Goal: Task Accomplishment & Management: Complete application form

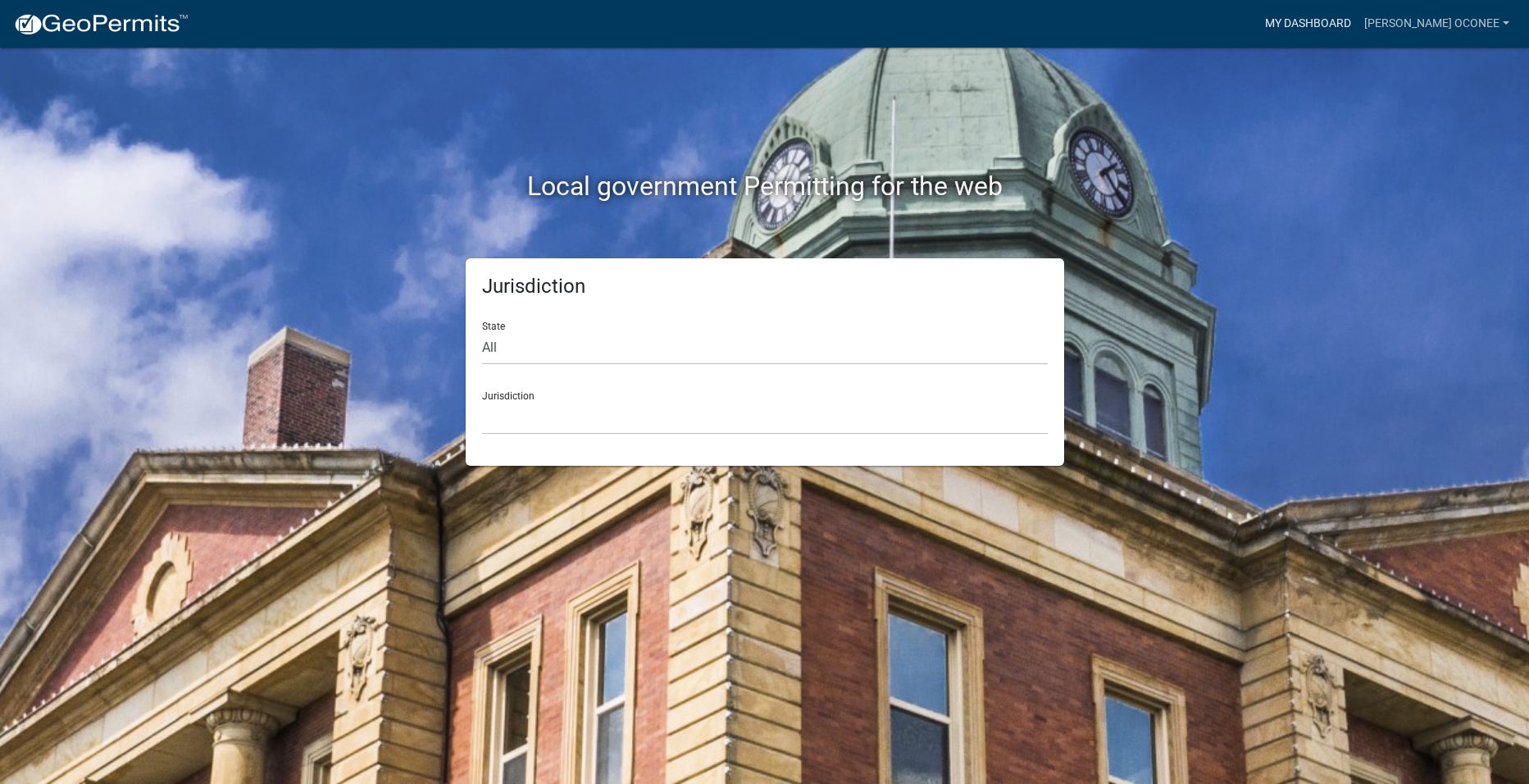
click at [1350, 16] on link "My Dashboard" at bounding box center [1308, 24] width 99 height 31
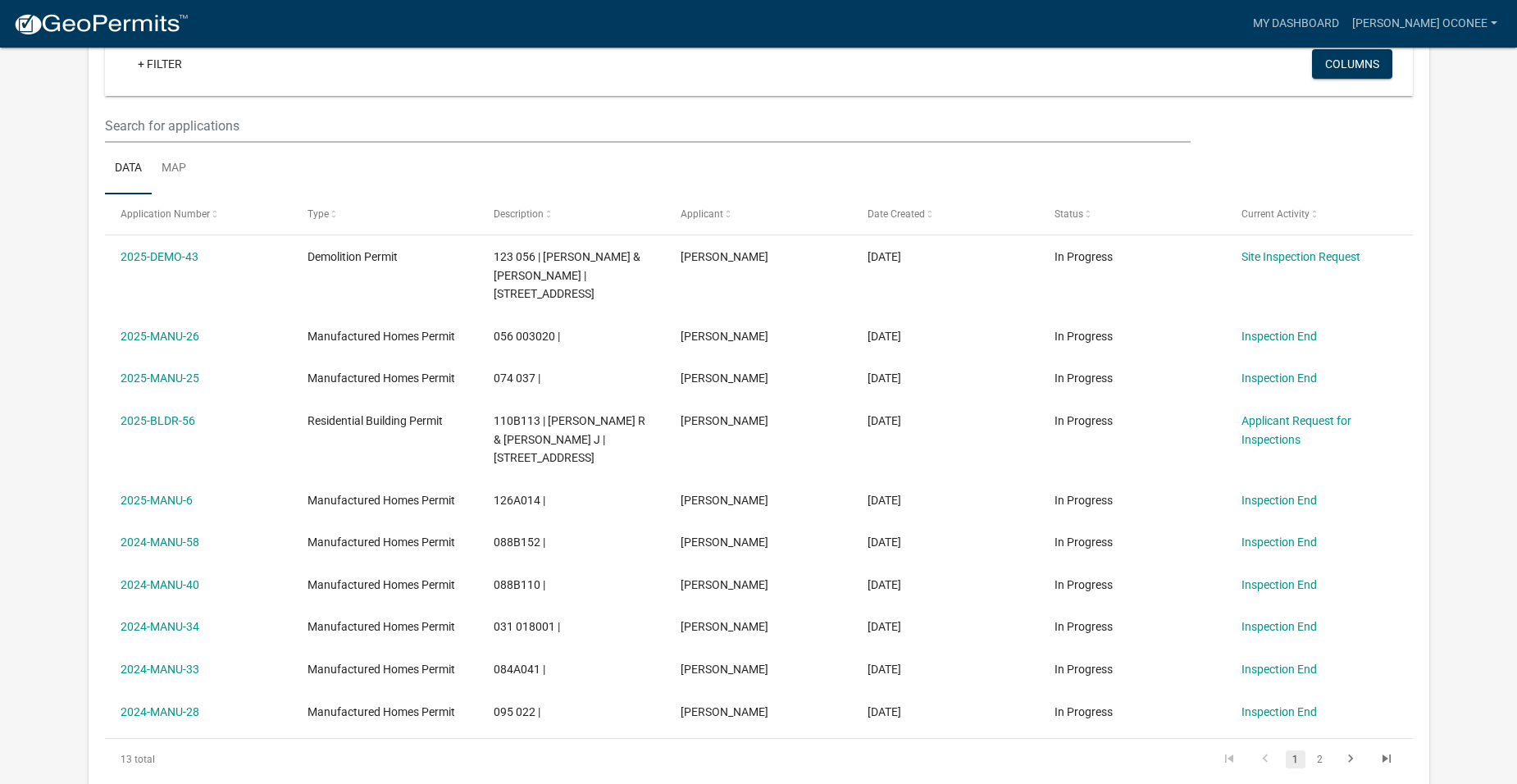
scroll to position [164, 0]
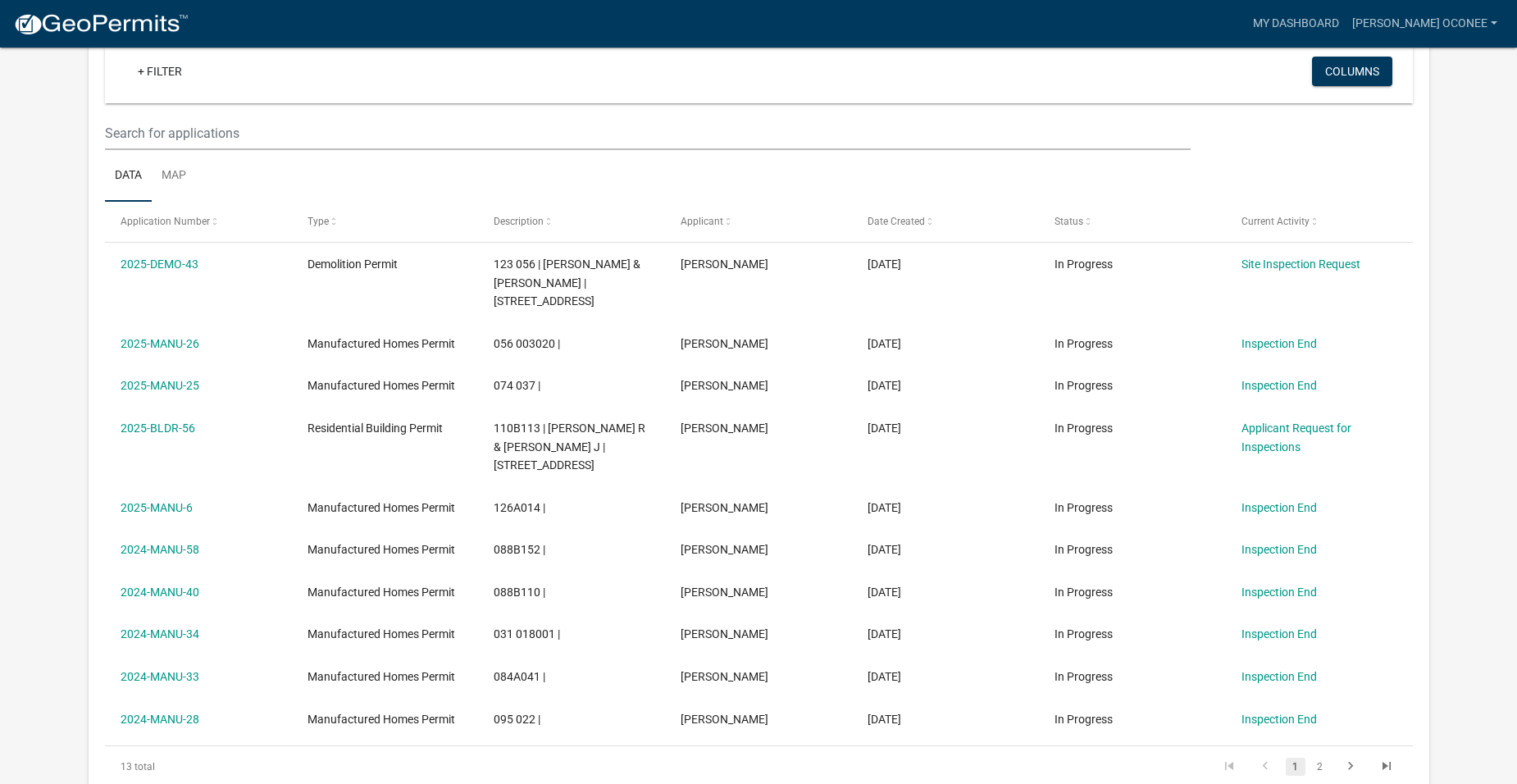
click at [145, 12] on img at bounding box center [100, 24] width 175 height 25
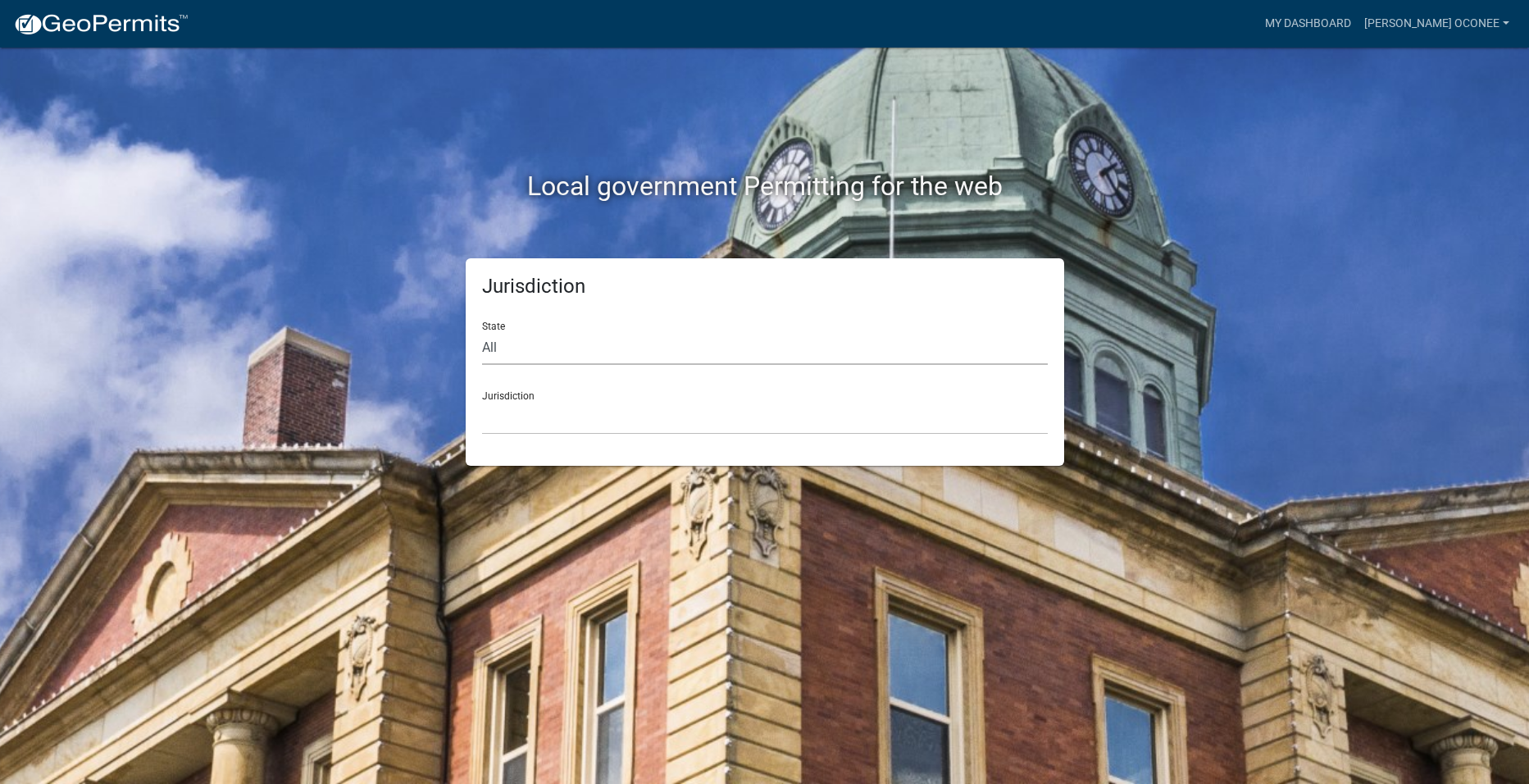
click at [491, 347] on select "All Colorado Georgia Indiana Iowa Kansas Minnesota Ohio South Carolina Wisconsin" at bounding box center [764, 348] width 566 height 34
select select "[US_STATE]"
click at [482, 331] on select "All Colorado Georgia Indiana Iowa Kansas Minnesota Ohio South Carolina Wisconsin" at bounding box center [764, 348] width 566 height 34
click at [513, 435] on div "Jurisdiction State All Colorado Georgia Indiana Iowa Kansas Minnesota Ohio Sout…" at bounding box center [765, 362] width 599 height 207
click at [523, 418] on select "City of Bainbridge, Georgia Cook County, Georgia Crawford County, Georgia Gilme…" at bounding box center [764, 418] width 566 height 34
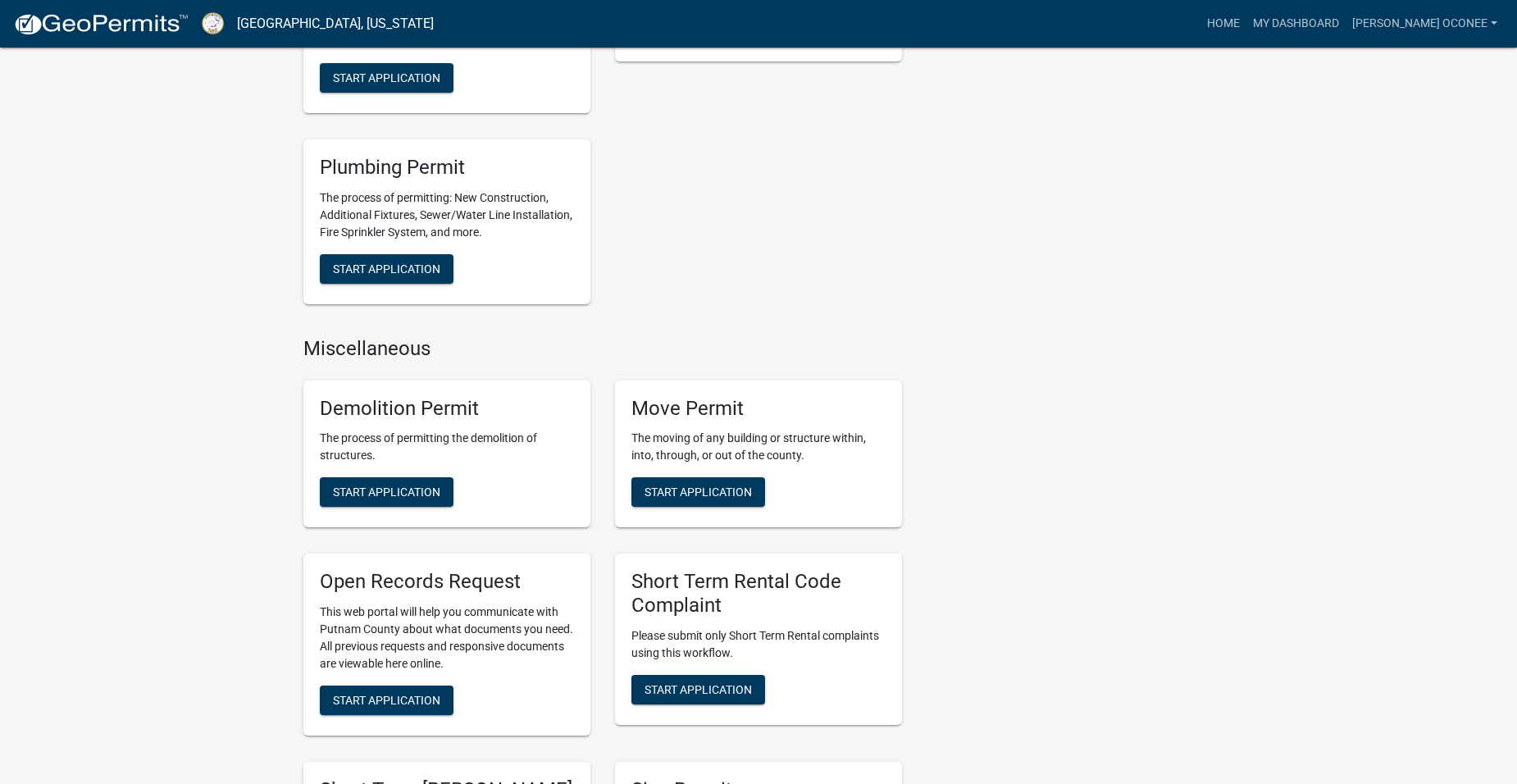
scroll to position [1230, 0]
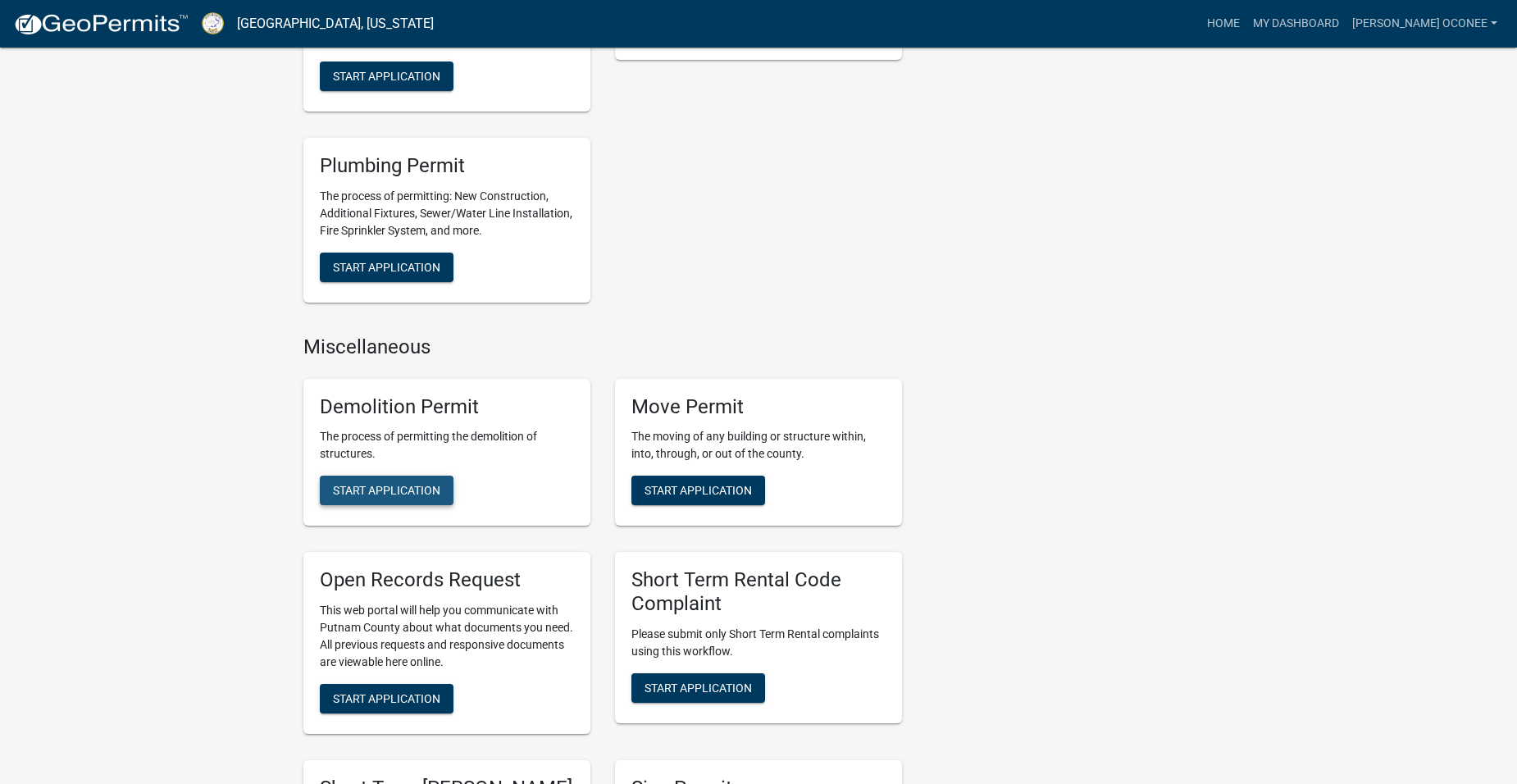
click at [355, 486] on span "Start Application" at bounding box center [386, 490] width 107 height 13
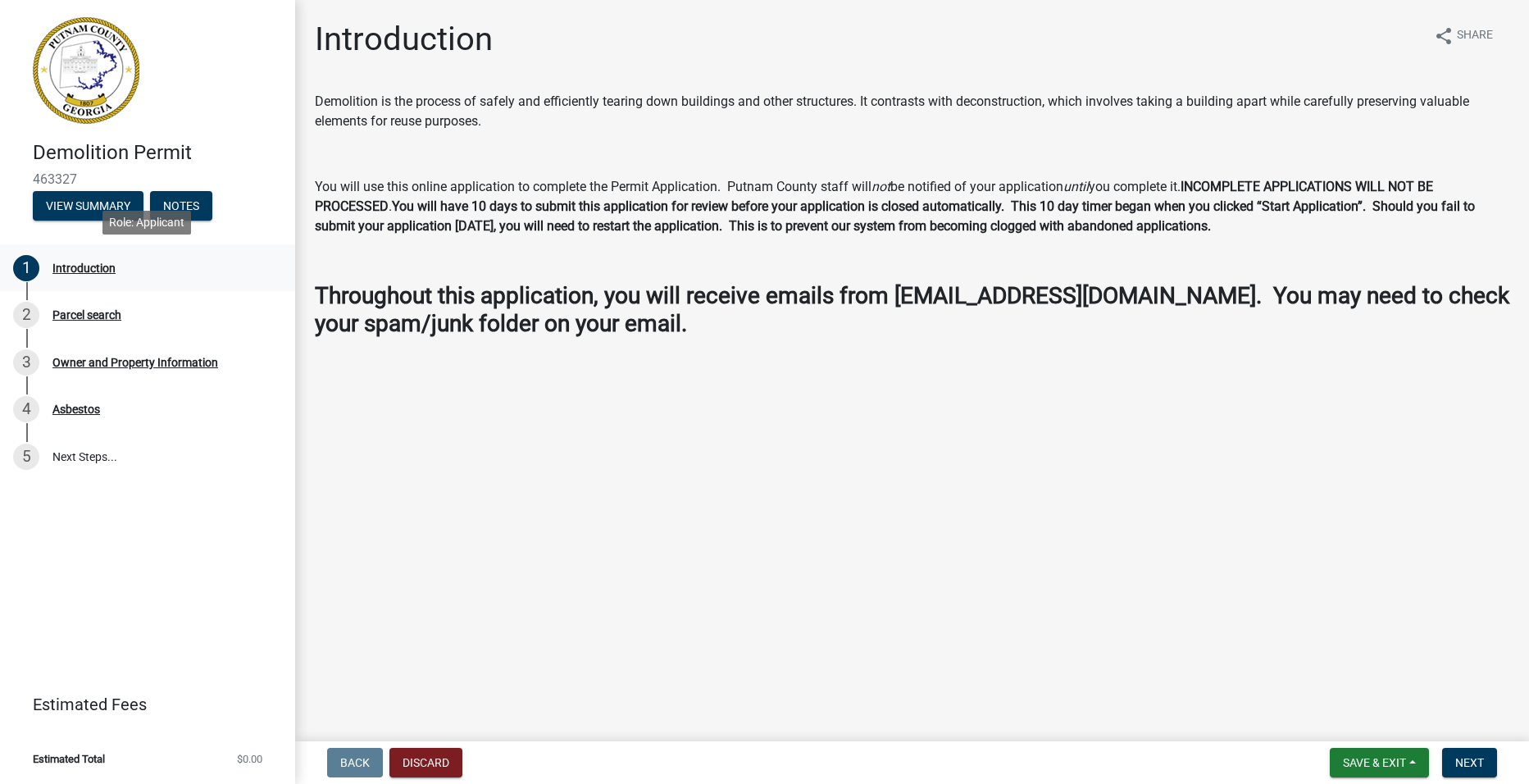
click at [87, 266] on div "Introduction" at bounding box center [84, 267] width 63 height 11
click at [1460, 761] on span "Next" at bounding box center [1469, 762] width 29 height 13
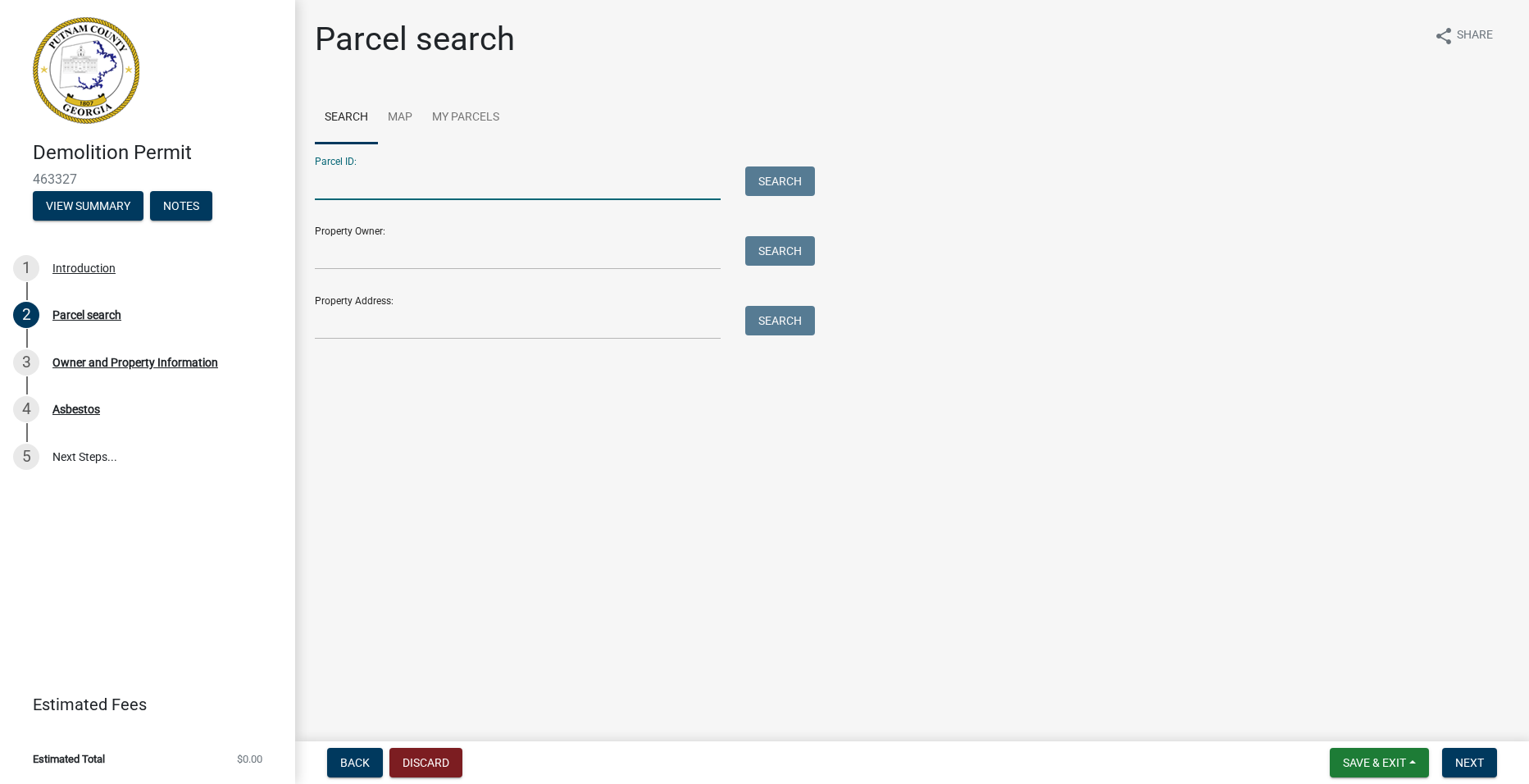
click at [404, 172] on input "Parcel ID:" at bounding box center [517, 184] width 406 height 34
type input "084A 133"
click at [775, 184] on button "Search" at bounding box center [780, 181] width 70 height 30
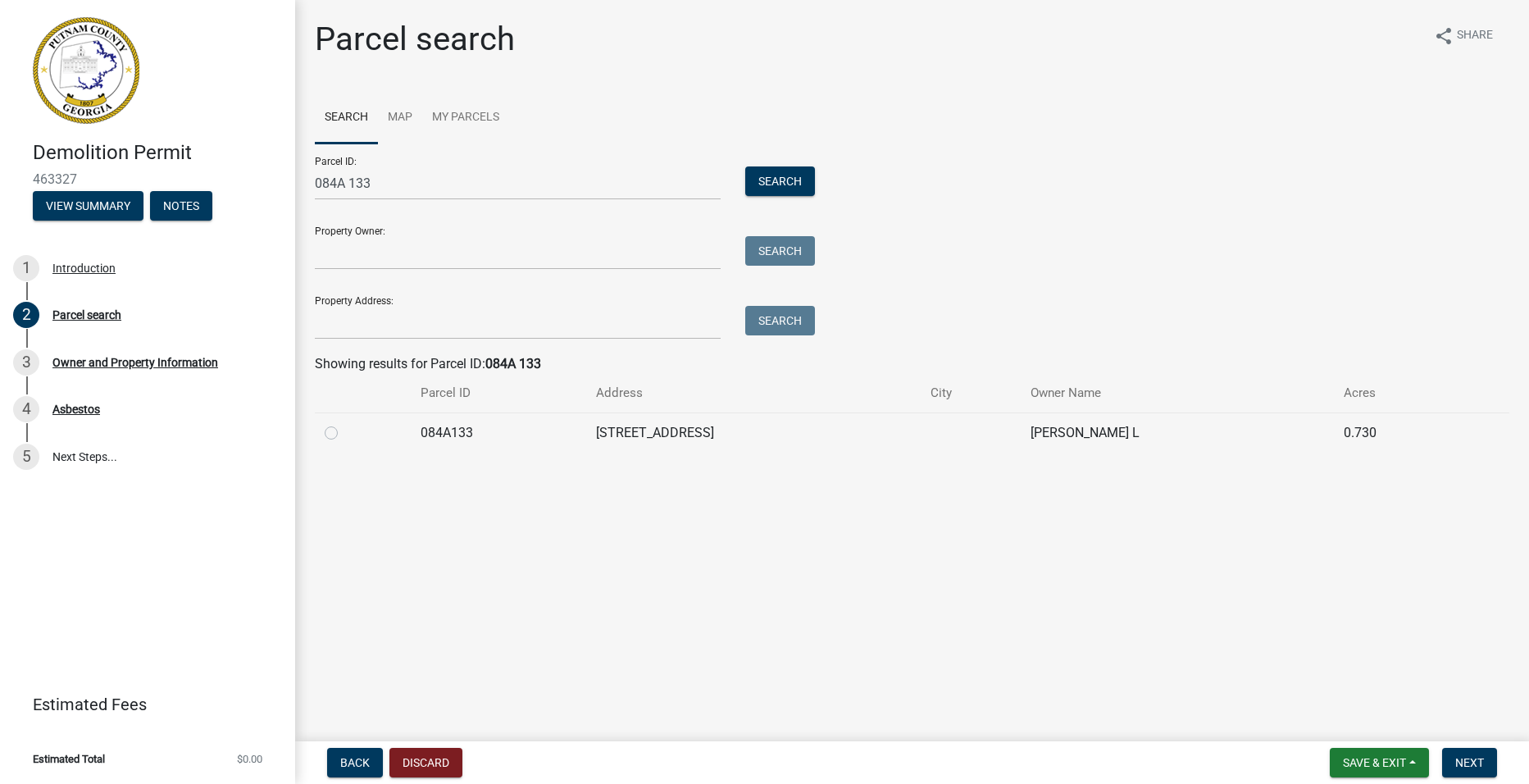
click at [344, 423] on label at bounding box center [344, 423] width 0 height 0
click at [344, 434] on input "radio" at bounding box center [350, 428] width 11 height 11
radio input "true"
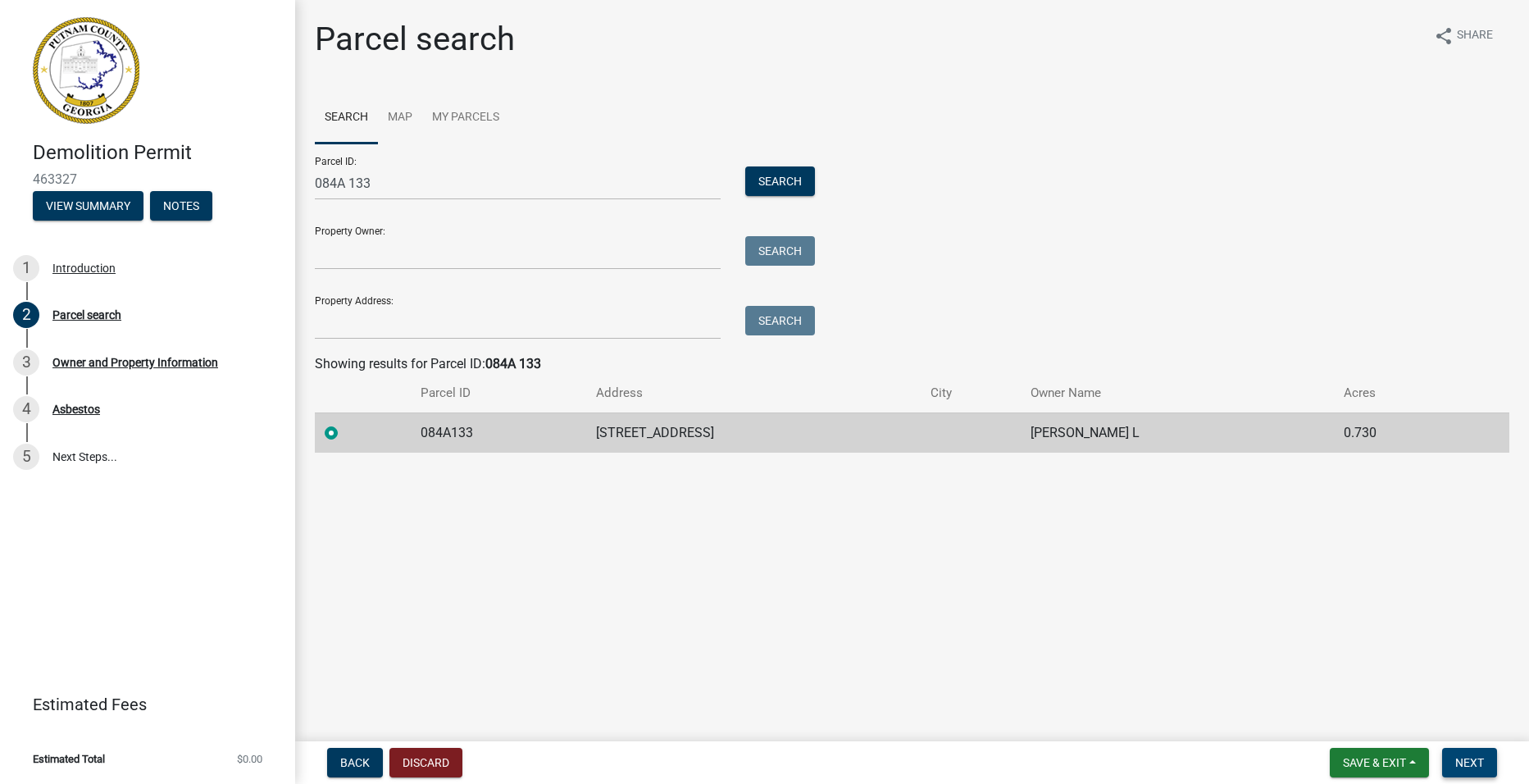
click at [1477, 758] on span "Next" at bounding box center [1469, 762] width 29 height 13
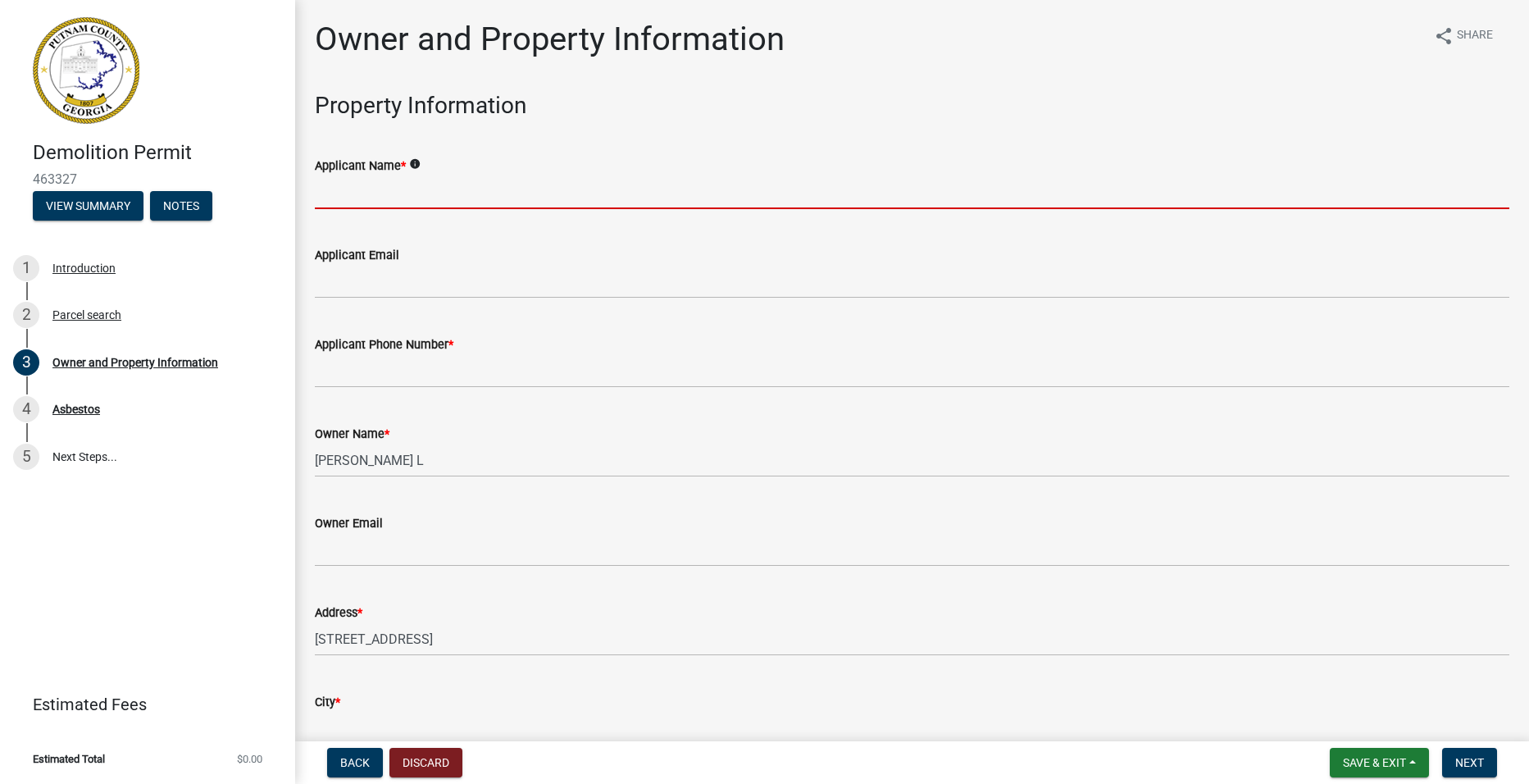
click at [435, 195] on input "Applicant Name *" at bounding box center [912, 192] width 1195 height 34
type input "[PERSON_NAME]"
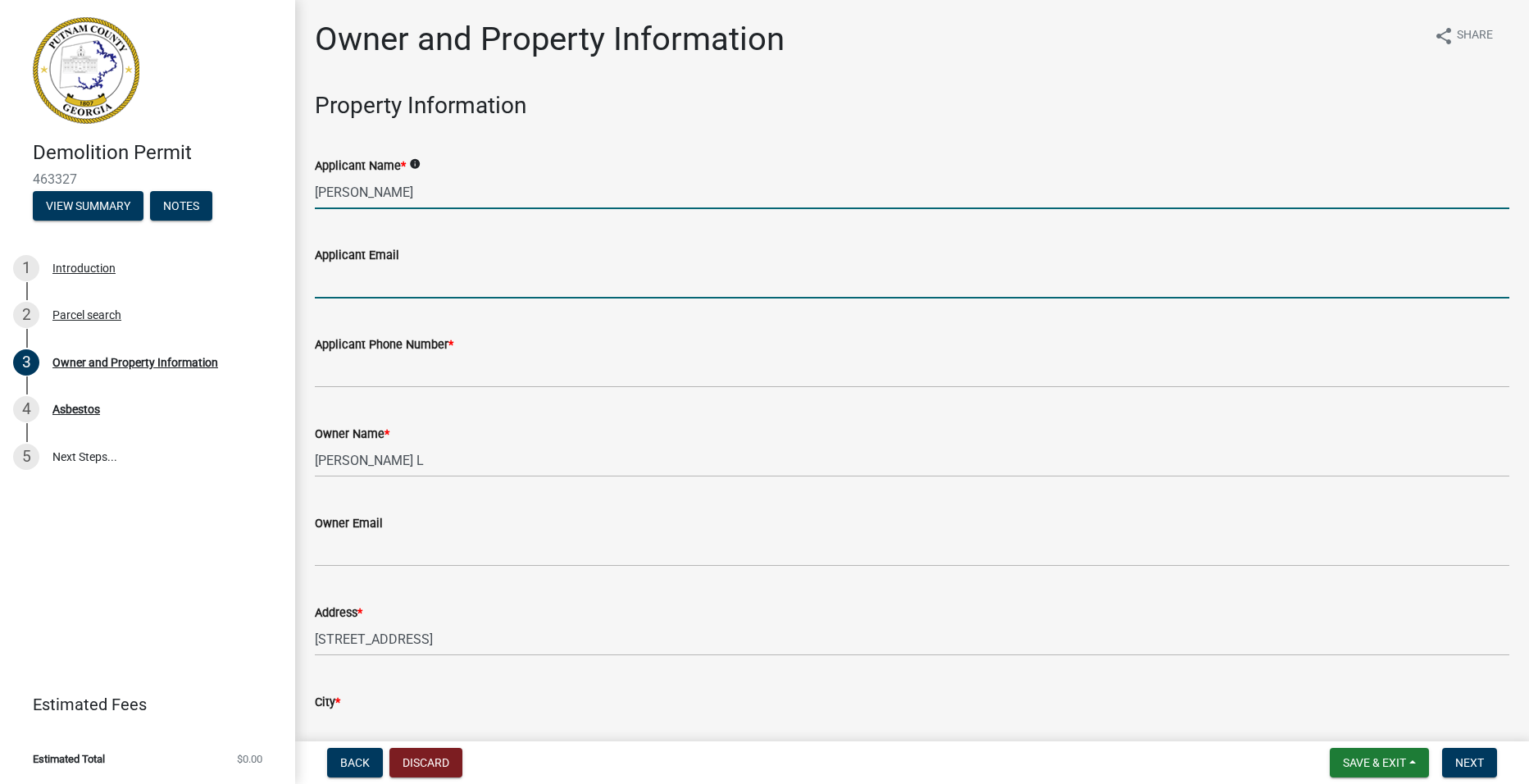
type input "[EMAIL_ADDRESS][DOMAIN_NAME]"
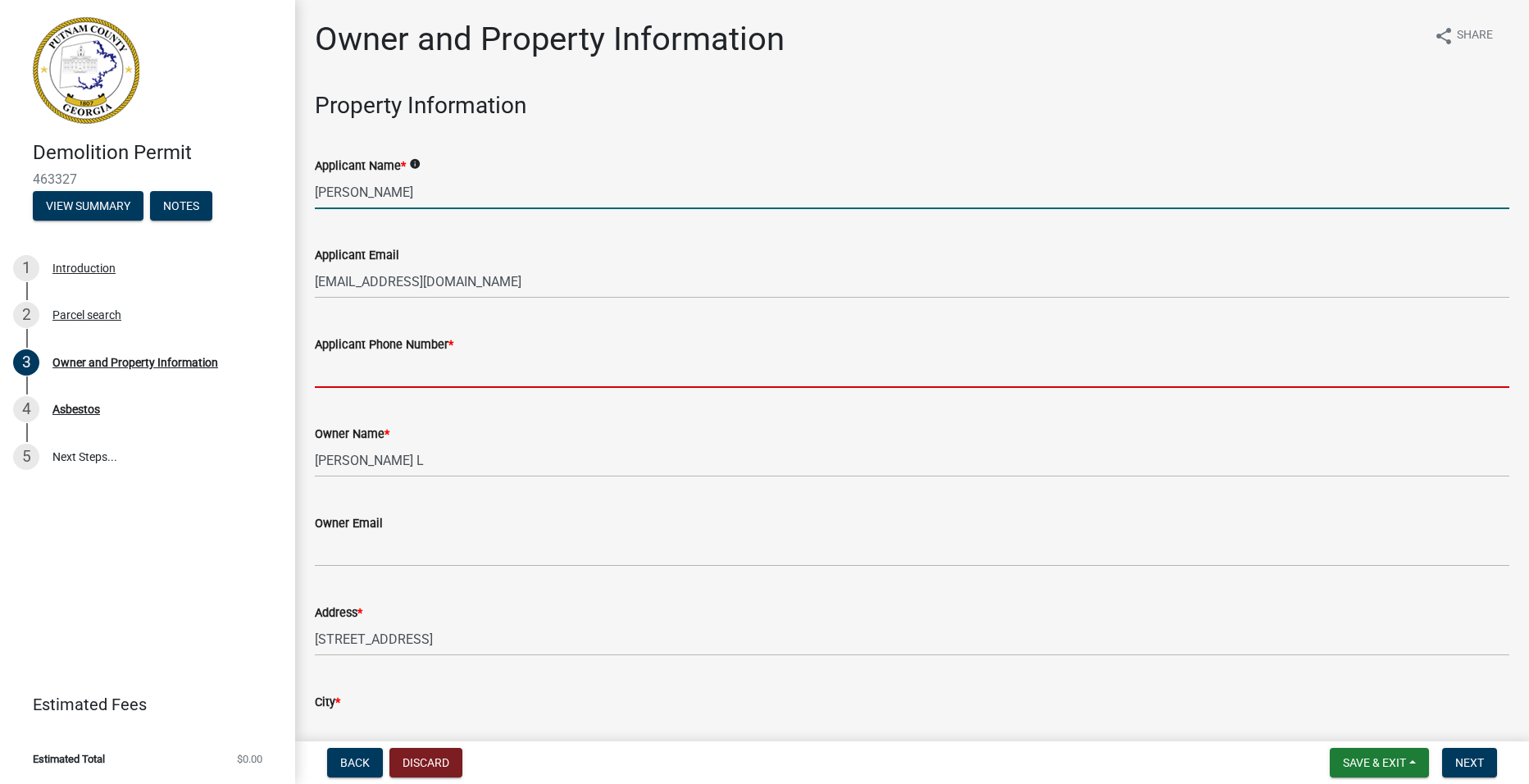
type input "7064760084"
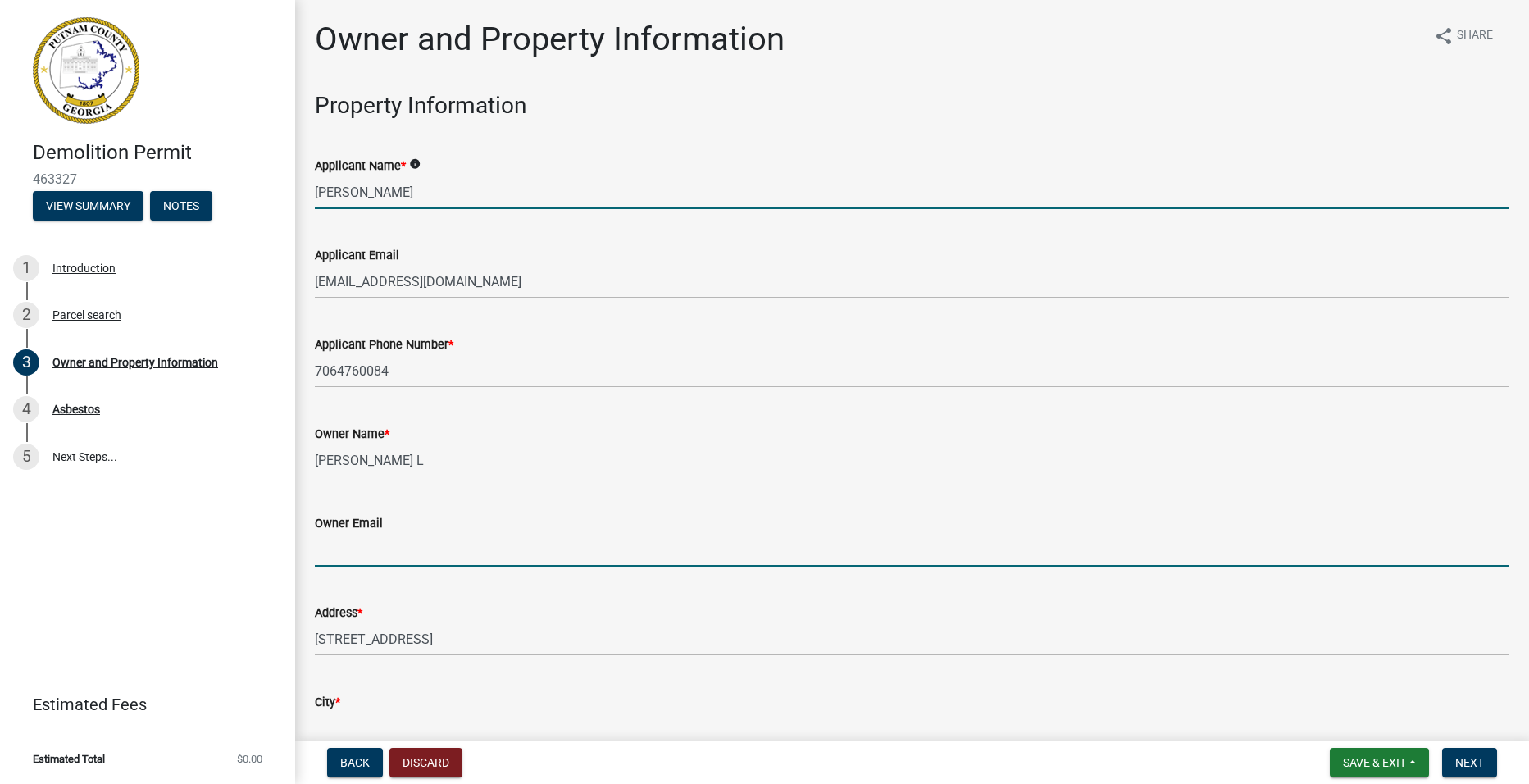
type input "[EMAIL_ADDRESS][DOMAIN_NAME]"
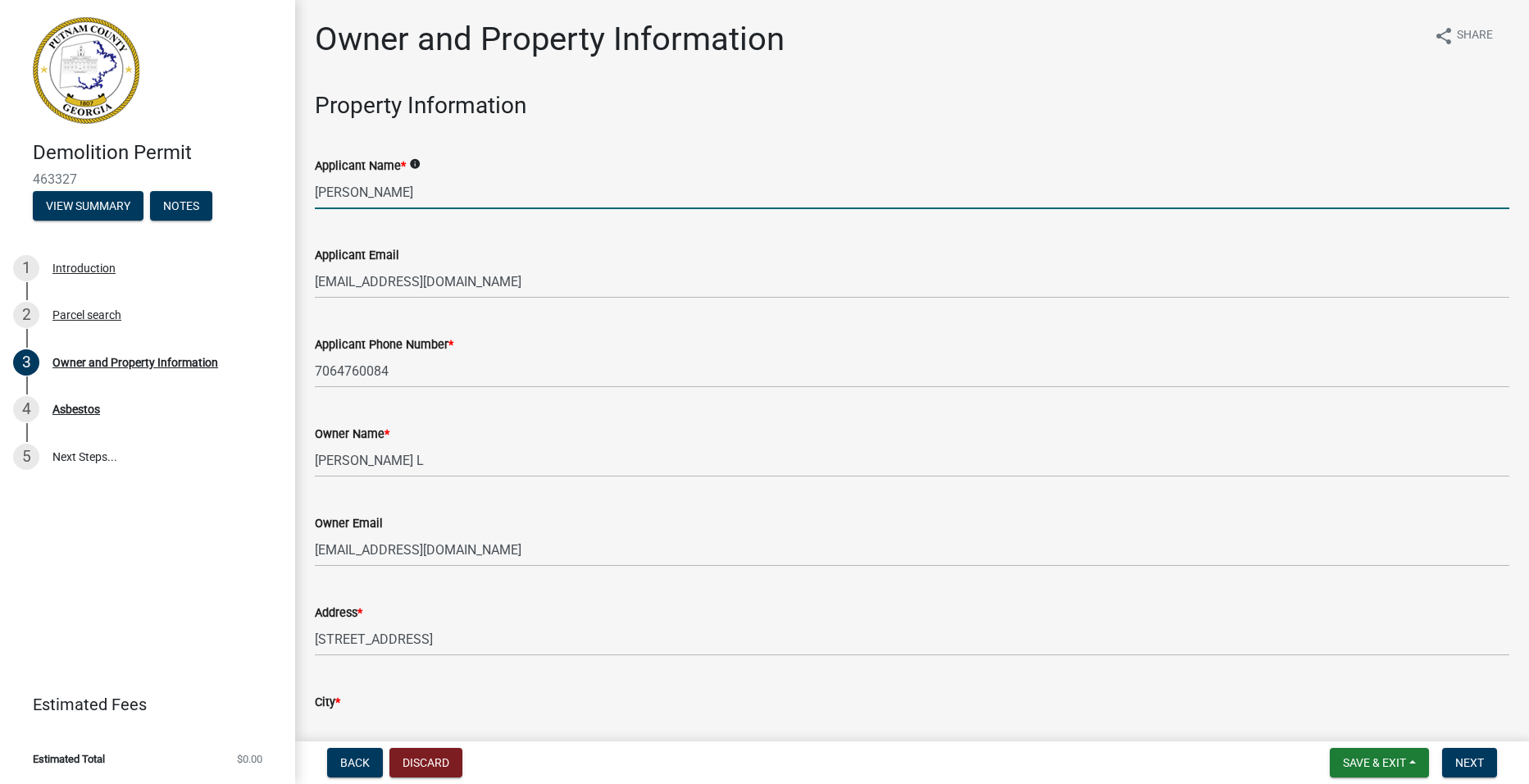
type input "Eatonton"
type input "143 Harbor Dr"
type input "Eatonton"
type input "GA"
type input "31024"
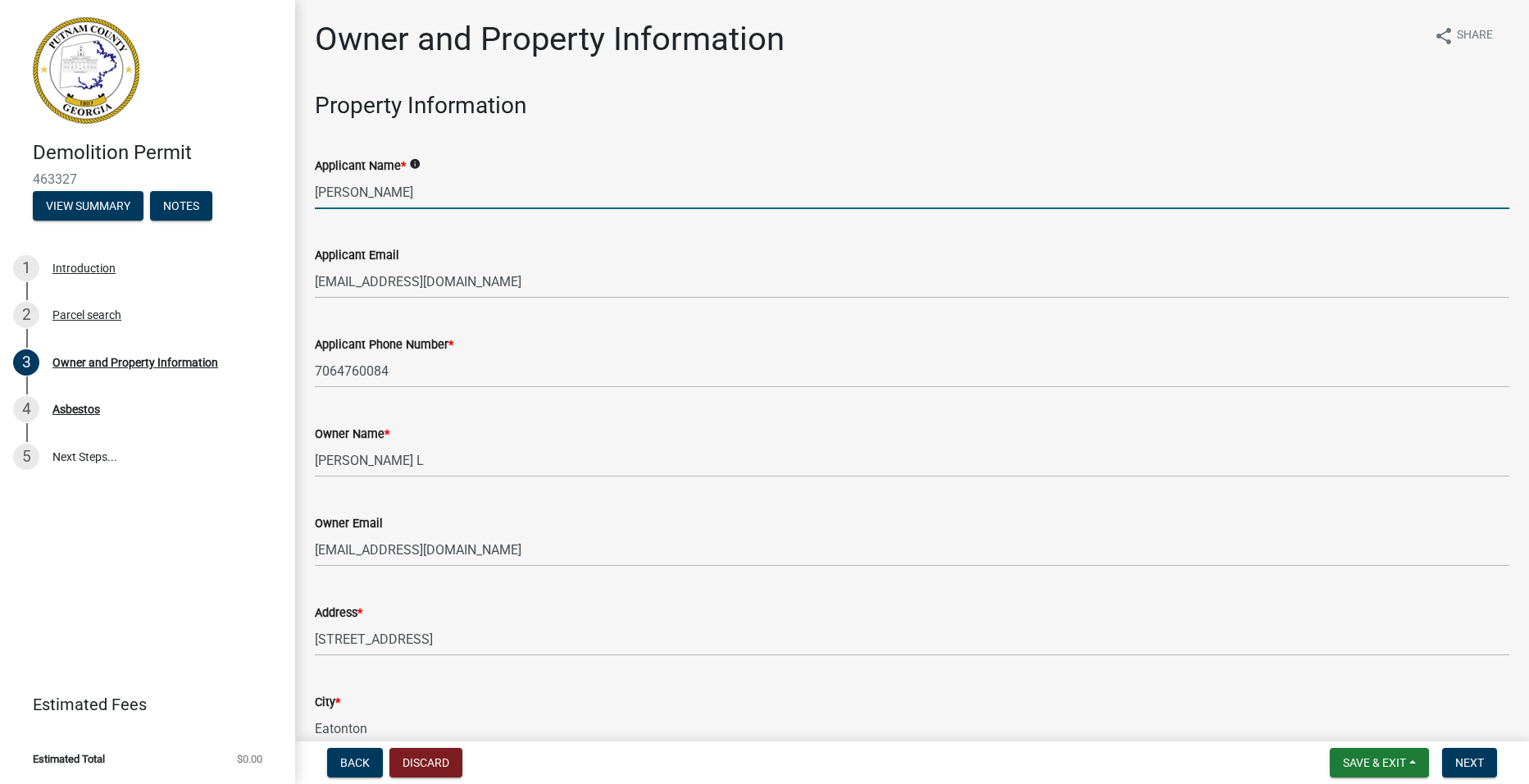
type input "[PERSON_NAME]"
type input "7064760084"
type input "2745 North Columbia Street"
type input "Eatonton"
type input "GA"
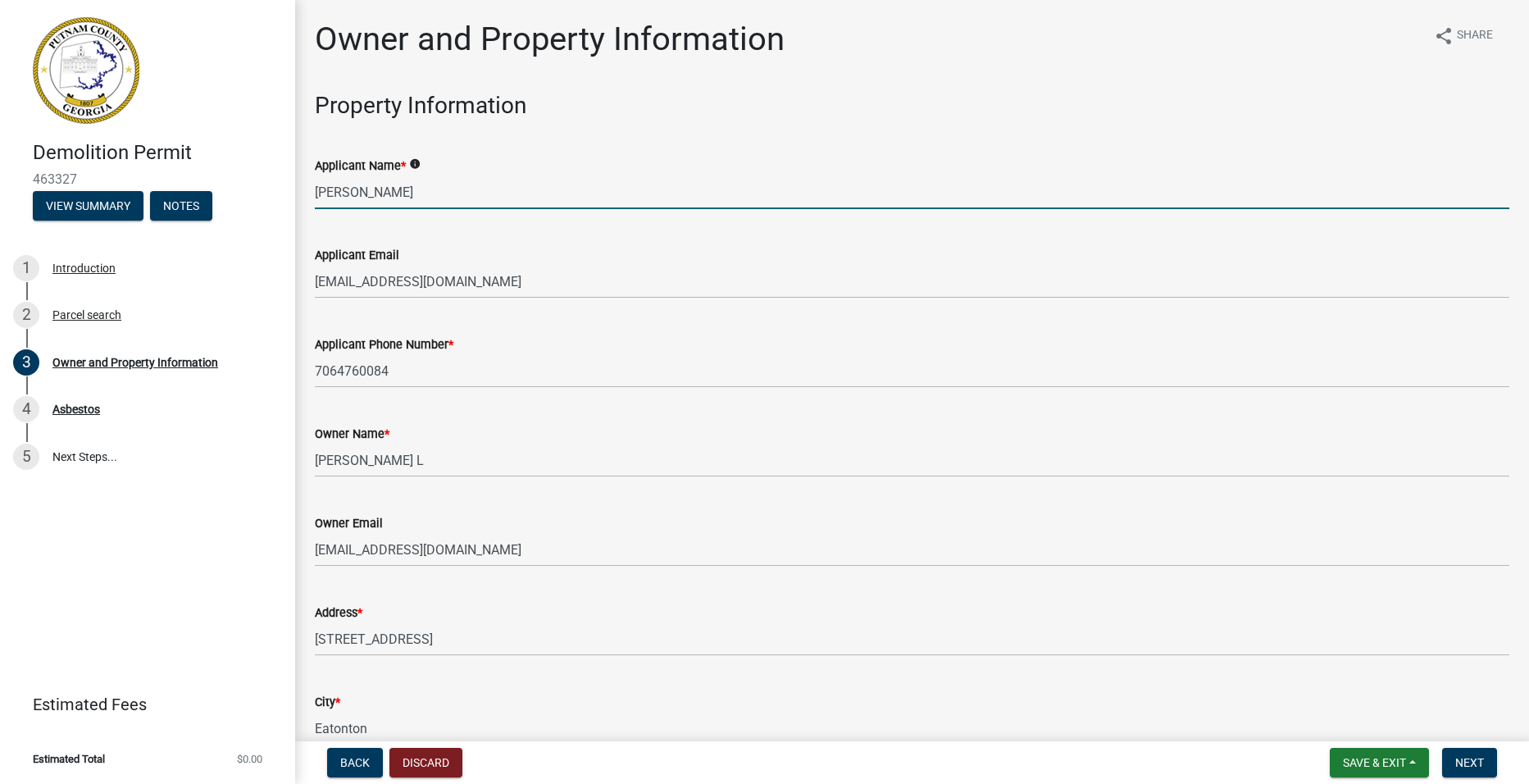
type input "31061"
type input "[EMAIL_ADDRESS][DOMAIN_NAME]"
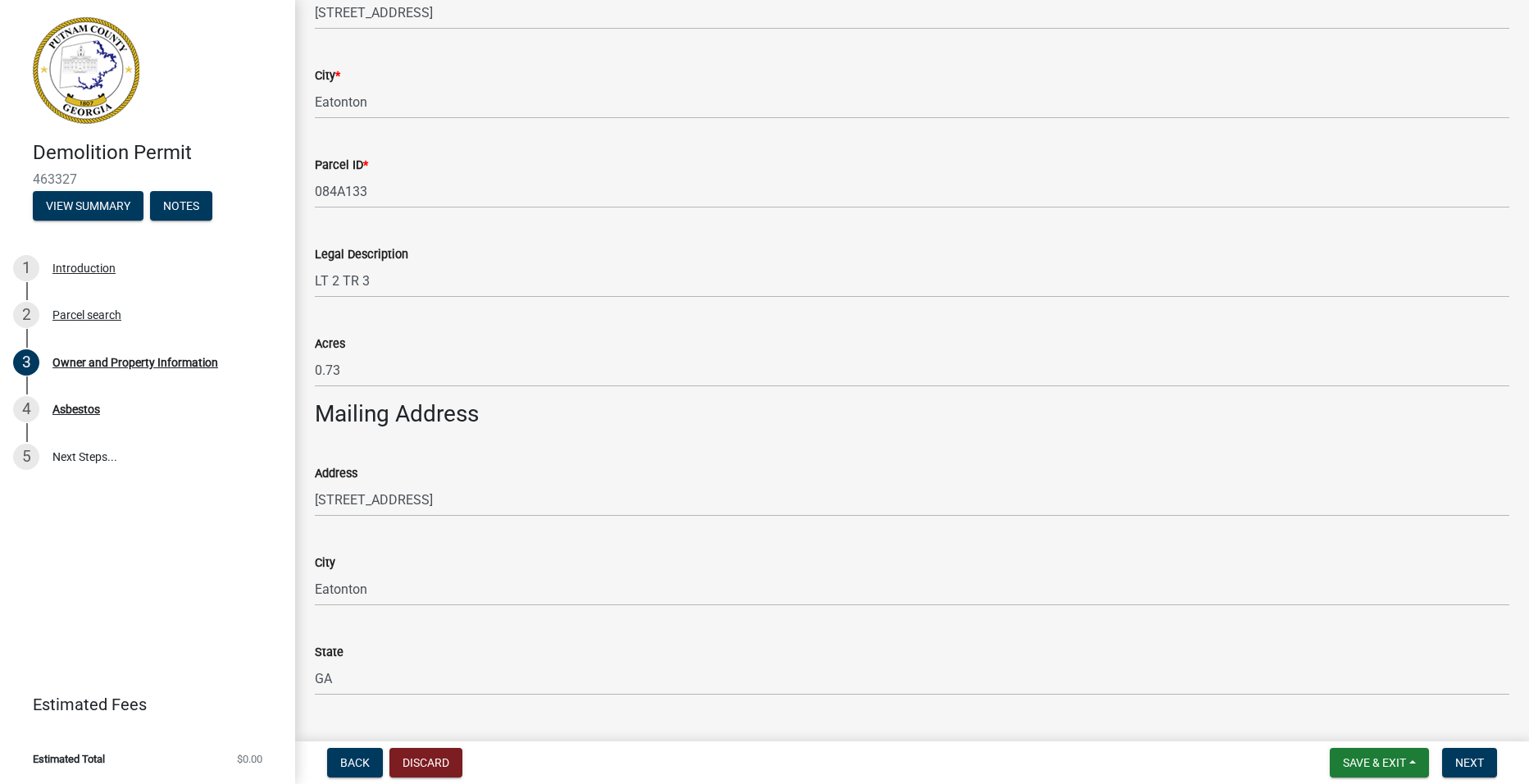
scroll to position [656, 0]
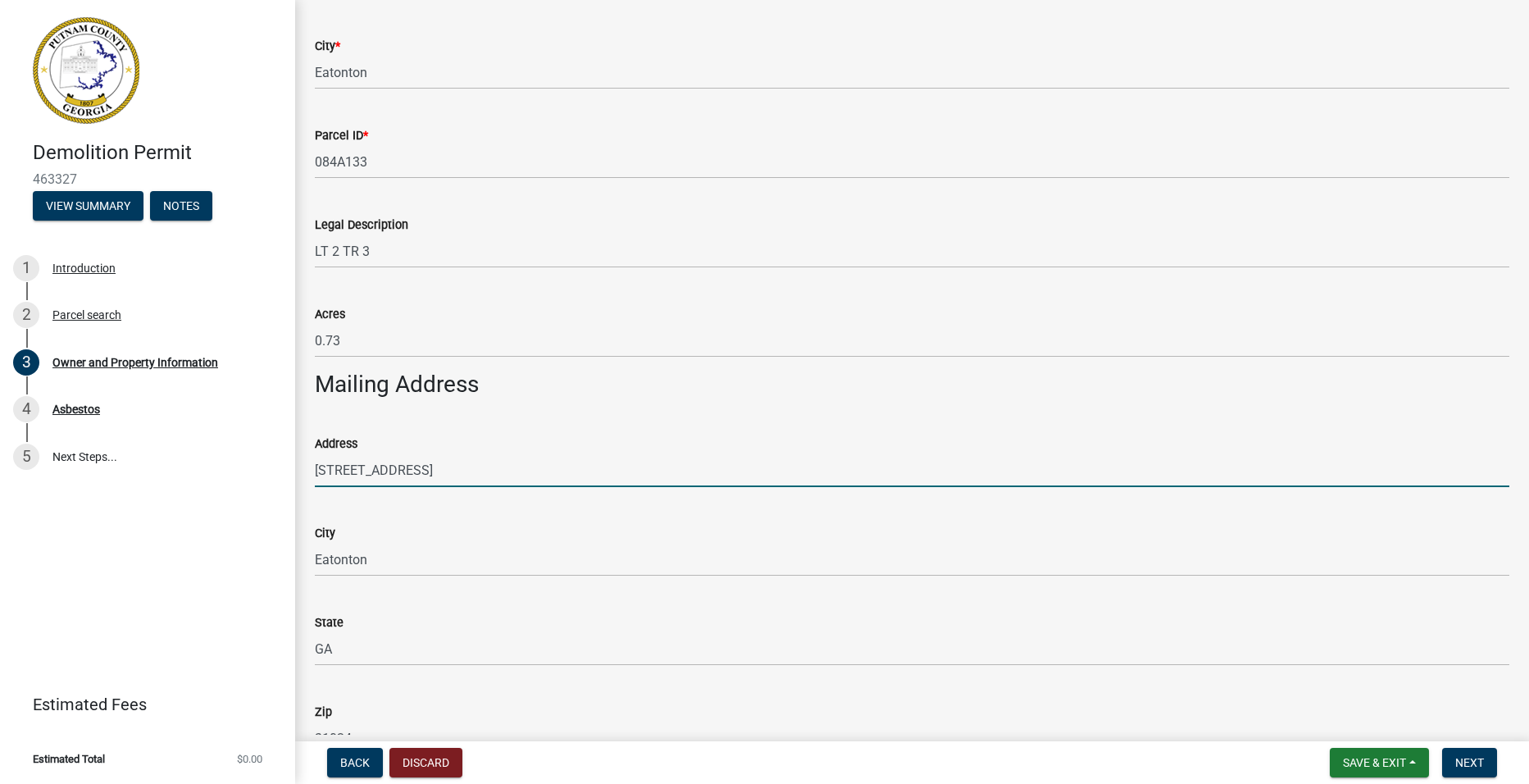
click at [404, 468] on input "143 Harbor Dr" at bounding box center [912, 470] width 1195 height 34
type input "1"
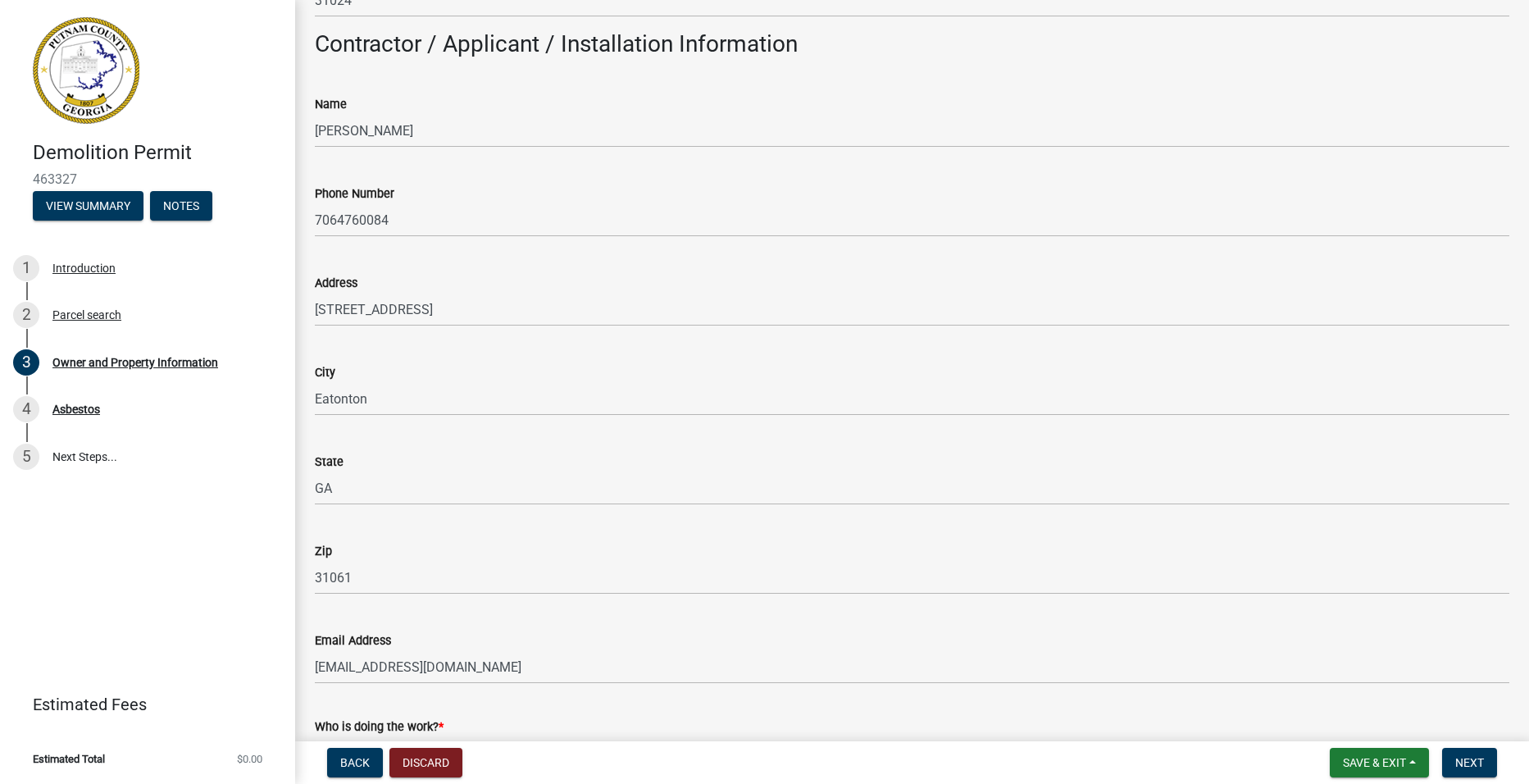
scroll to position [1230, 0]
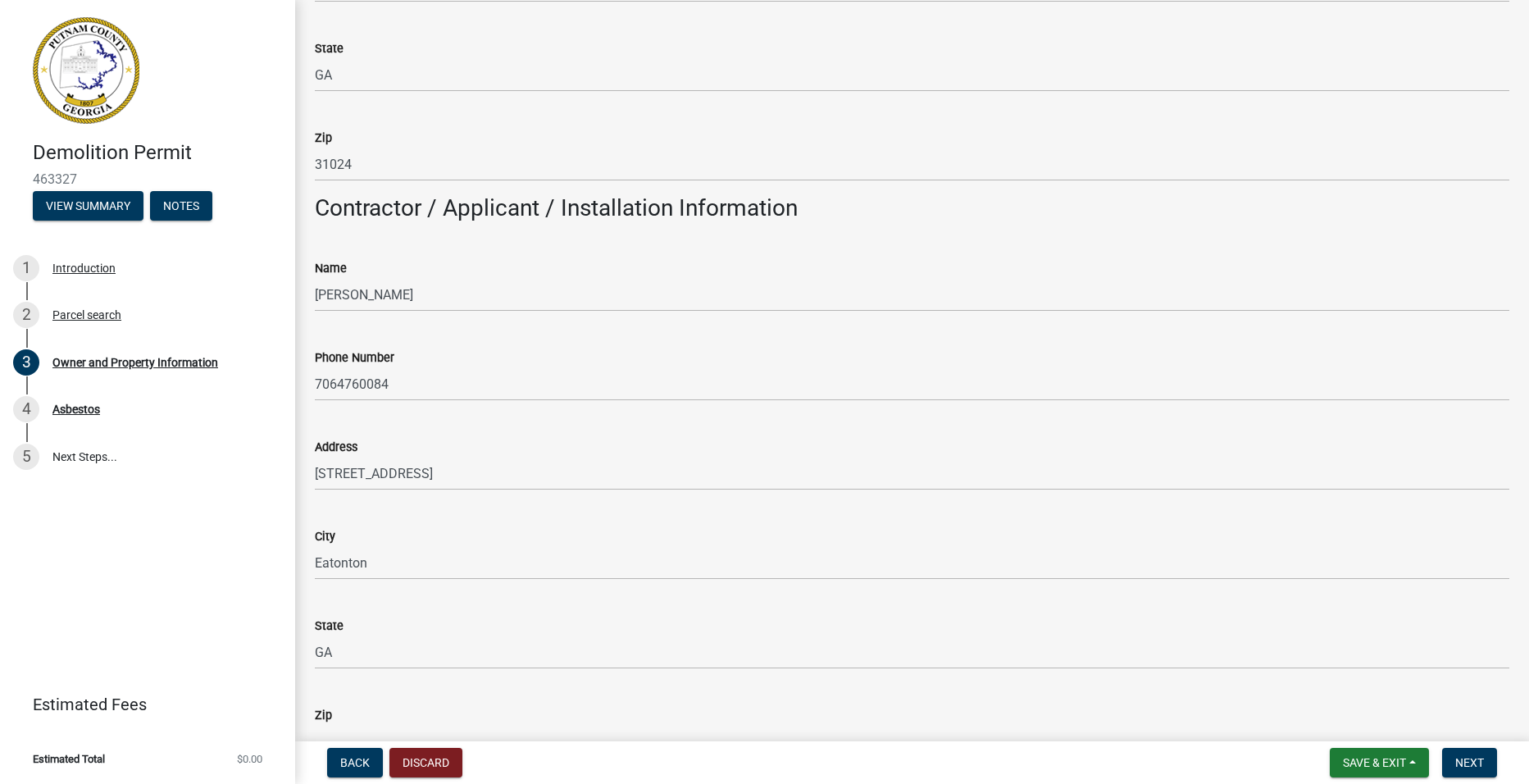
type input "[STREET_ADDRESS]"
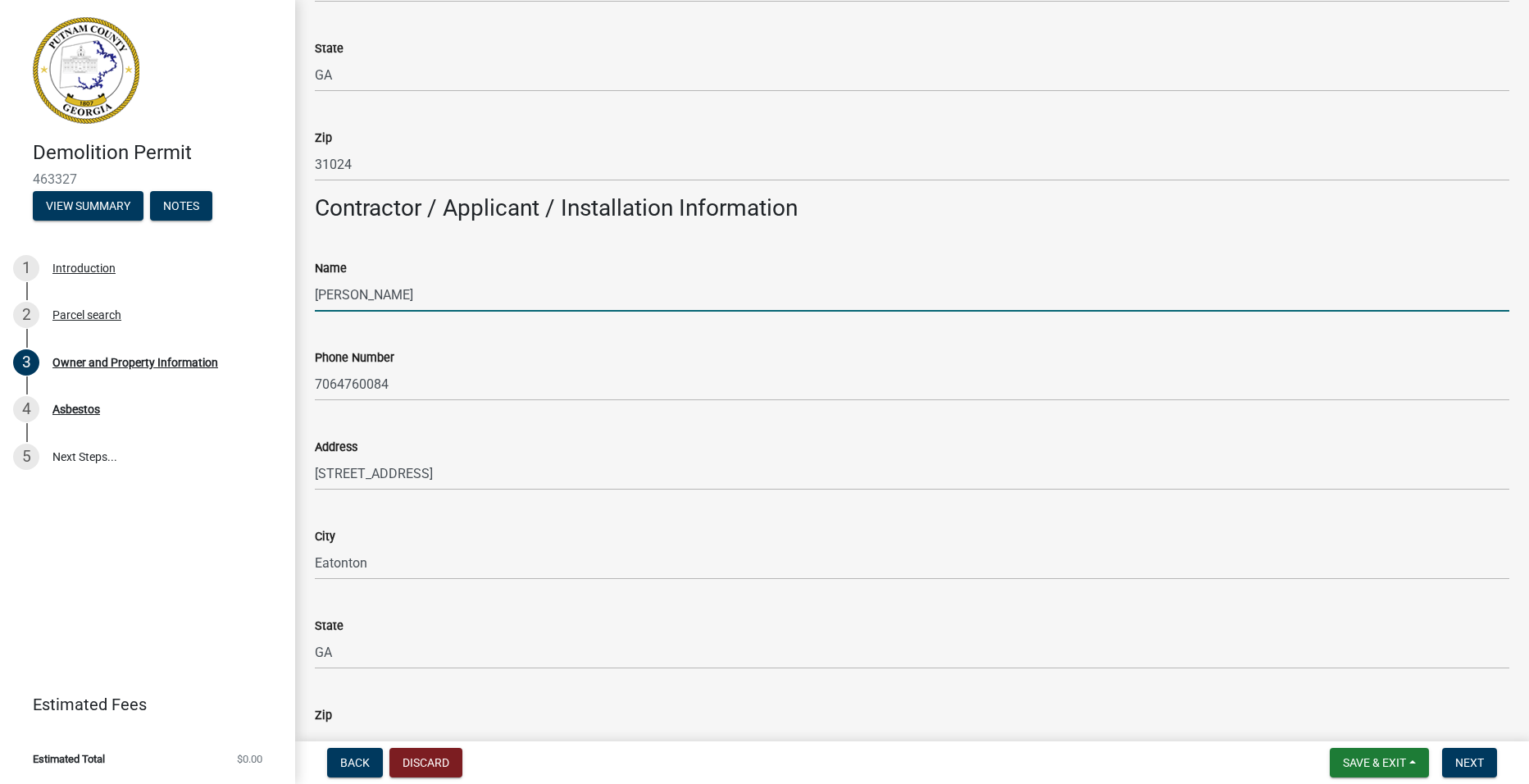
click at [475, 296] on input "[PERSON_NAME]" at bounding box center [912, 295] width 1195 height 34
type input "M"
type input "[PERSON_NAME]"
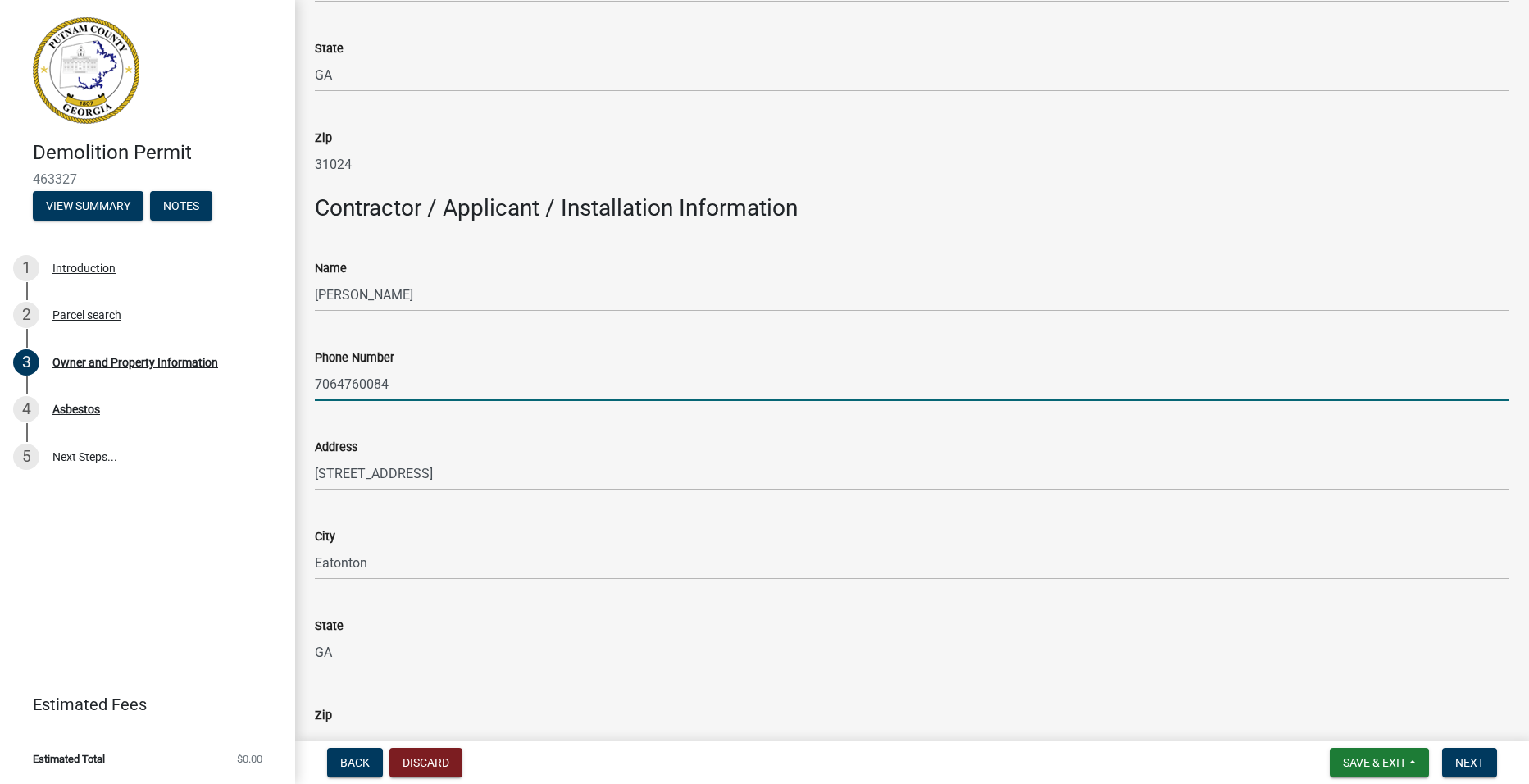
click at [412, 389] on input "7064760084" at bounding box center [912, 384] width 1195 height 34
click at [901, 597] on div "State GA" at bounding box center [912, 631] width 1195 height 77
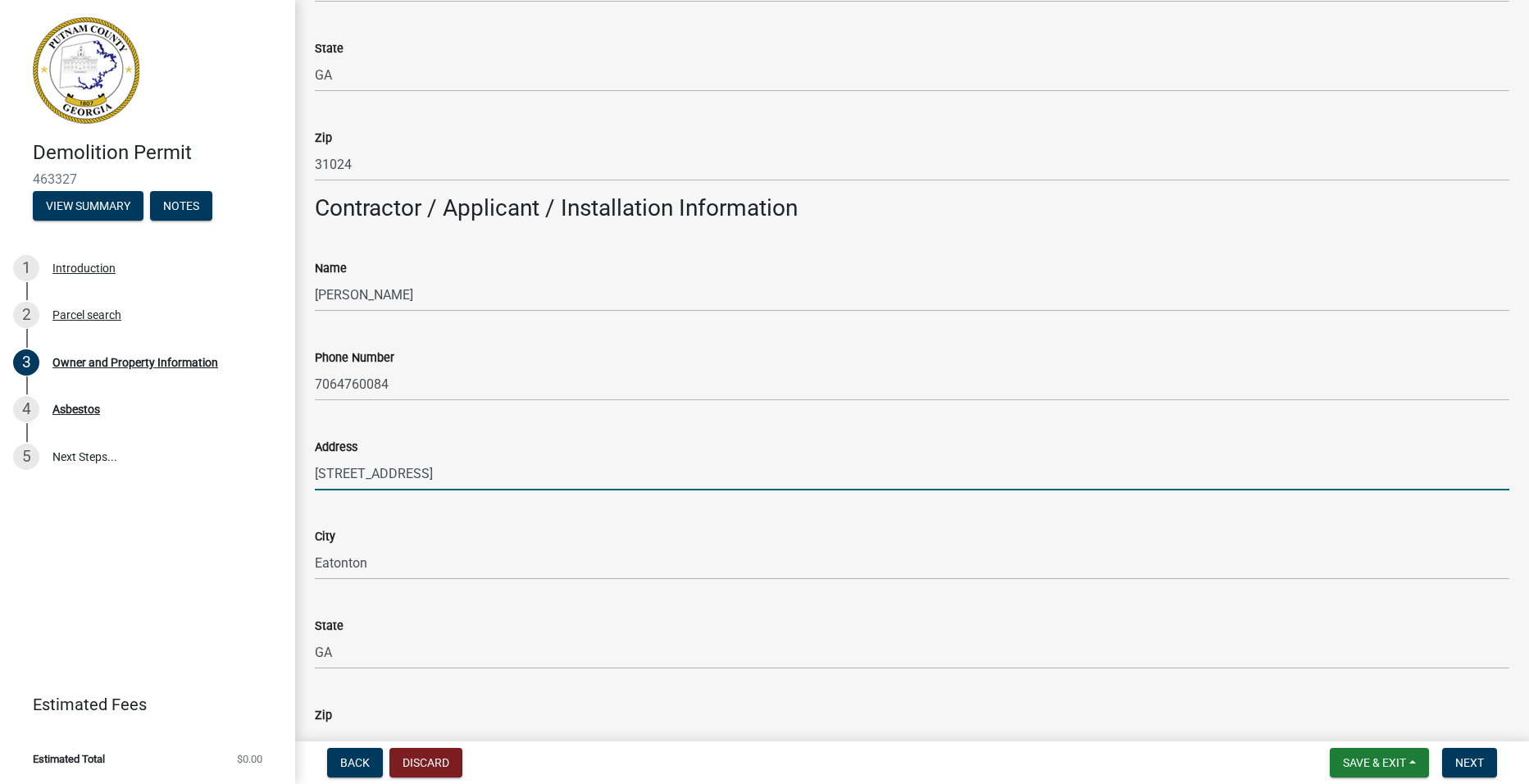
click at [513, 480] on input "2745 North Columbia Street" at bounding box center [912, 474] width 1195 height 34
type input "2"
type input "[STREET_ADDRESS]"
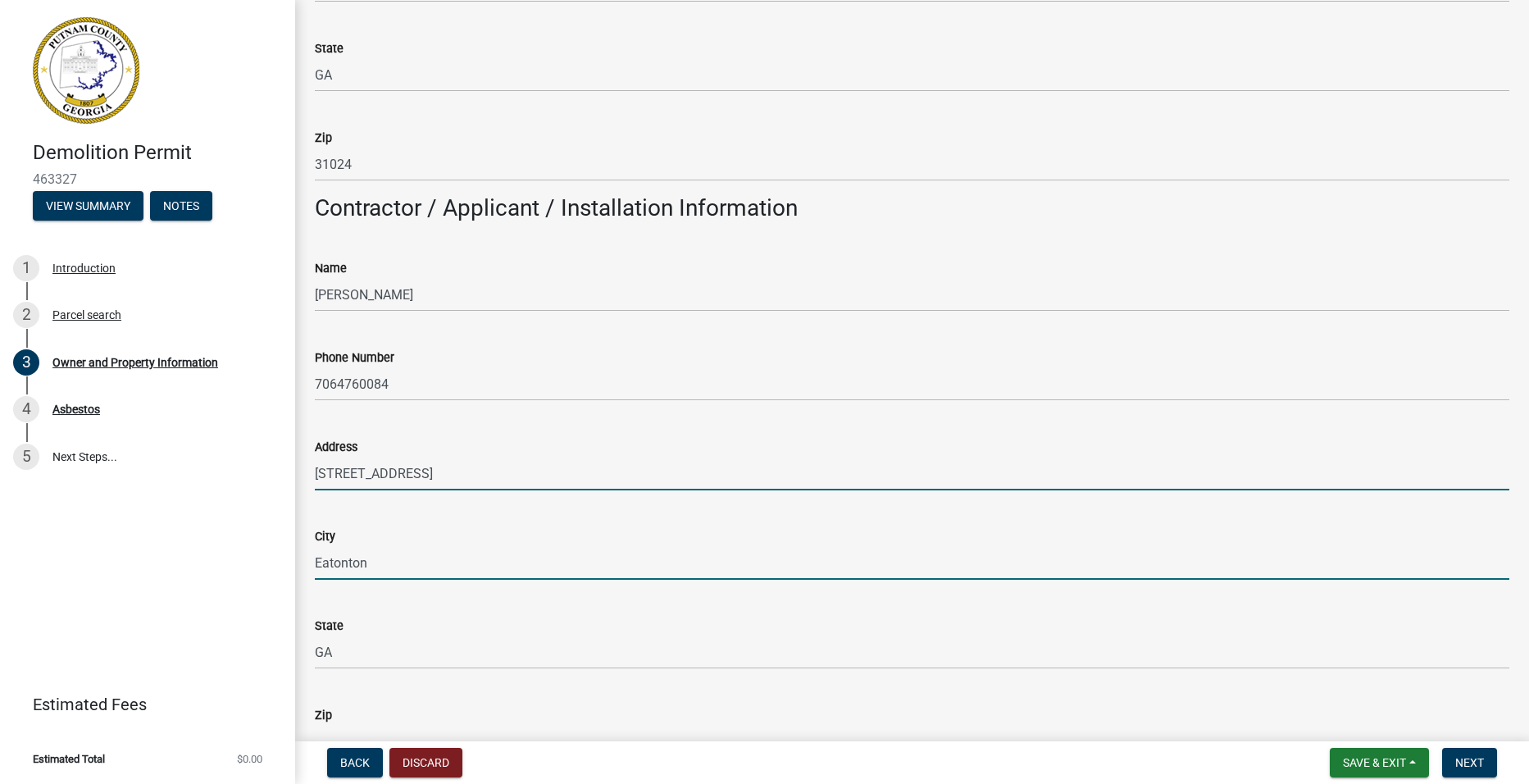
click at [369, 554] on input "Eatonton" at bounding box center [912, 563] width 1195 height 34
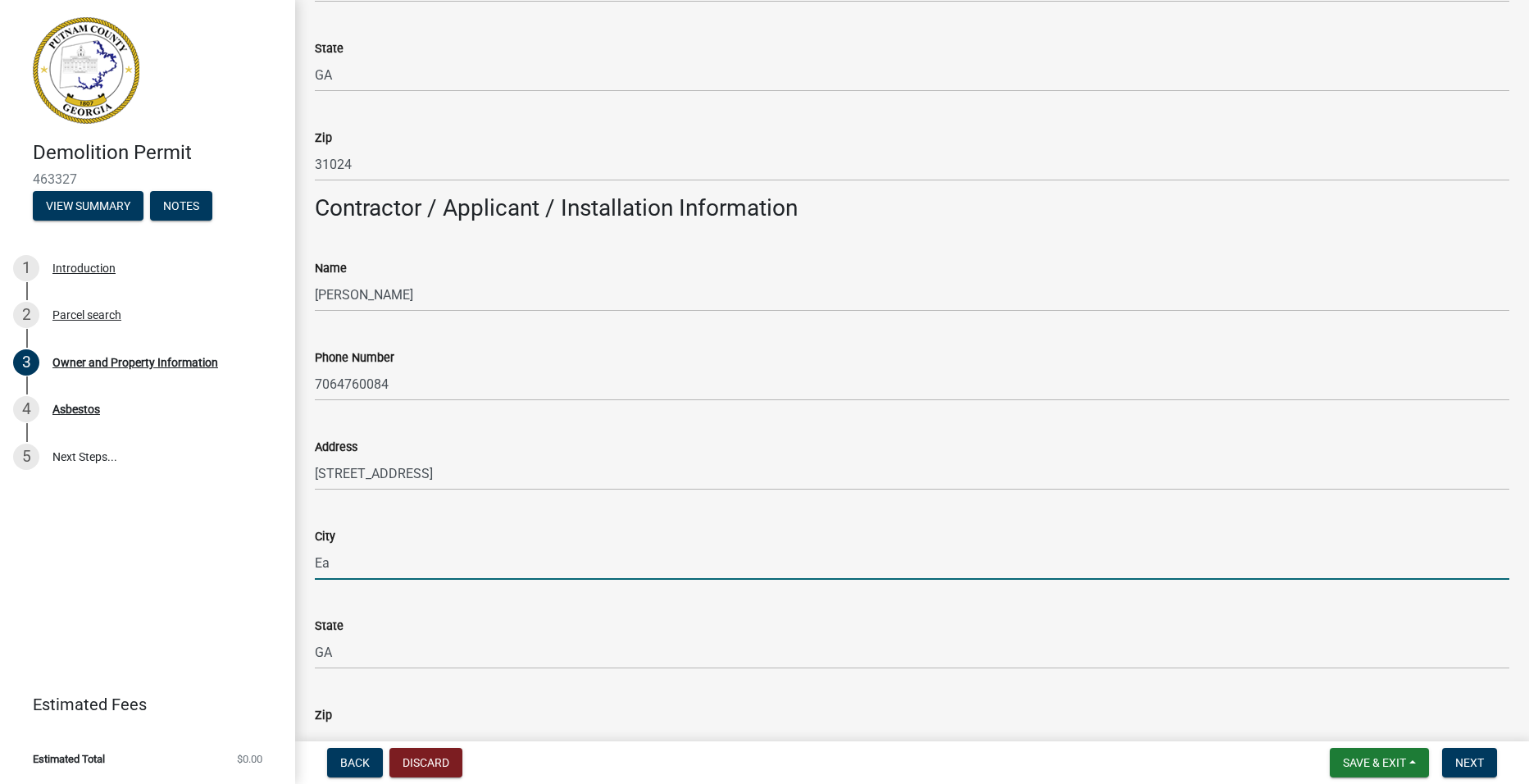
type input "E"
type input "MILLEDGEVILLE"
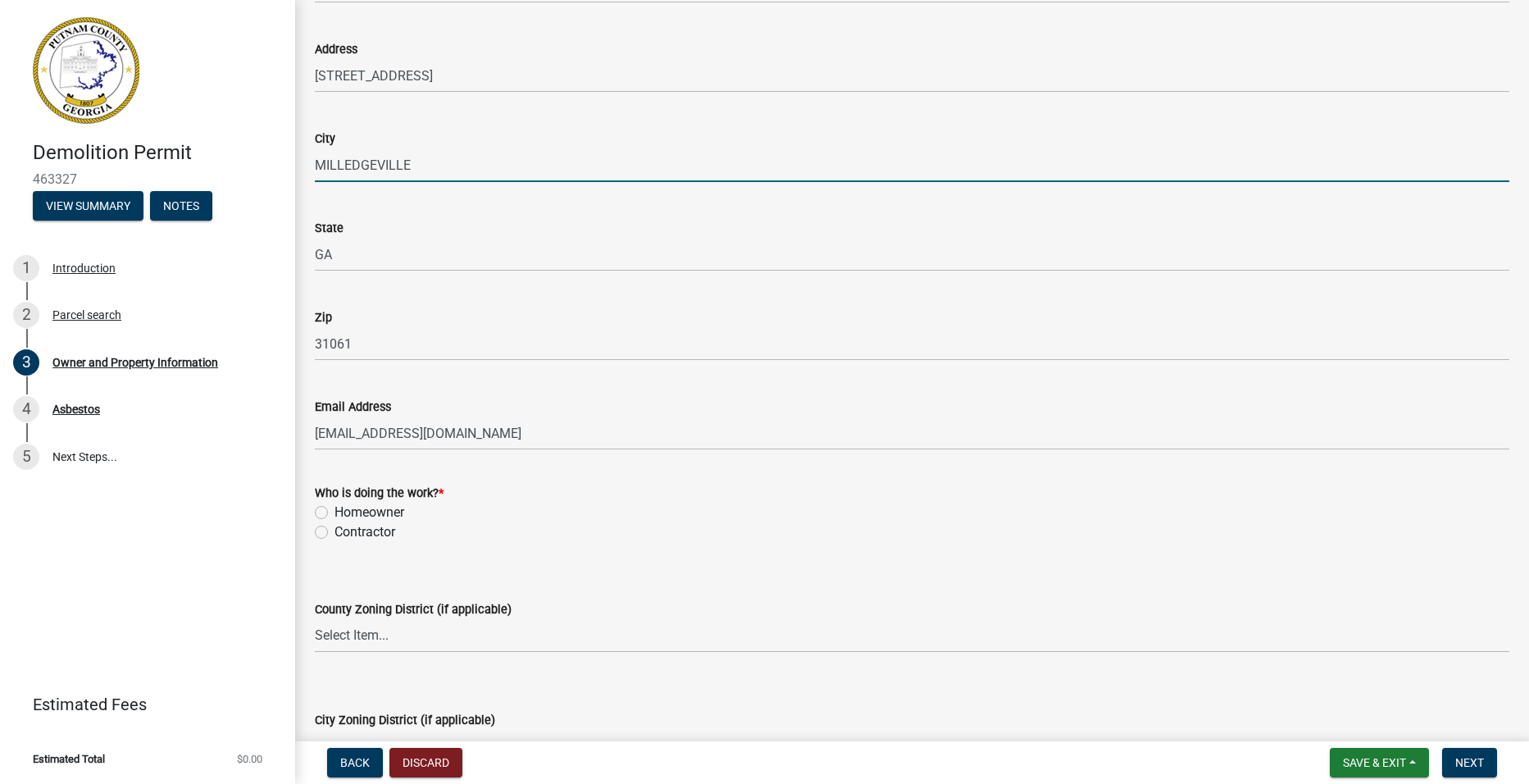
scroll to position [1721, 0]
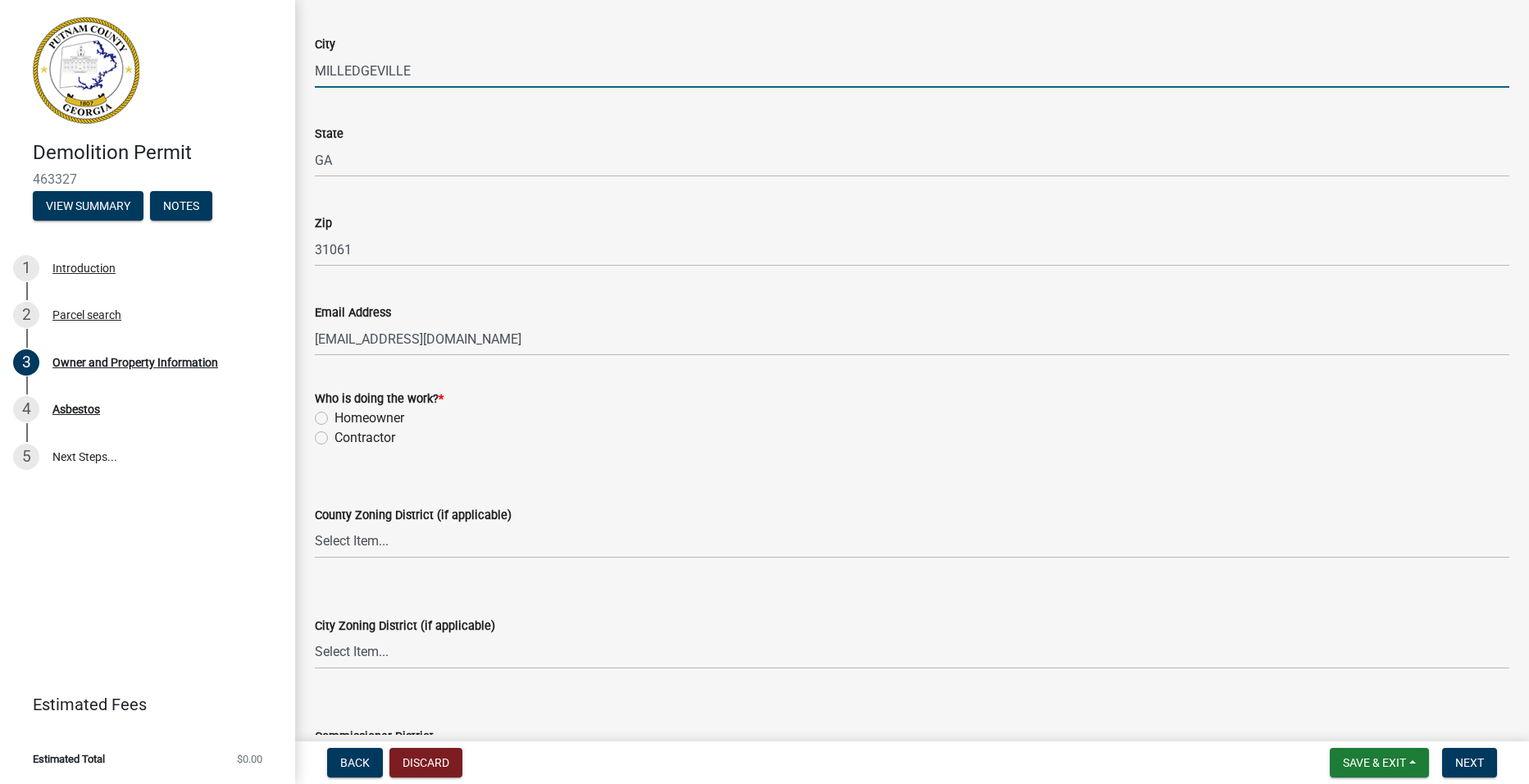
click at [334, 443] on label "Contractor" at bounding box center [364, 437] width 60 height 20
click at [334, 439] on input "Contractor" at bounding box center [339, 433] width 11 height 11
radio input "true"
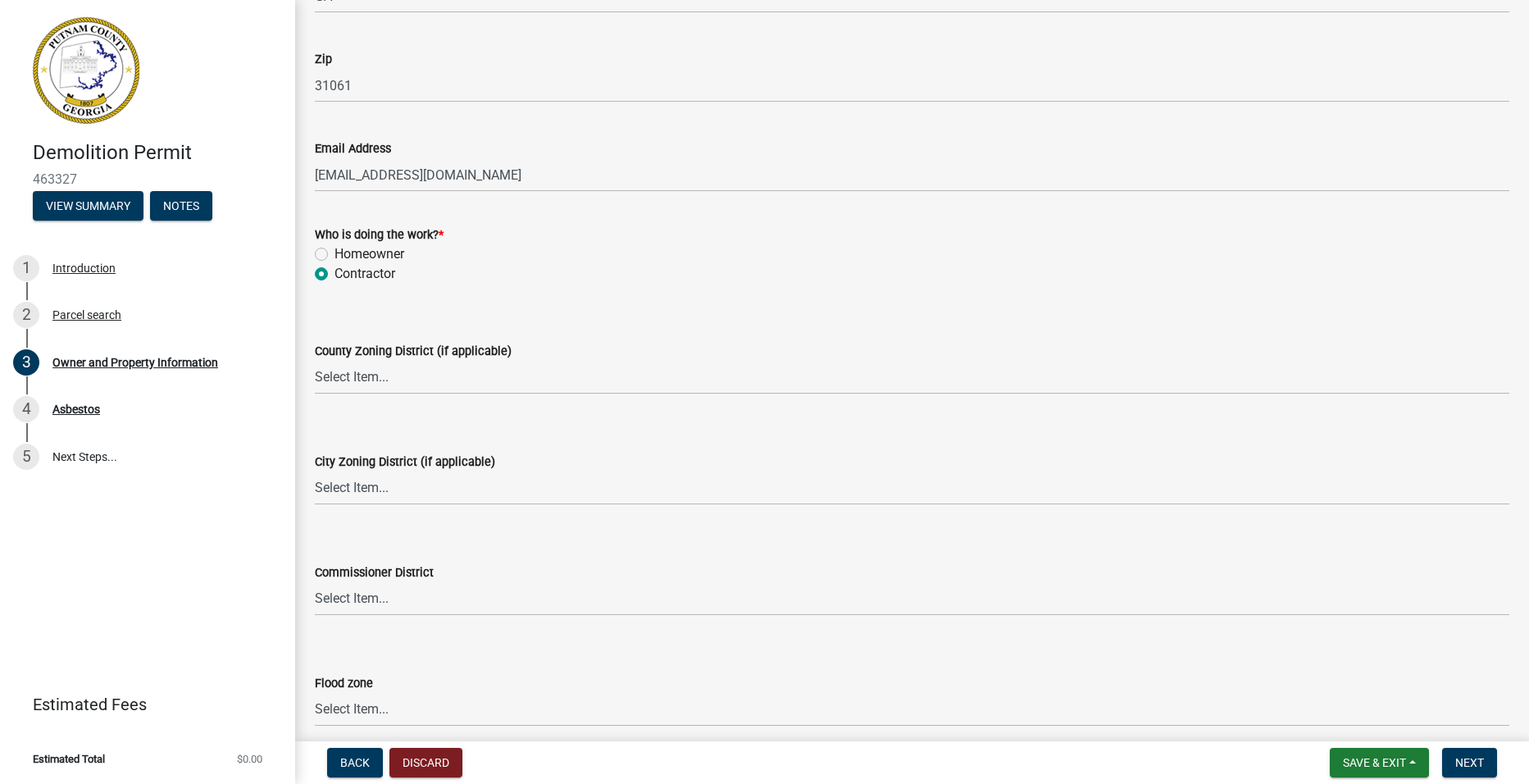
scroll to position [1956, 0]
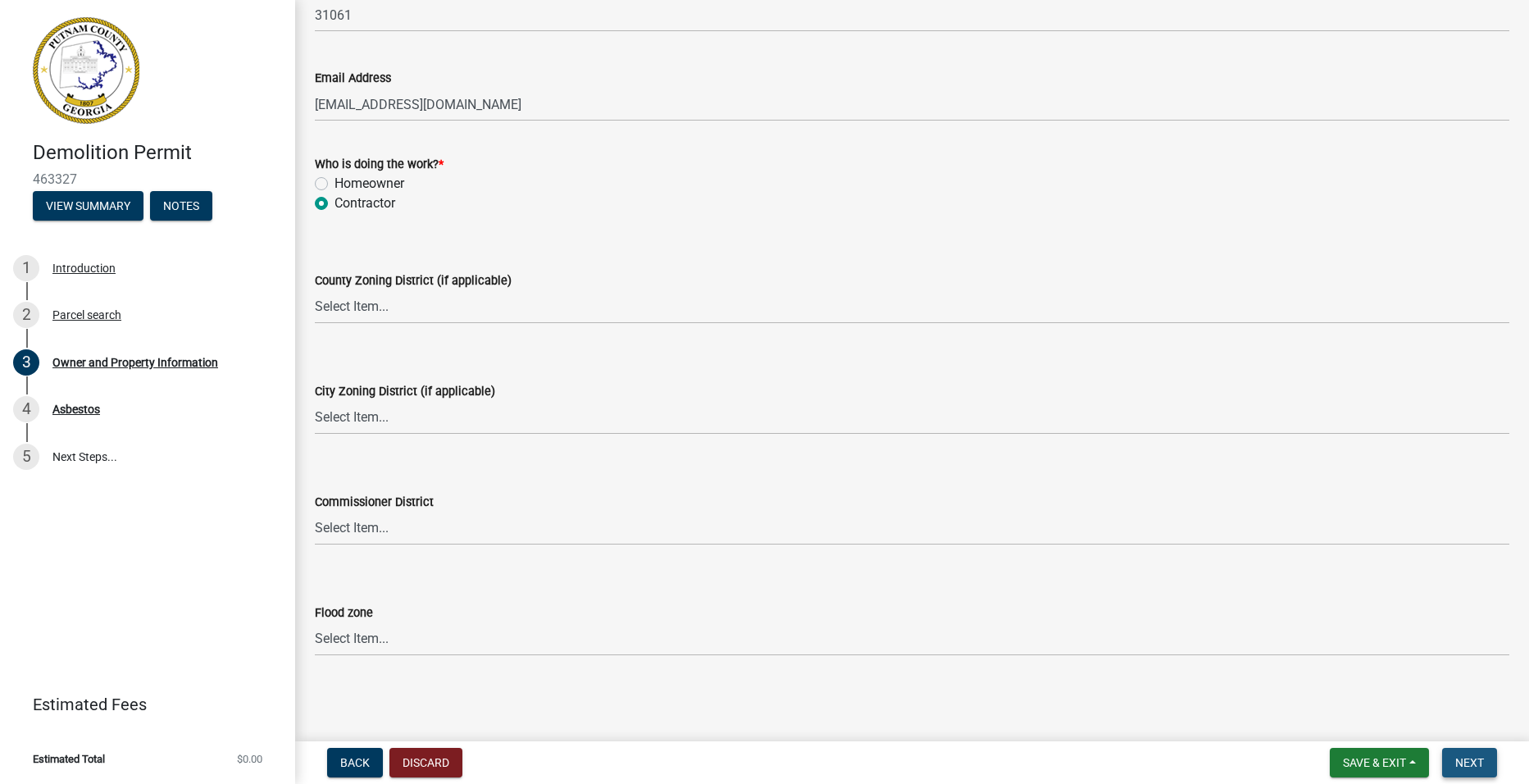
click at [1464, 766] on span "Next" at bounding box center [1469, 762] width 29 height 13
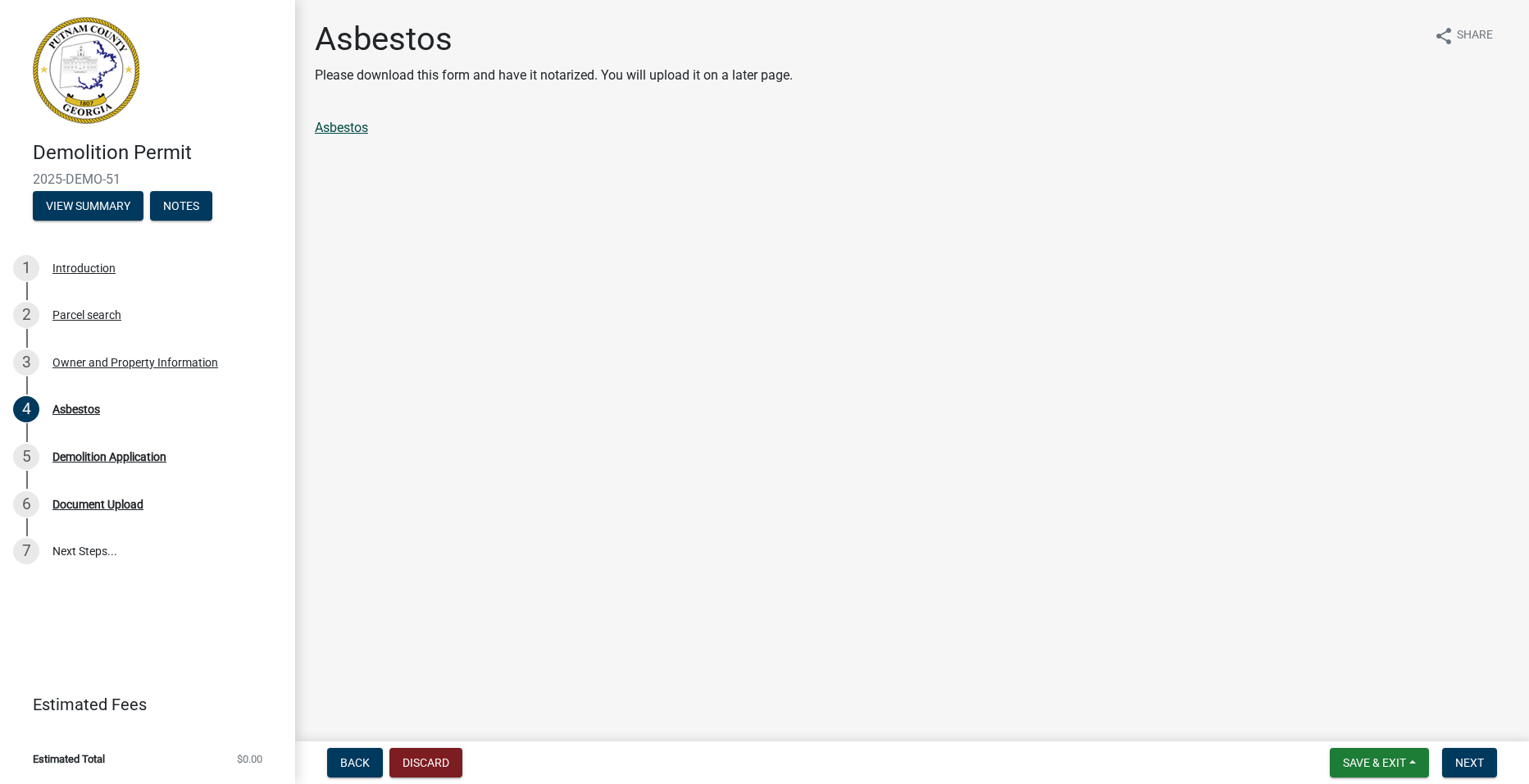
click at [344, 127] on link "Asbestos" at bounding box center [341, 128] width 54 height 15
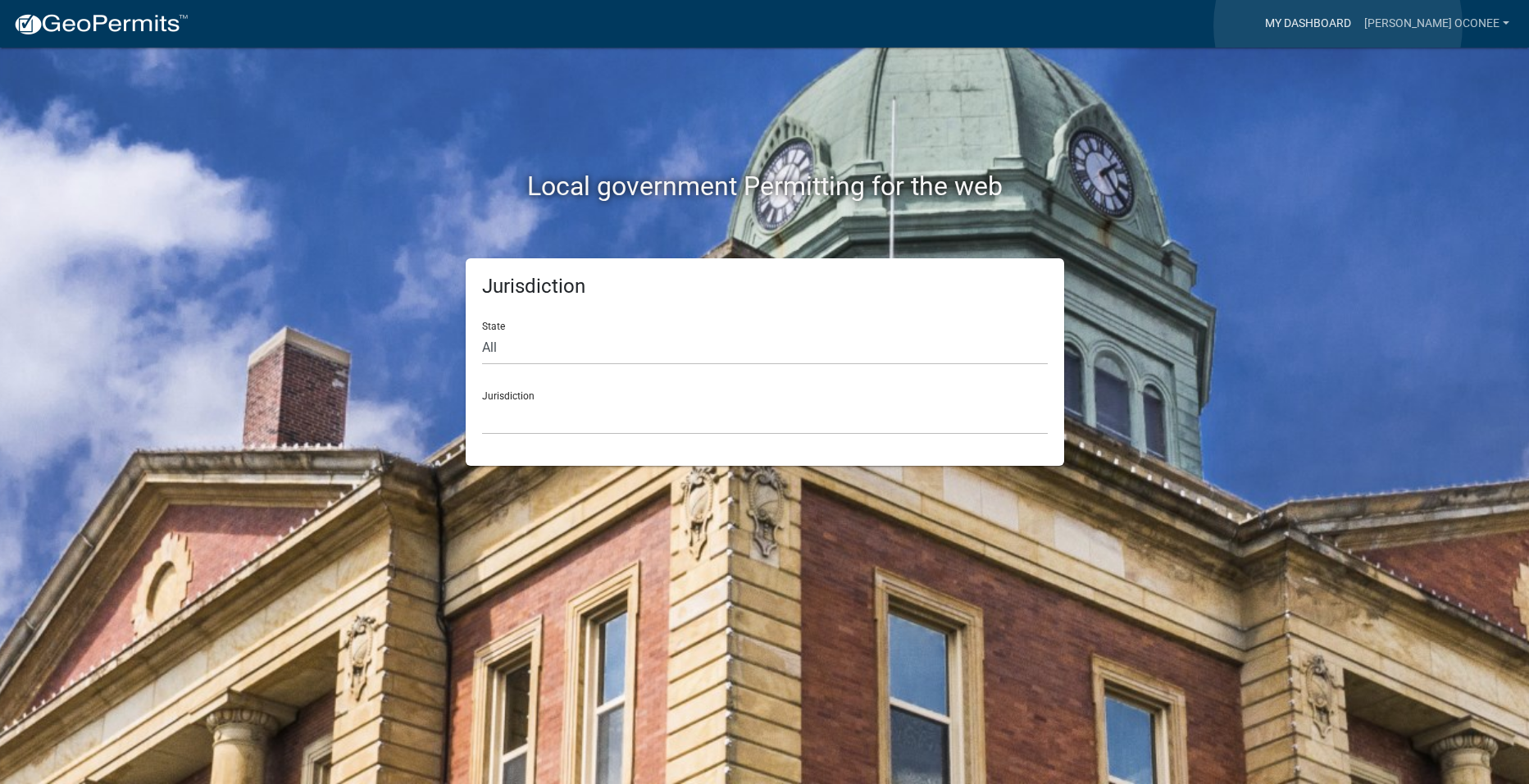
click at [1338, 26] on link "My Dashboard" at bounding box center [1308, 24] width 99 height 31
click at [1320, 23] on link "My Dashboard" at bounding box center [1308, 24] width 99 height 31
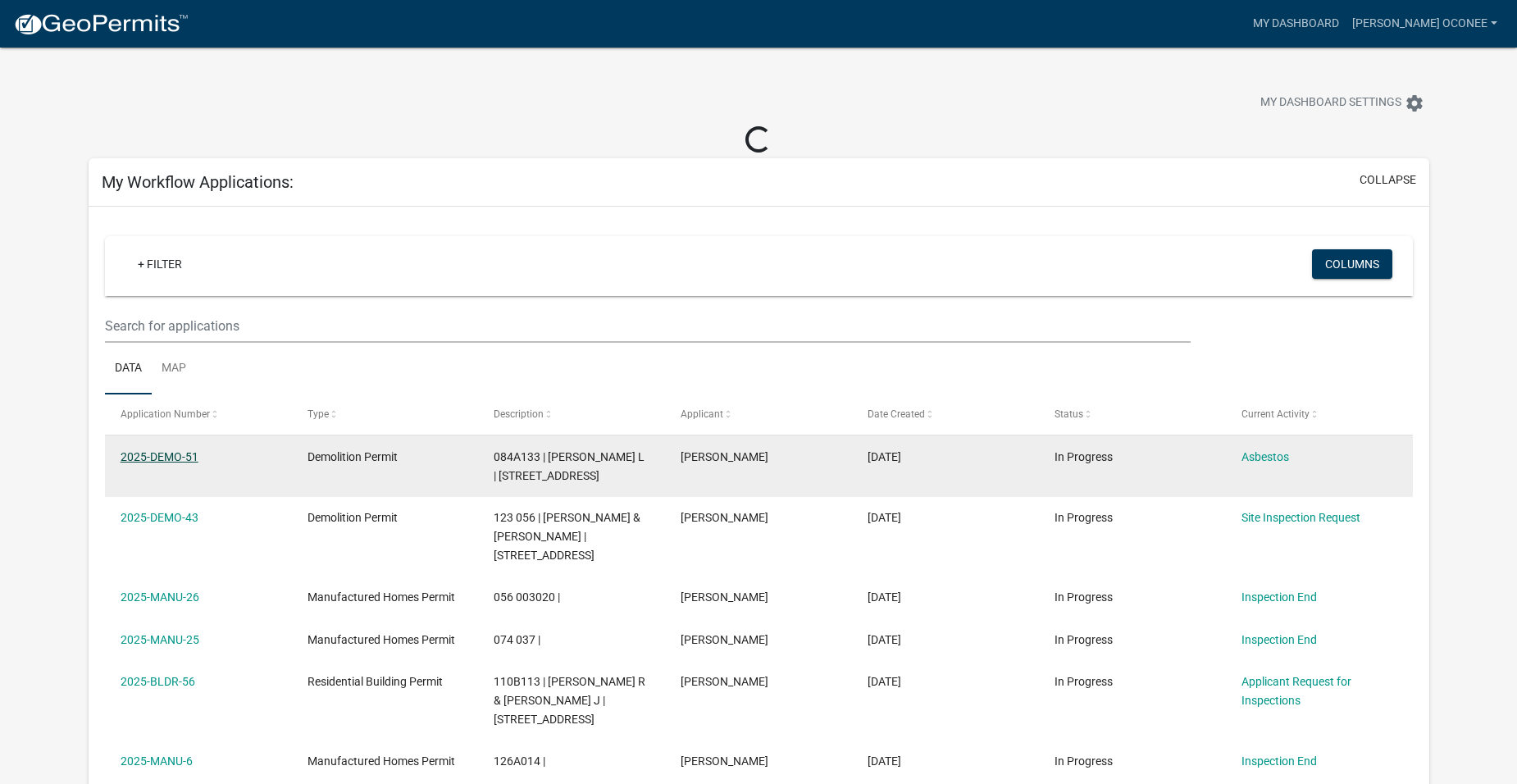
click at [191, 452] on link "2025-DEMO-51" at bounding box center [160, 456] width 78 height 13
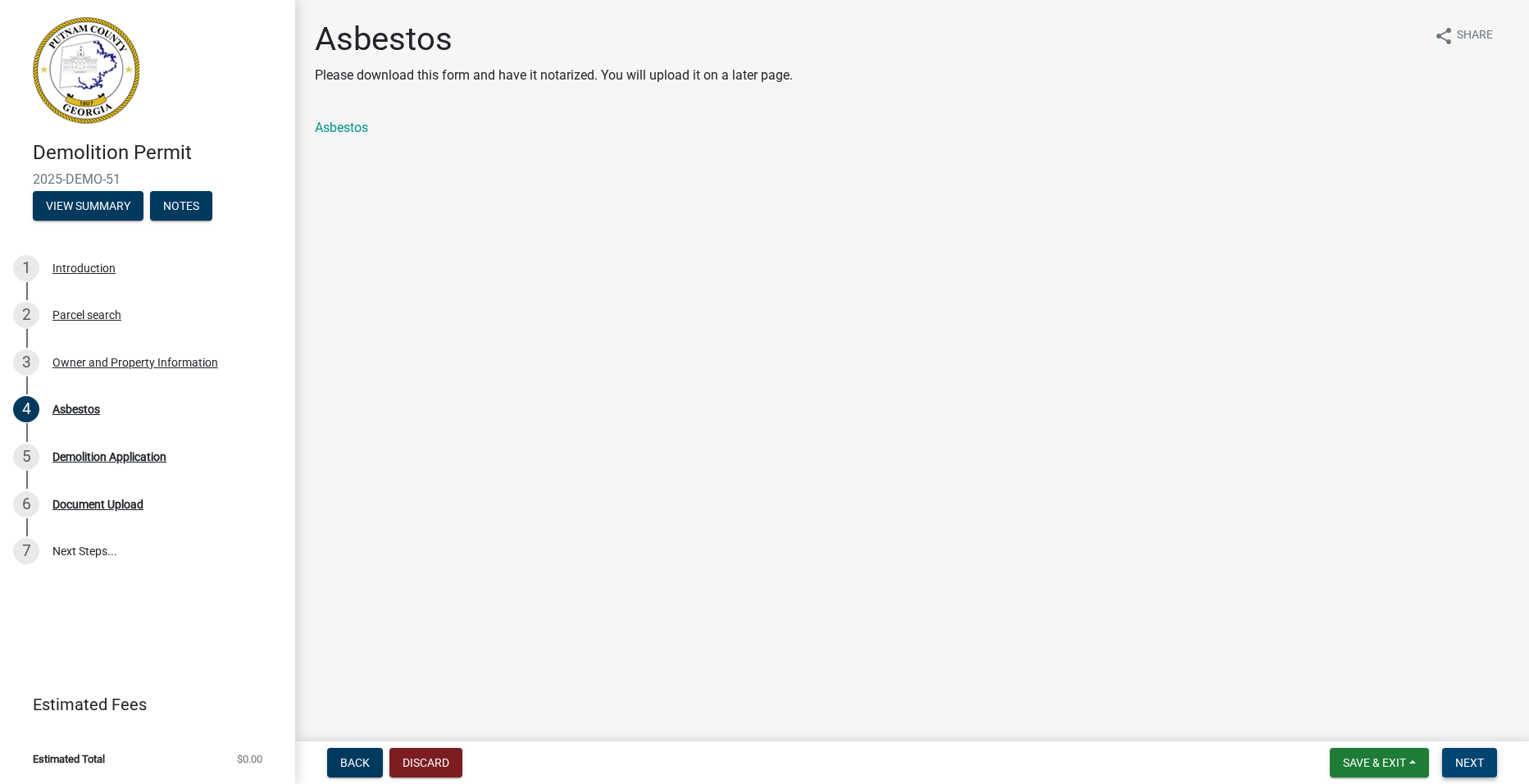
click at [1452, 758] on button "Next" at bounding box center [1469, 762] width 55 height 30
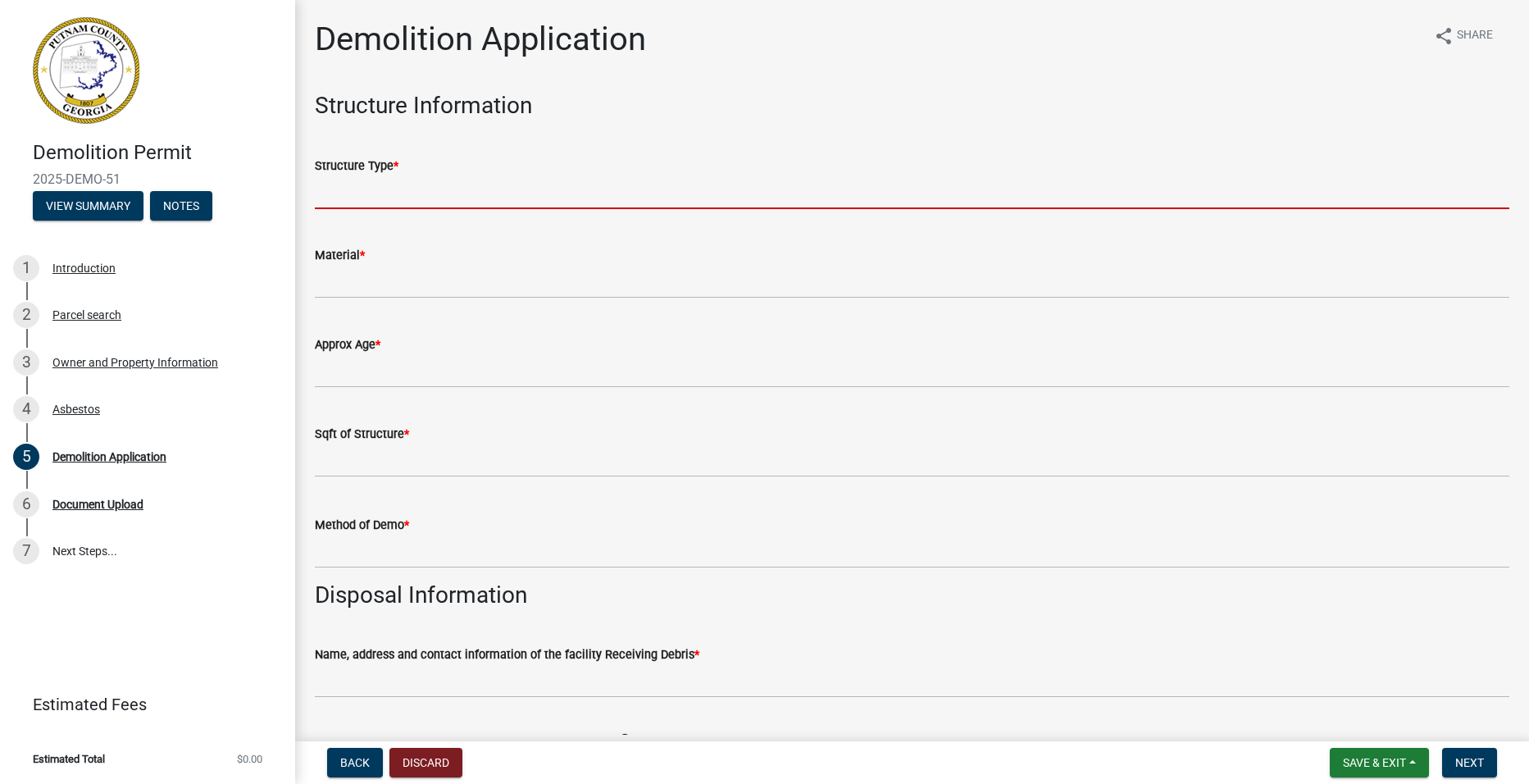
click at [408, 191] on input "Structure Type *" at bounding box center [912, 192] width 1195 height 34
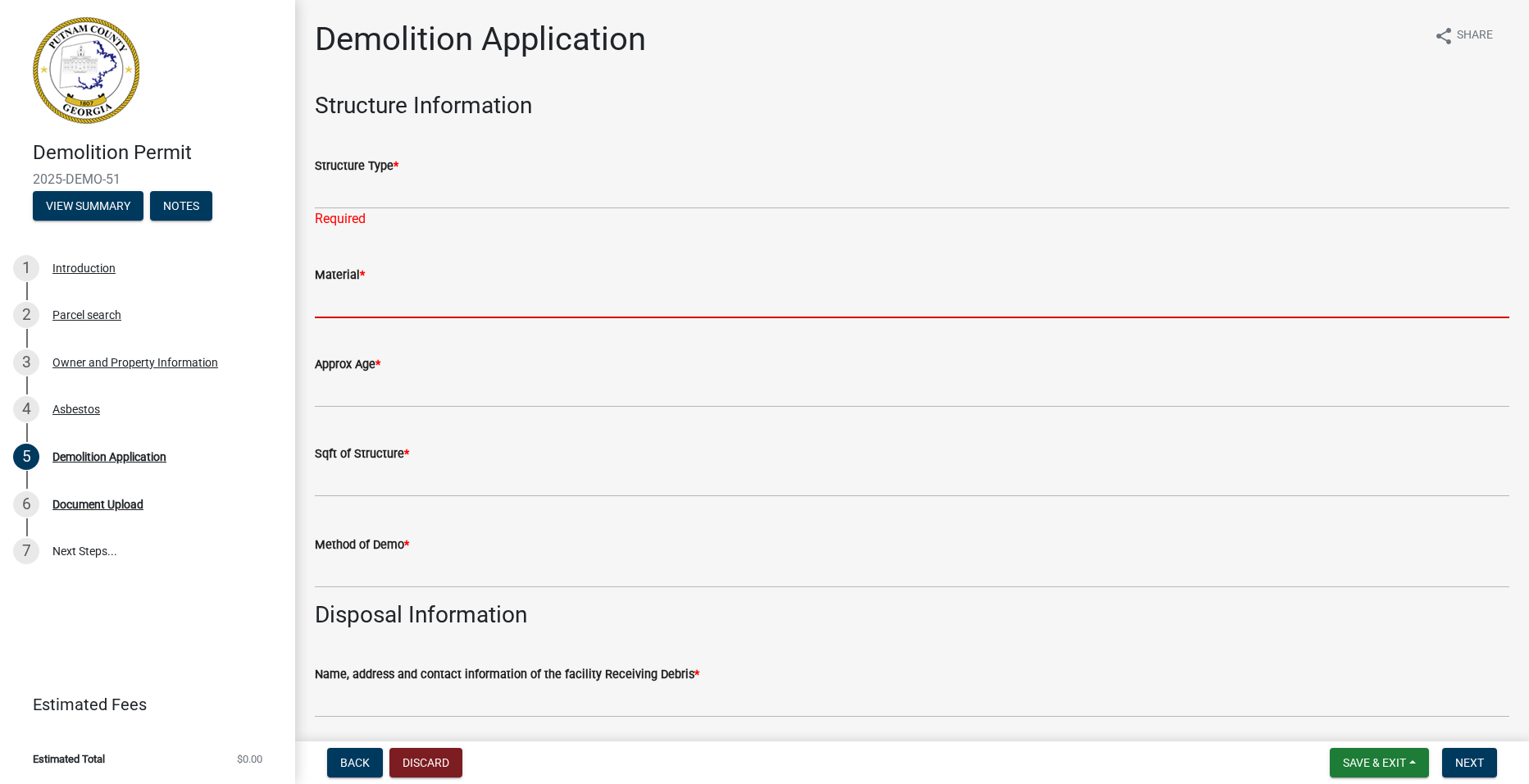
click at [441, 277] on form "Material *" at bounding box center [912, 291] width 1195 height 54
click at [432, 293] on input "Material *" at bounding box center [912, 302] width 1195 height 34
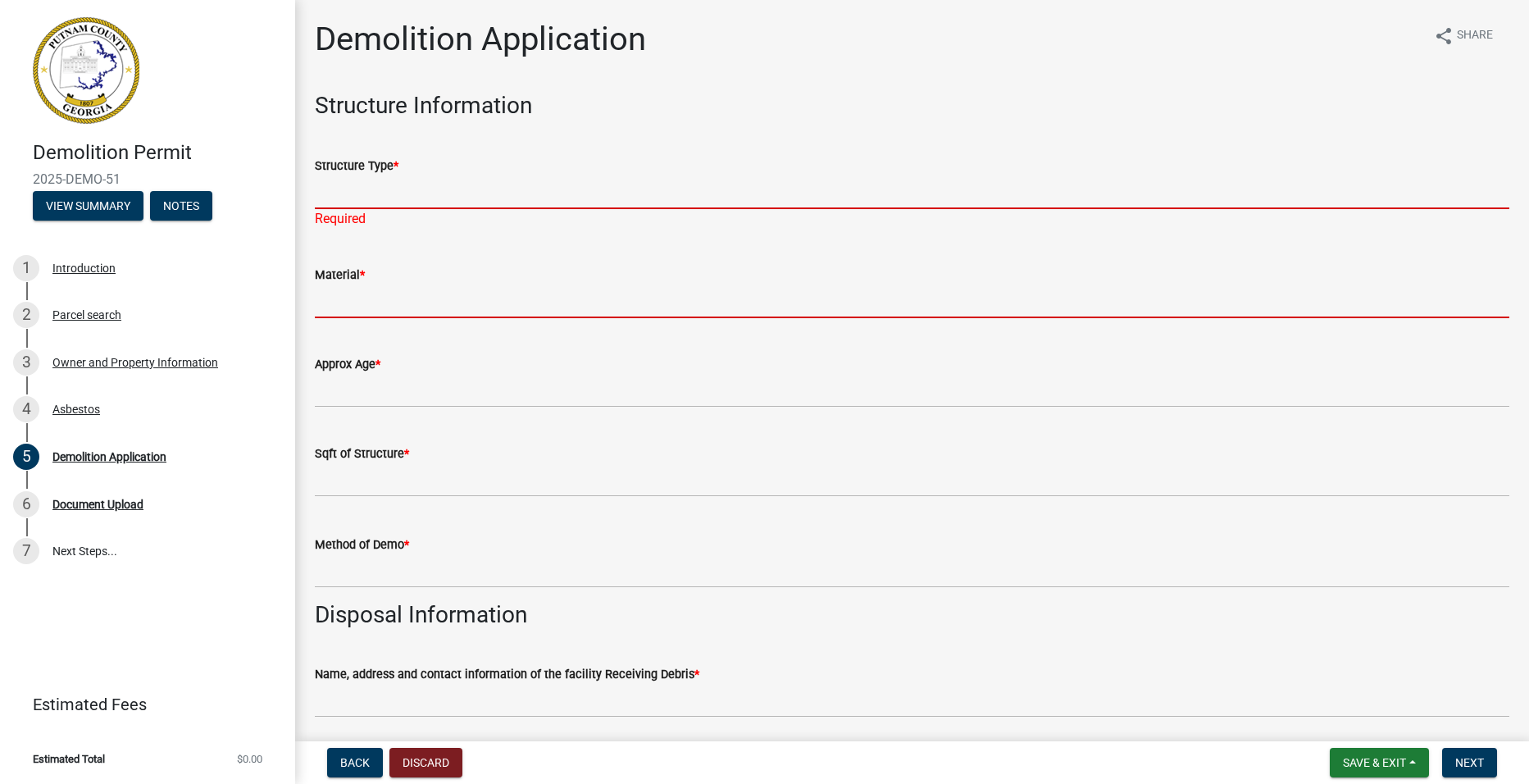
click at [445, 201] on input "Structure Type *" at bounding box center [912, 192] width 1195 height 34
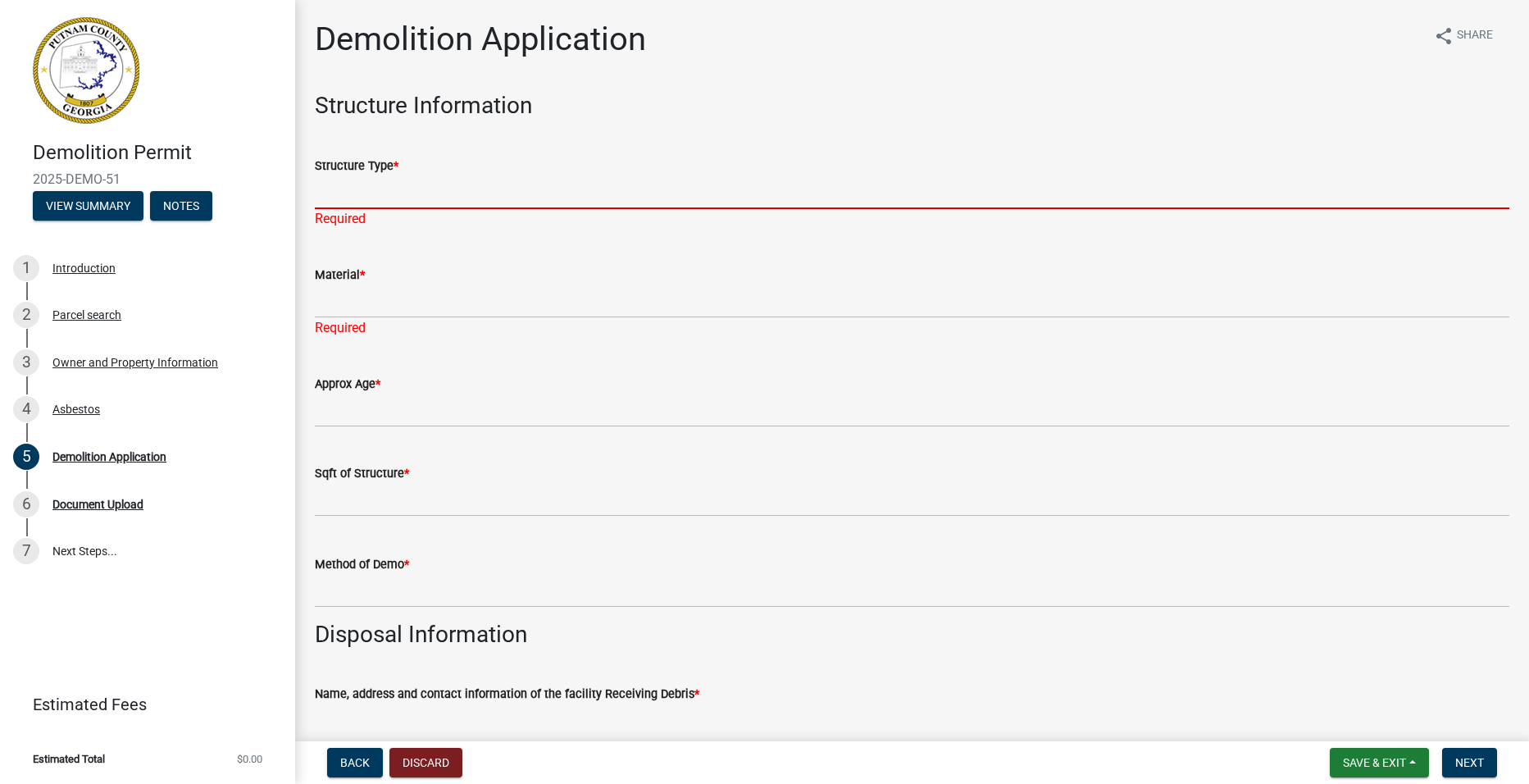
type input "manufactured home"
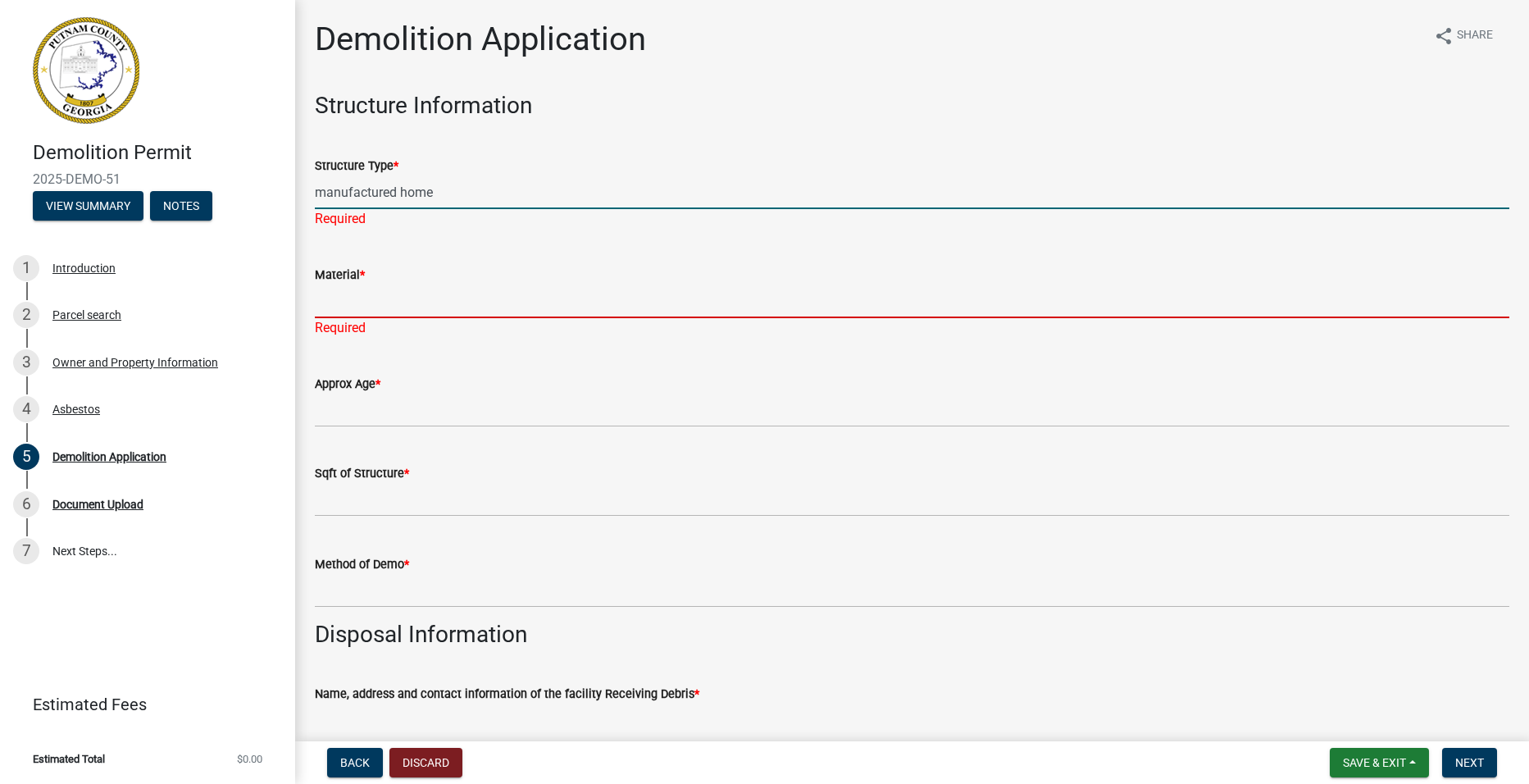
click at [401, 285] on input "Material *" at bounding box center [912, 302] width 1195 height 34
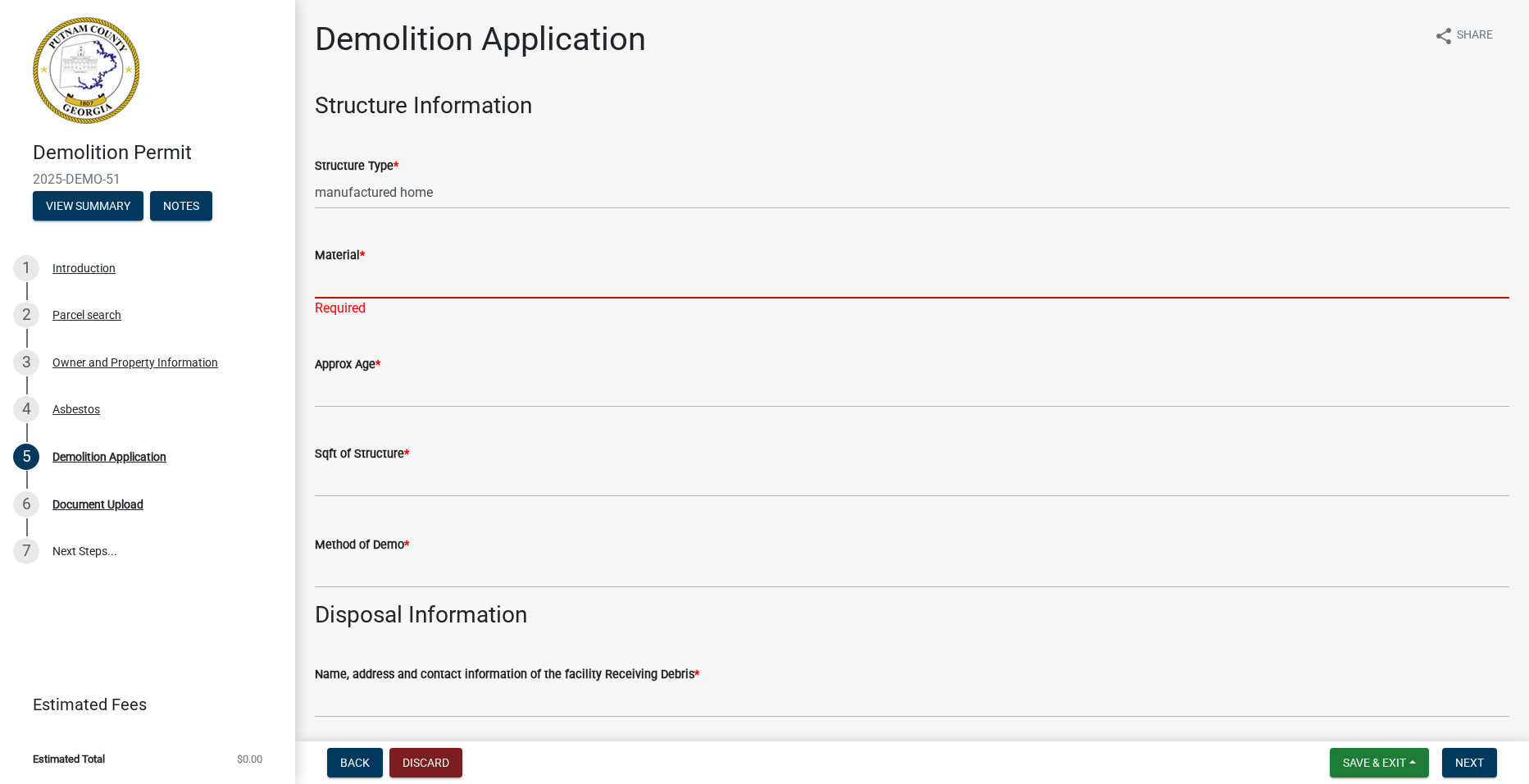
type input "wood /vinyl shingle"
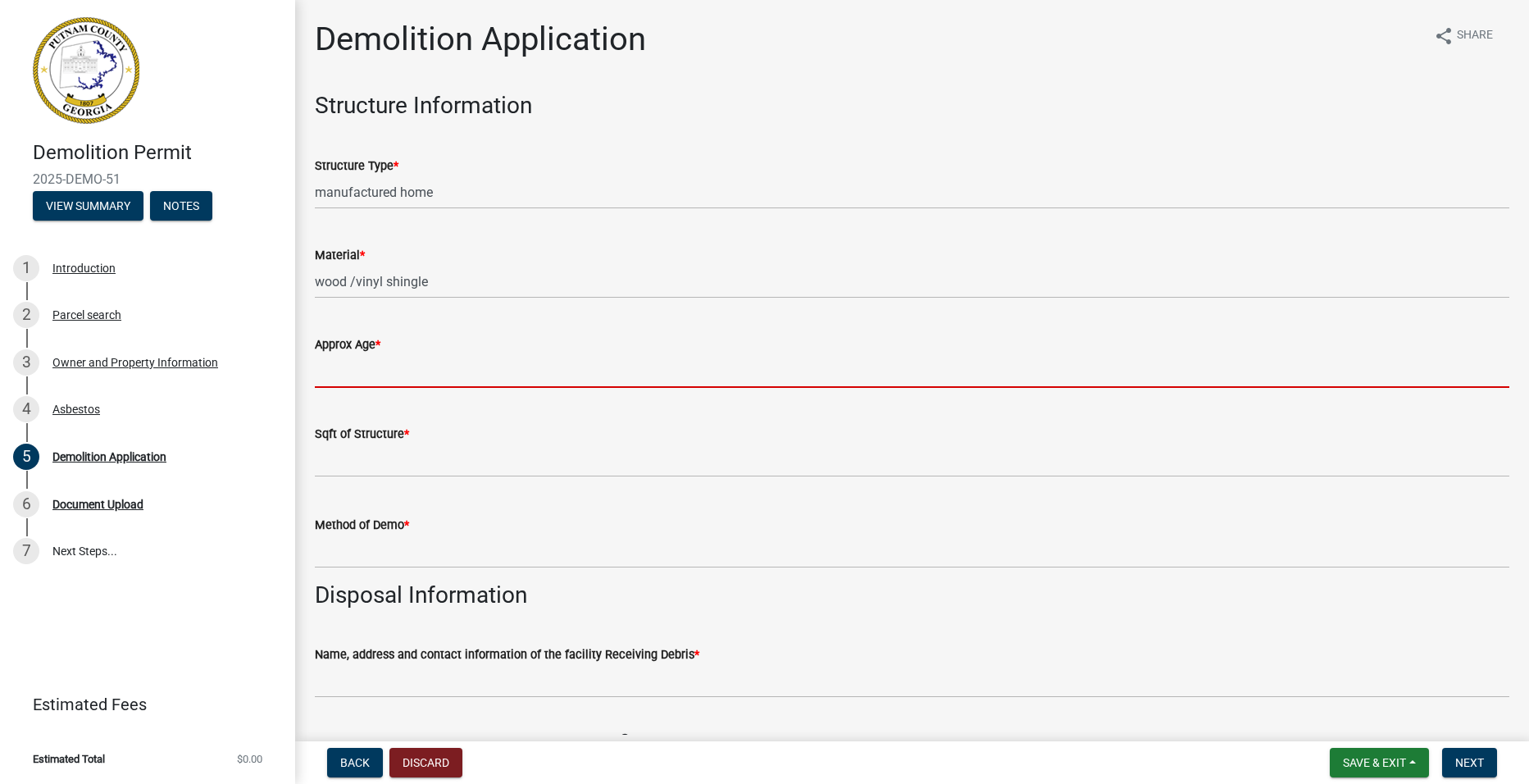
click at [399, 378] on input "Approx Age *" at bounding box center [912, 371] width 1195 height 34
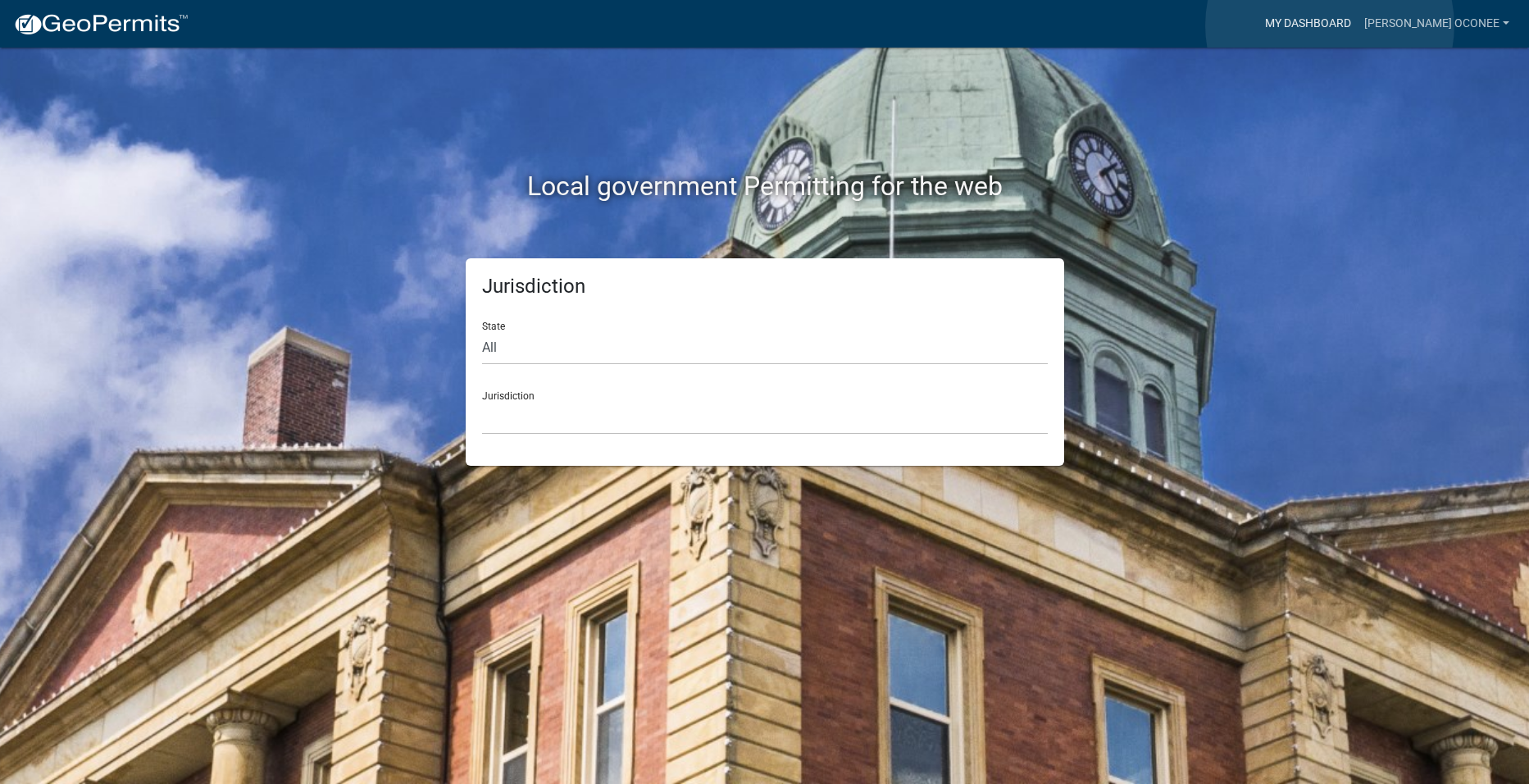
click at [1330, 26] on link "My Dashboard" at bounding box center [1308, 24] width 99 height 31
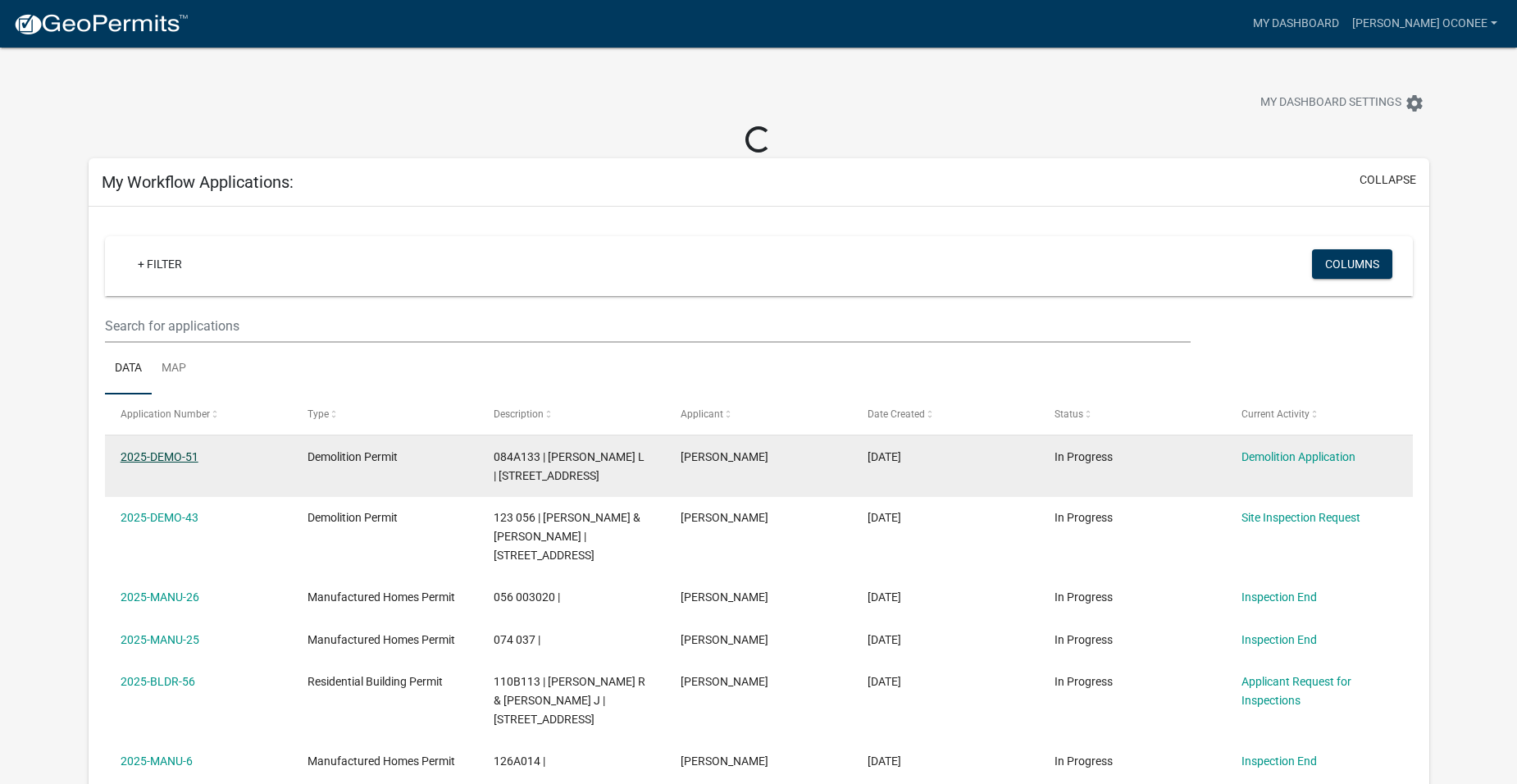
click at [166, 459] on link "2025-DEMO-51" at bounding box center [160, 456] width 78 height 13
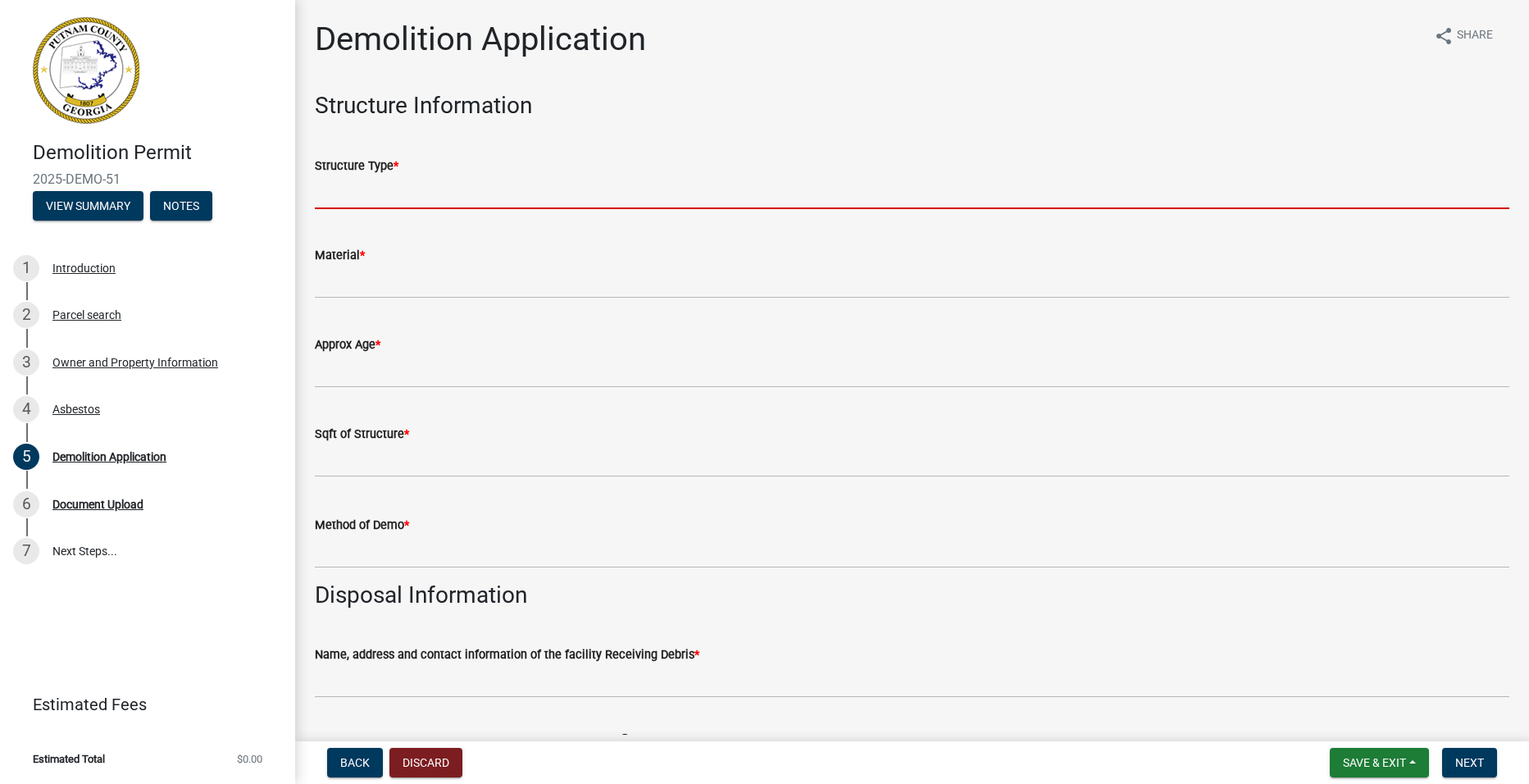
click at [441, 179] on input "Structure Type *" at bounding box center [912, 192] width 1195 height 34
type input "manufactured home"
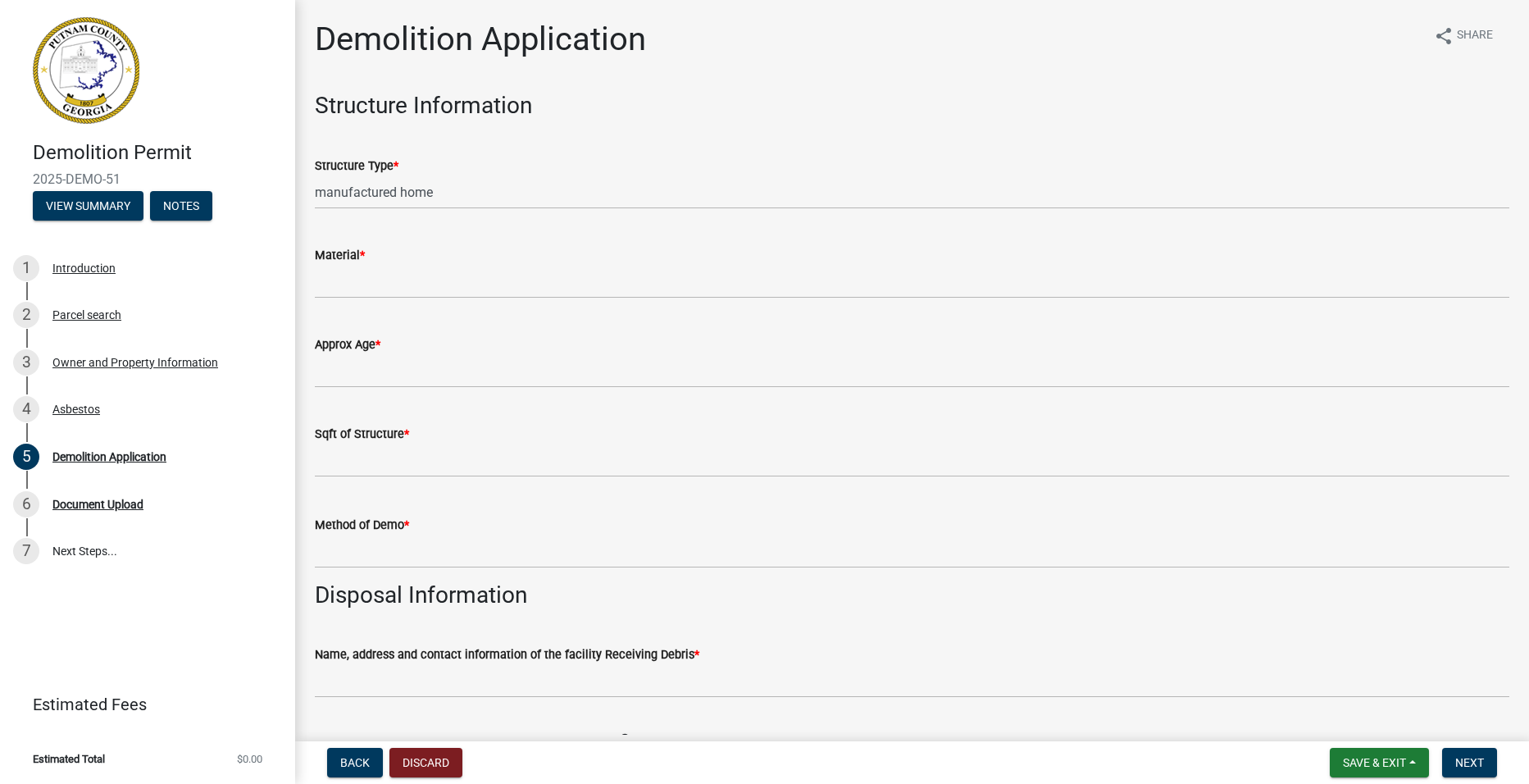
click at [426, 258] on div "Material *" at bounding box center [912, 254] width 1195 height 20
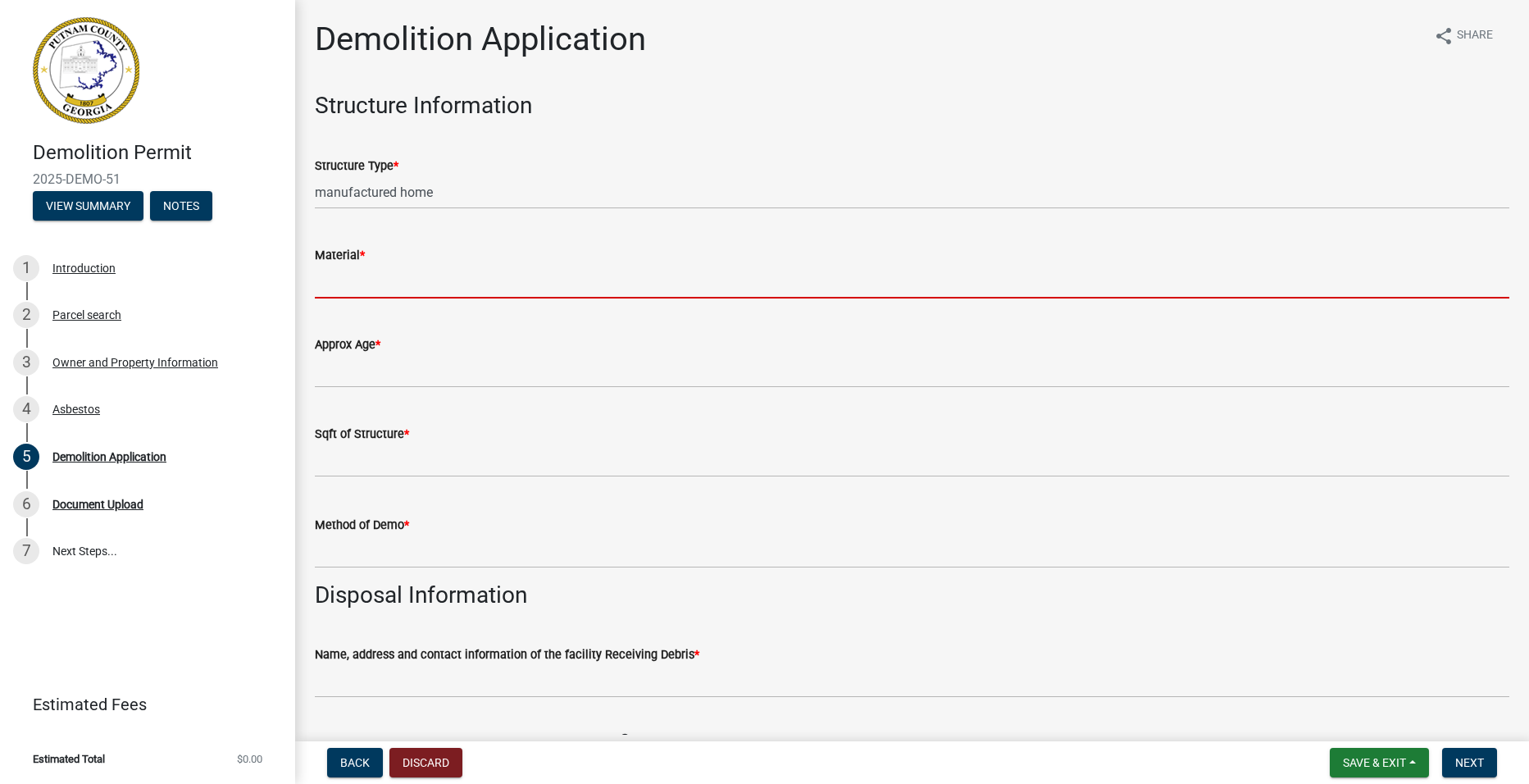
click at [423, 274] on input "Material *" at bounding box center [912, 281] width 1195 height 34
type input "wood /vinyl shingle"
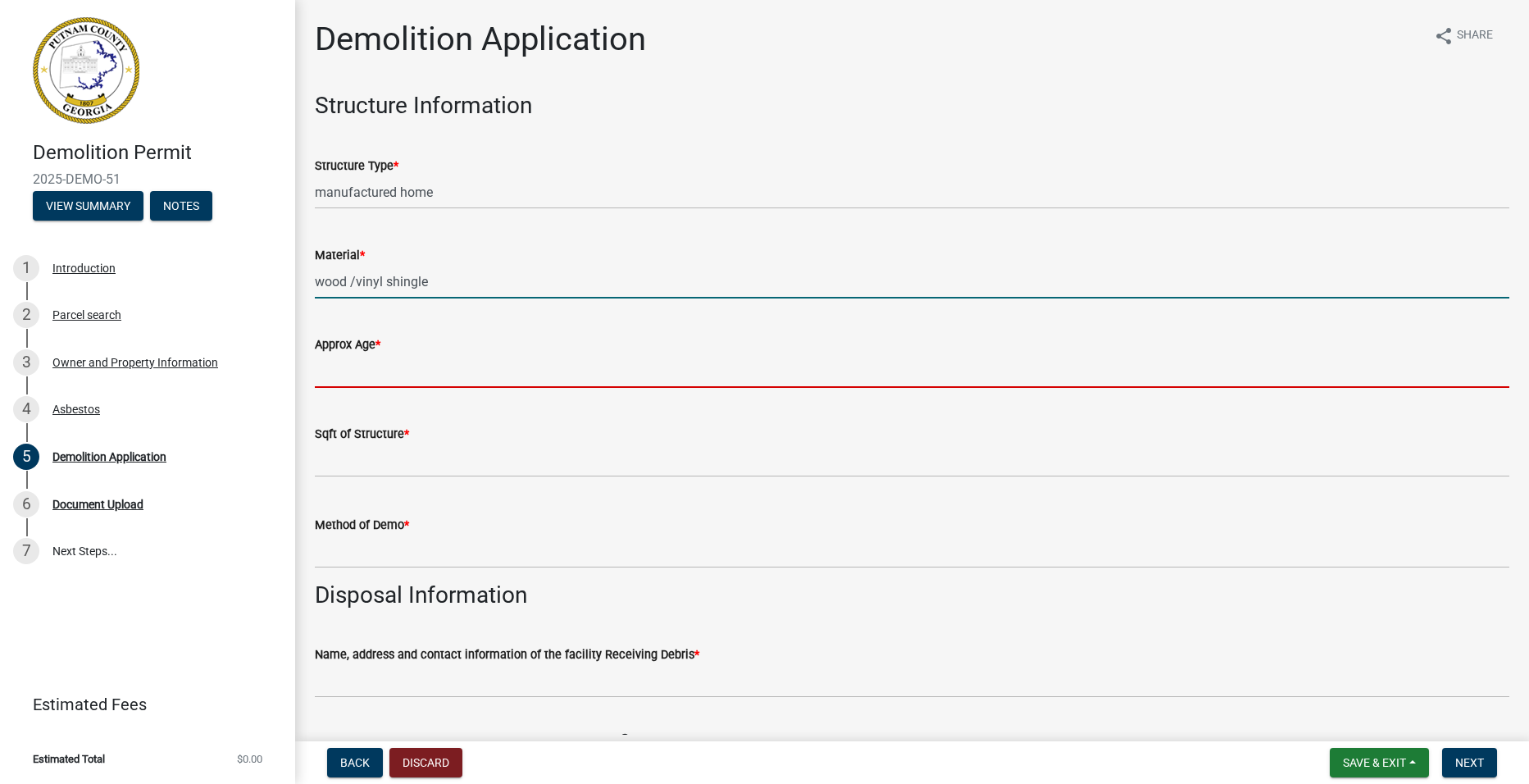
click at [401, 366] on input "Approx Age *" at bounding box center [912, 371] width 1195 height 34
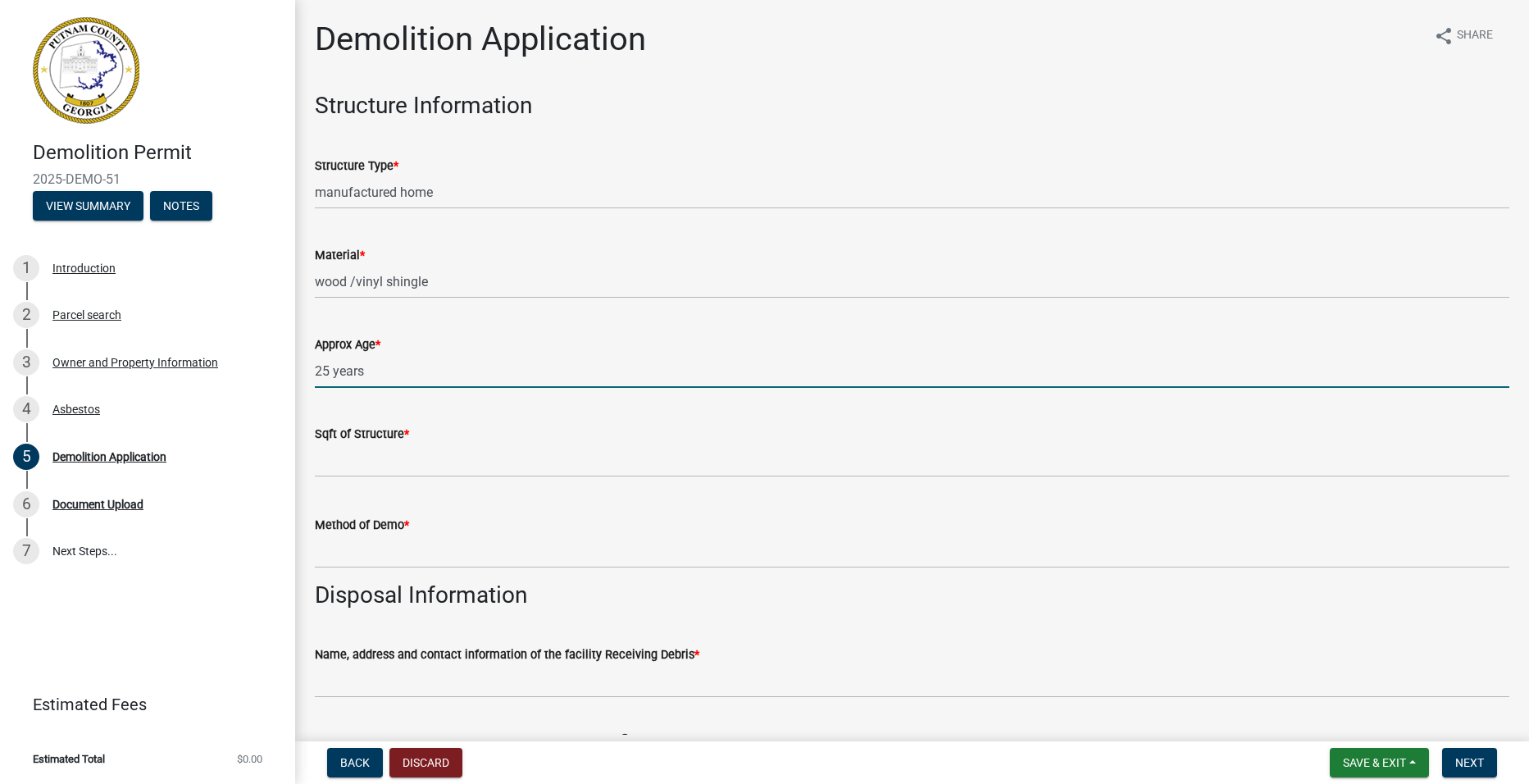
type input "25 years"
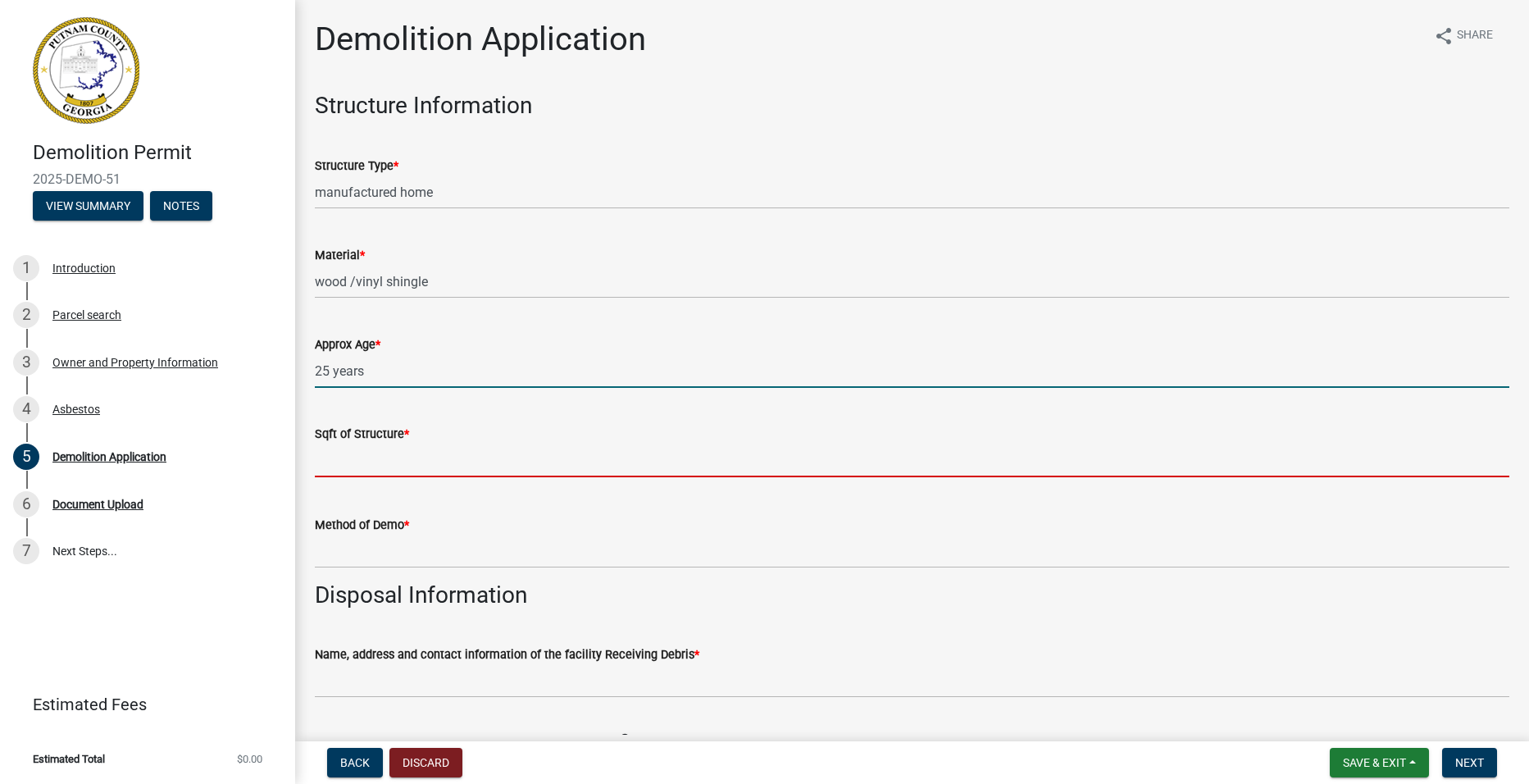
click at [426, 460] on input "text" at bounding box center [912, 461] width 1195 height 34
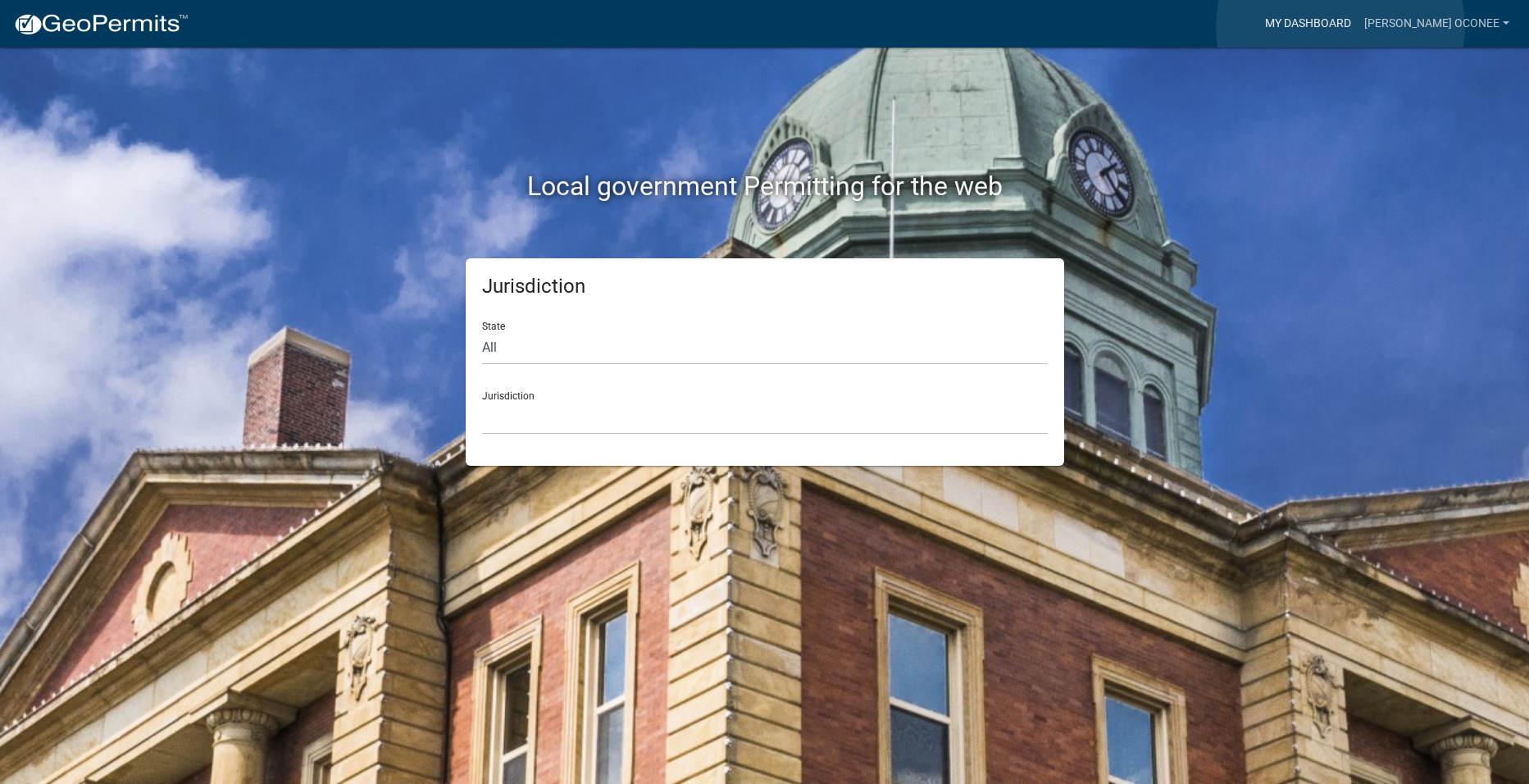
click at [1340, 27] on link "My Dashboard" at bounding box center [1308, 24] width 99 height 31
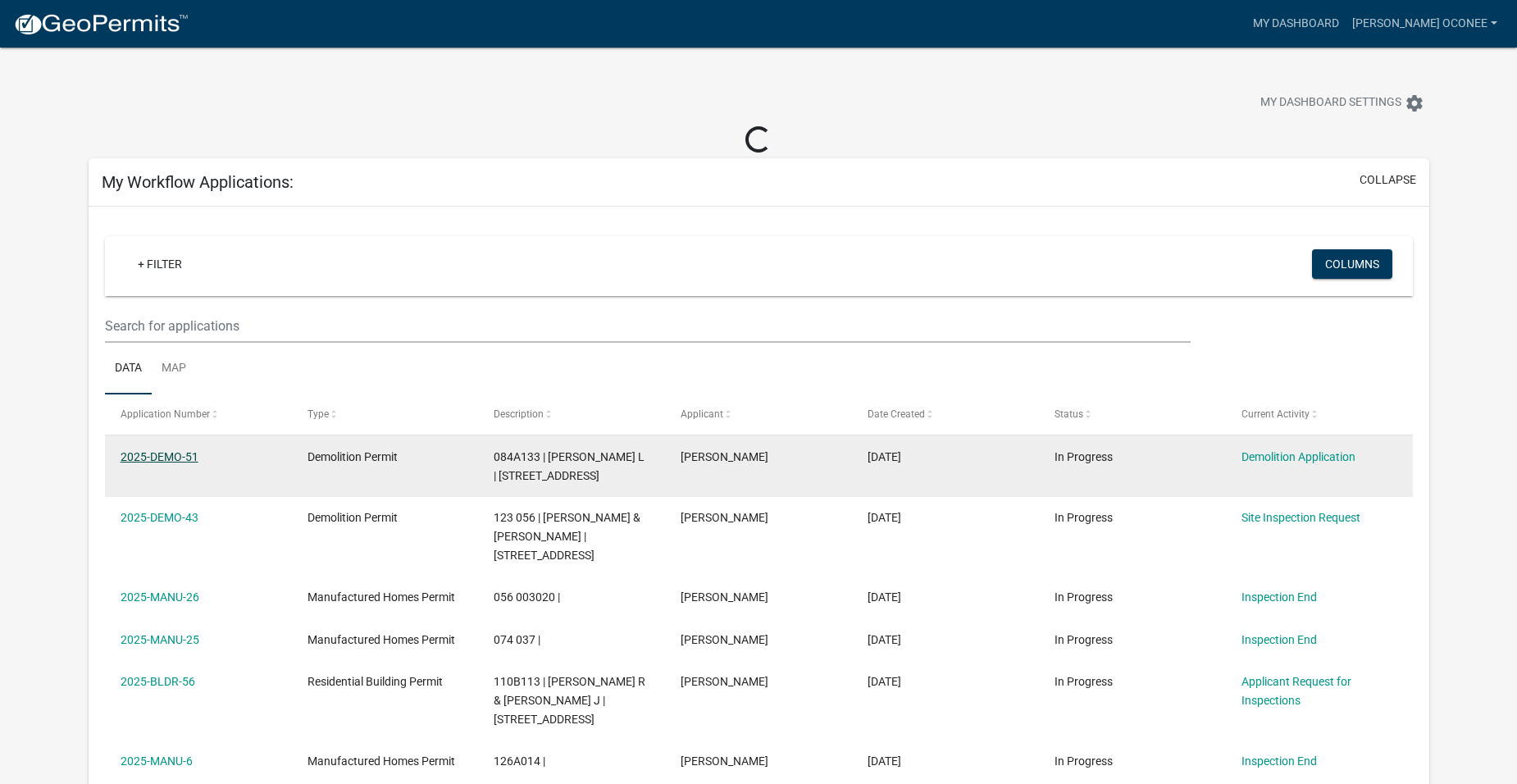
click at [170, 456] on link "2025-DEMO-51" at bounding box center [160, 456] width 78 height 13
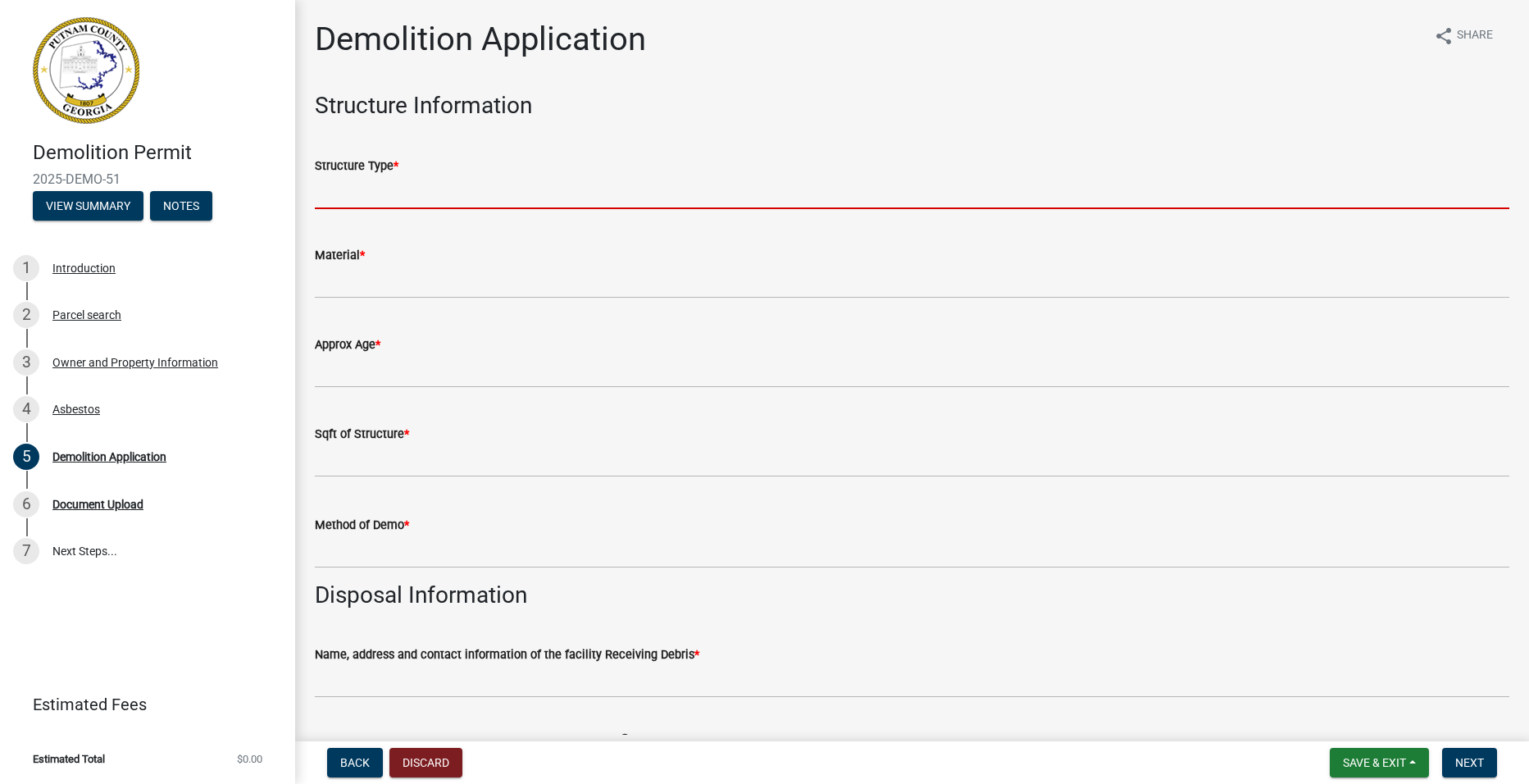
click at [418, 199] on input "Structure Type *" at bounding box center [912, 192] width 1195 height 34
type input "manufactured home"
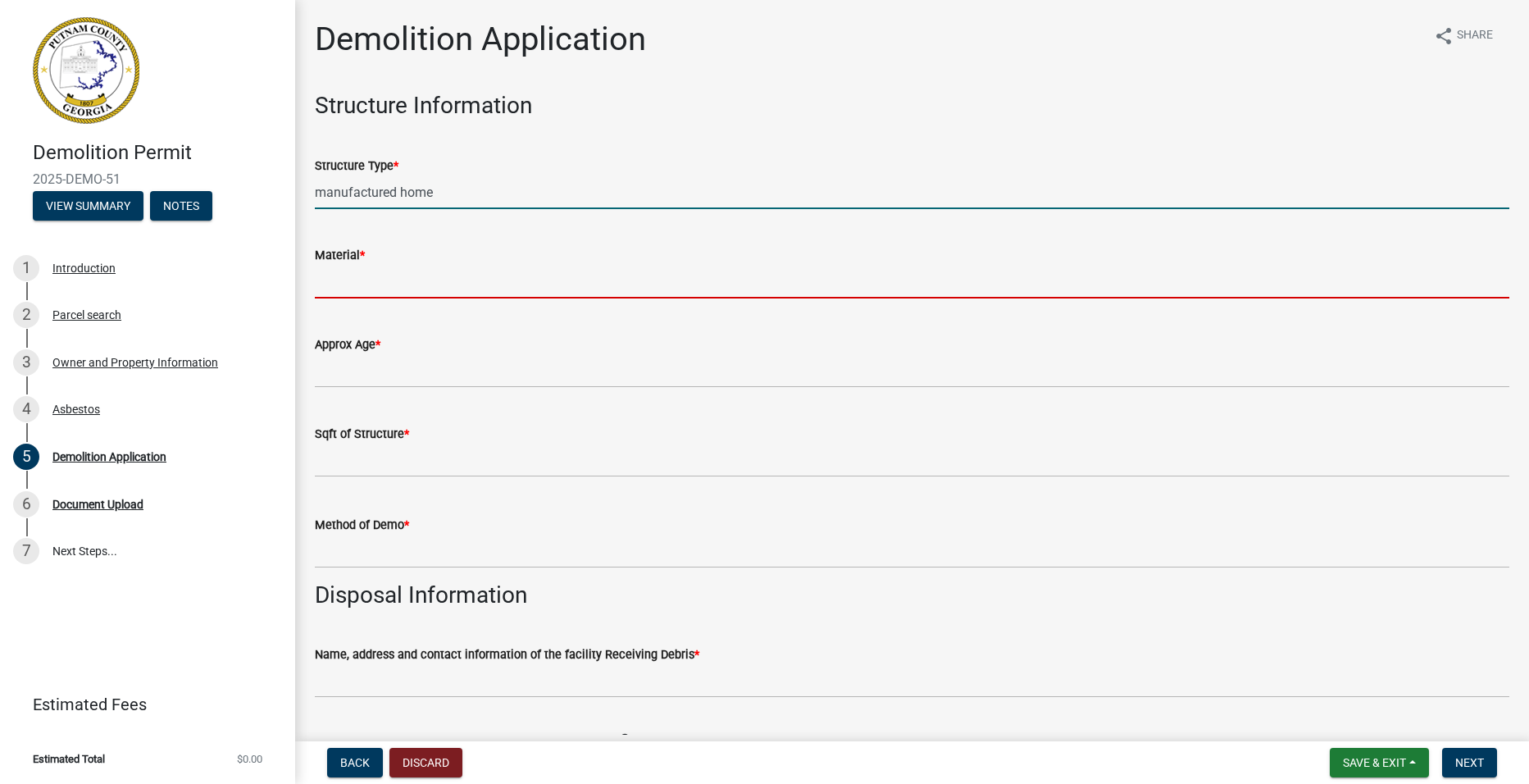
type input "wood /vinyl shingle"
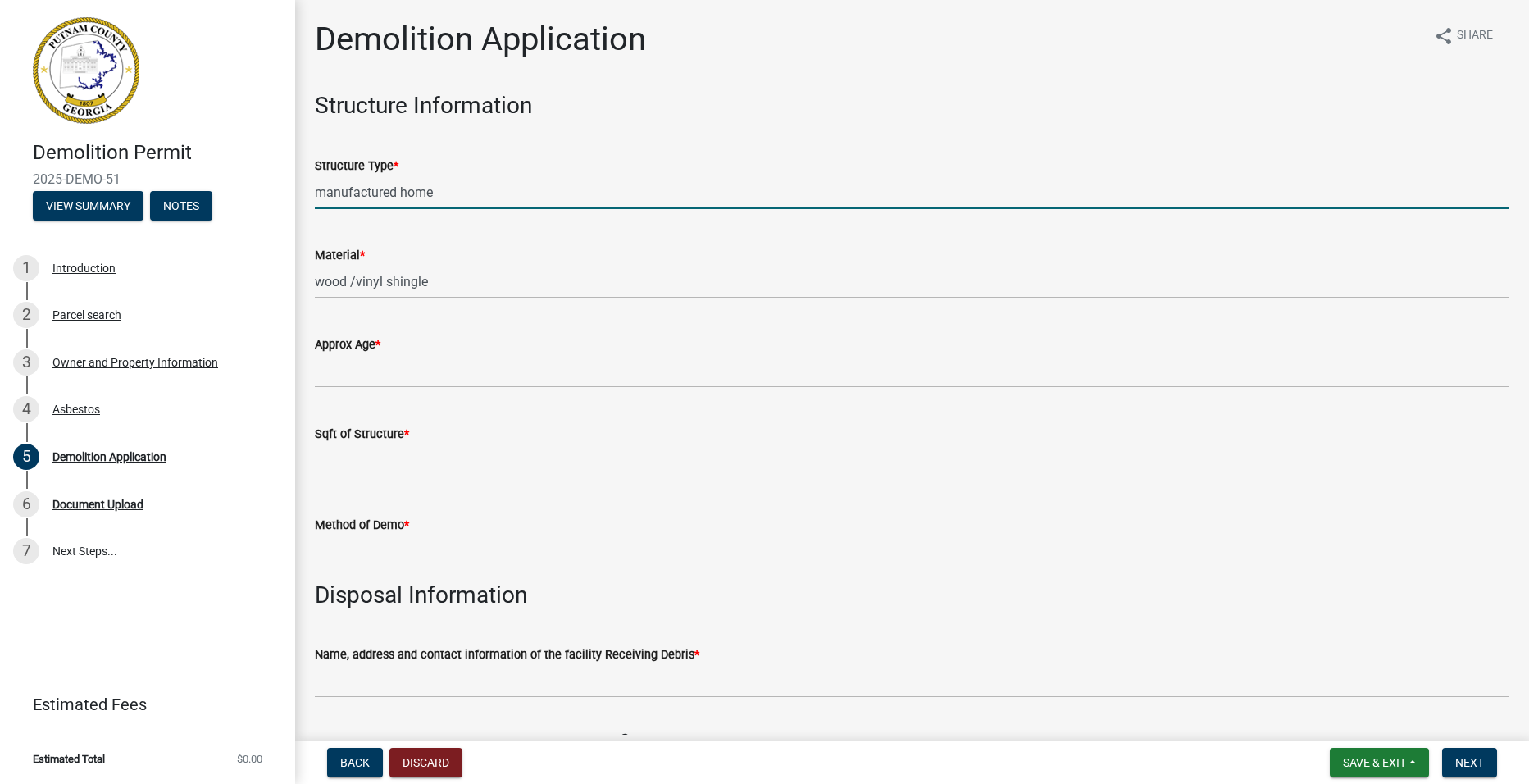
select select "8"
select select "2025"
select select "8"
select select "2025"
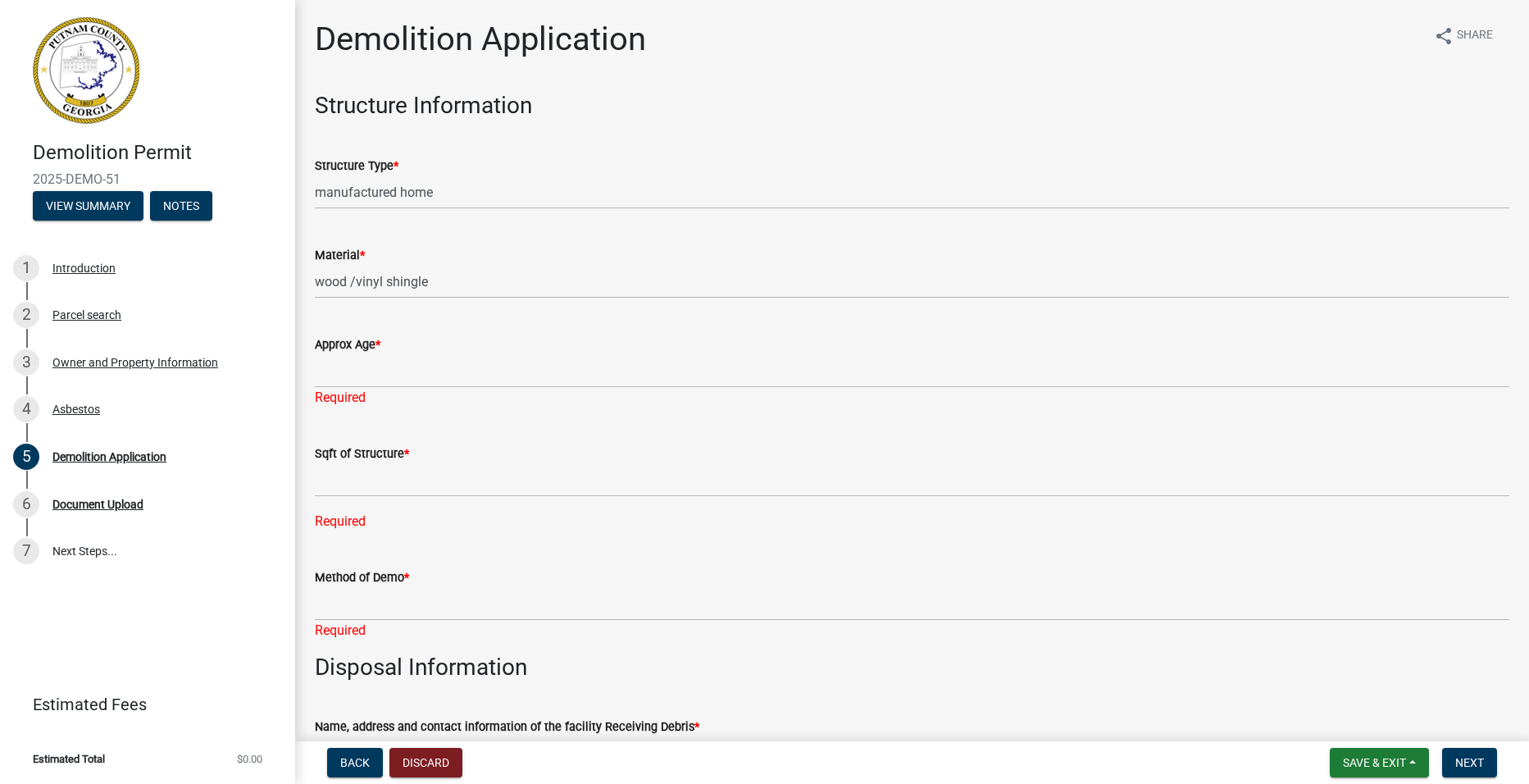
scroll to position [923, 0]
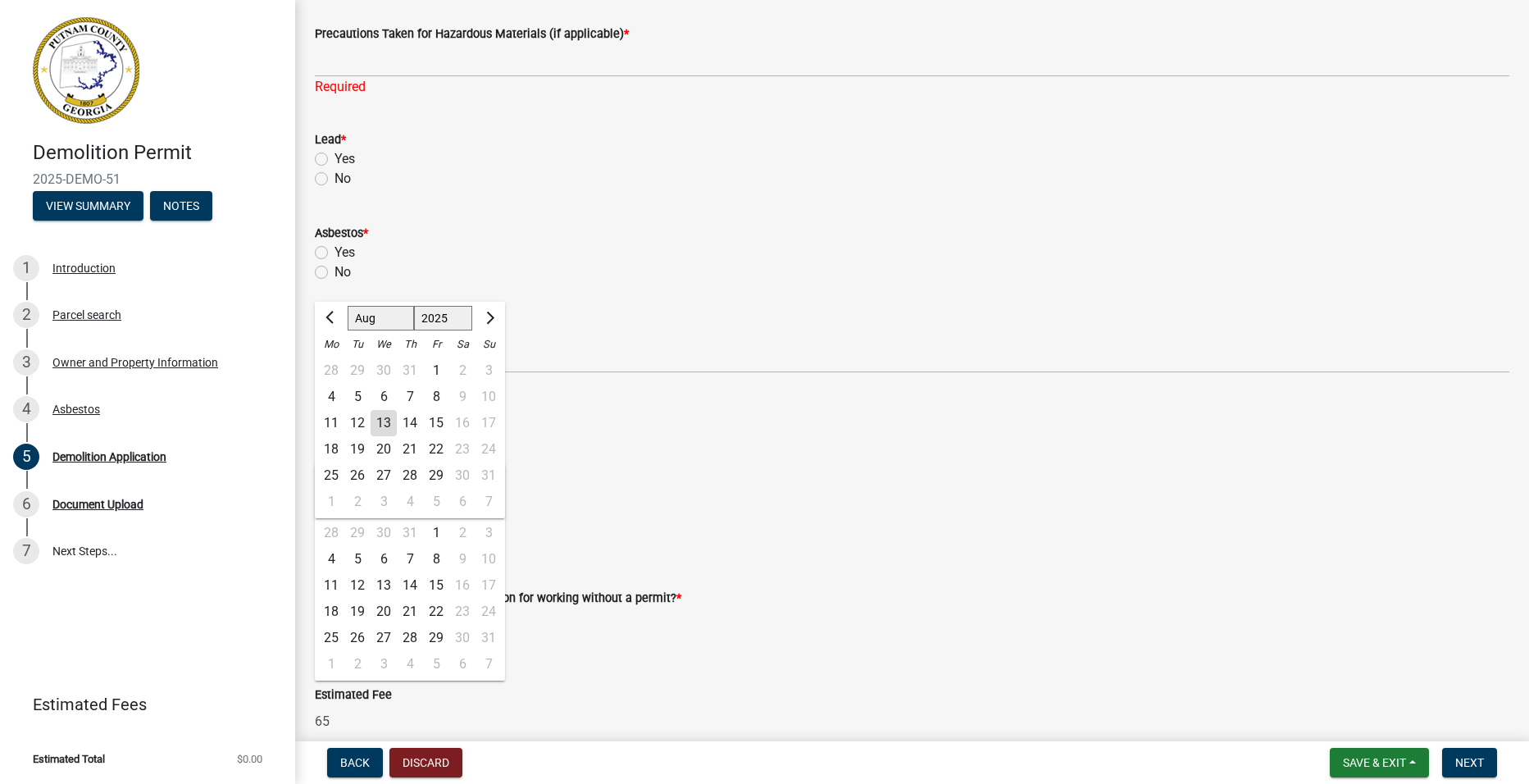
click at [580, 150] on div "Yes" at bounding box center [912, 158] width 1195 height 20
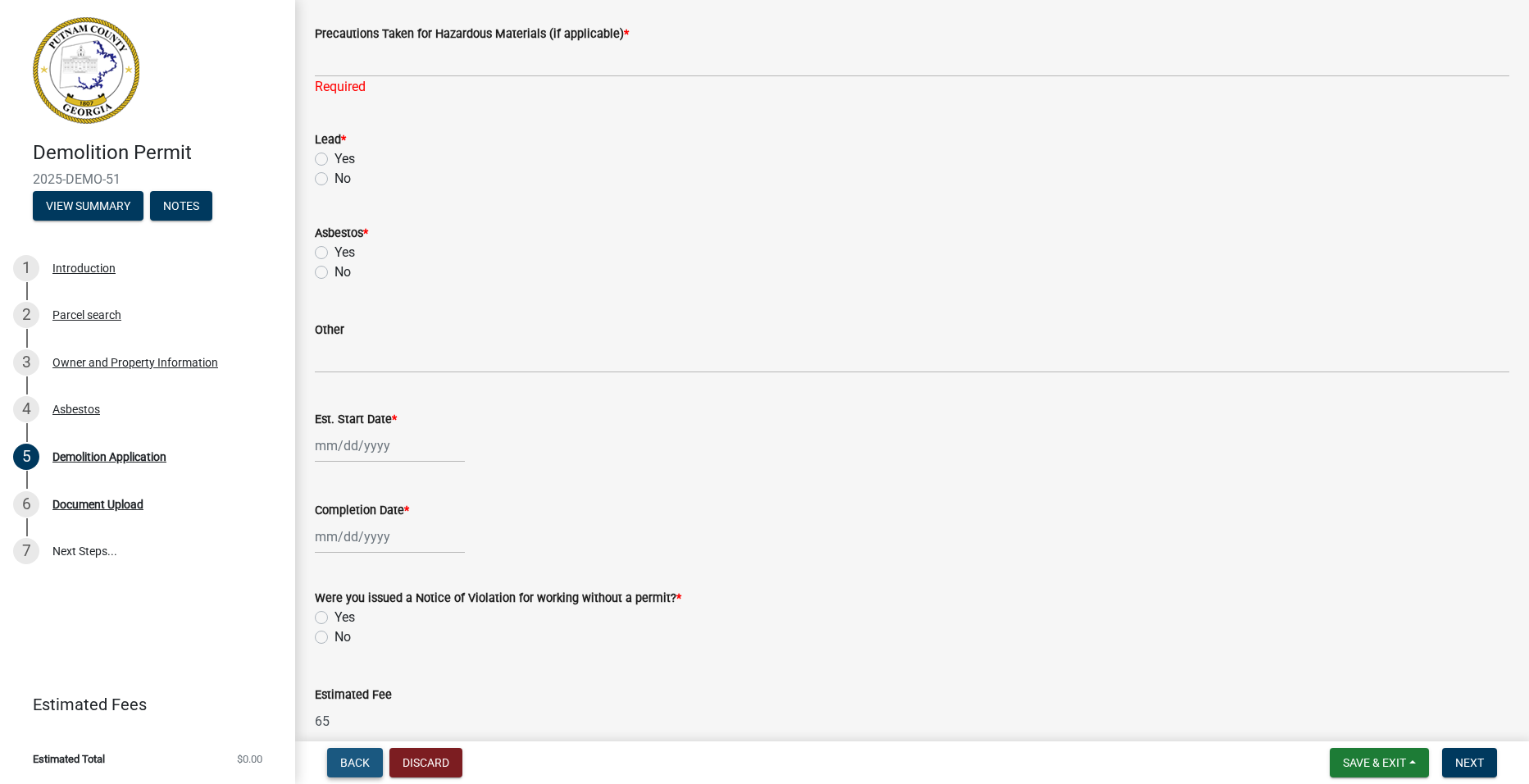
click at [355, 756] on span "Back" at bounding box center [355, 762] width 30 height 13
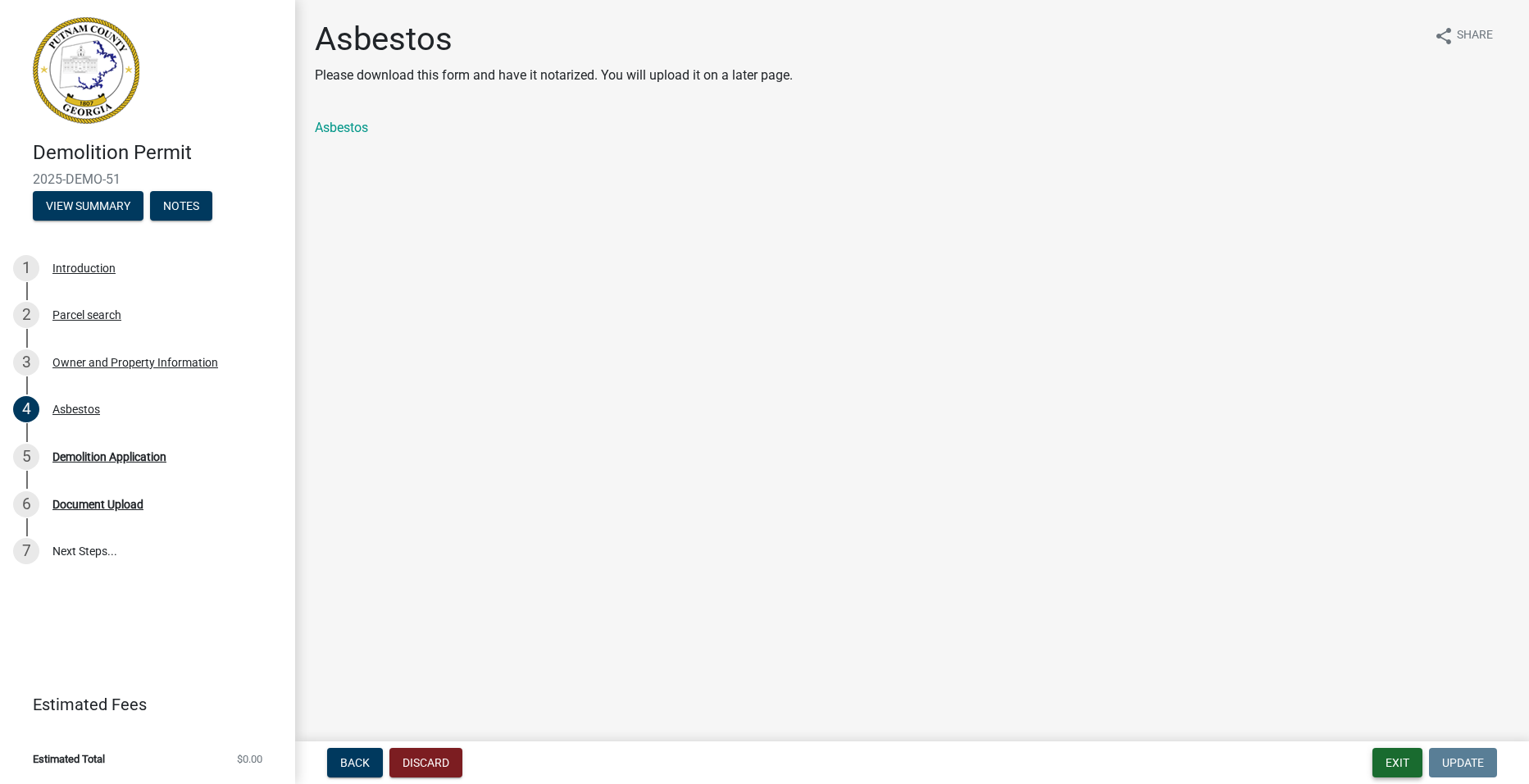
click at [1391, 763] on button "Exit" at bounding box center [1397, 762] width 50 height 30
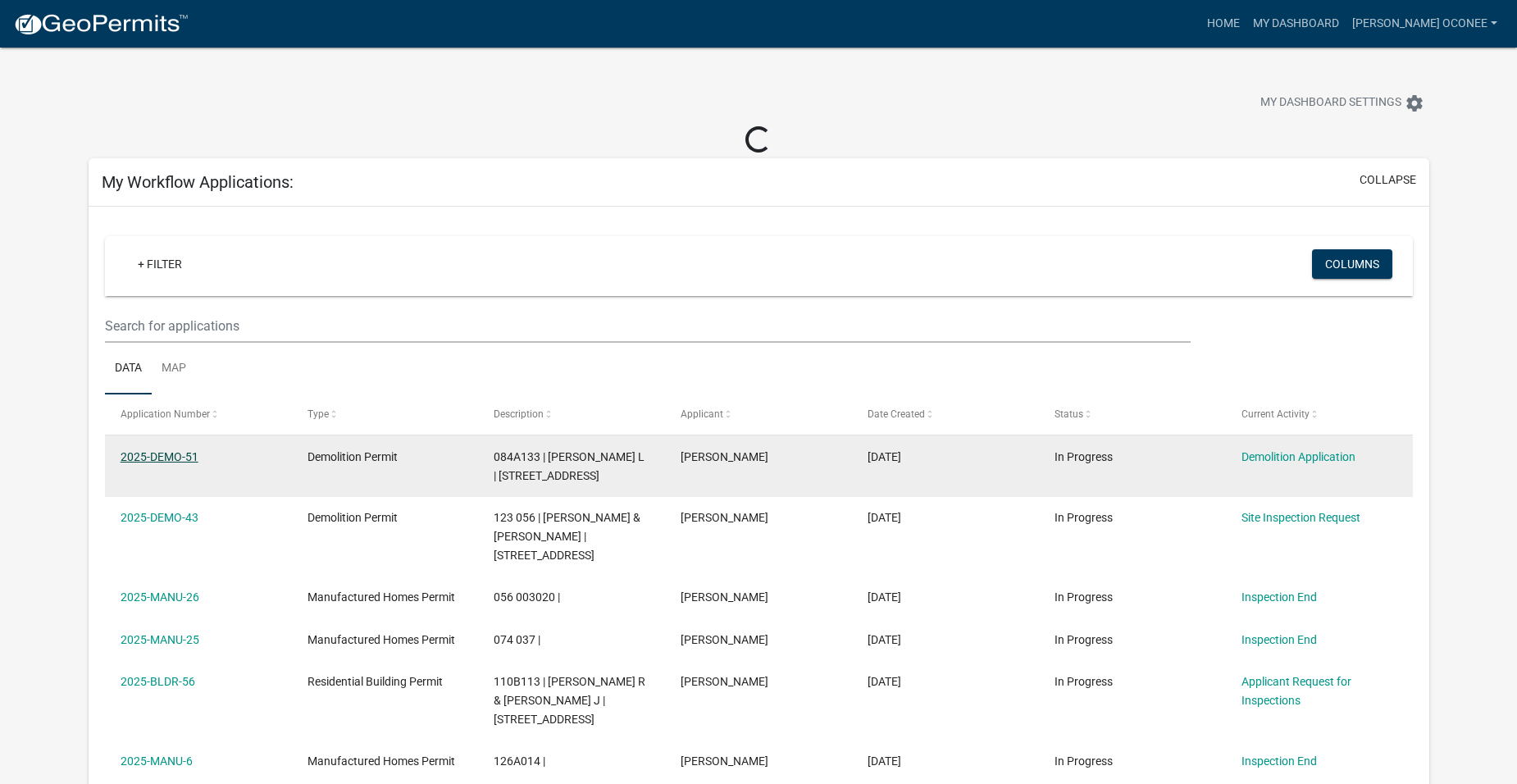
click at [167, 454] on link "2025-DEMO-51" at bounding box center [160, 456] width 78 height 13
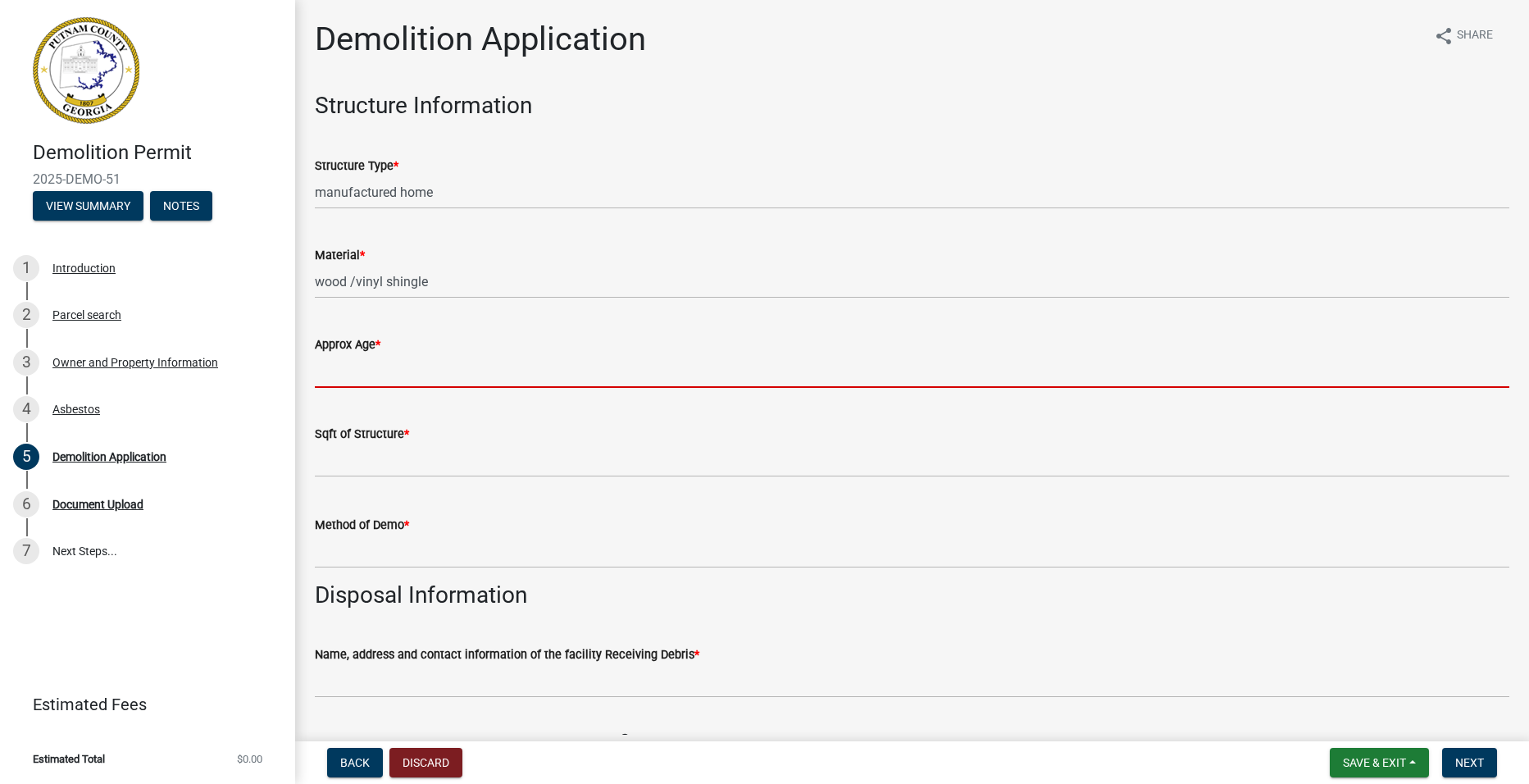
click at [410, 372] on input "Approx Age *" at bounding box center [912, 371] width 1195 height 34
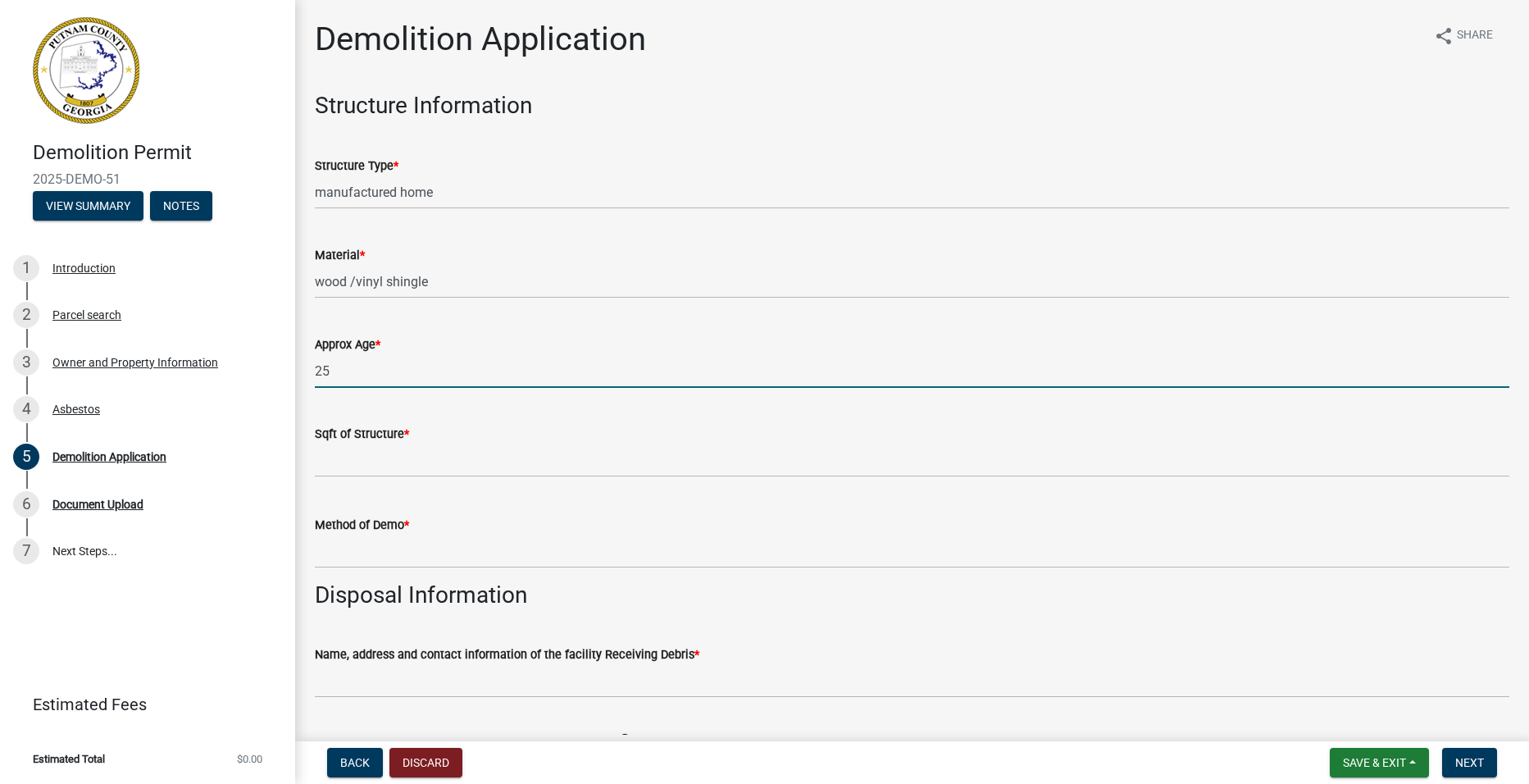
type input "25"
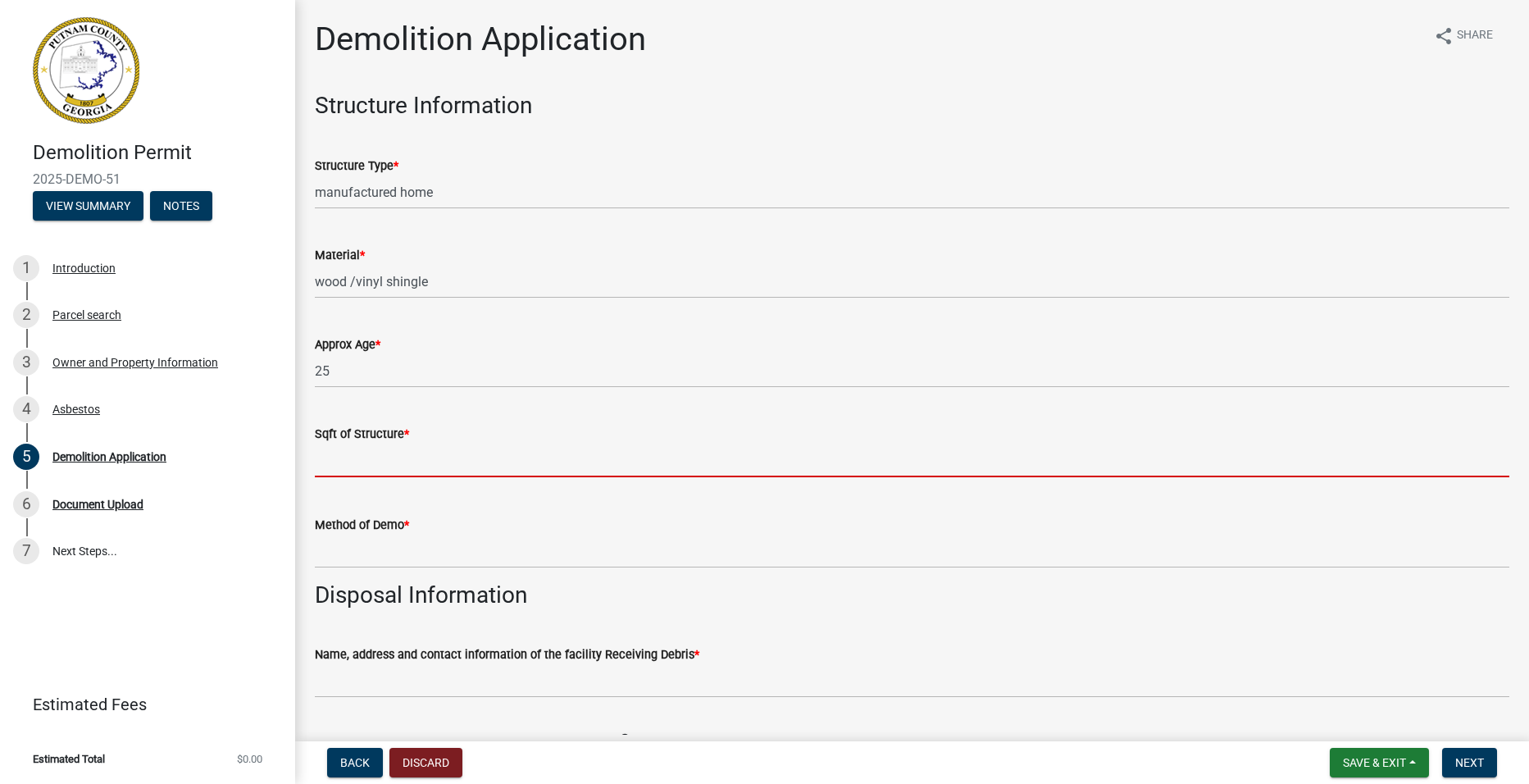
click at [425, 444] on input "text" at bounding box center [912, 461] width 1195 height 34
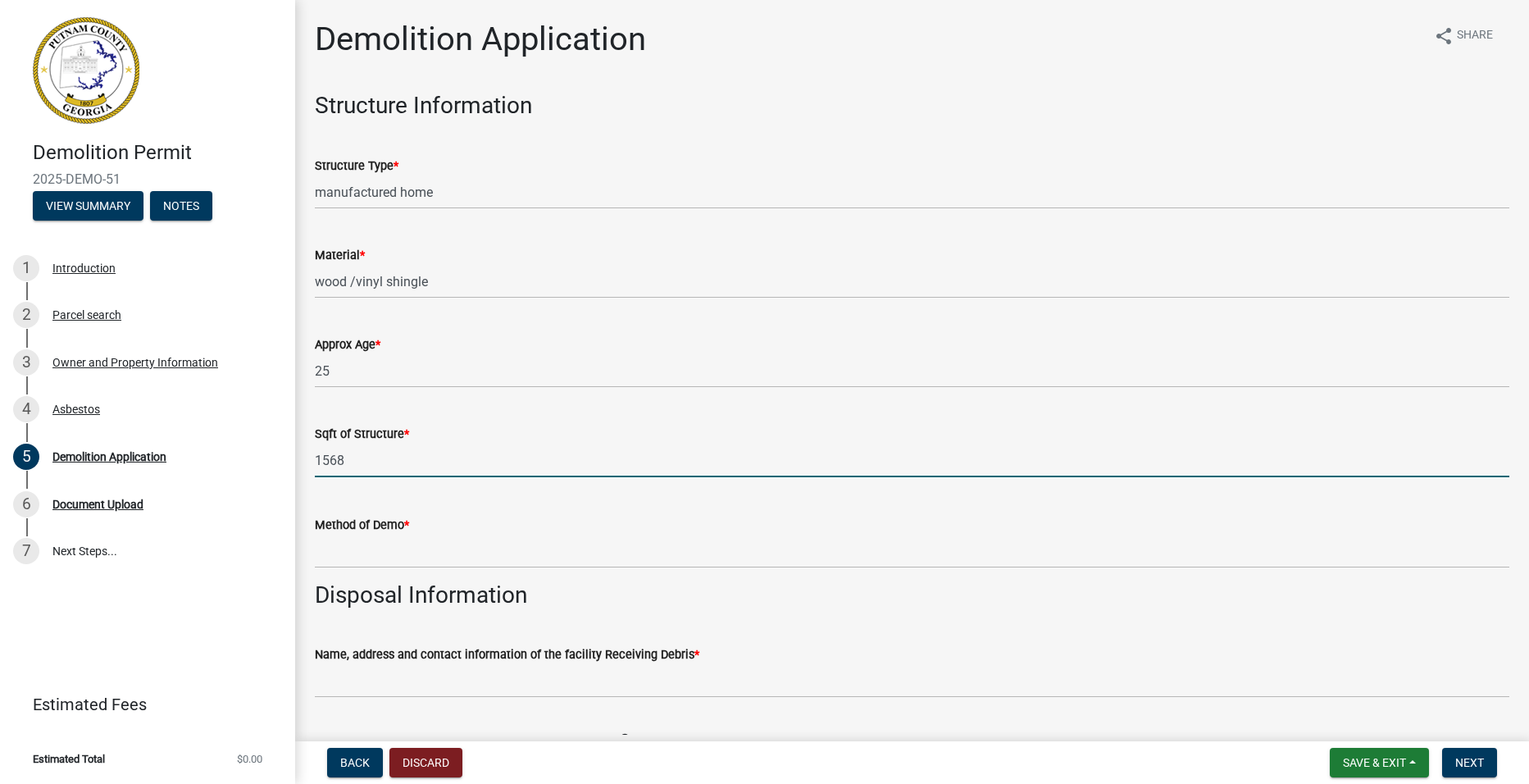
type input "1568"
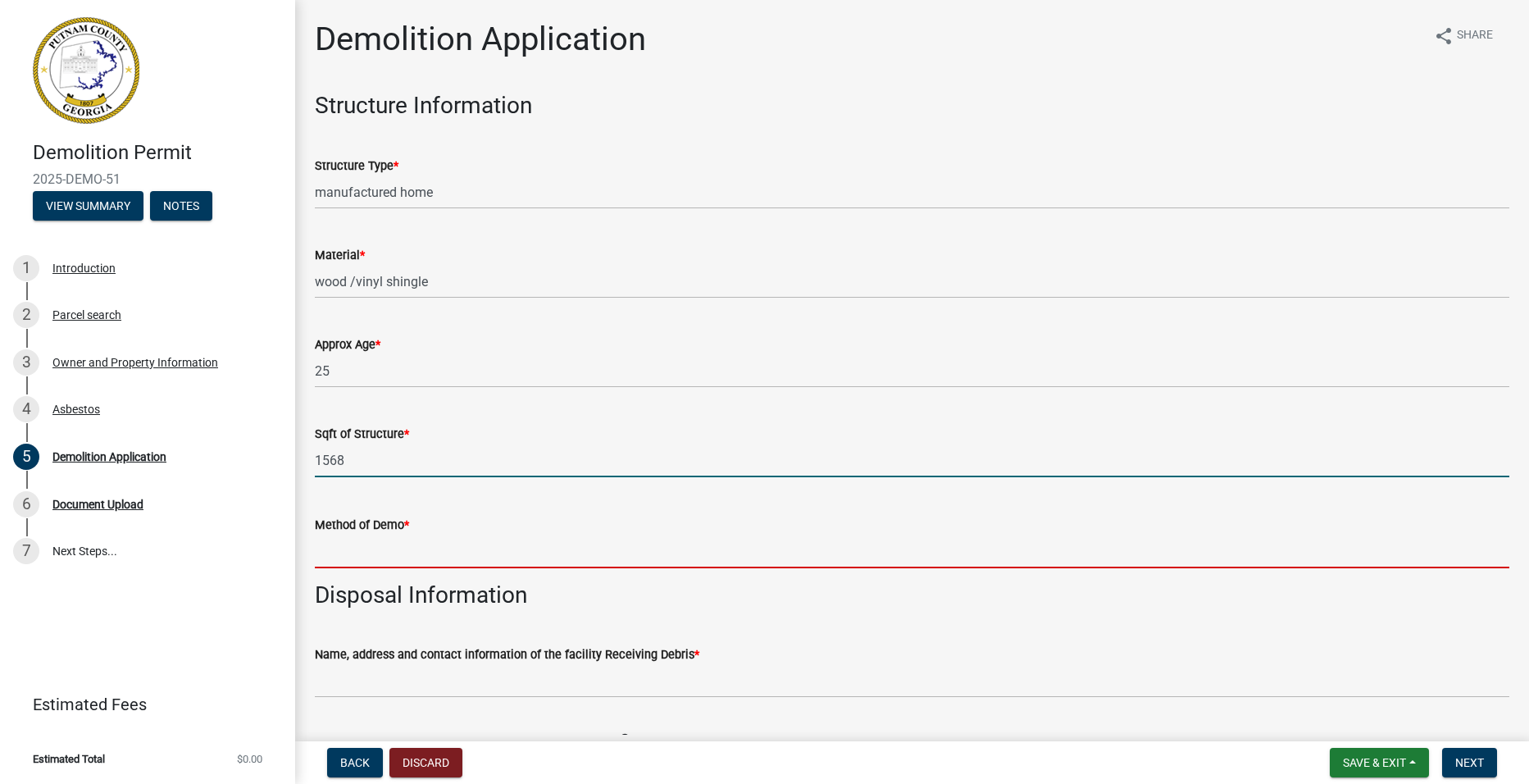
click at [438, 545] on input "Method of Demo *" at bounding box center [912, 552] width 1195 height 34
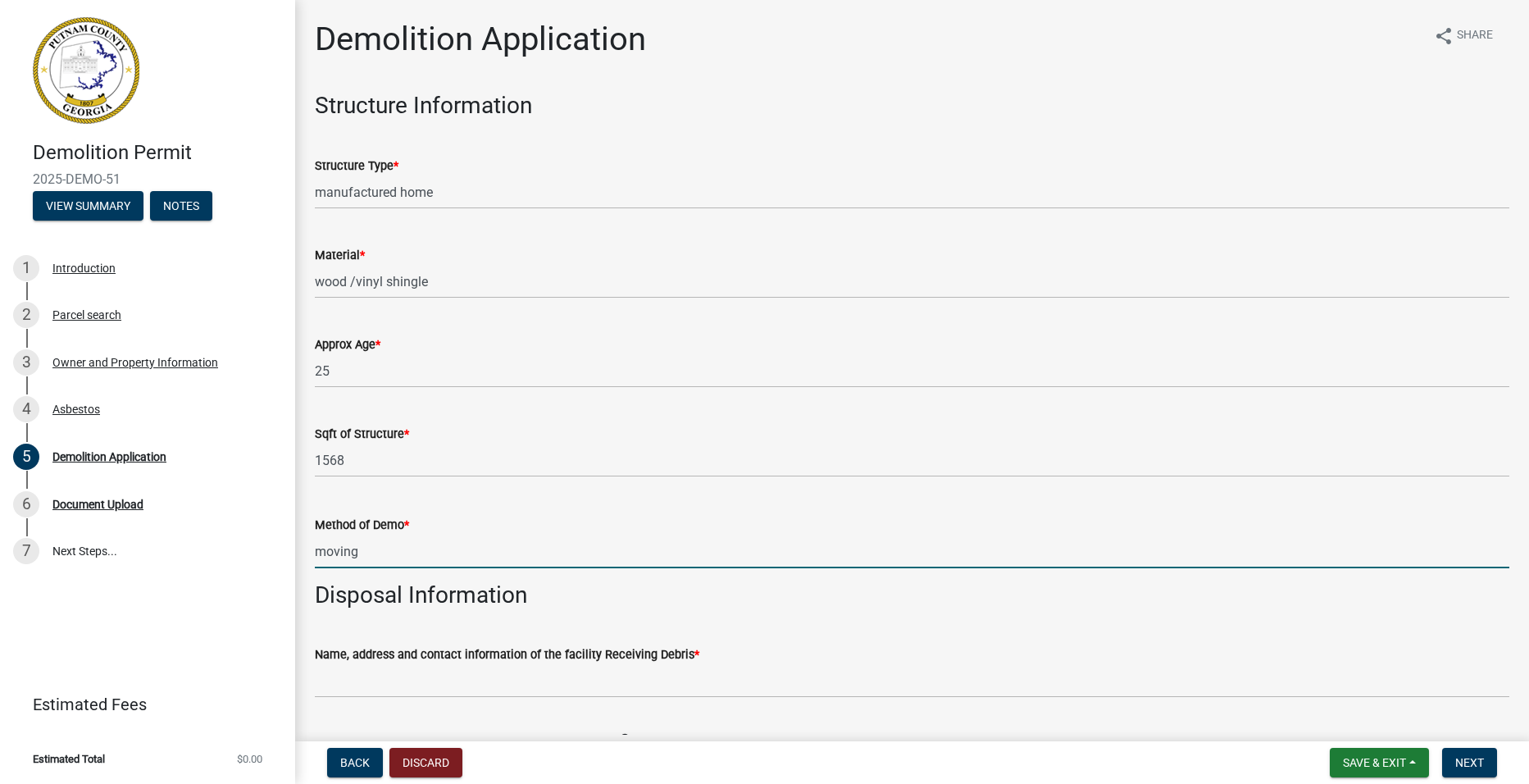
scroll to position [164, 0]
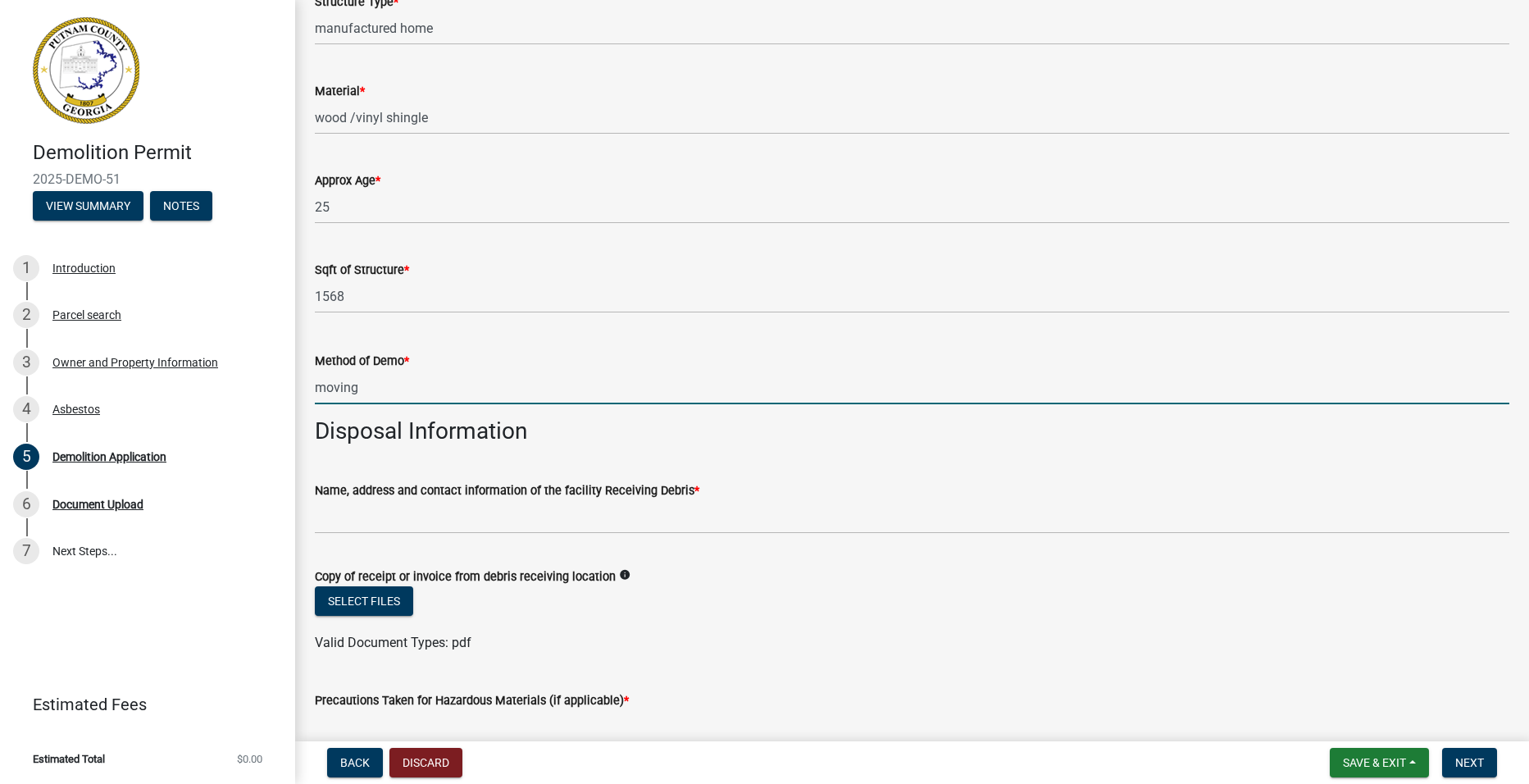
type input "moving"
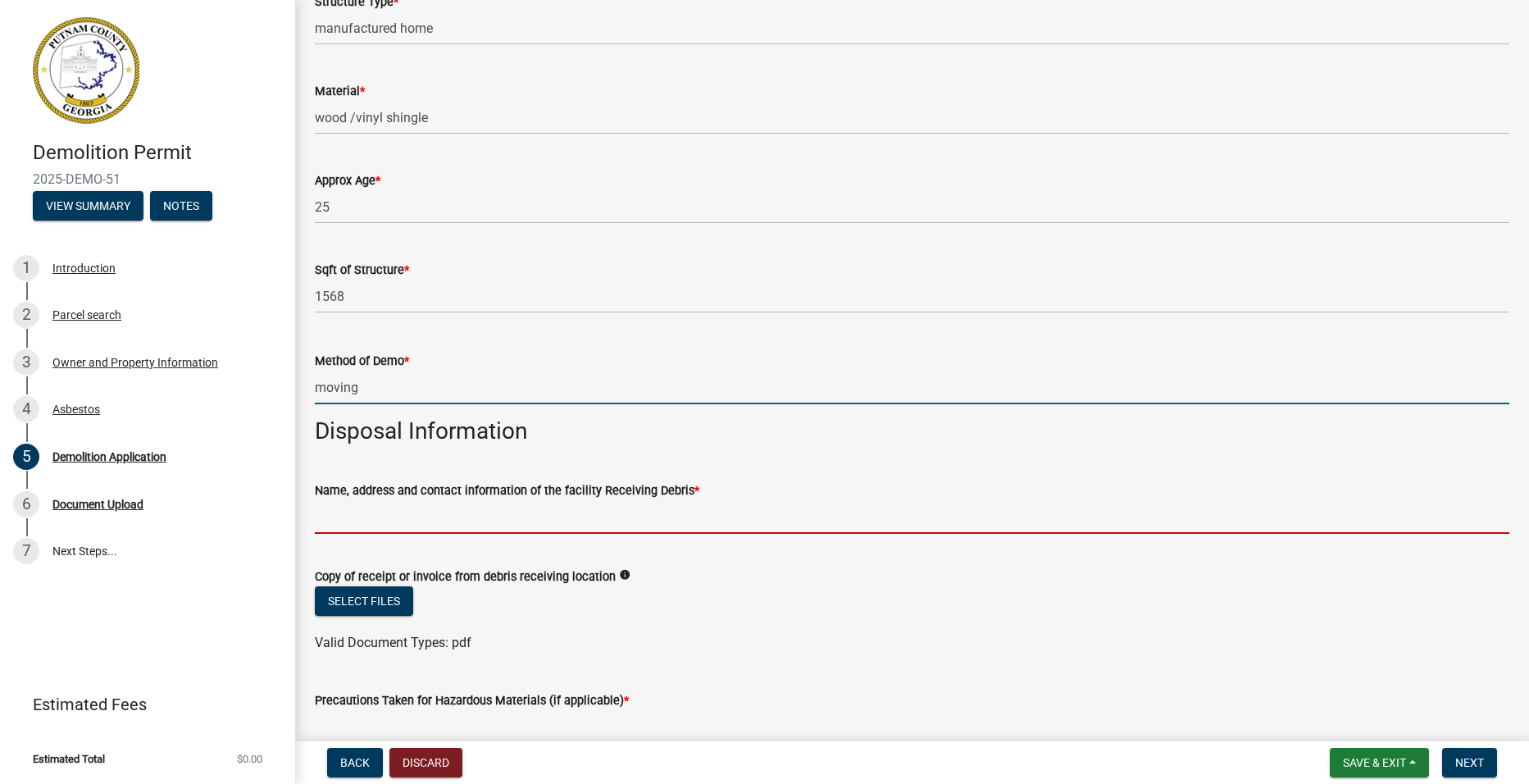
click at [389, 514] on input "Name, address and contact information of the facility Receiving Debris *" at bounding box center [912, 517] width 1195 height 34
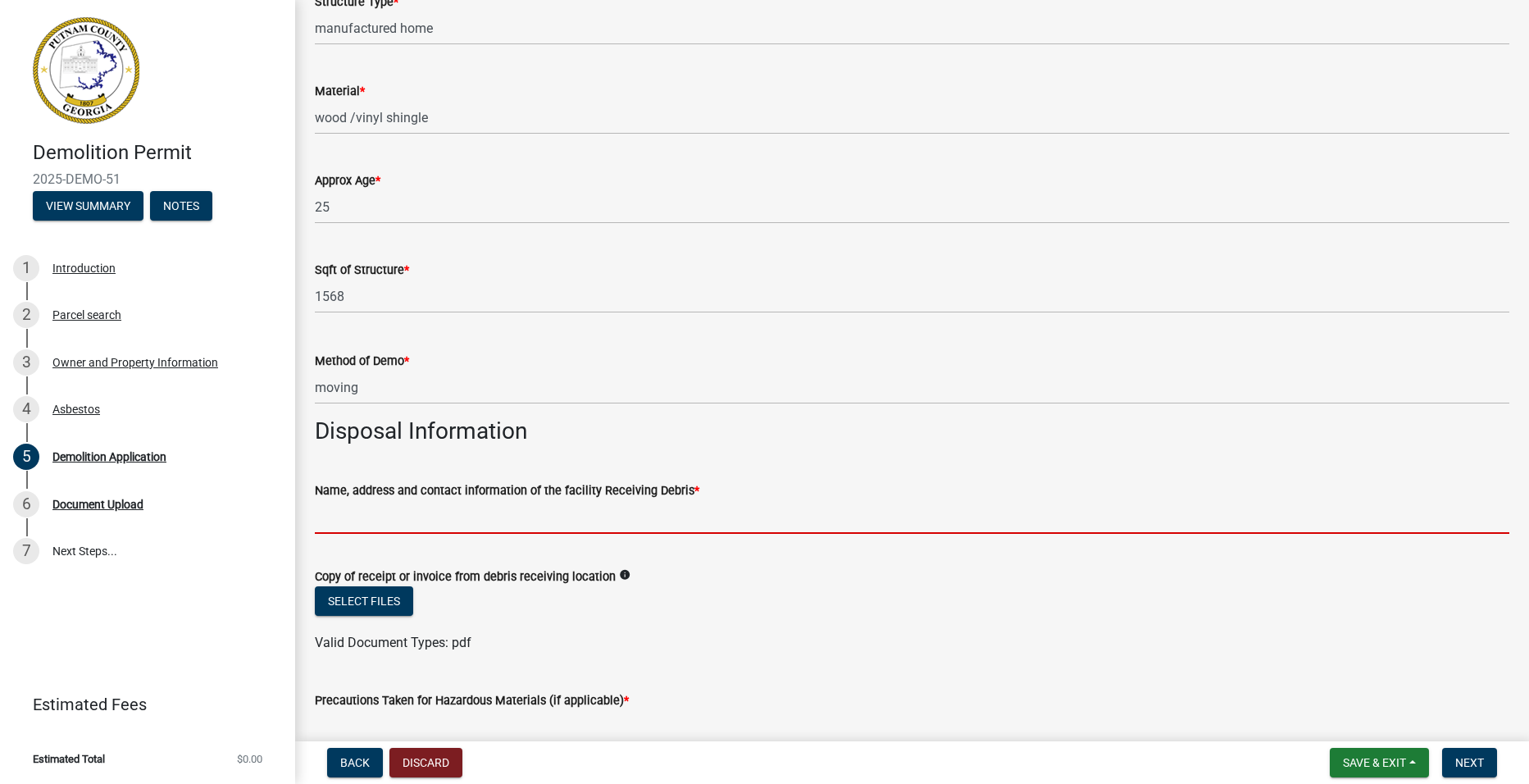
scroll to position [328, 0]
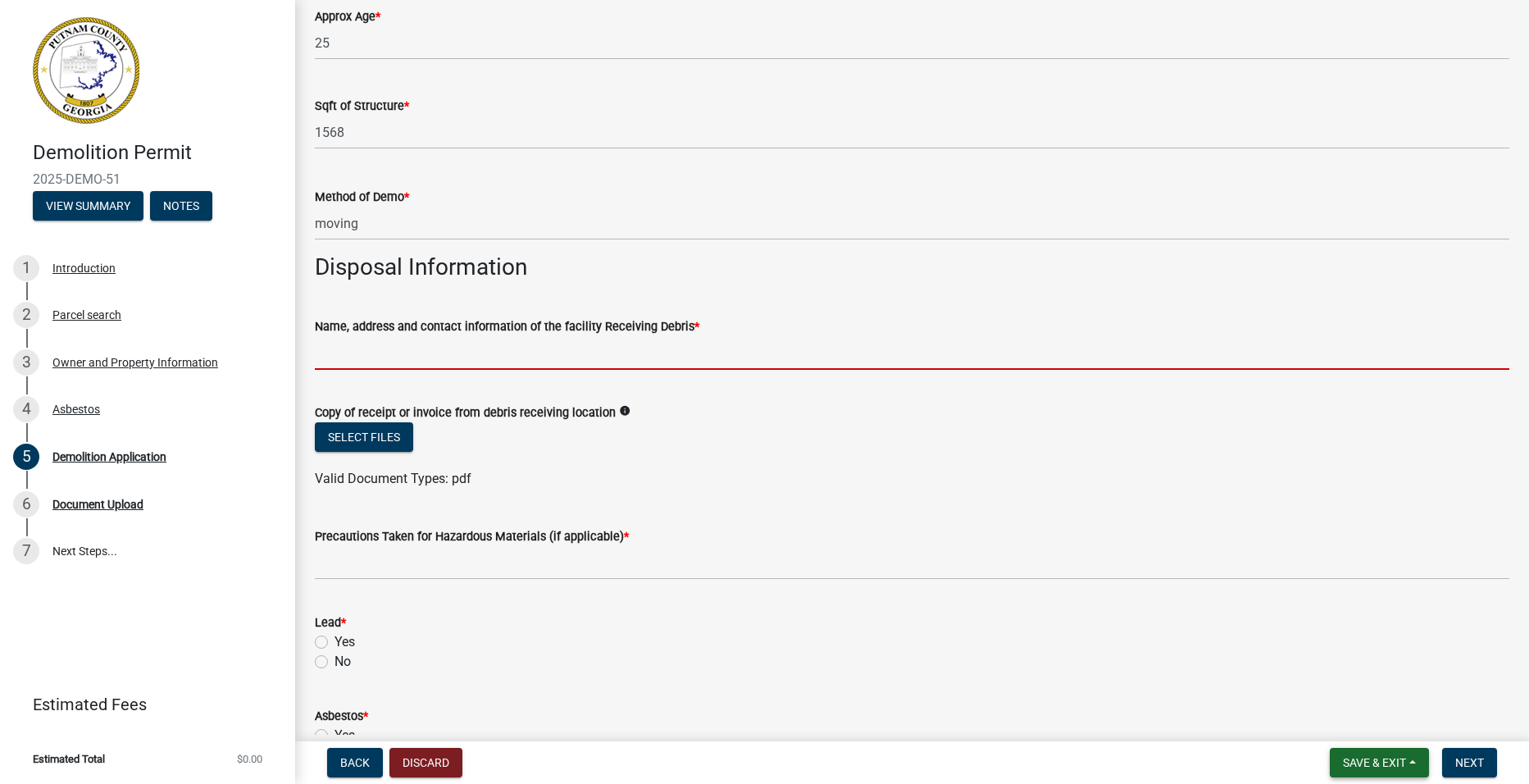
click at [1367, 754] on button "Save & Exit" at bounding box center [1379, 762] width 99 height 30
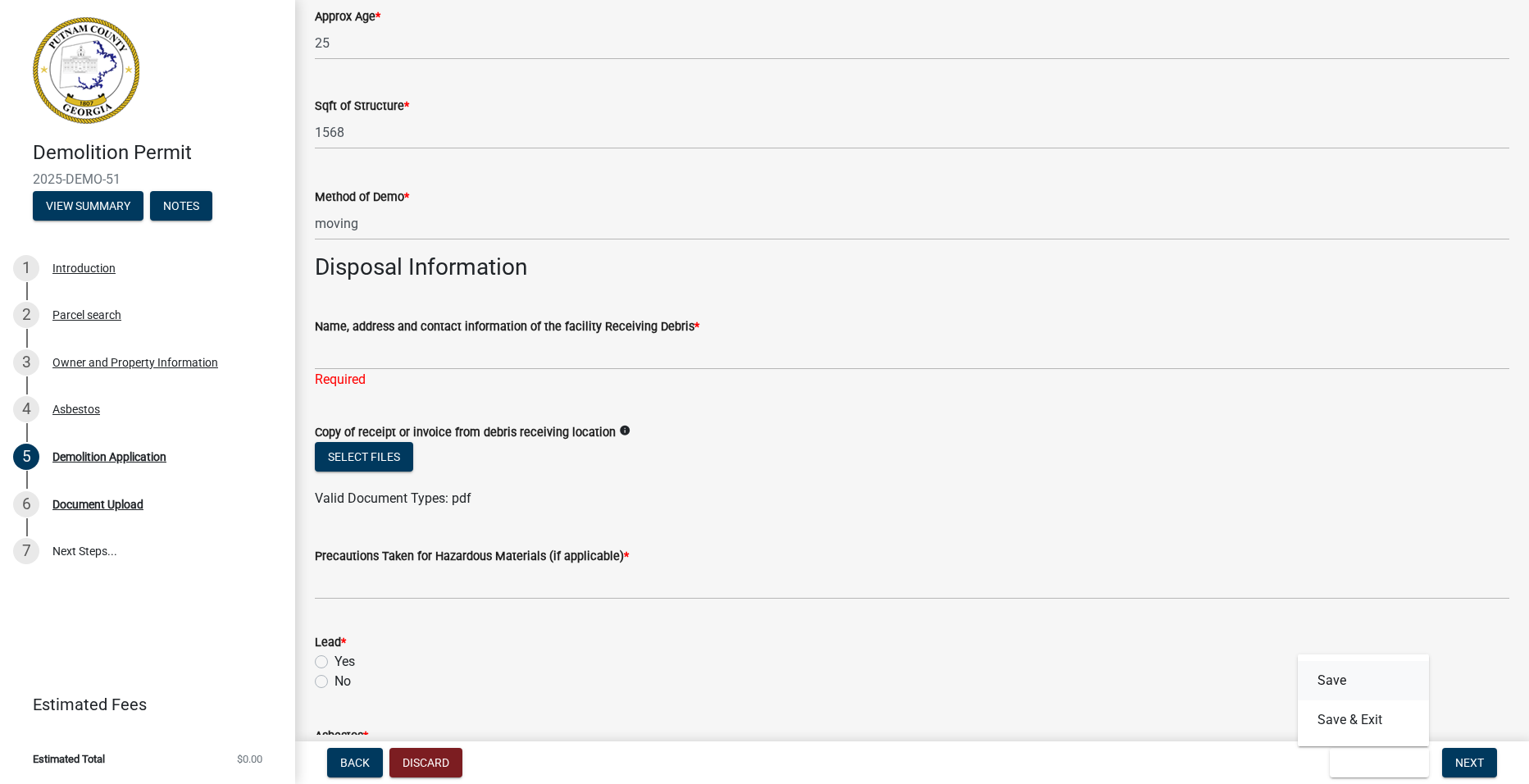
click at [1338, 675] on button "Save" at bounding box center [1363, 680] width 131 height 39
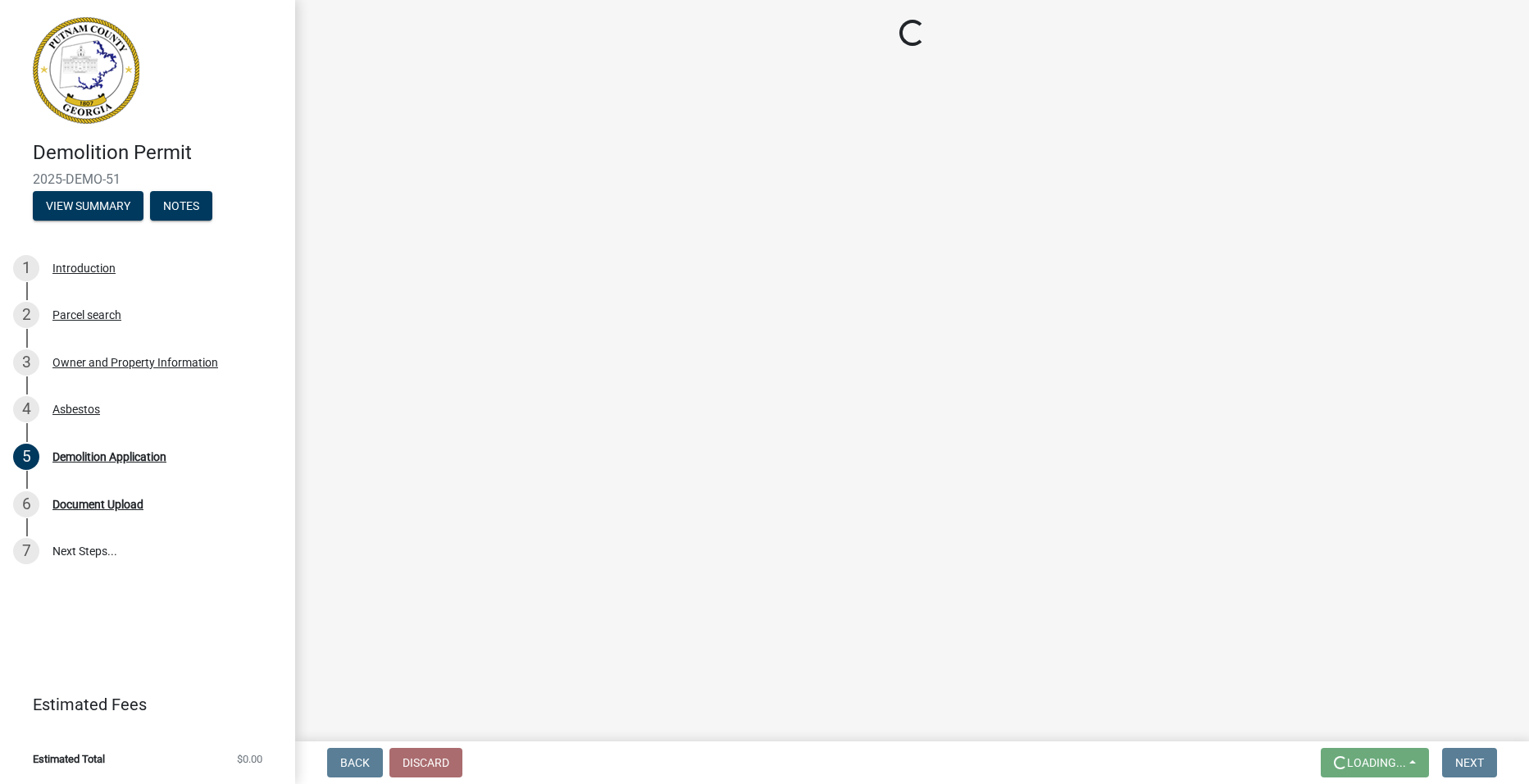
scroll to position [0, 0]
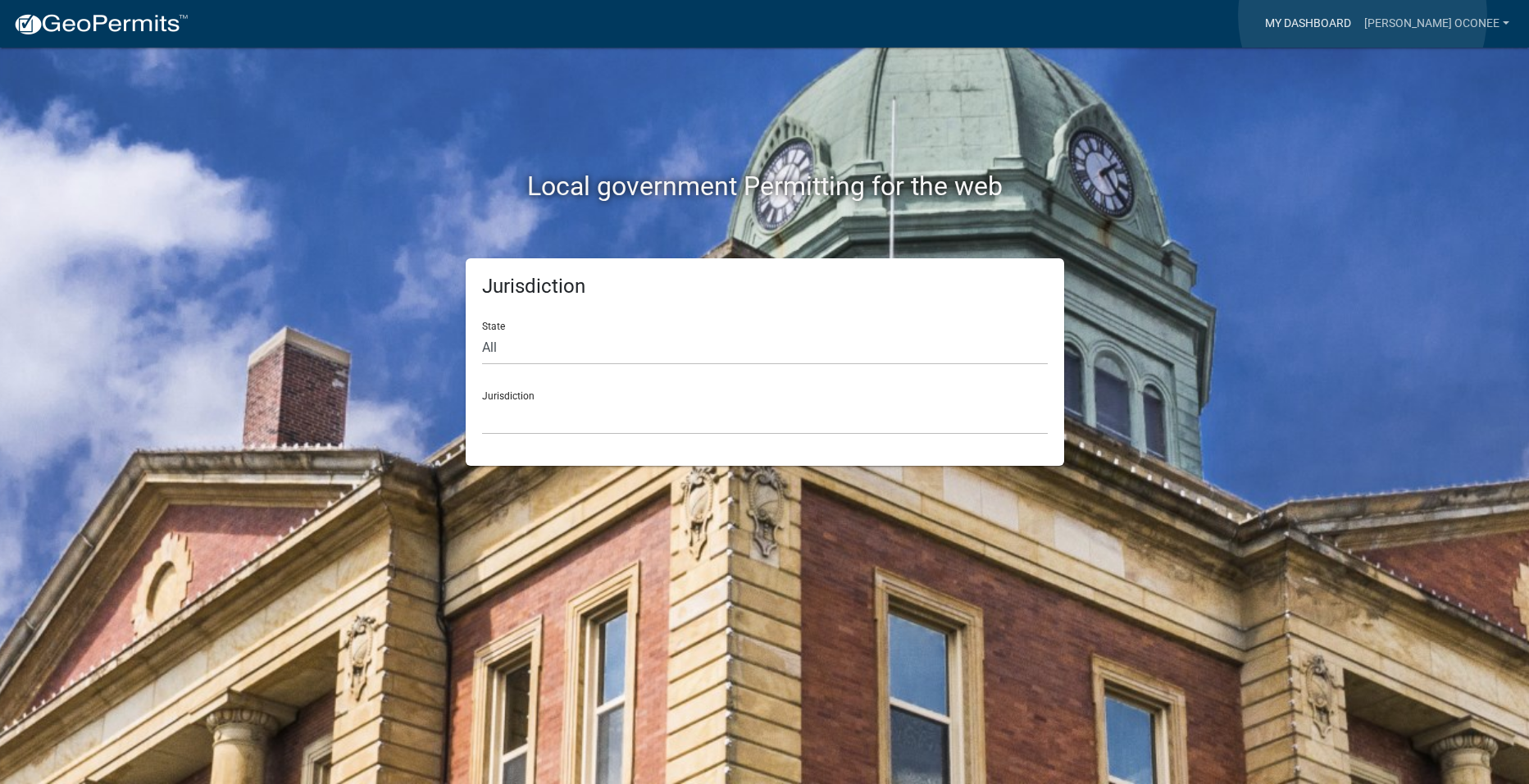
click at [1357, 15] on link "My Dashboard" at bounding box center [1308, 24] width 99 height 31
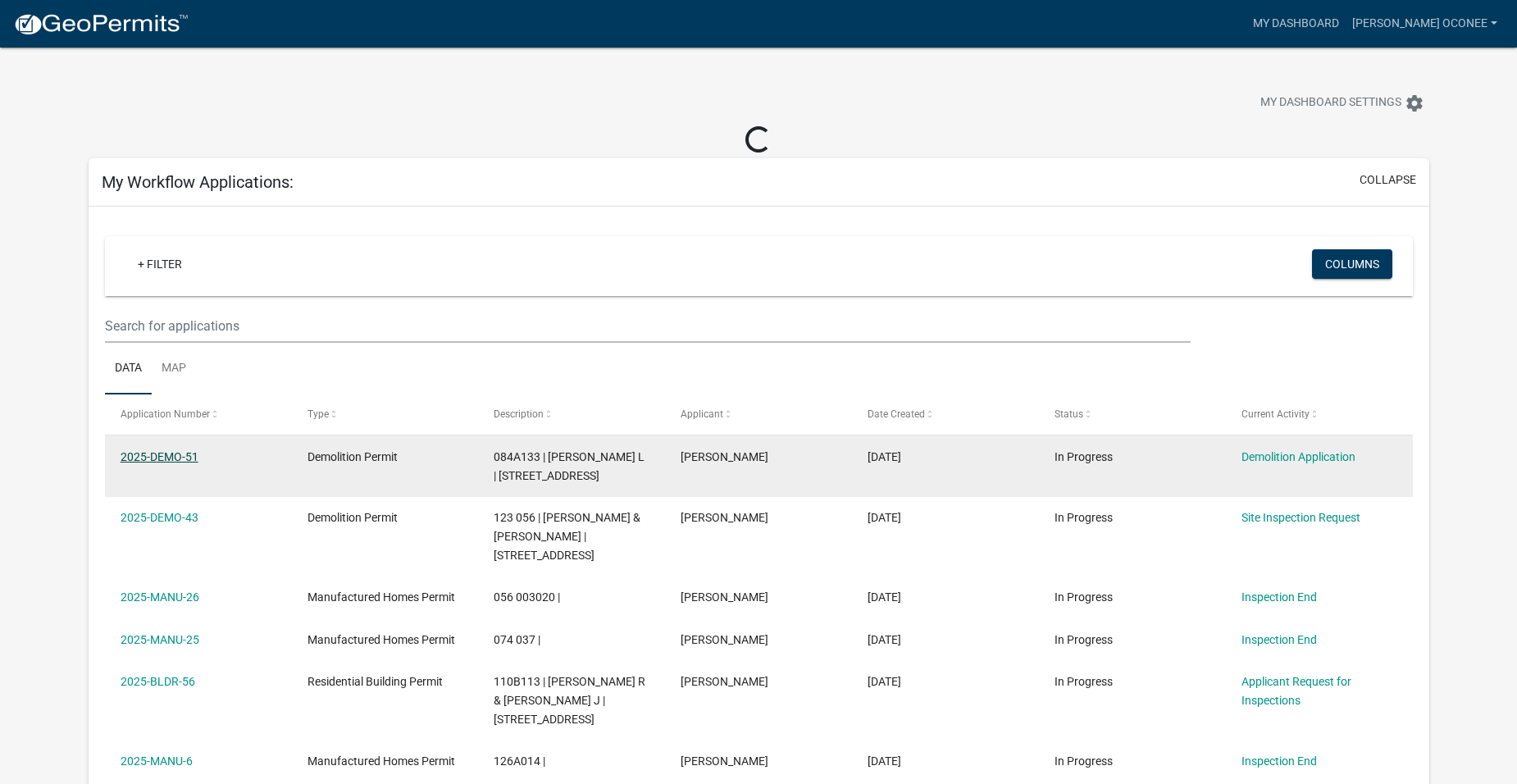
click at [162, 459] on link "2025-DEMO-51" at bounding box center [160, 456] width 78 height 13
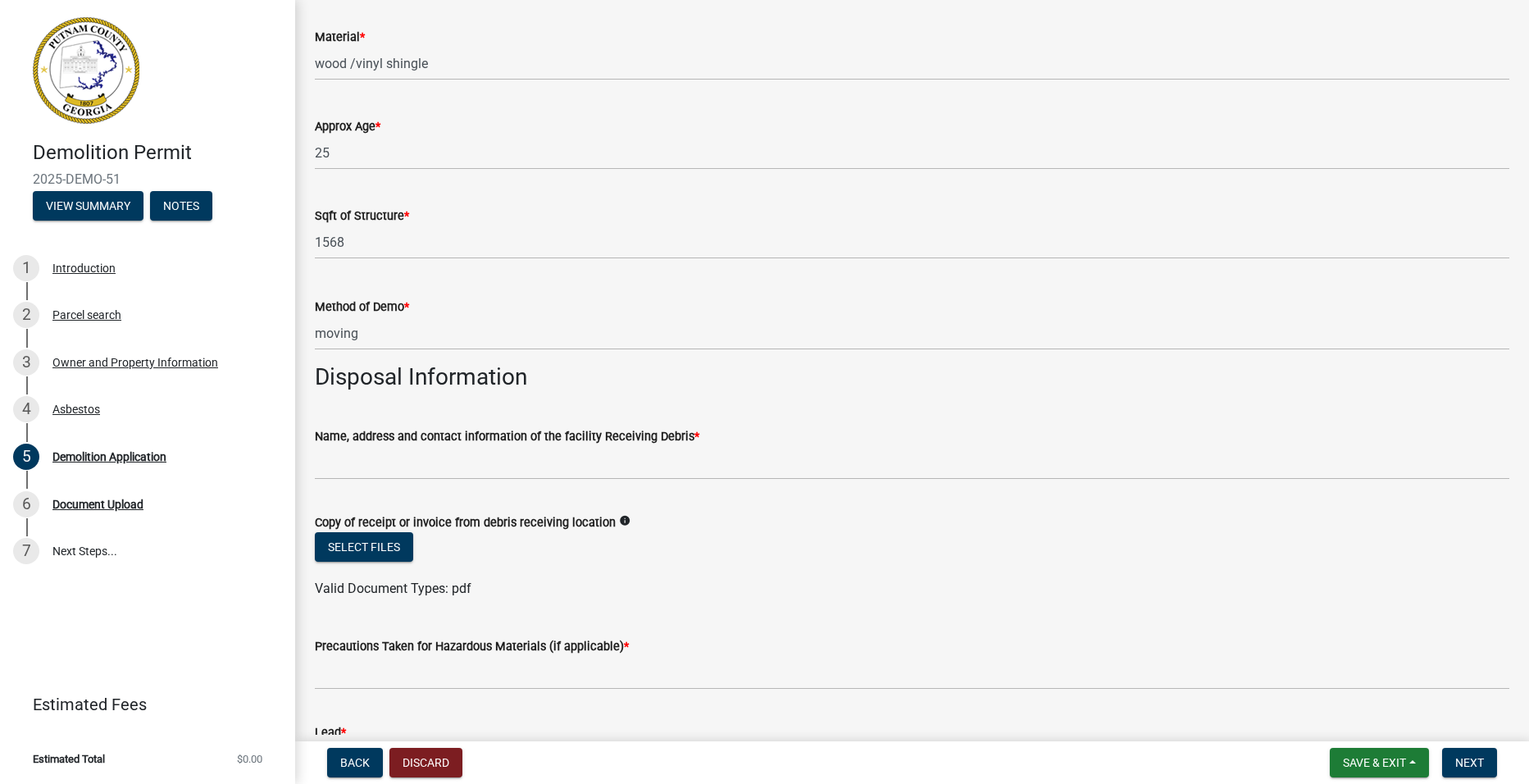
scroll to position [246, 0]
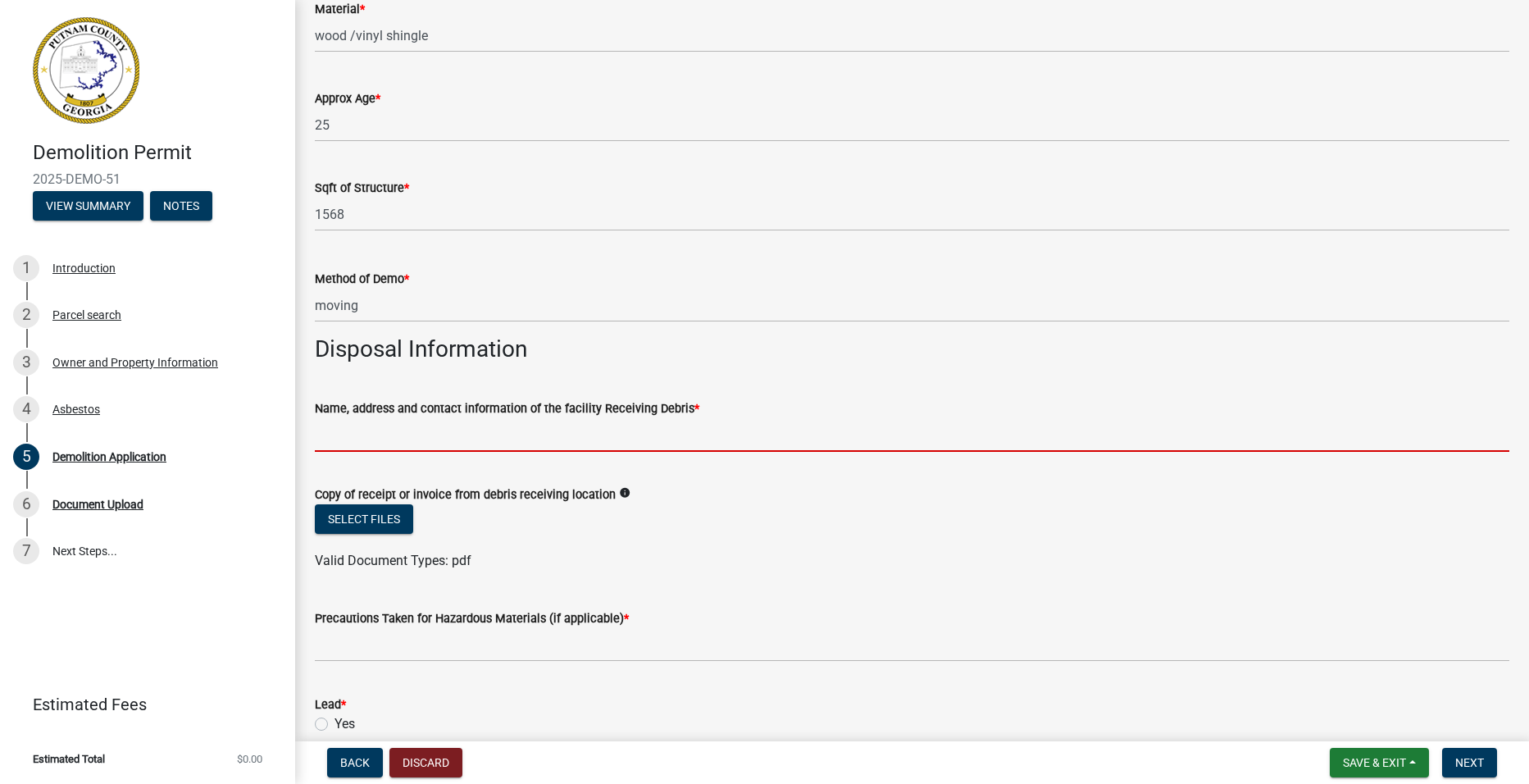
click at [380, 435] on input "Name, address and contact information of the facility Receiving Debris *" at bounding box center [912, 435] width 1195 height 34
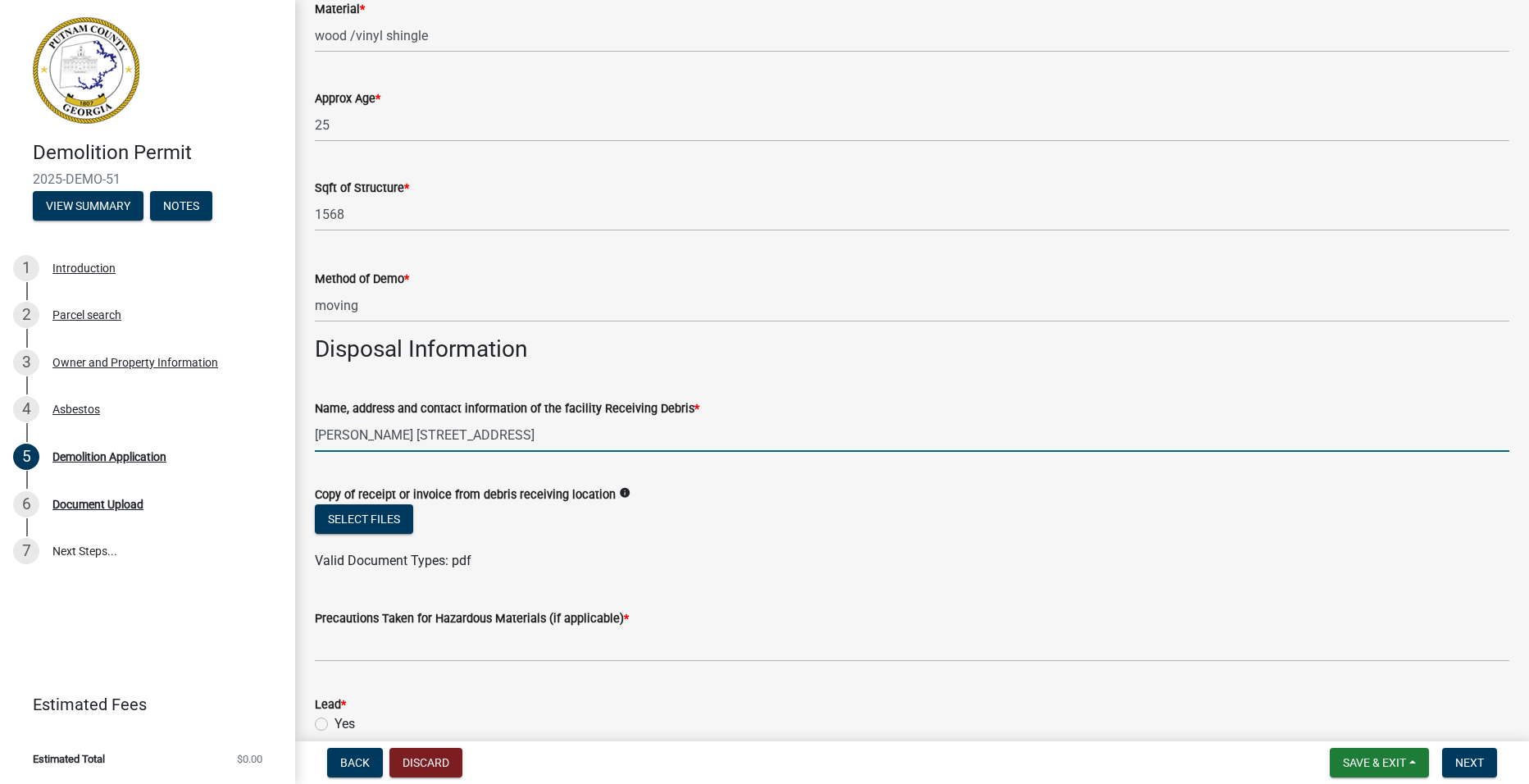
click at [590, 435] on input "[PERSON_NAME] [STREET_ADDRESS]" at bounding box center [912, 435] width 1195 height 34
click at [781, 442] on input "[PERSON_NAME] [STREET_ADDRESS]" at bounding box center [912, 435] width 1195 height 34
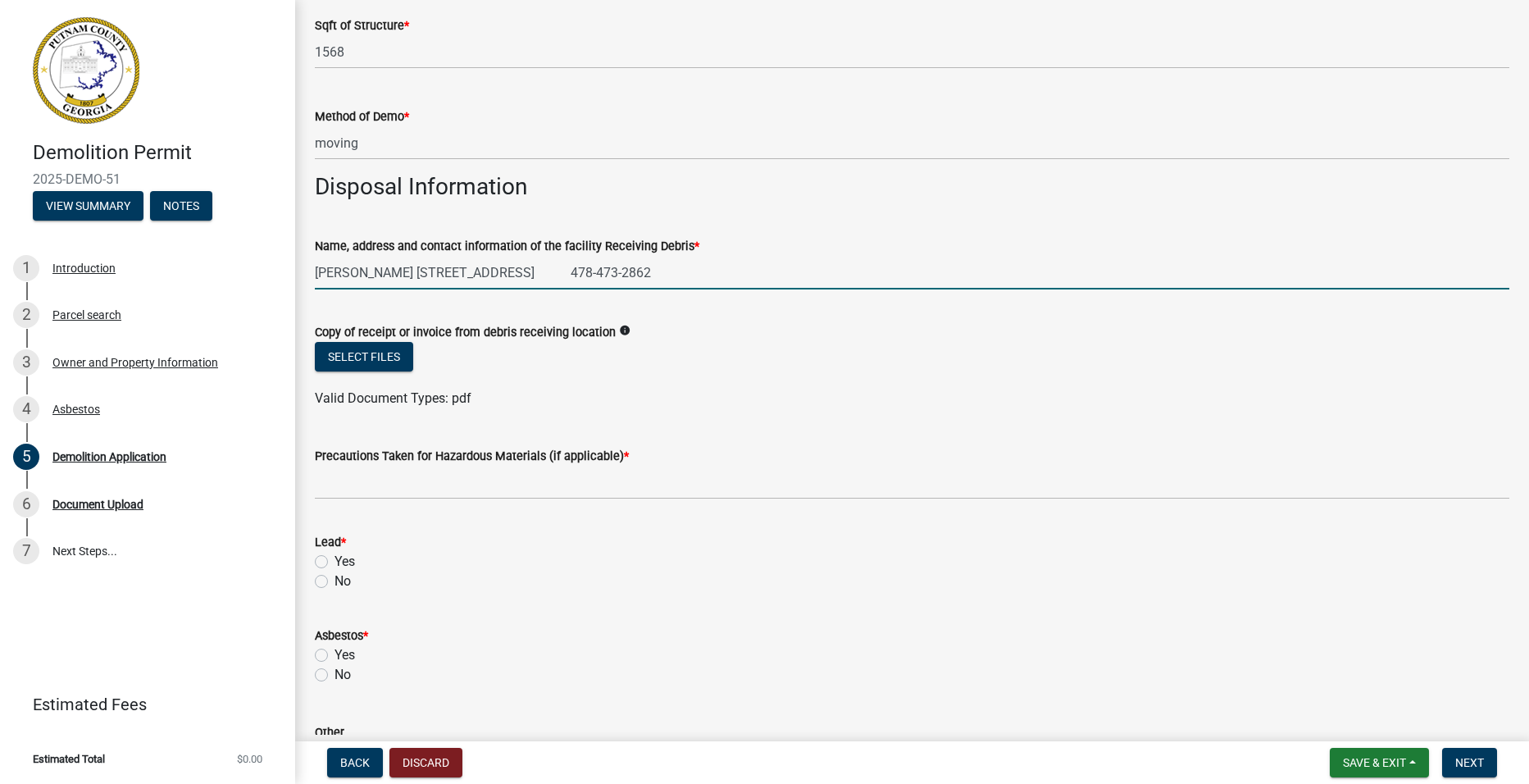
scroll to position [410, 0]
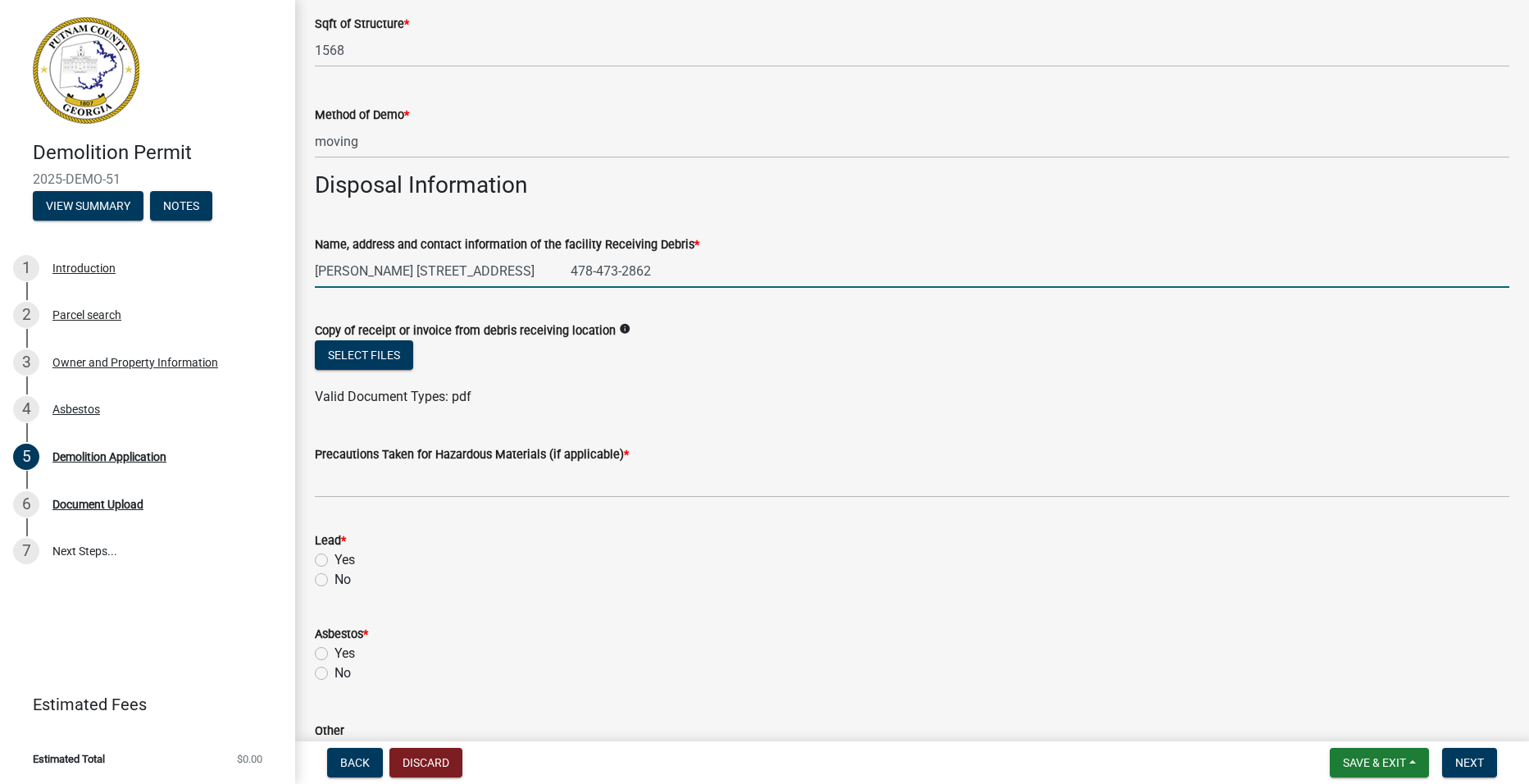
type input "[PERSON_NAME] [STREET_ADDRESS] 478-473-2862"
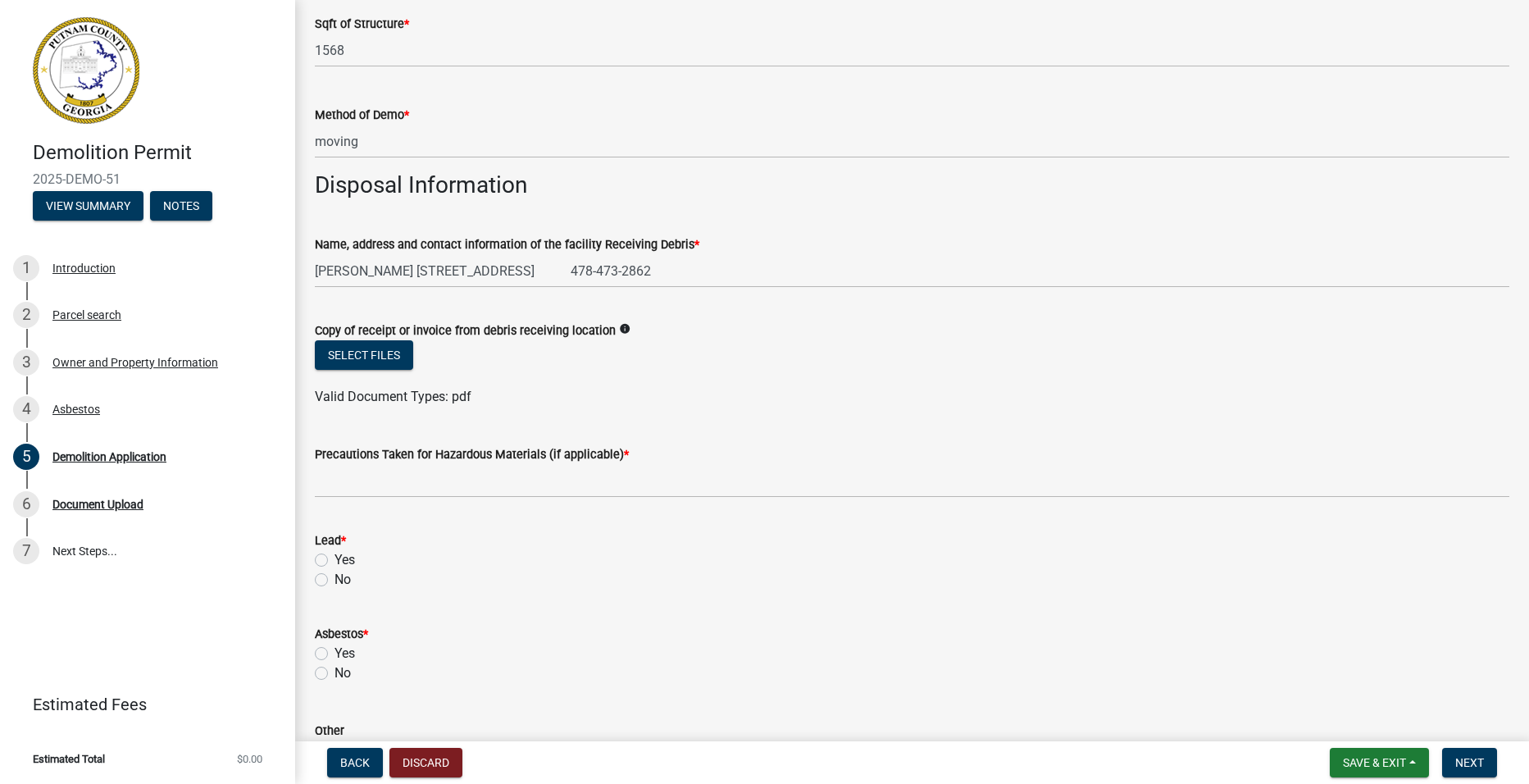
click at [334, 583] on label "No" at bounding box center [342, 579] width 16 height 20
click at [334, 581] on input "No" at bounding box center [339, 575] width 11 height 11
radio input "true"
click at [334, 675] on label "No" at bounding box center [342, 673] width 16 height 20
click at [334, 673] on input "No" at bounding box center [339, 668] width 11 height 11
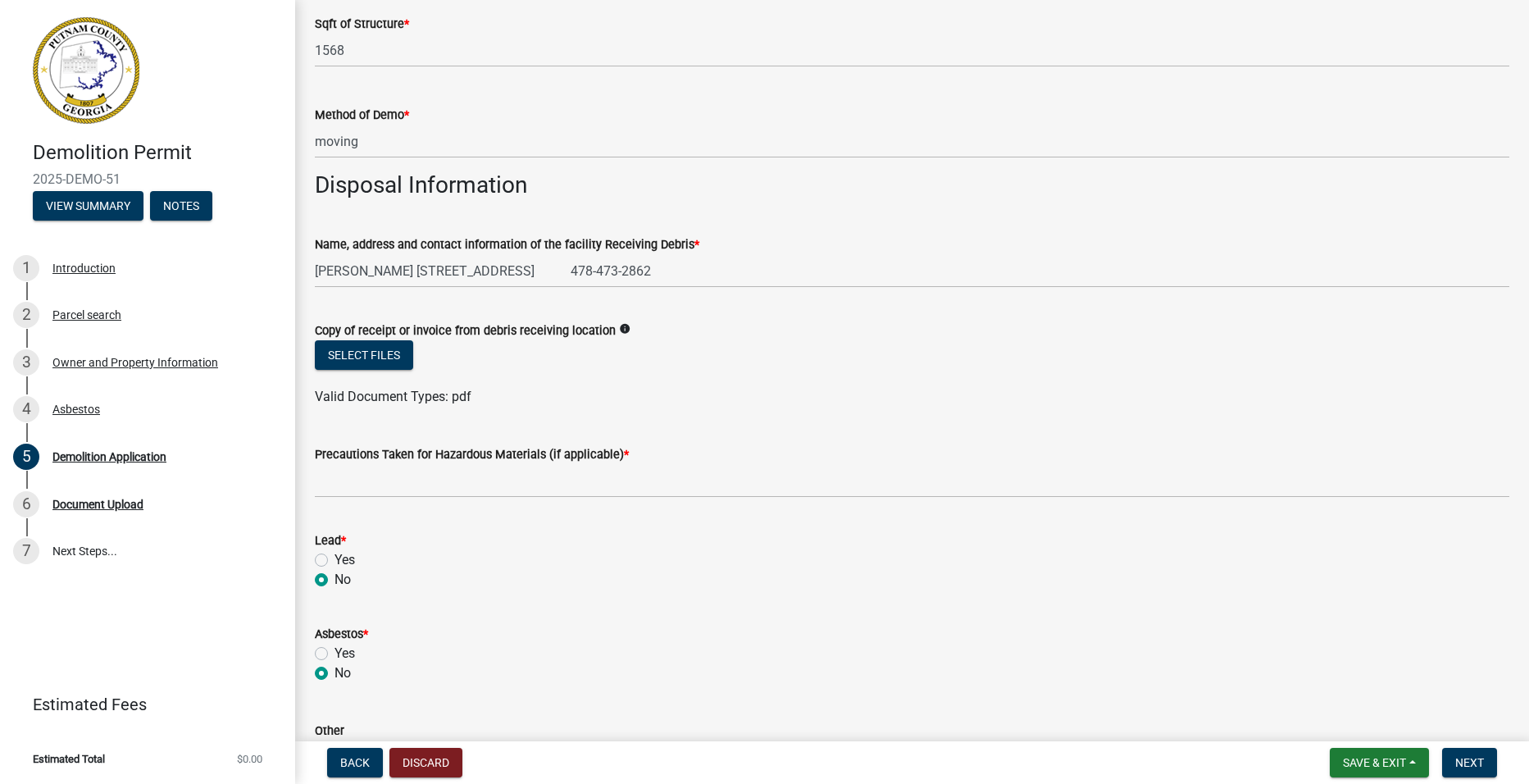
radio input "true"
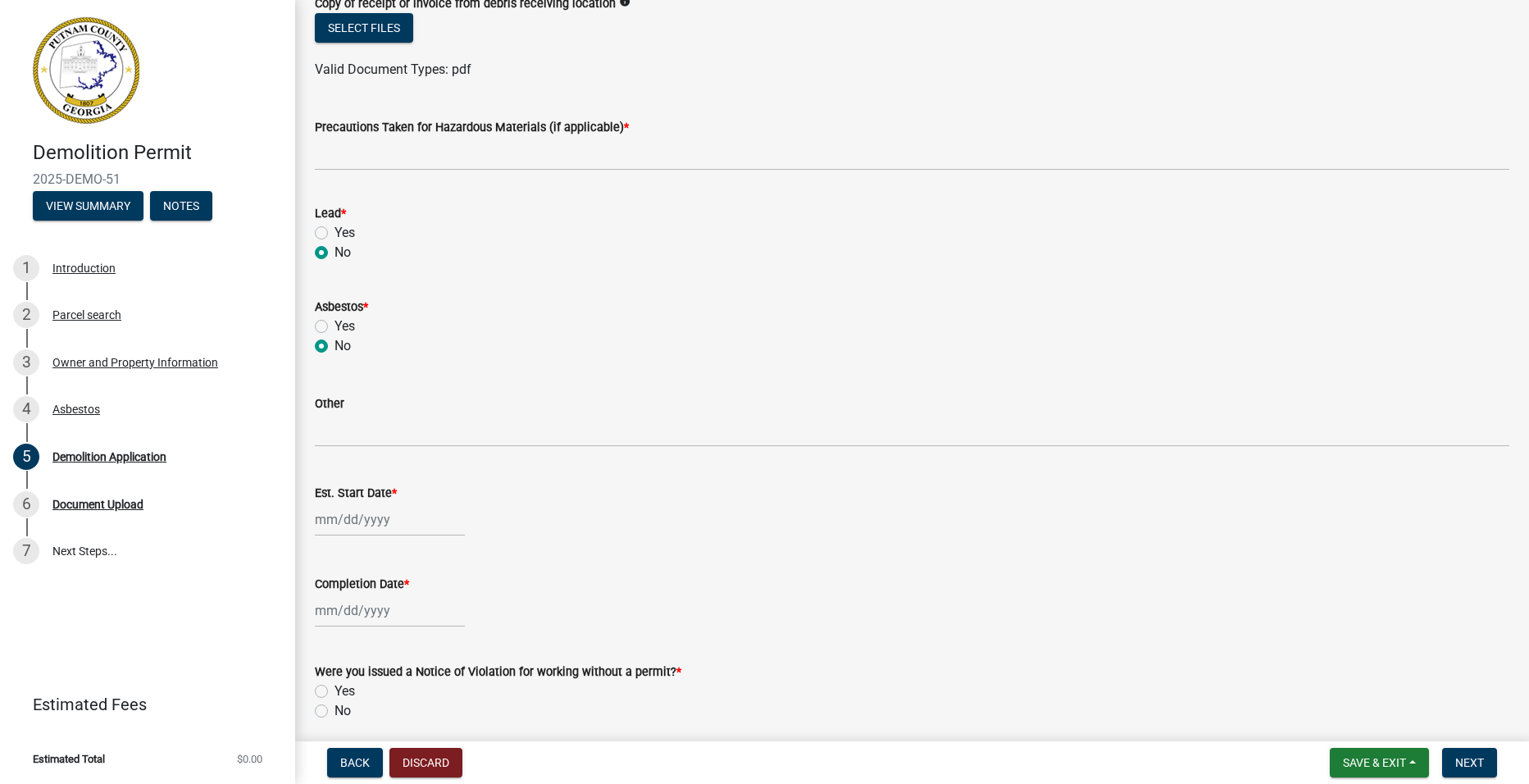
scroll to position [738, 0]
click at [428, 516] on div at bounding box center [389, 519] width 150 height 34
select select "8"
select select "2025"
click at [351, 457] on div "26" at bounding box center [357, 457] width 26 height 26
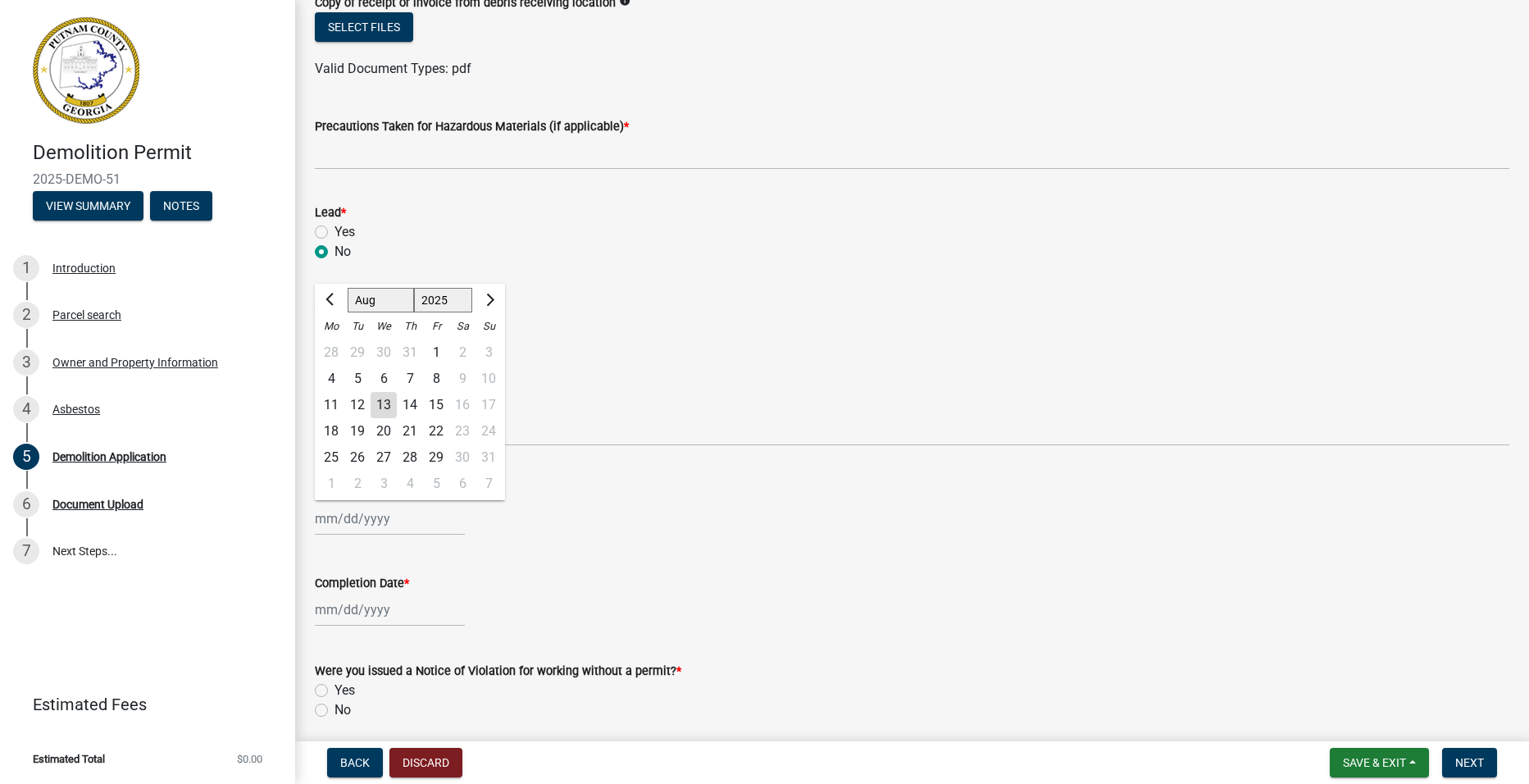
type input "[DATE]"
click at [402, 611] on div at bounding box center [389, 610] width 150 height 34
select select "8"
select select "2025"
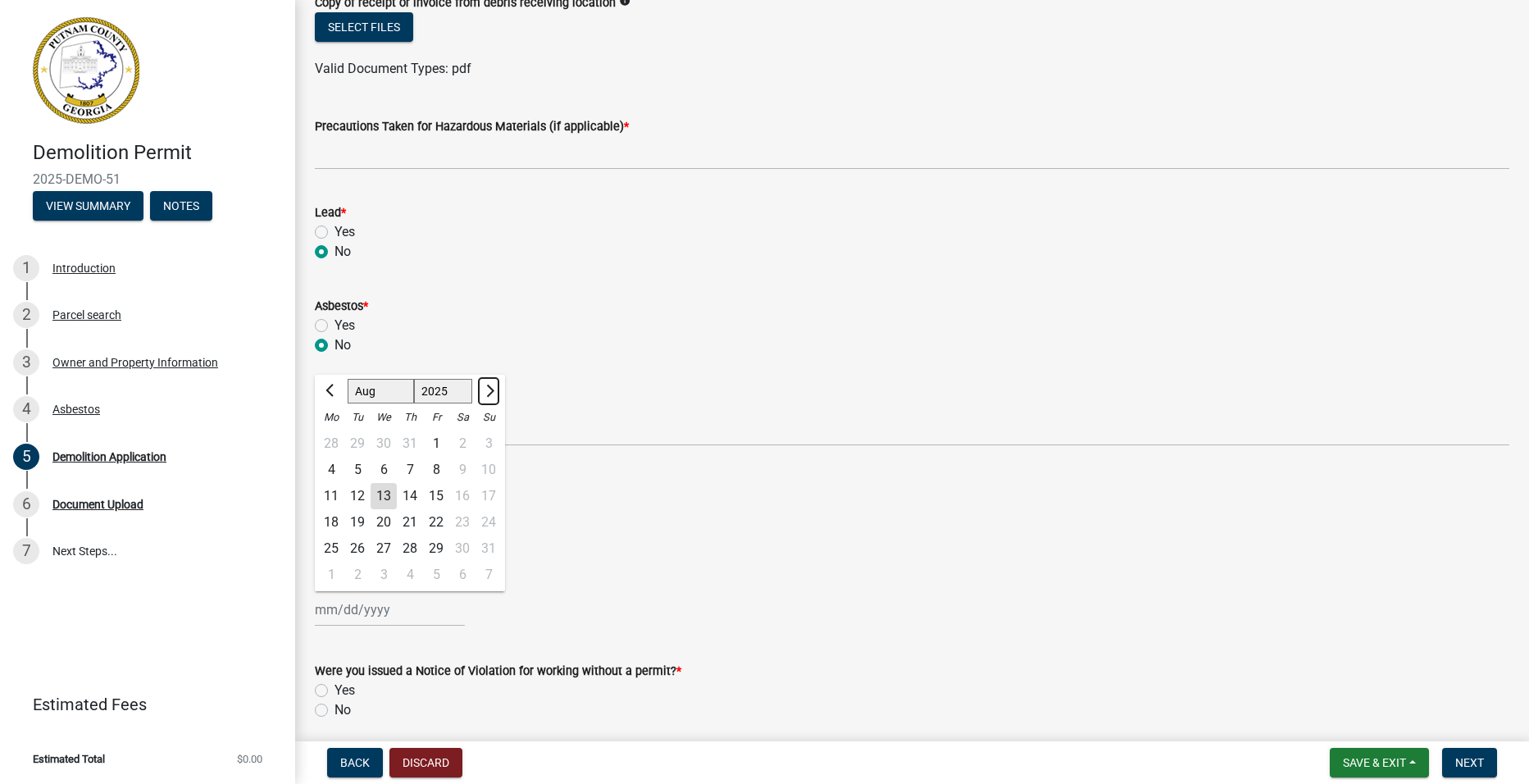
click at [493, 395] on button "Next month" at bounding box center [488, 390] width 20 height 26
select select "9"
click at [438, 441] on div "5" at bounding box center [435, 443] width 26 height 26
type input "[DATE]"
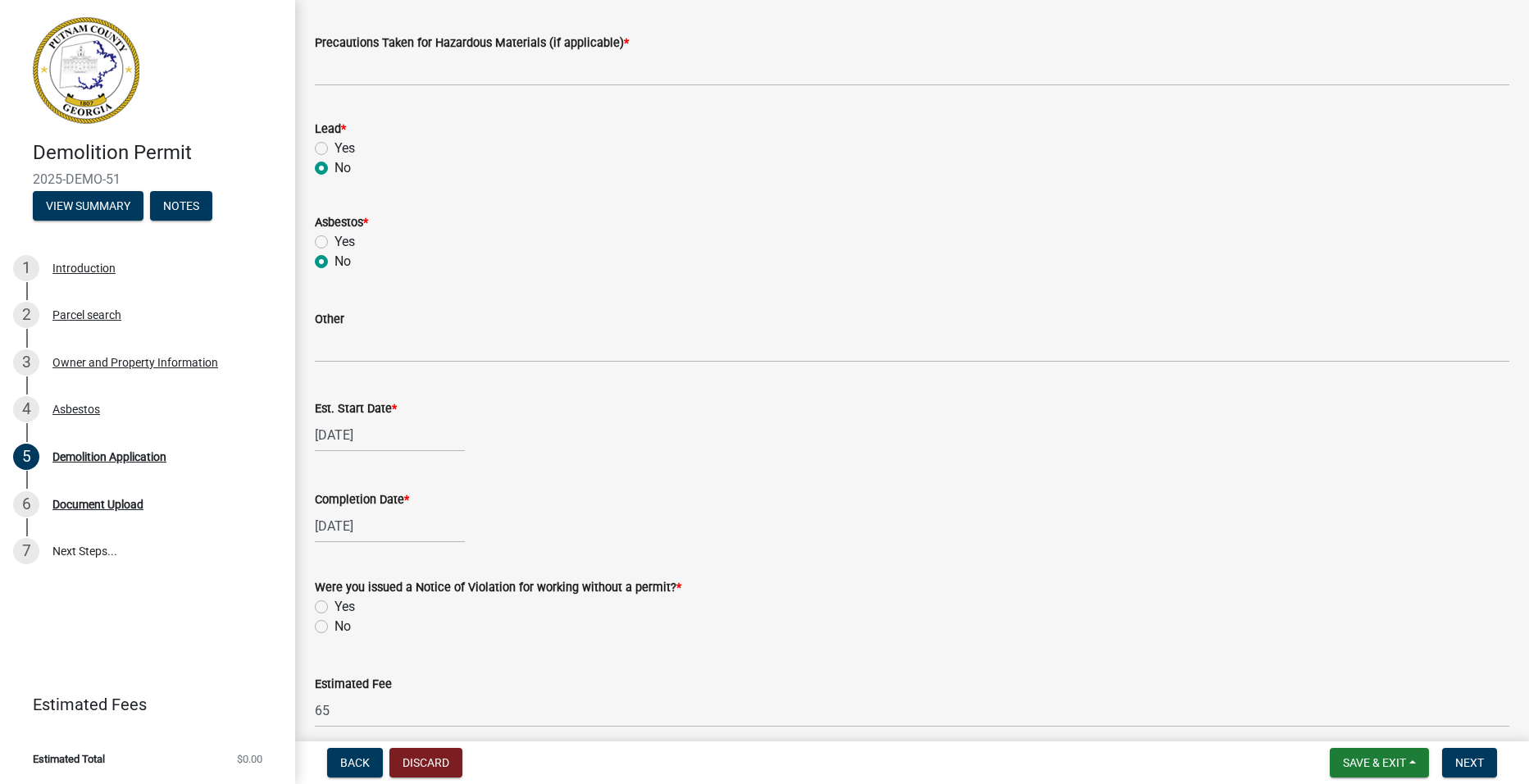
scroll to position [893, 0]
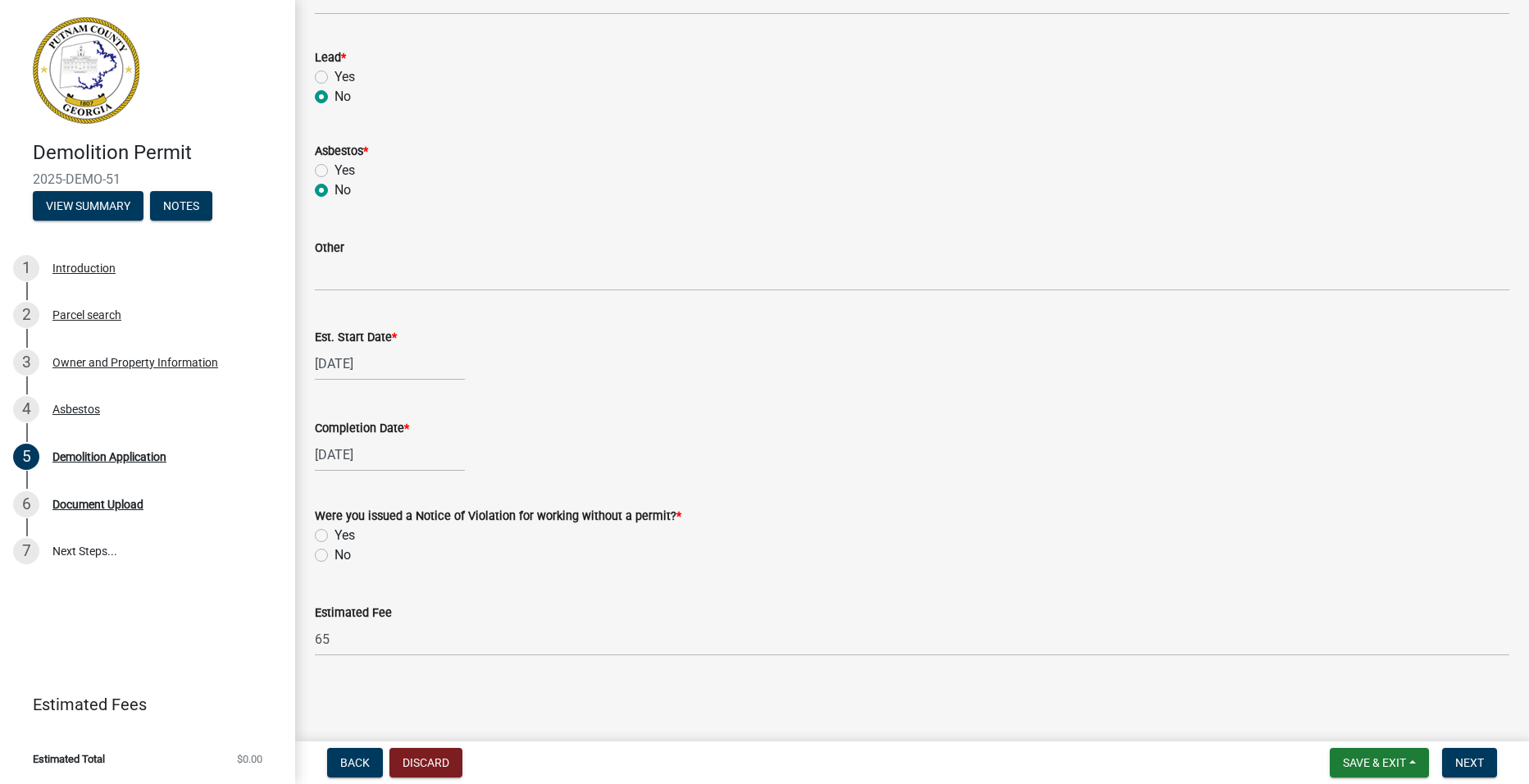
click at [334, 555] on label "No" at bounding box center [342, 554] width 16 height 20
click at [334, 555] on input "No" at bounding box center [339, 550] width 11 height 11
radio input "true"
click at [1473, 759] on span "Next" at bounding box center [1469, 762] width 29 height 13
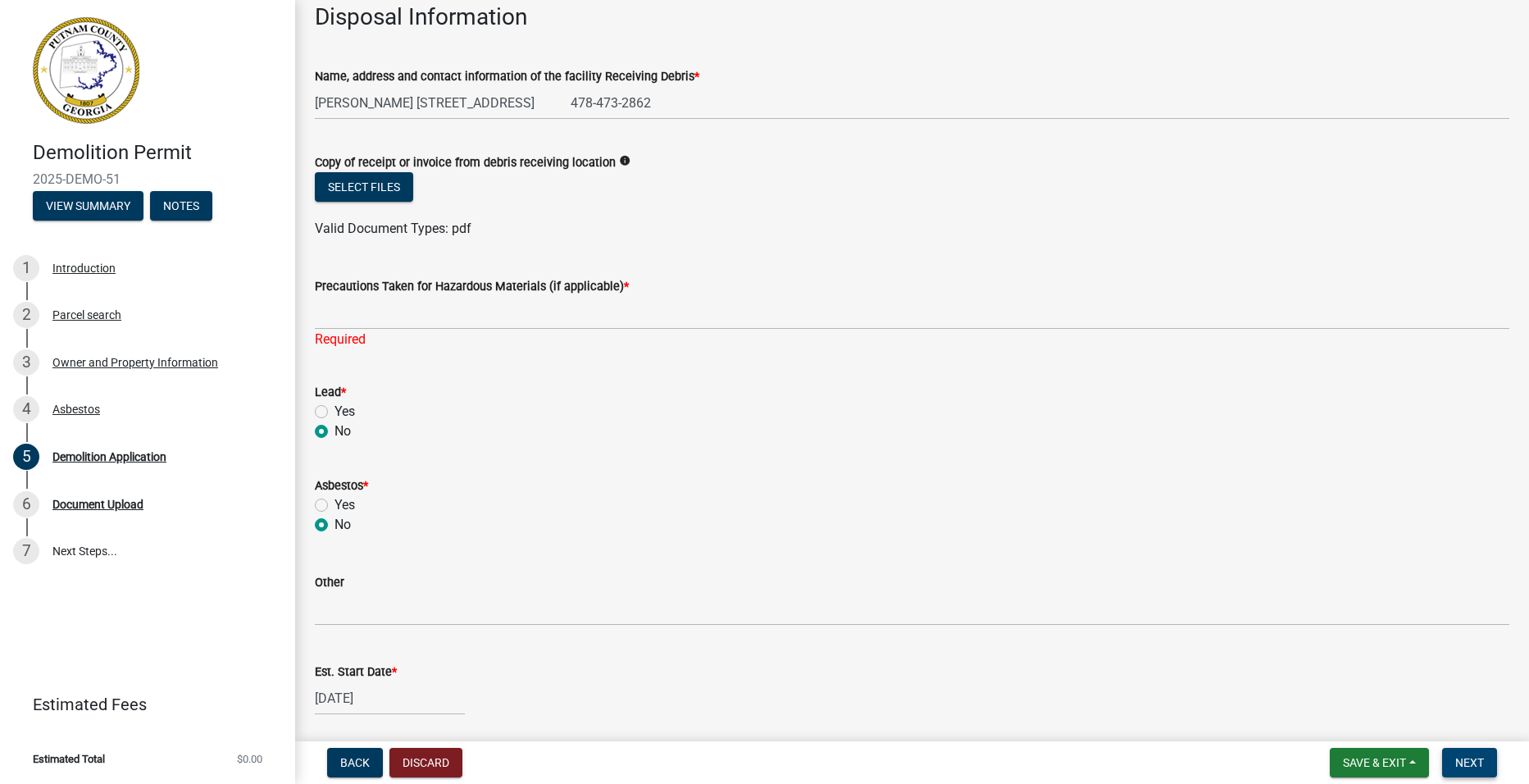
scroll to position [565, 0]
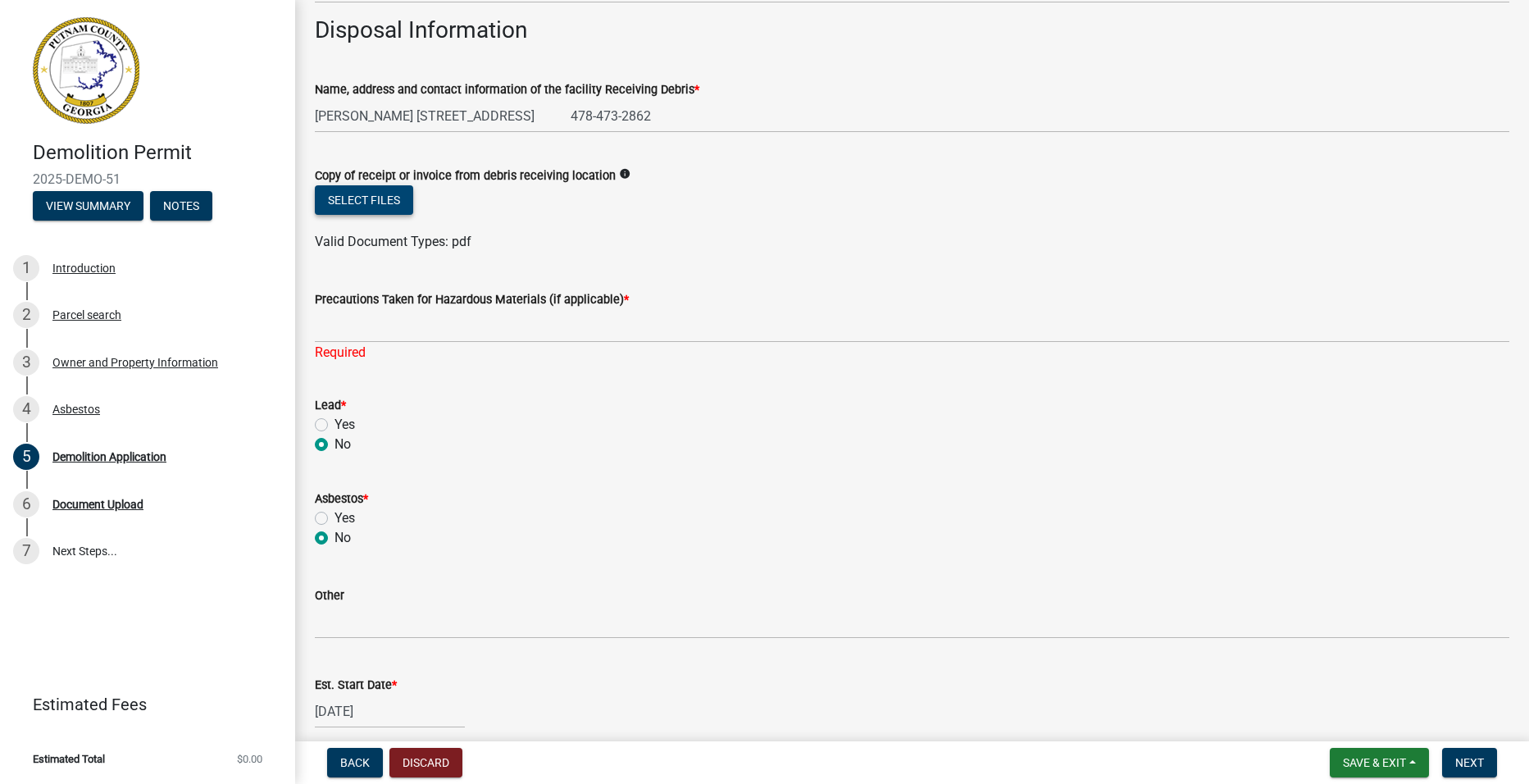
click at [356, 197] on button "Select files" at bounding box center [364, 200] width 99 height 30
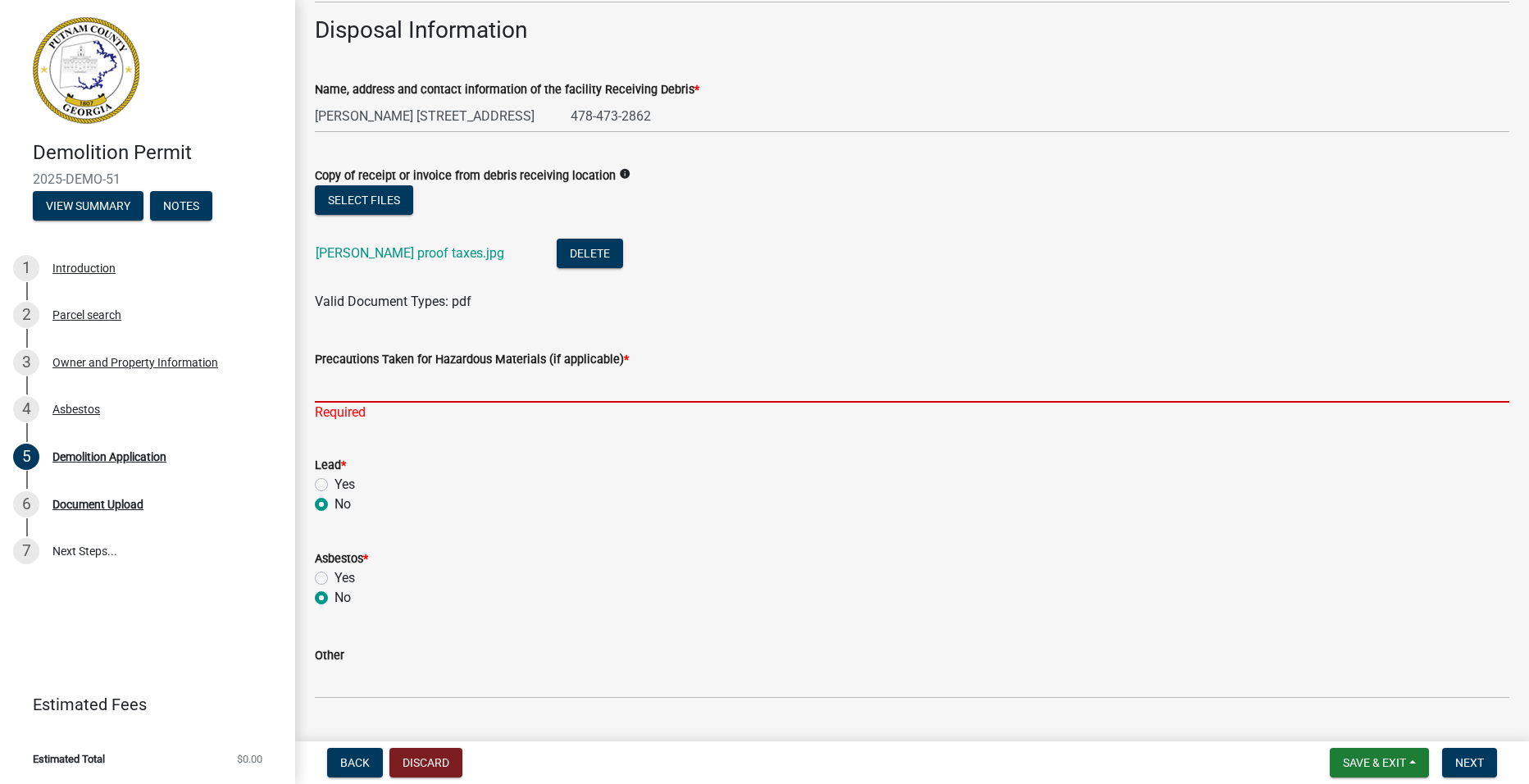
click at [587, 382] on input "Precautions Taken for Hazardous Materials (if applicable) *" at bounding box center [912, 386] width 1195 height 34
type input "N/A"
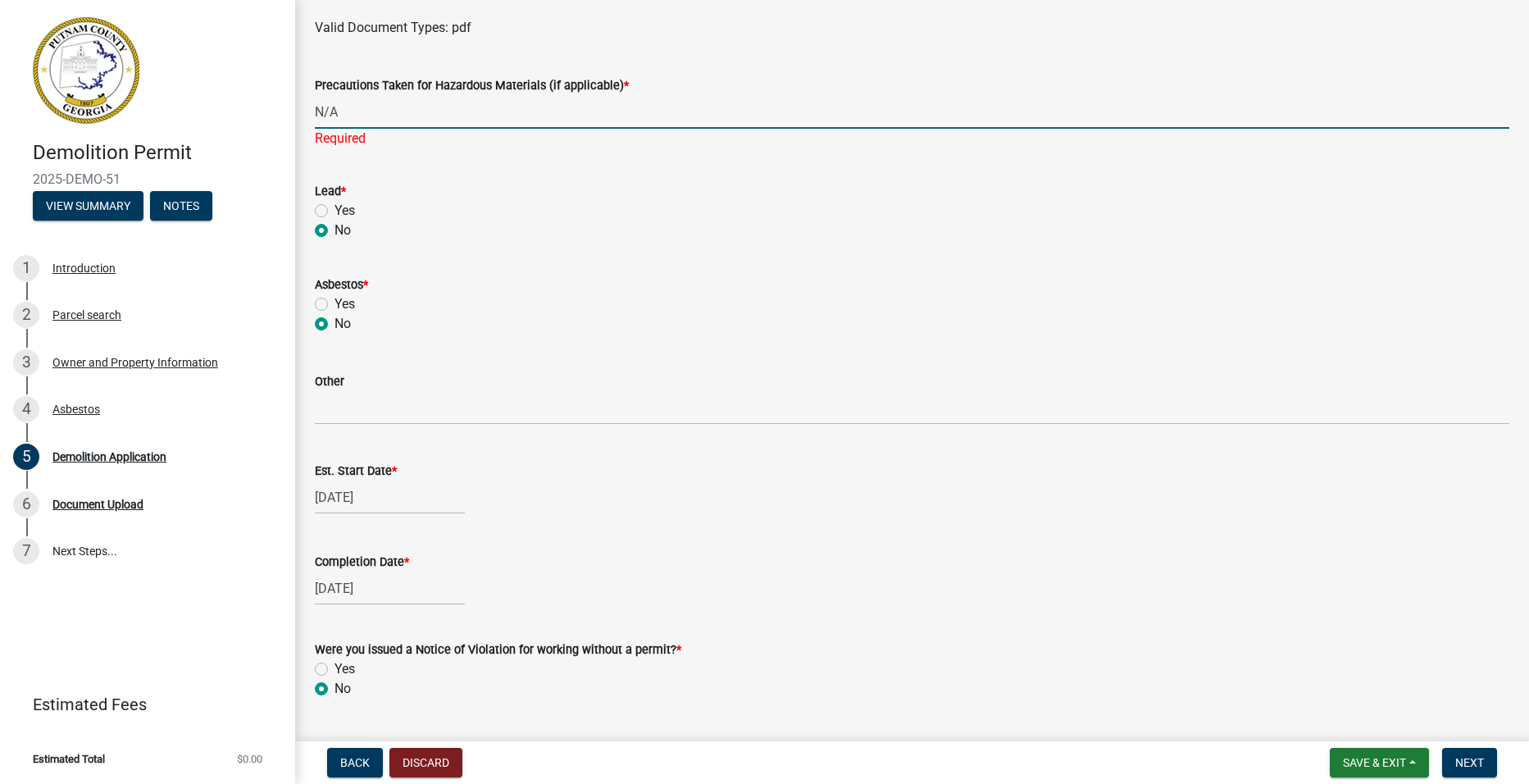
scroll to position [972, 0]
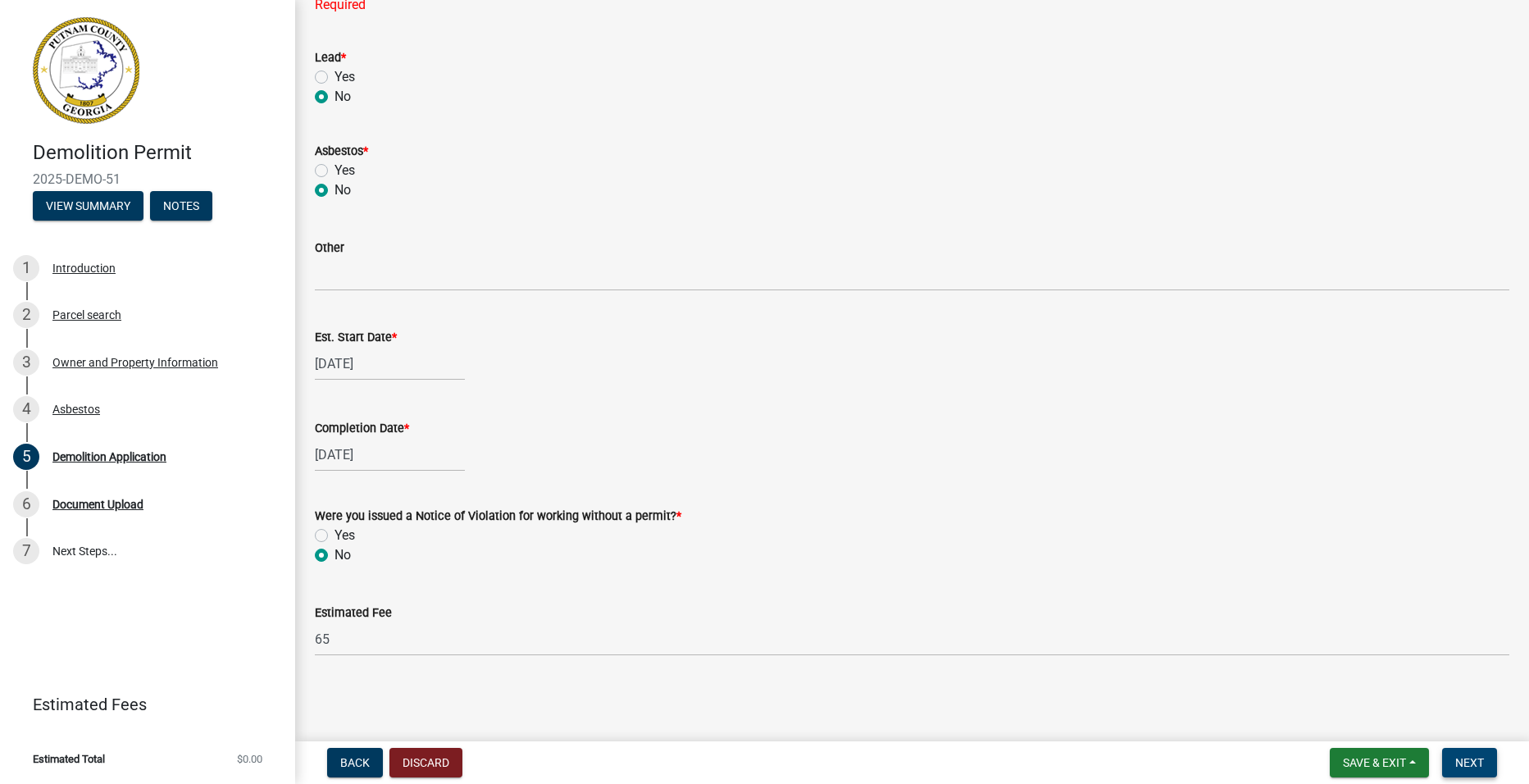
click at [1458, 760] on span "Next" at bounding box center [1469, 762] width 29 height 13
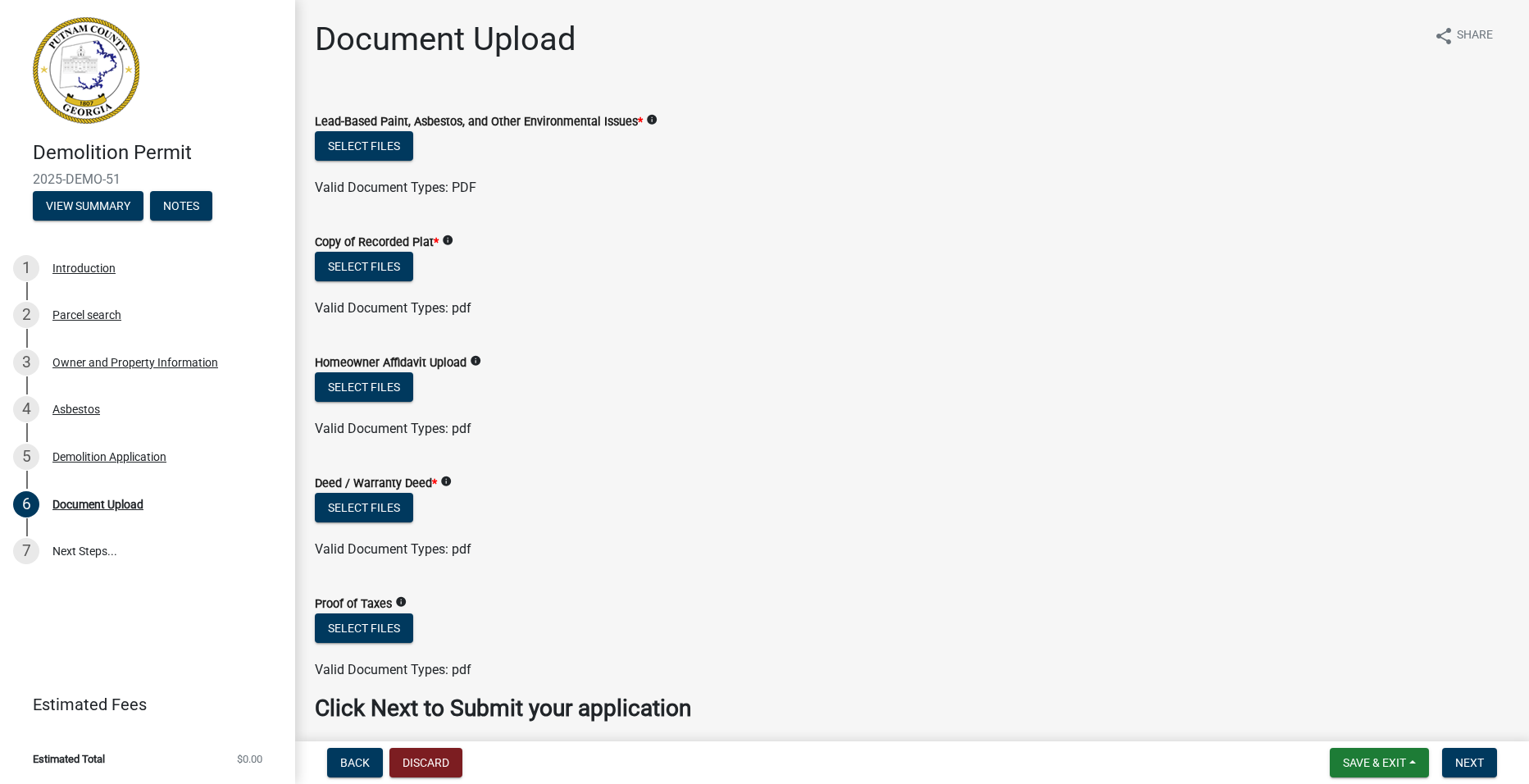
scroll to position [65, 0]
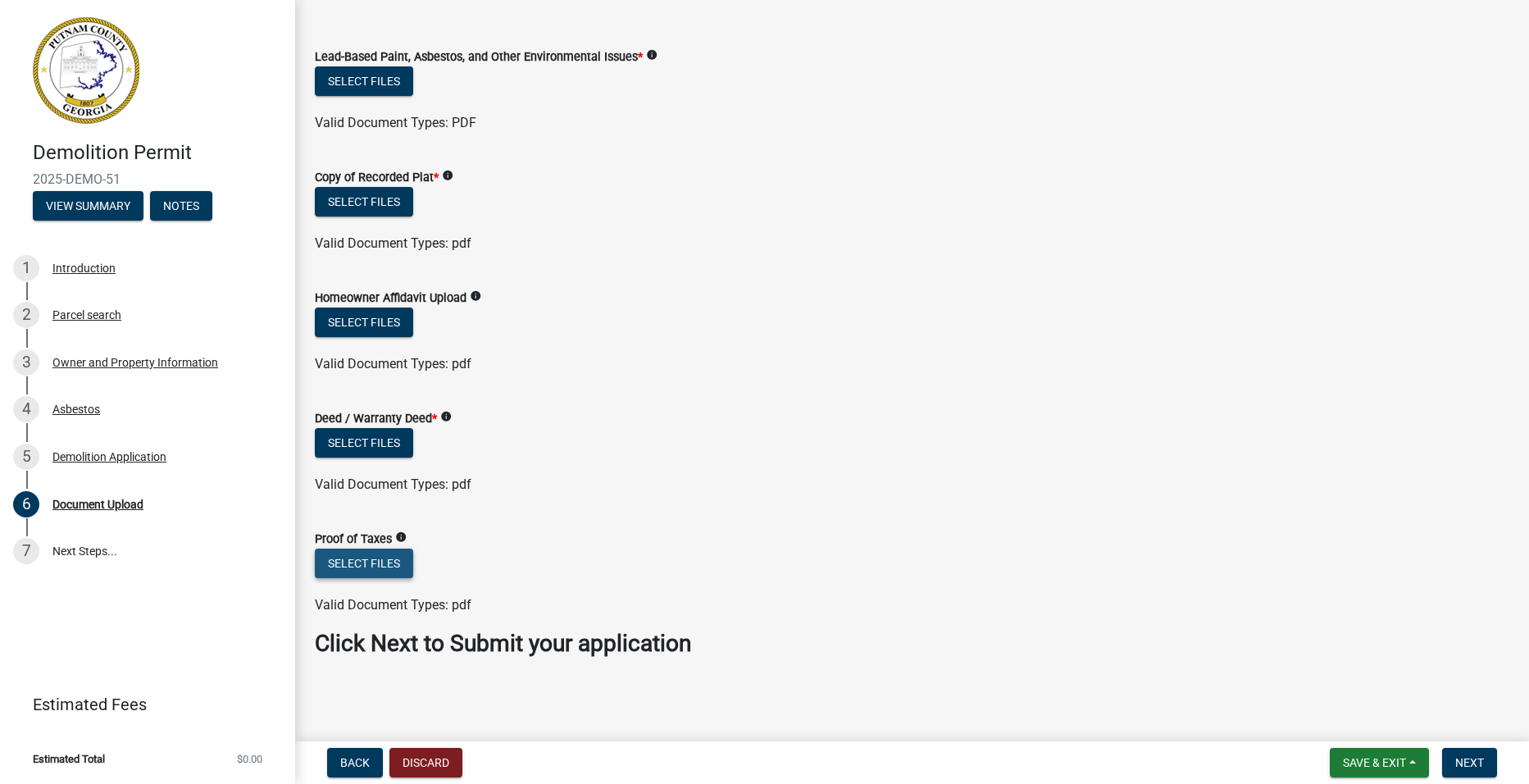
click at [383, 562] on button "Select files" at bounding box center [364, 563] width 99 height 30
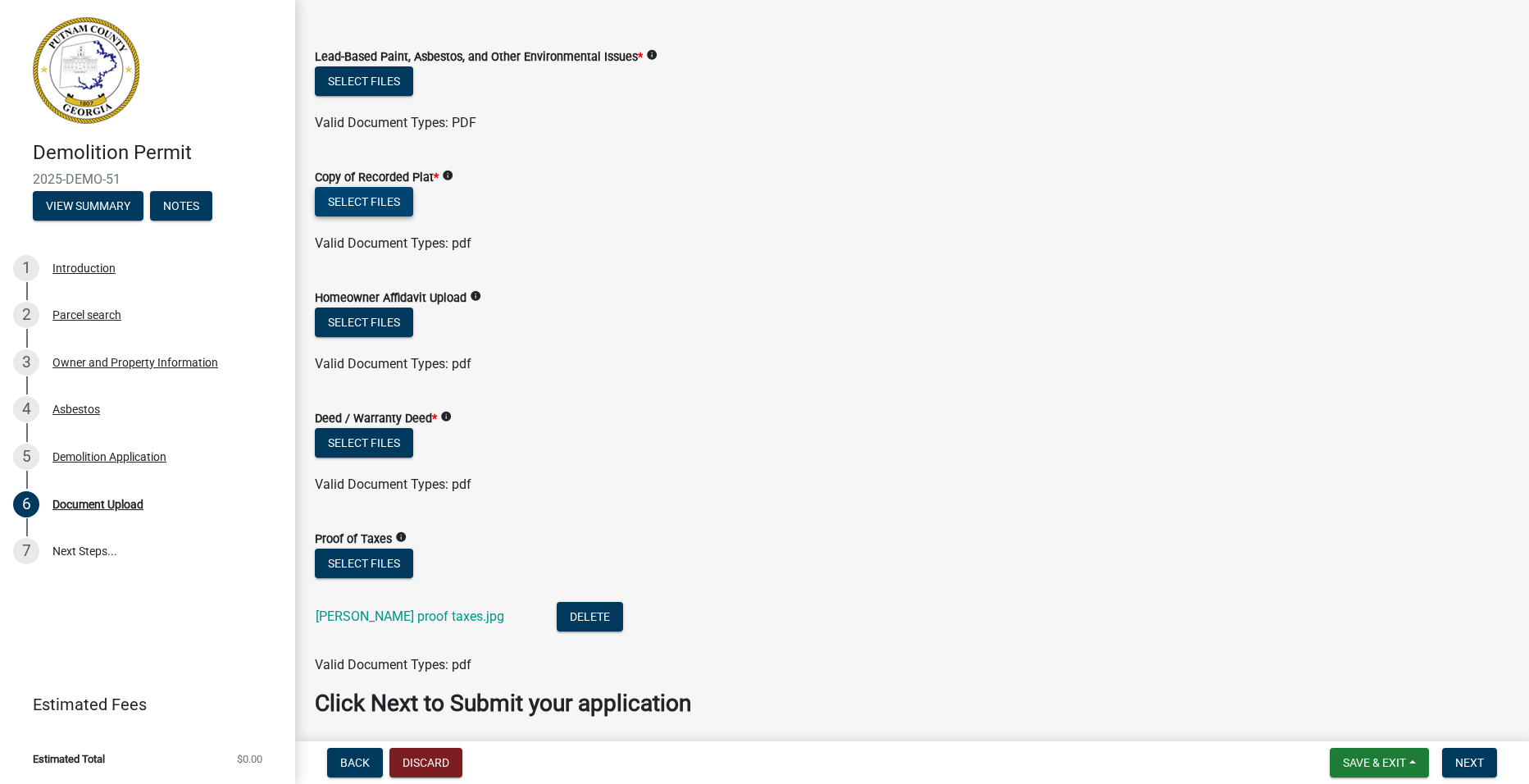
click at [390, 204] on button "Select files" at bounding box center [364, 202] width 99 height 30
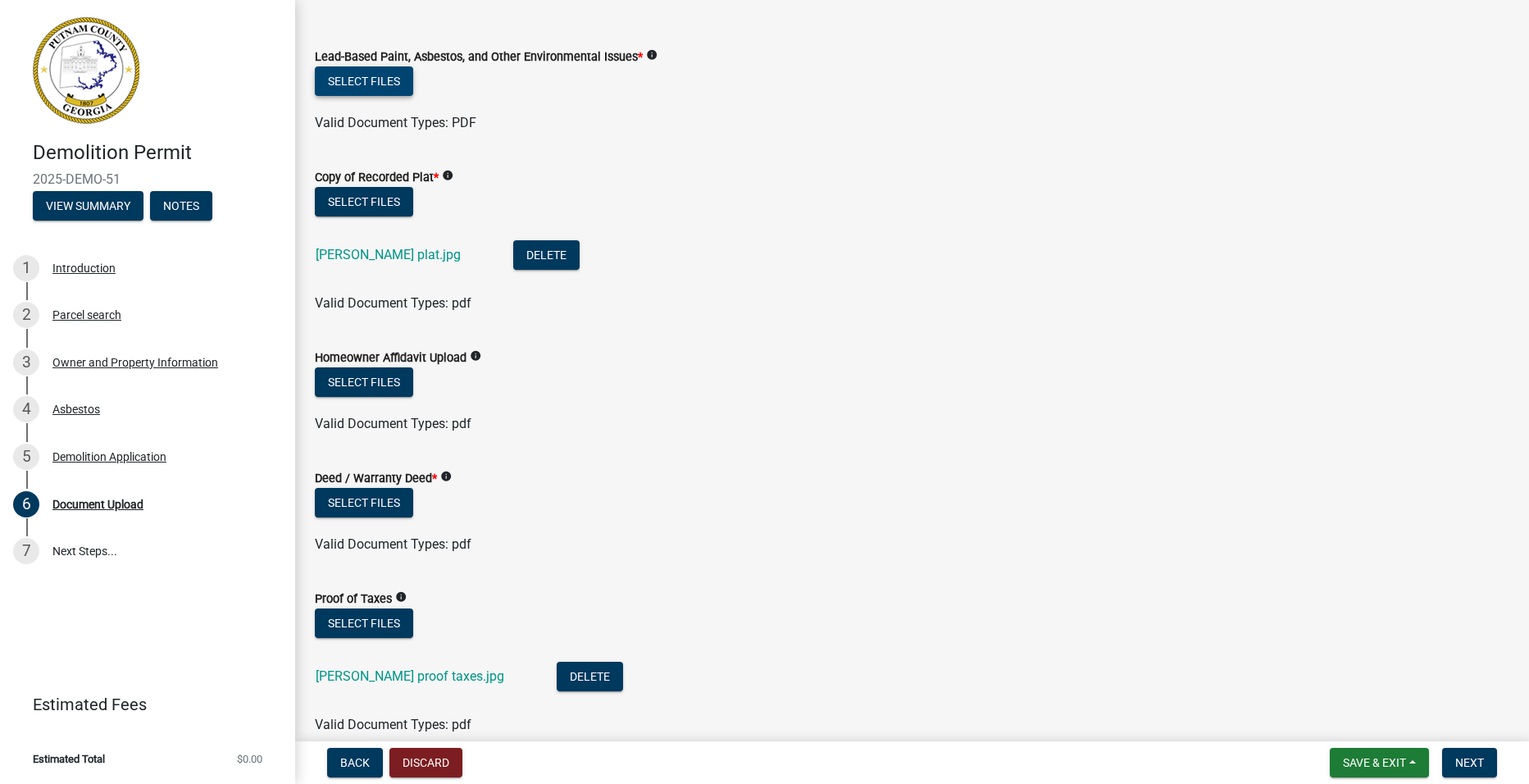
click at [373, 75] on button "Select files" at bounding box center [364, 81] width 99 height 30
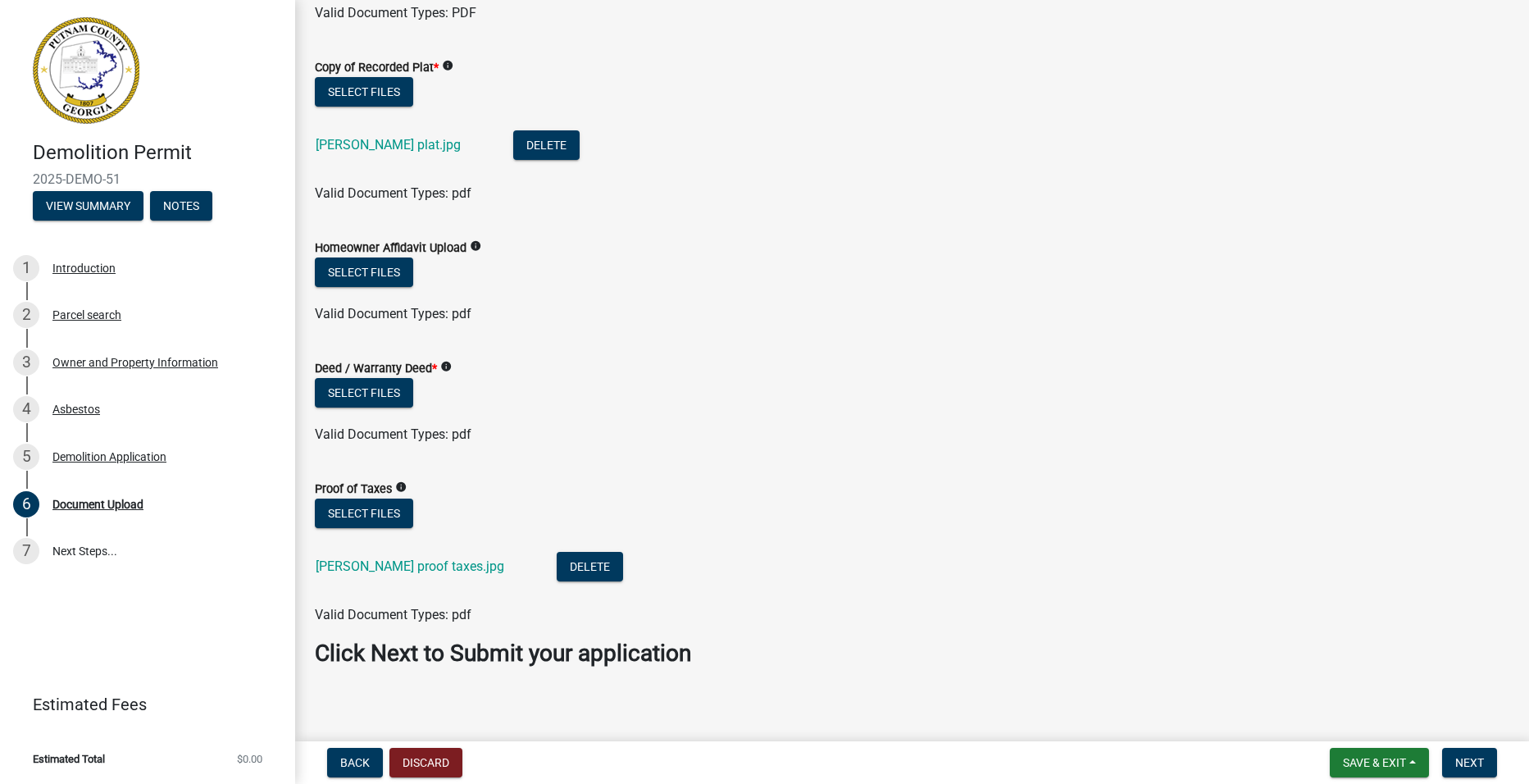
scroll to position [244, 0]
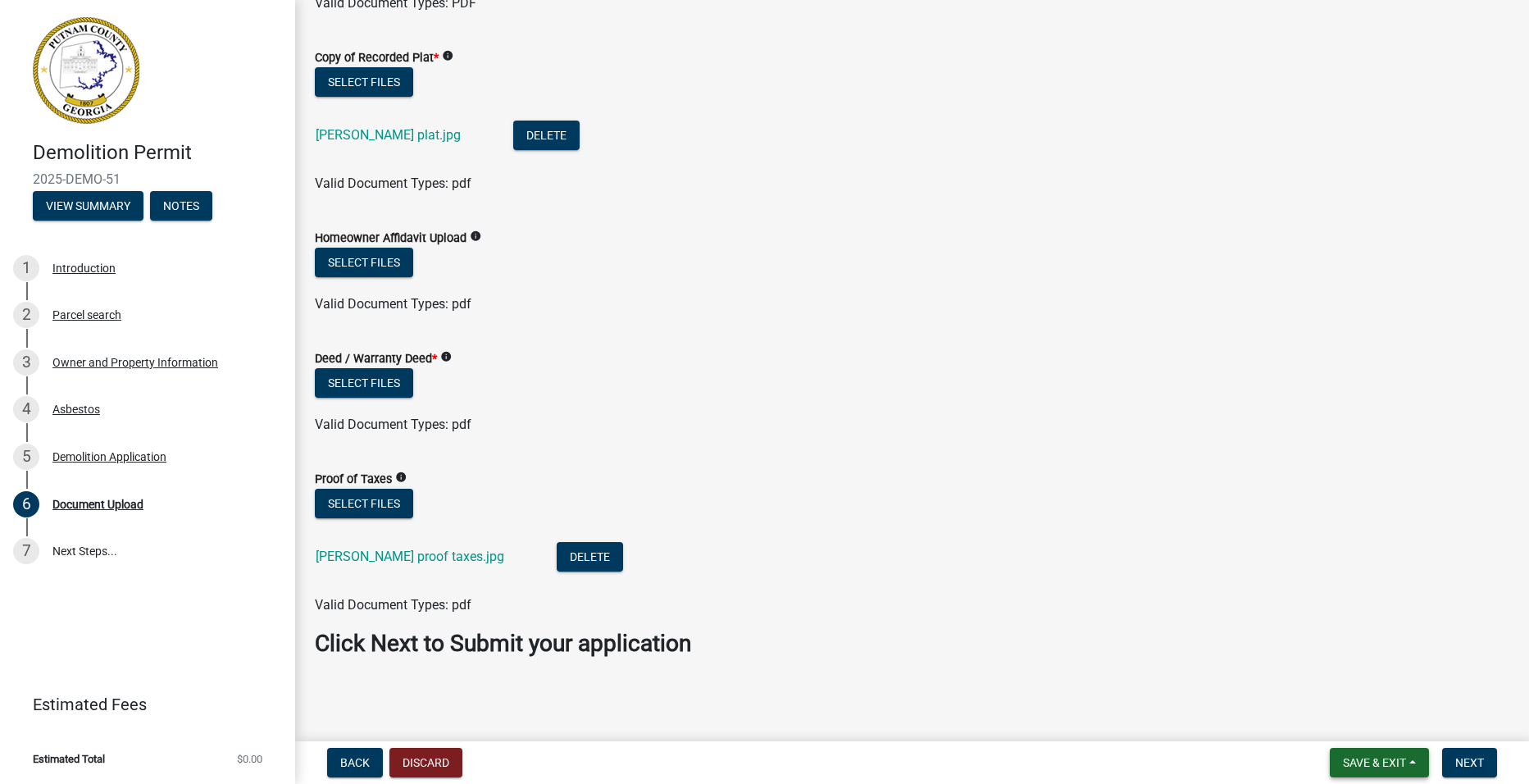
click at [1356, 757] on span "Save & Exit" at bounding box center [1374, 762] width 63 height 13
click at [1365, 724] on button "Save & Exit" at bounding box center [1363, 719] width 131 height 39
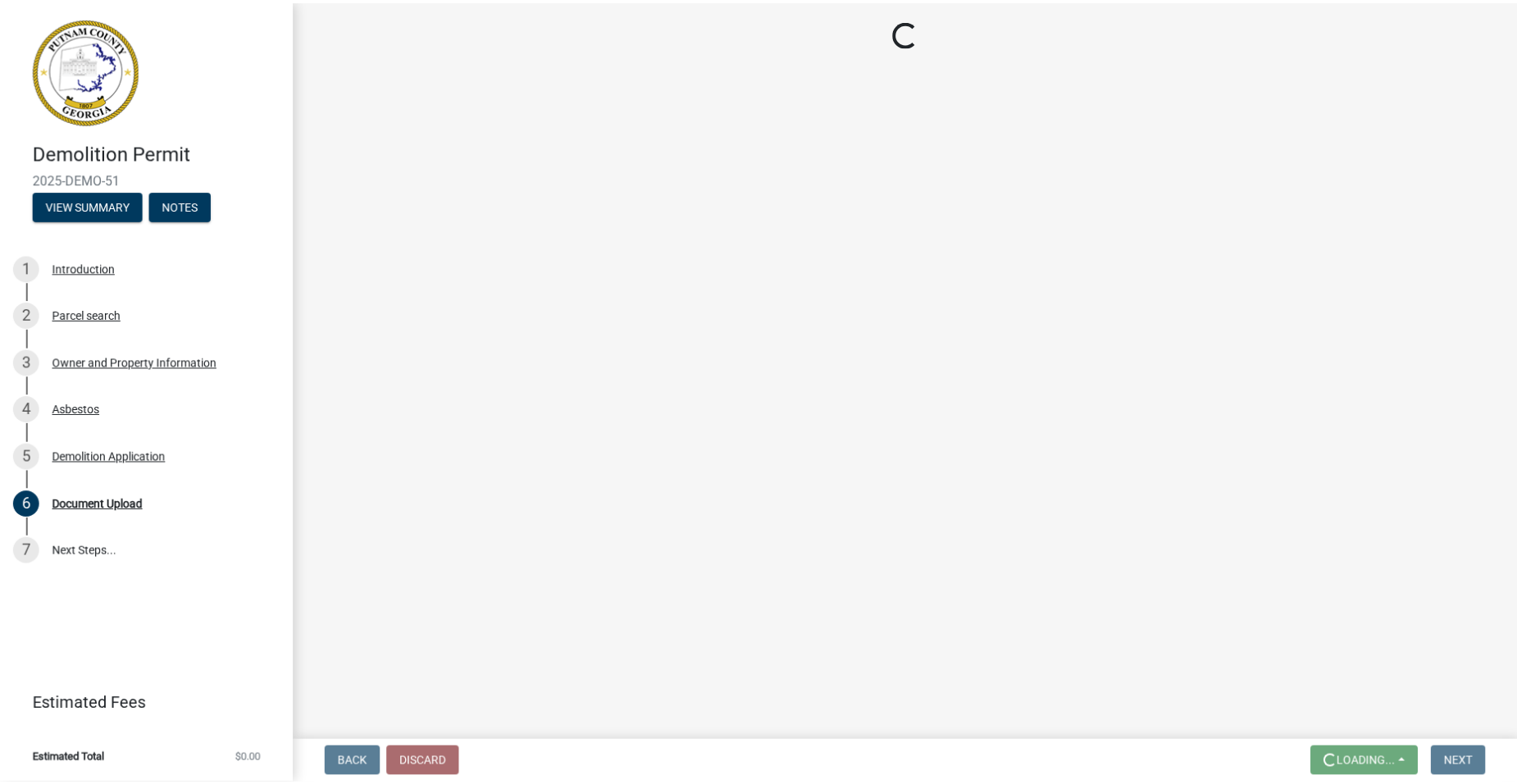
scroll to position [0, 0]
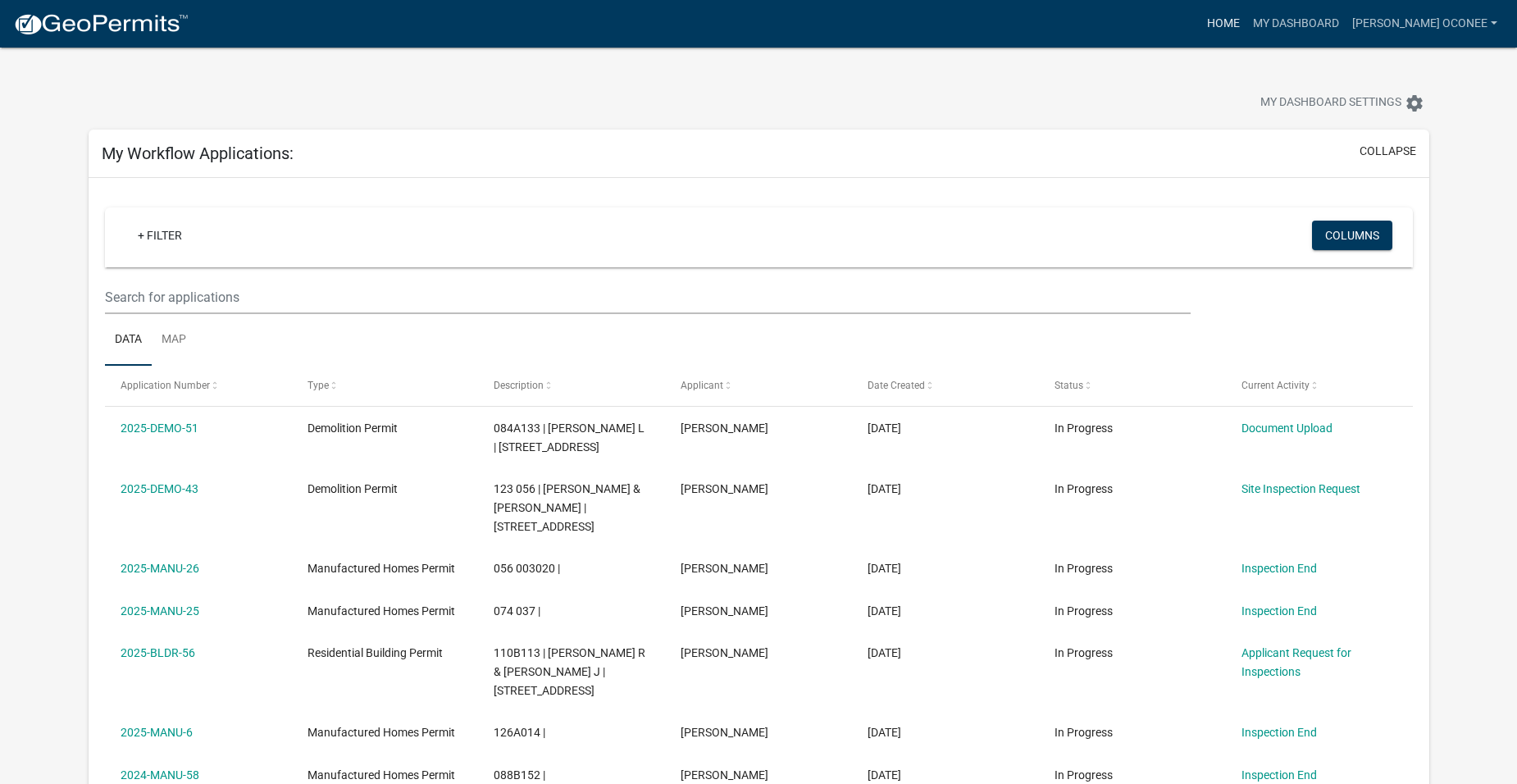
click at [1246, 20] on link "Home" at bounding box center [1223, 24] width 46 height 31
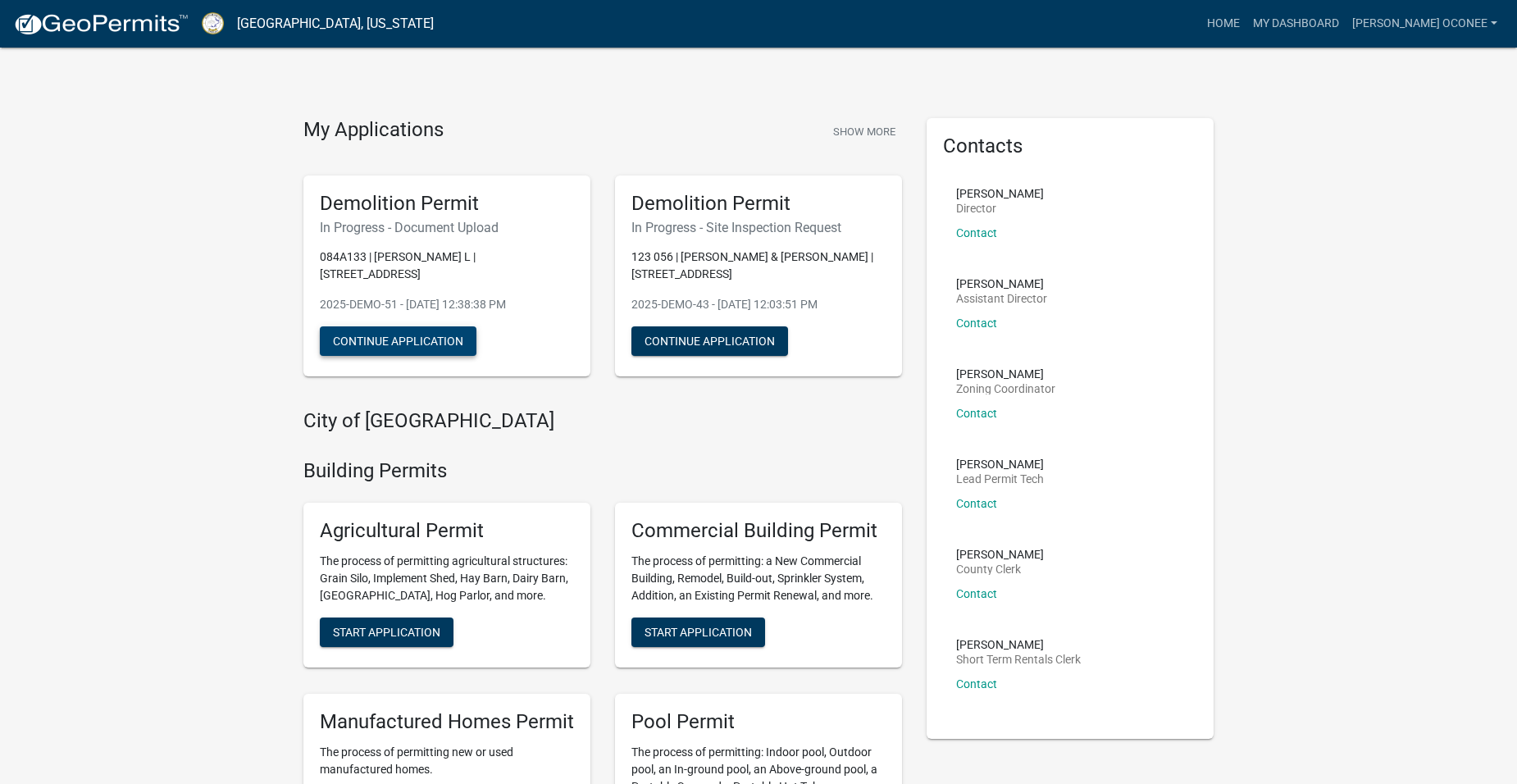
click at [391, 327] on button "Continue Application" at bounding box center [398, 341] width 157 height 30
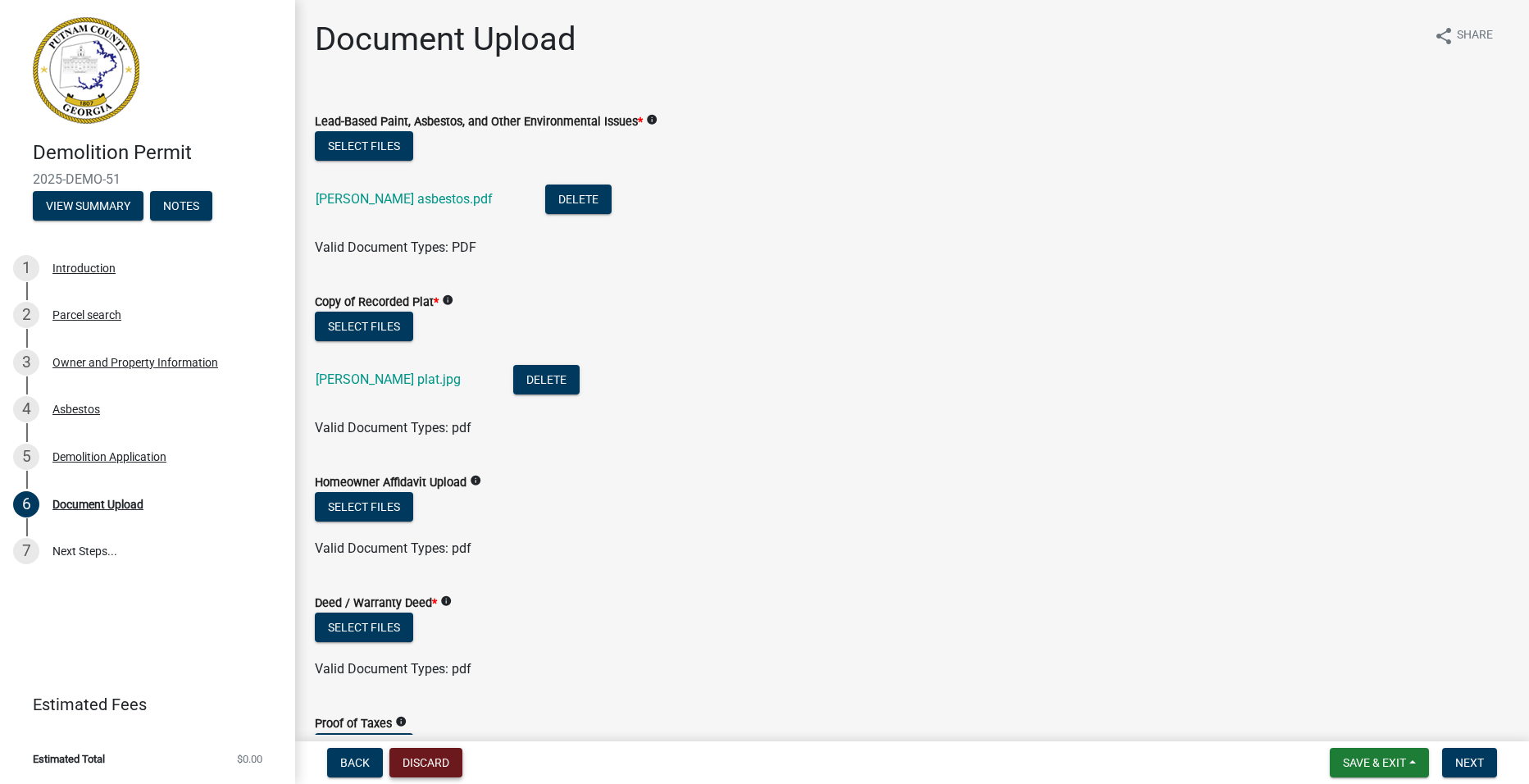
click at [424, 762] on button "Discard" at bounding box center [426, 762] width 73 height 30
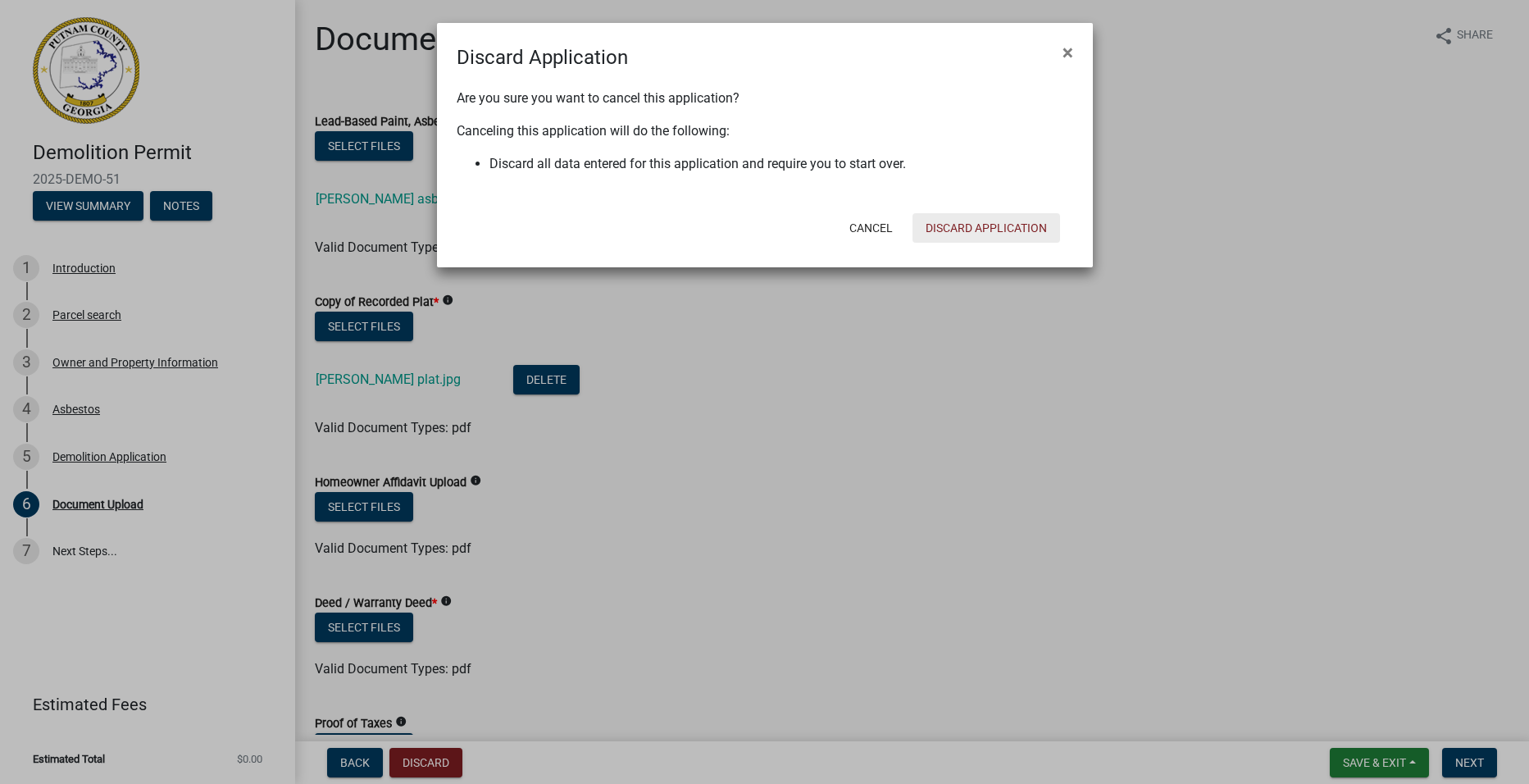
click at [1029, 226] on button "Discard Application" at bounding box center [986, 228] width 148 height 30
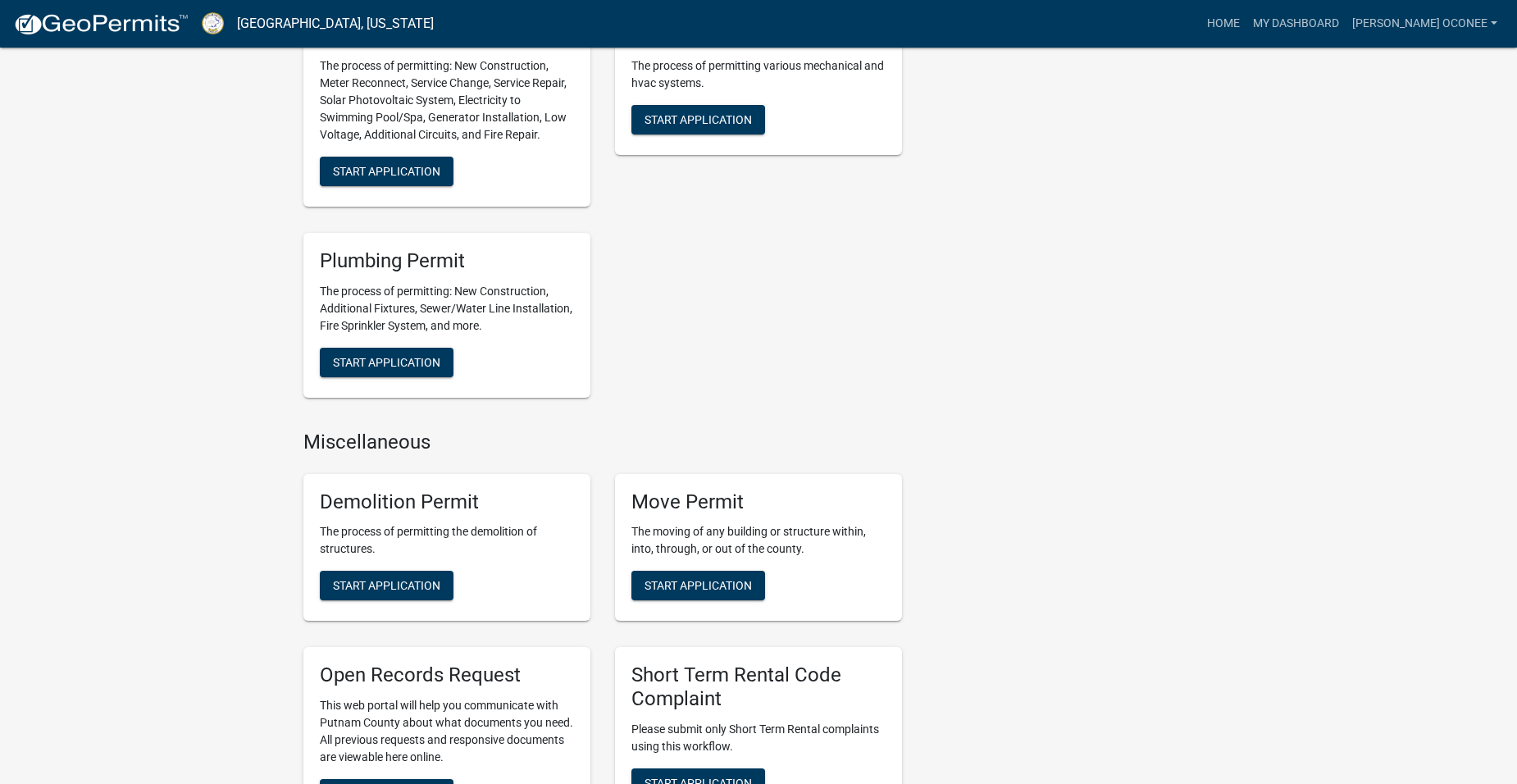
scroll to position [1230, 0]
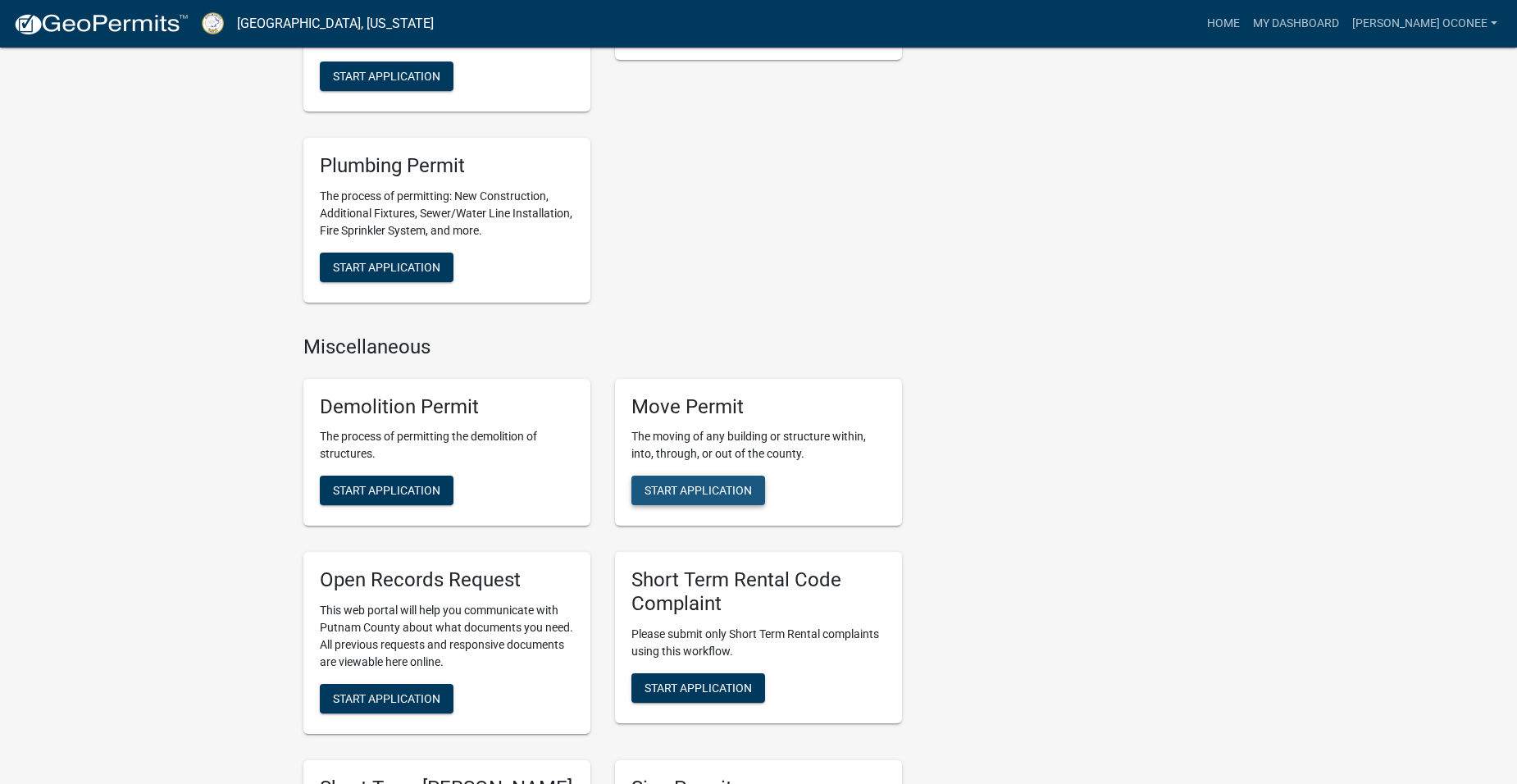
click at [709, 485] on span "Start Application" at bounding box center [699, 490] width 107 height 13
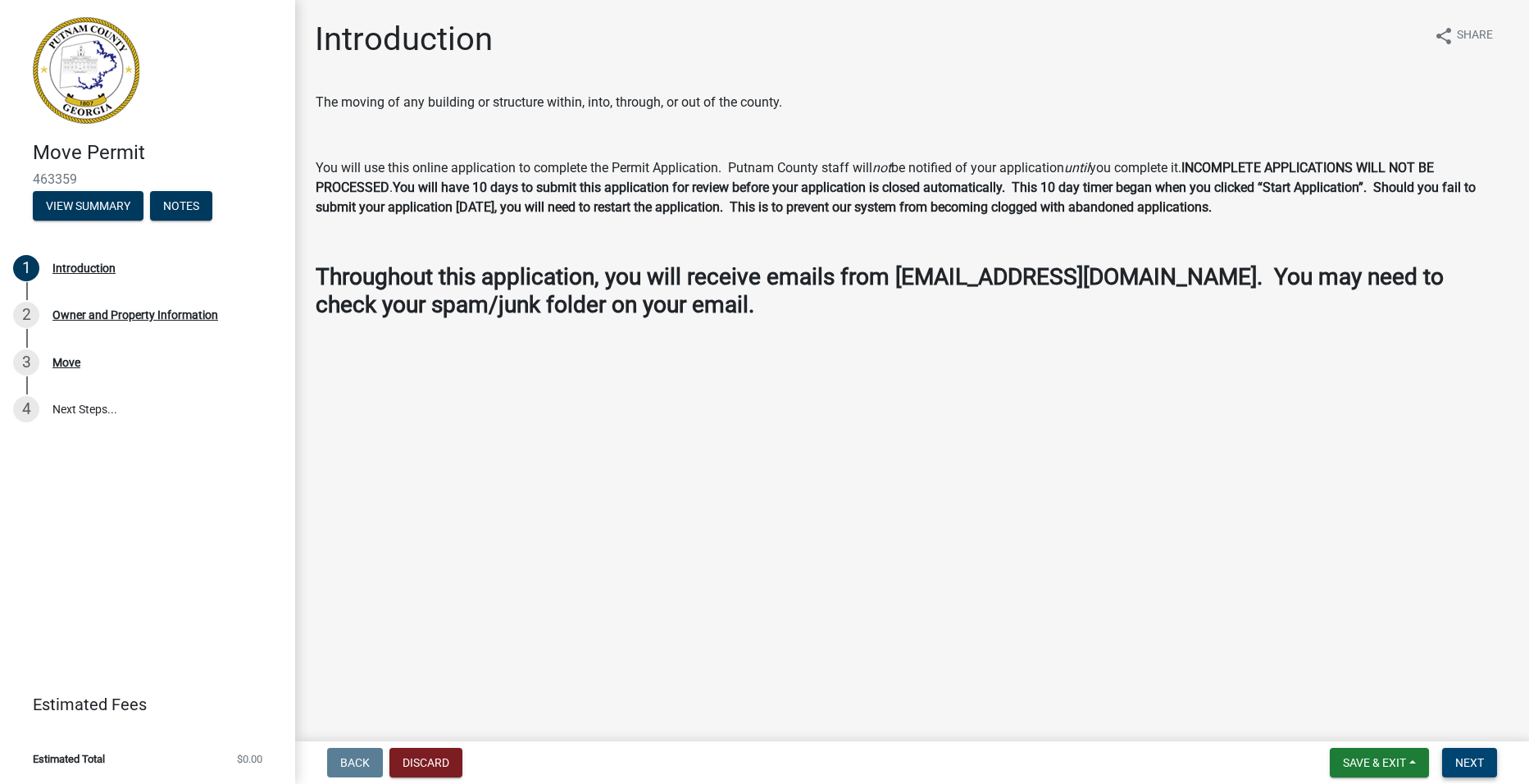
click at [1471, 758] on span "Next" at bounding box center [1469, 762] width 29 height 13
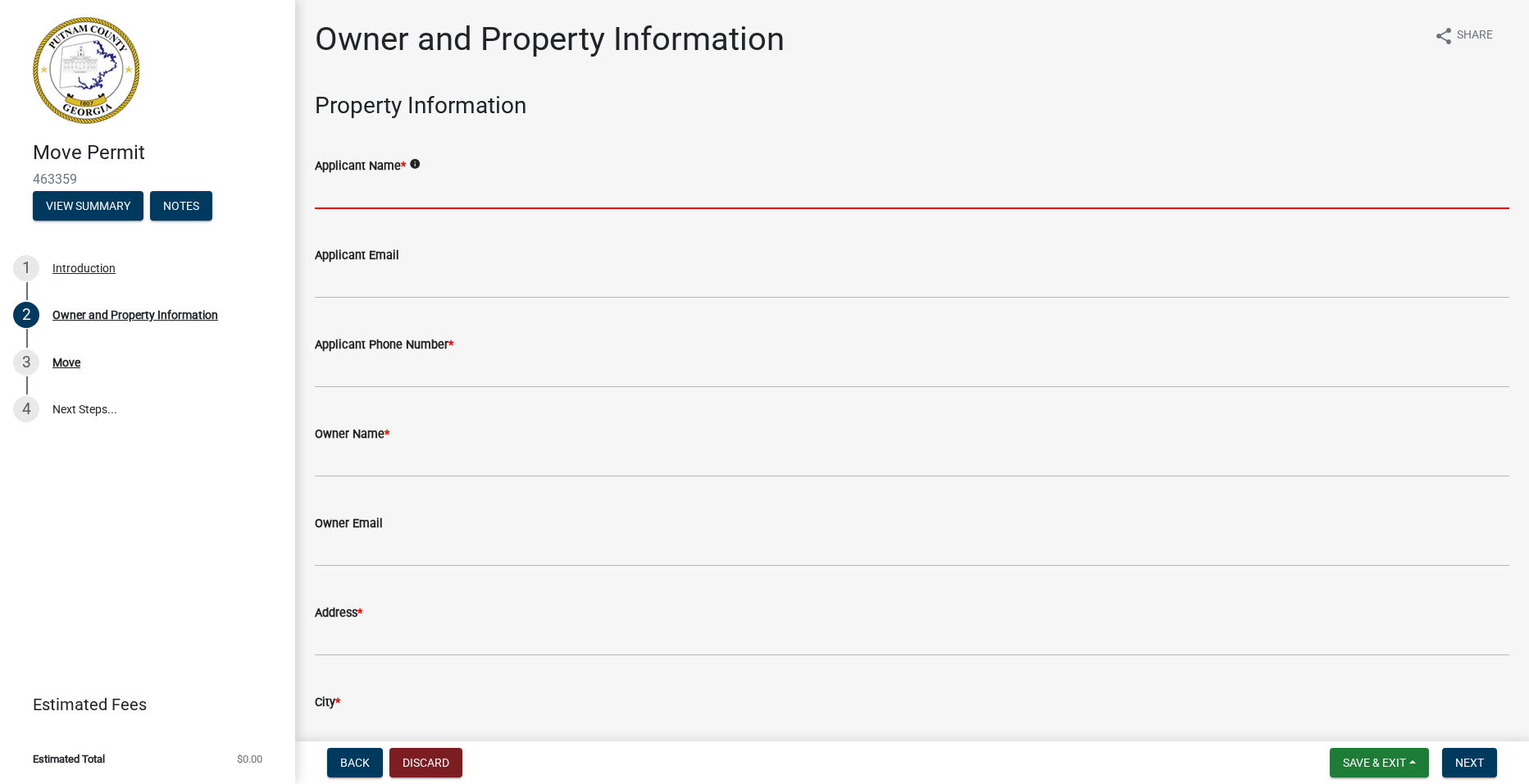
click at [406, 196] on input "Applicant Name *" at bounding box center [912, 192] width 1195 height 34
type input "[PERSON_NAME]"
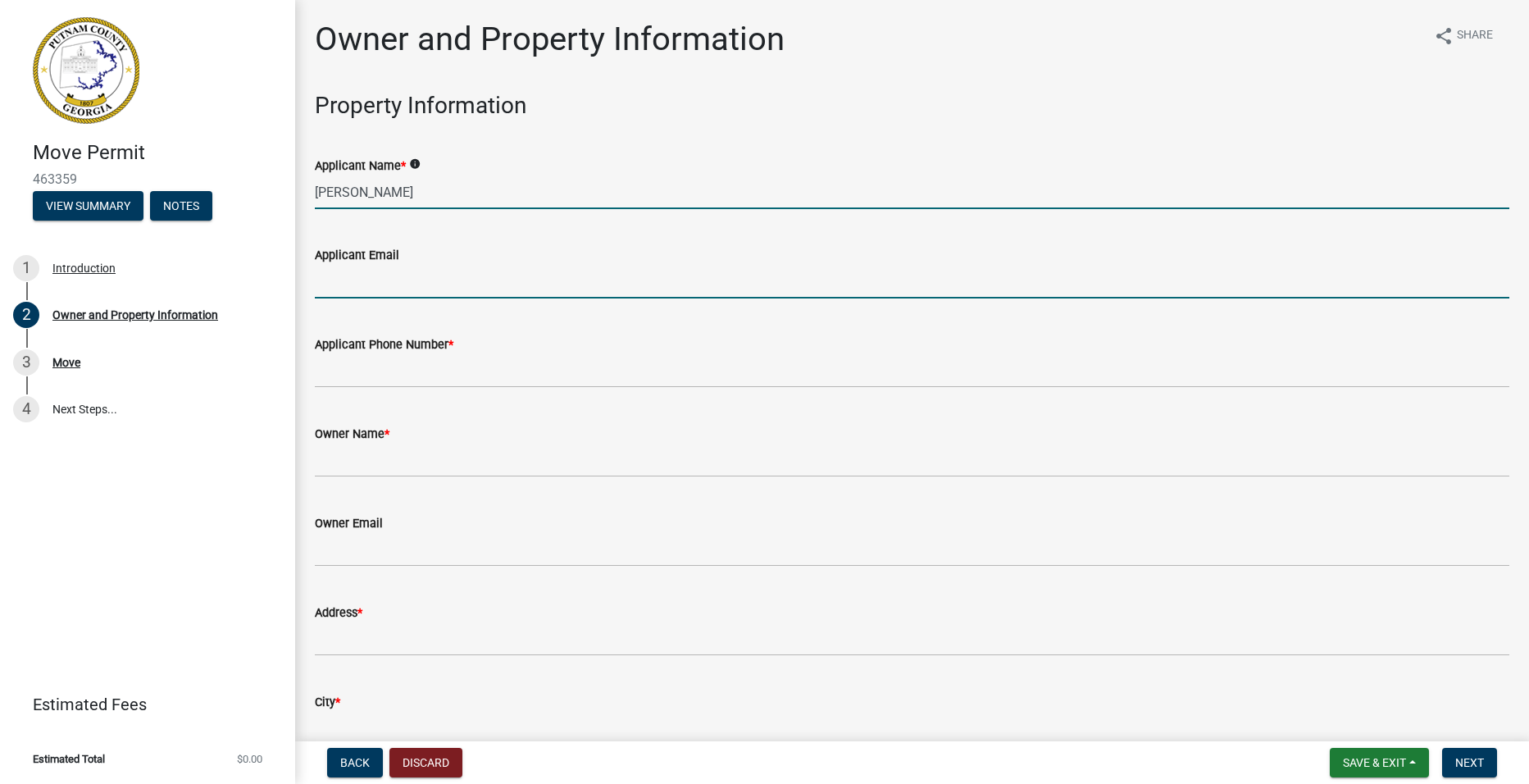
type input "[EMAIL_ADDRESS][DOMAIN_NAME]"
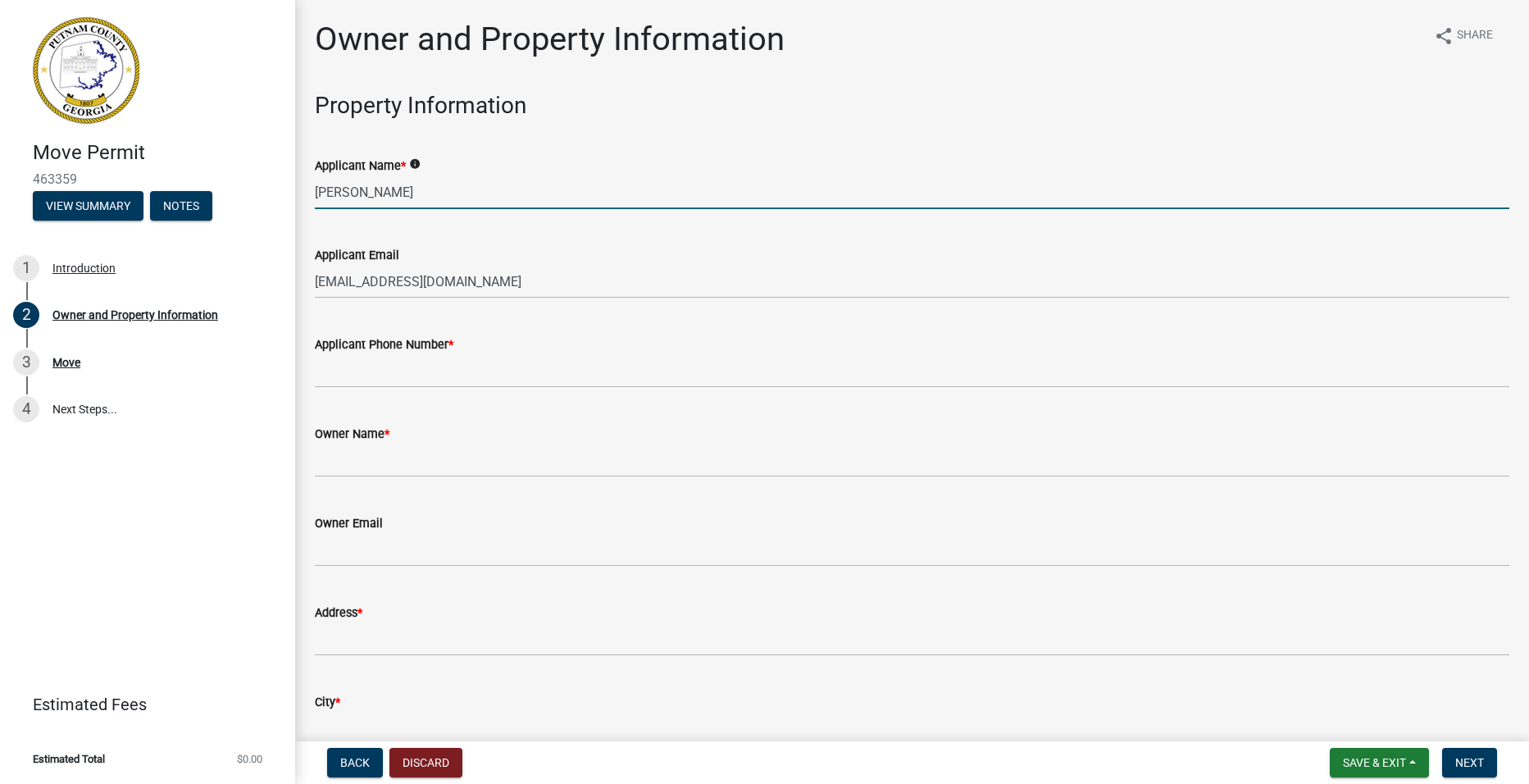
type input "7064760084"
type input "[PERSON_NAME] A / [PERSON_NAME]"
type input "[EMAIL_ADDRESS][DOMAIN_NAME]"
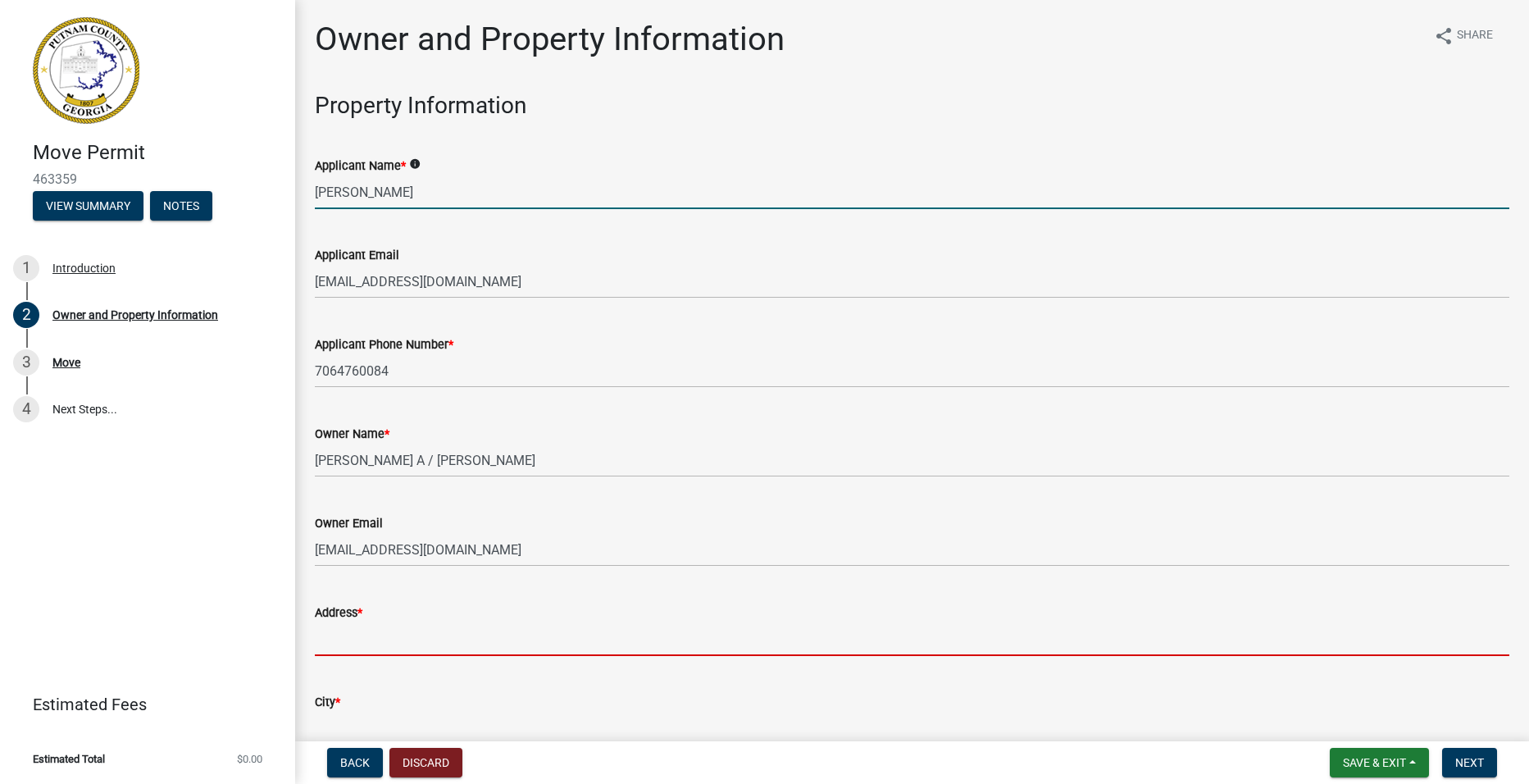
type input "[STREET_ADDRESS][PERSON_NAME]"
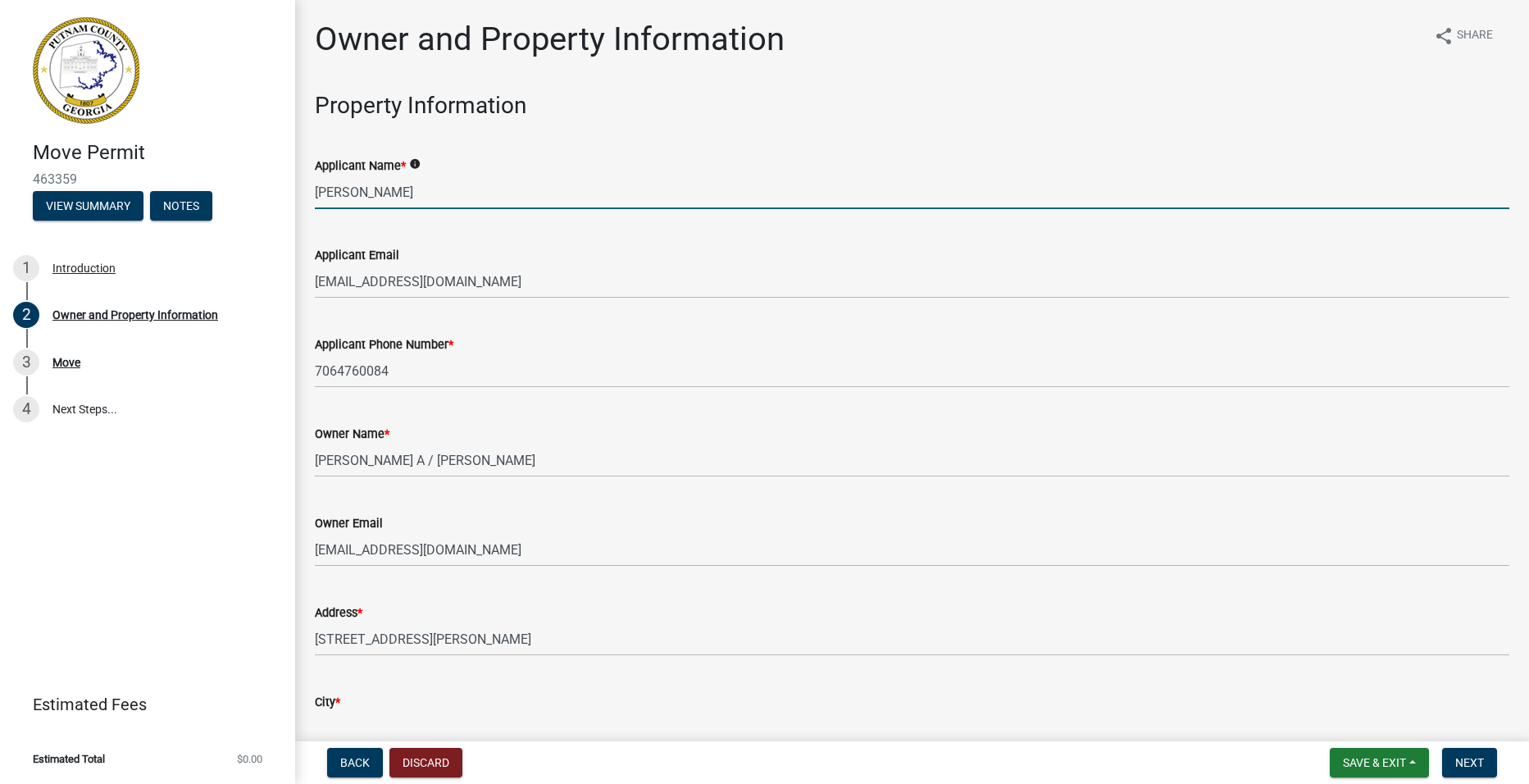
type input "Eatonton"
type input "074037"
type input "0.850"
type input "[STREET_ADDRESS][PERSON_NAME]"
type input "Eatonton"
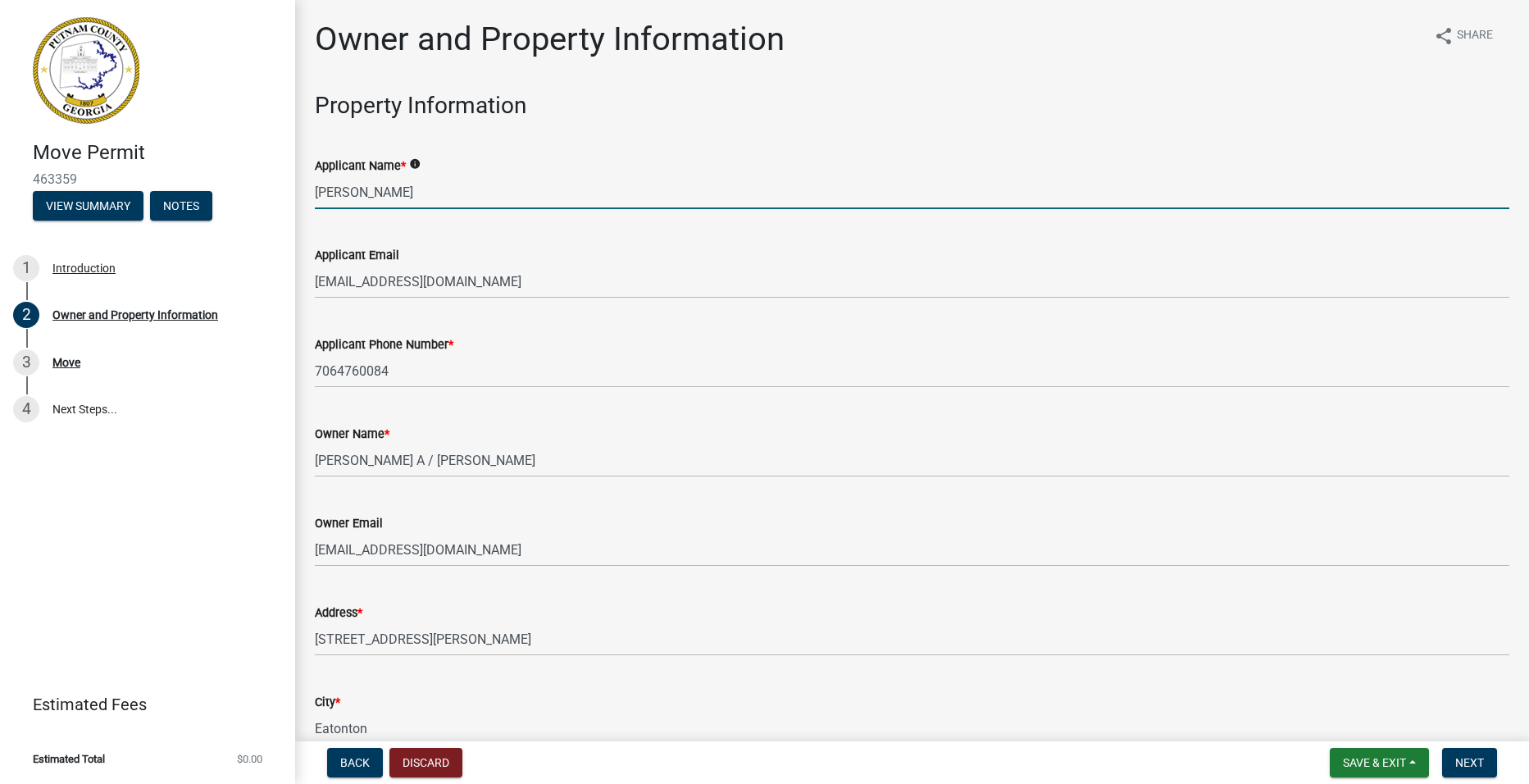
type input "GA"
type input "31024"
type input "DURDENS MOBILE HOME INSTALLATION"
type input "[PHONE_NUMBER]"
type input "[STREET_ADDRESS]"
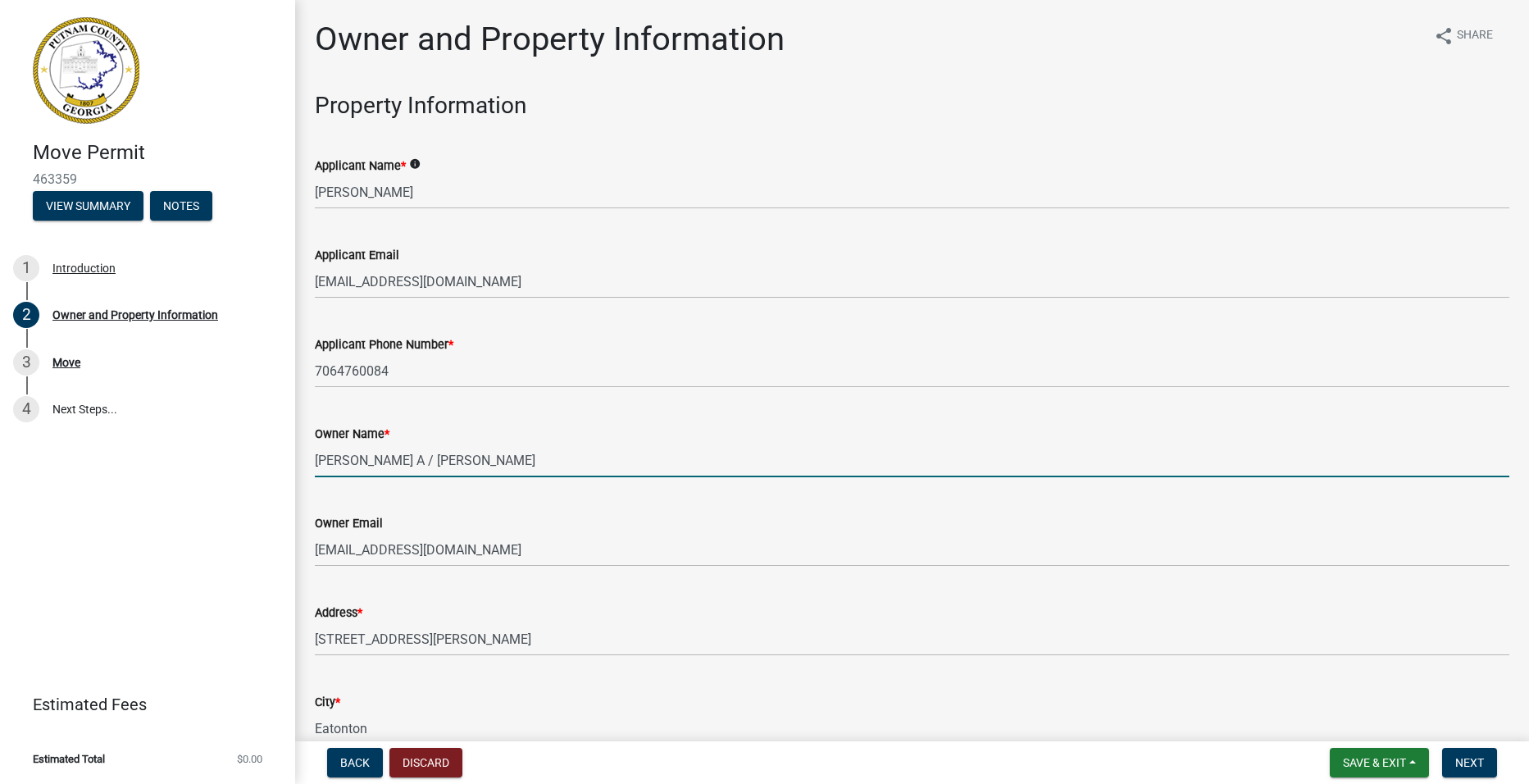
click at [610, 461] on input "[PERSON_NAME] A / [PERSON_NAME]" at bounding box center [912, 461] width 1195 height 34
type input "H"
click at [324, 465] on input "[PERSON_NAME]" at bounding box center [912, 461] width 1195 height 34
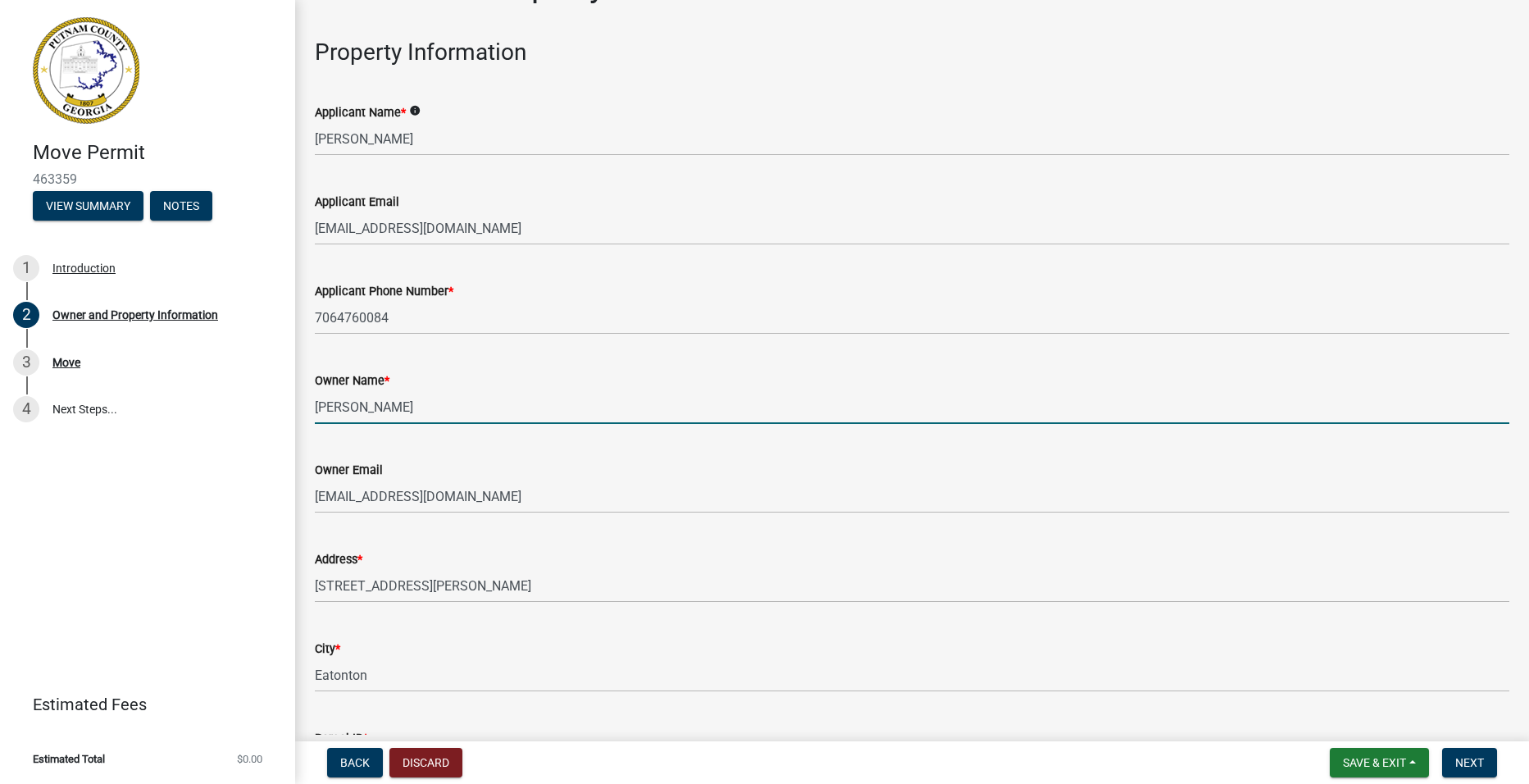
scroll to position [82, 0]
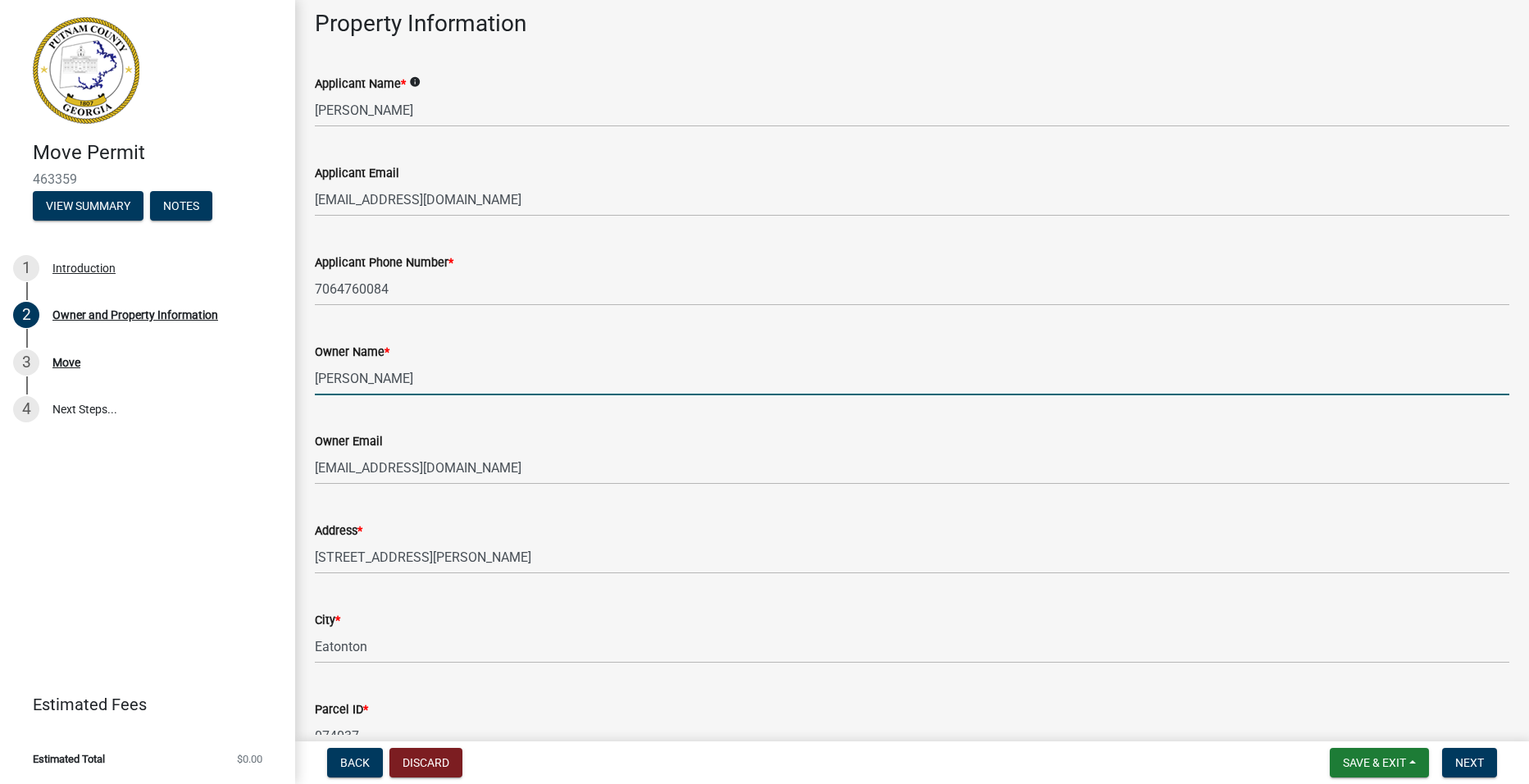
type input "[PERSON_NAME]"
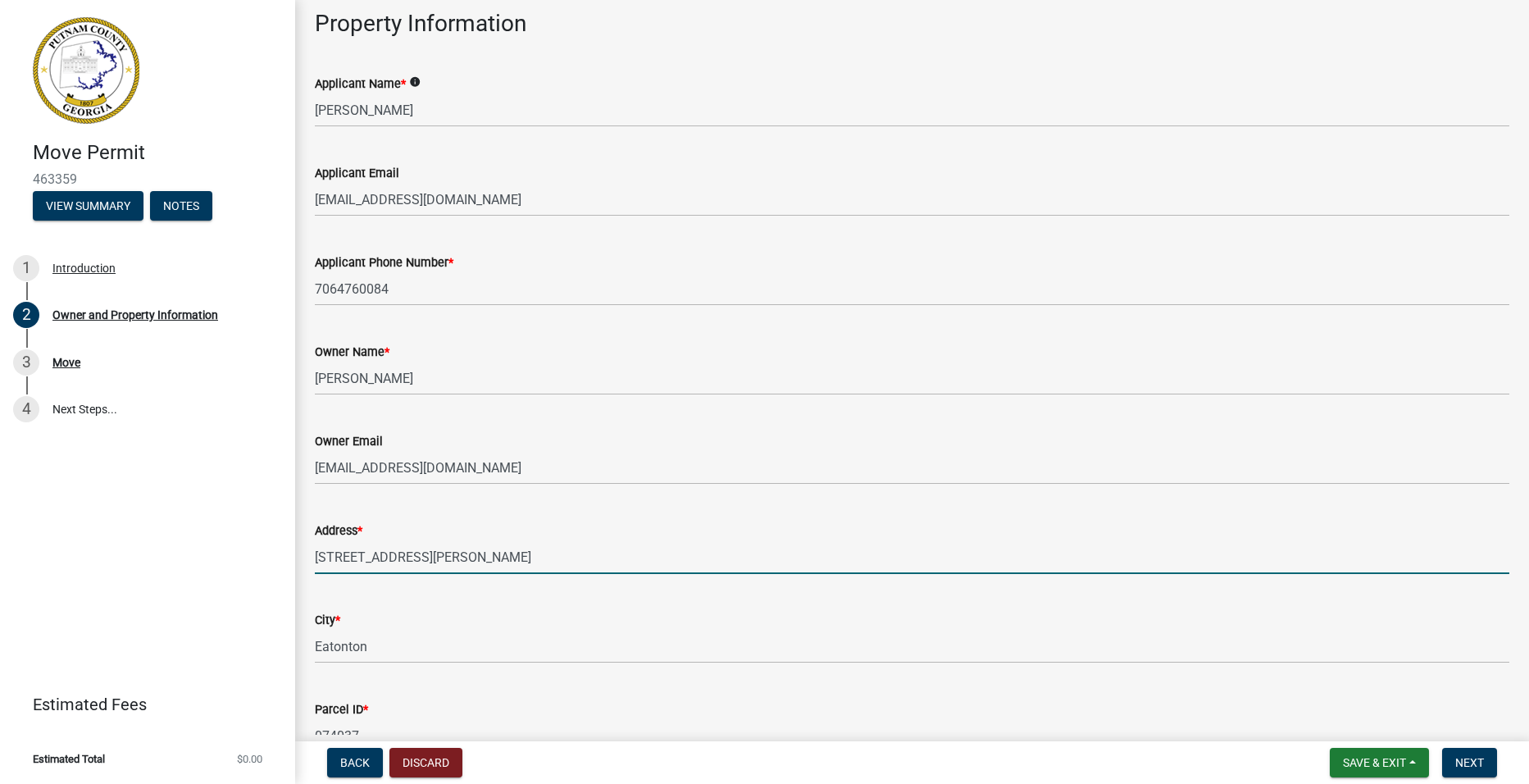
click at [458, 561] on input "[STREET_ADDRESS][PERSON_NAME]" at bounding box center [912, 557] width 1195 height 34
type input "2"
type input "[STREET_ADDRESS]"
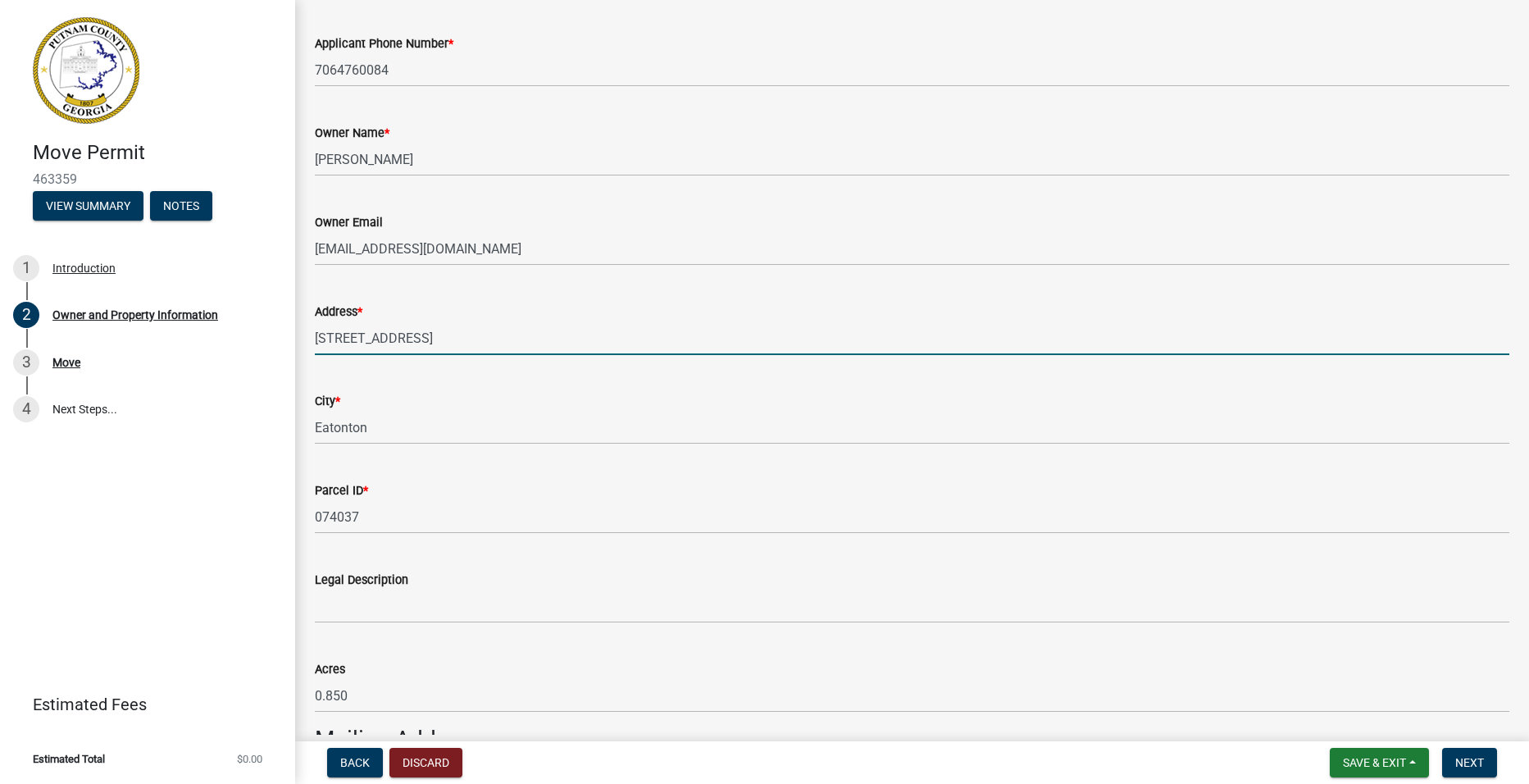
scroll to position [328, 0]
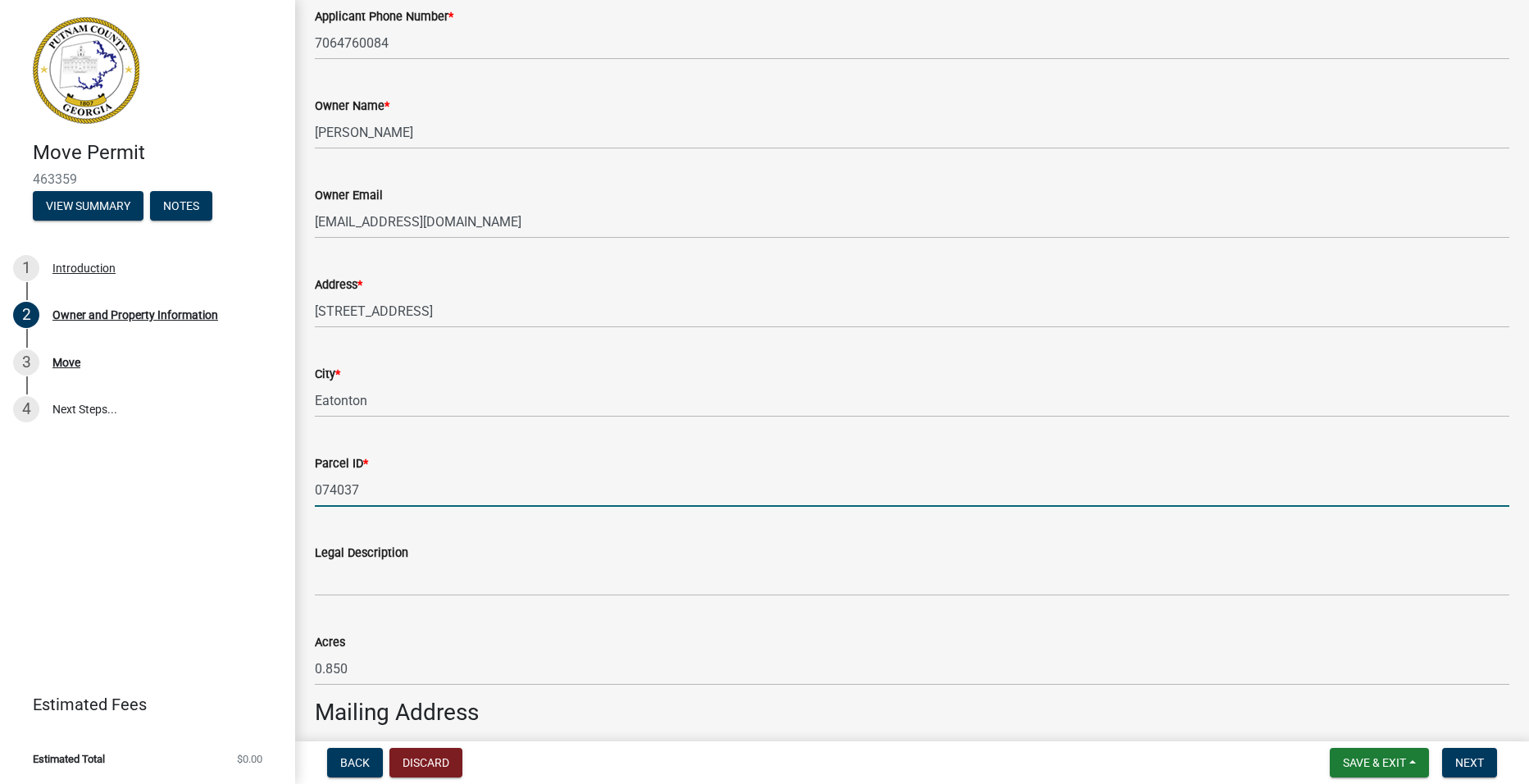
click at [403, 492] on input "074037" at bounding box center [912, 490] width 1195 height 34
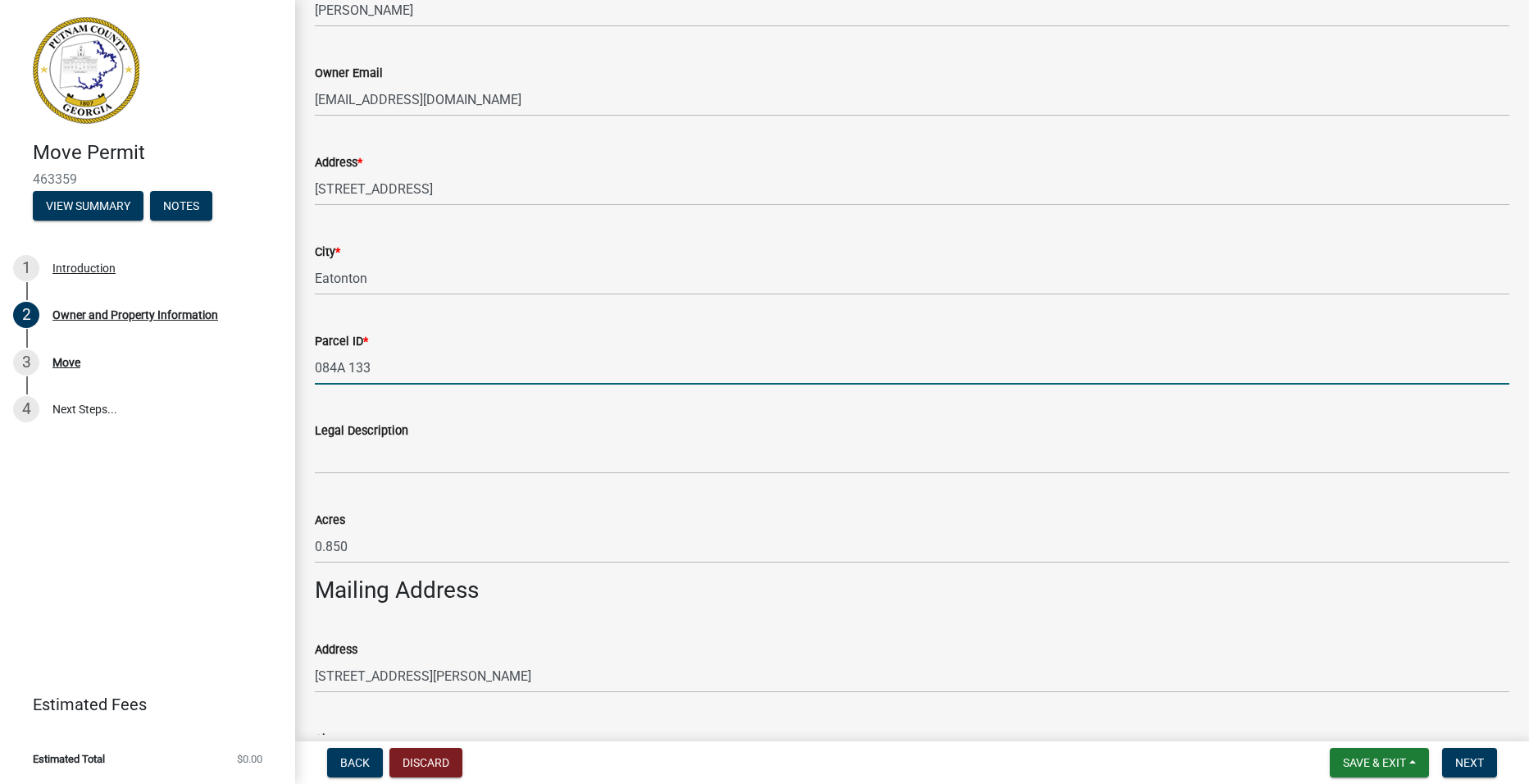
scroll to position [574, 0]
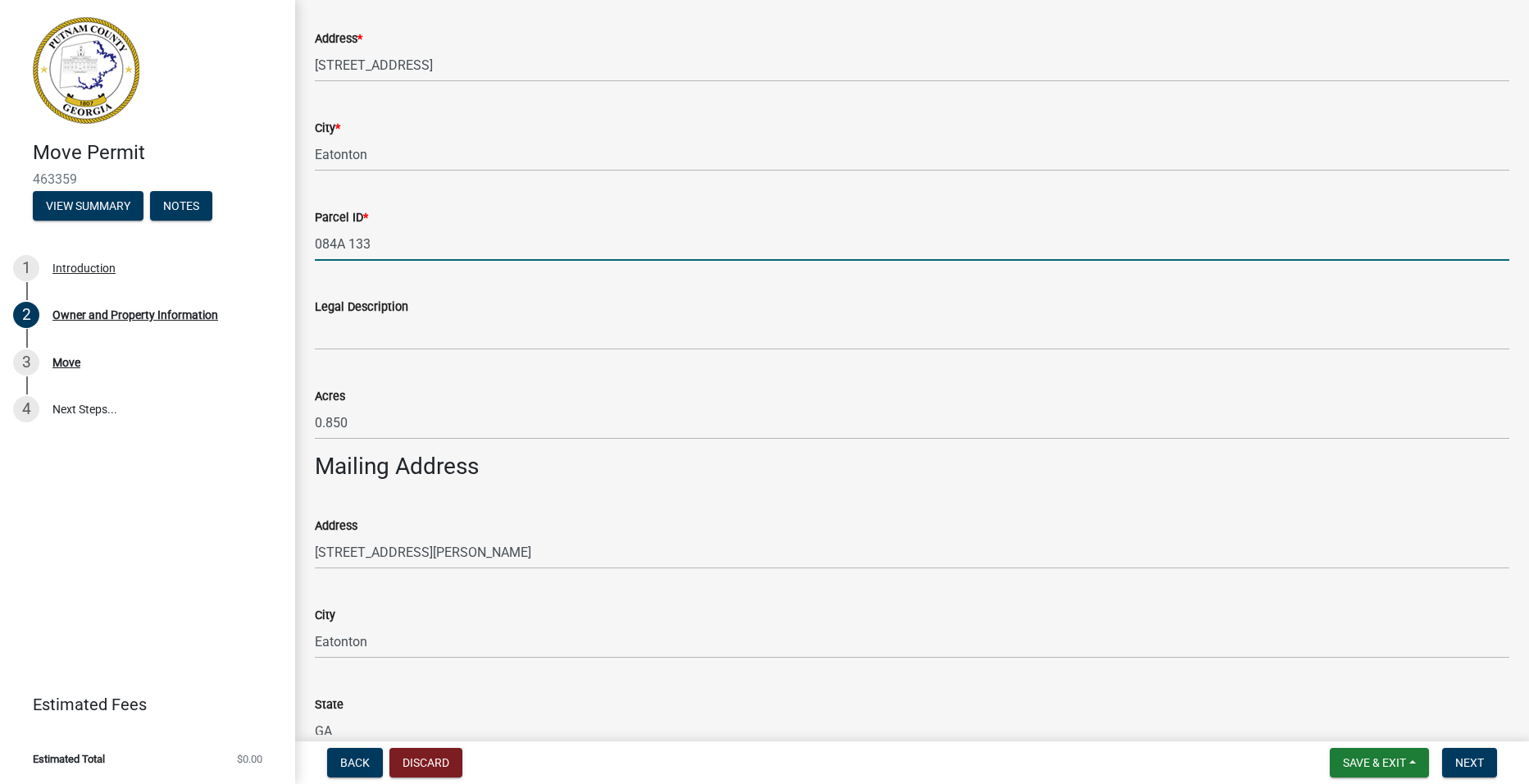
type input "084A 133"
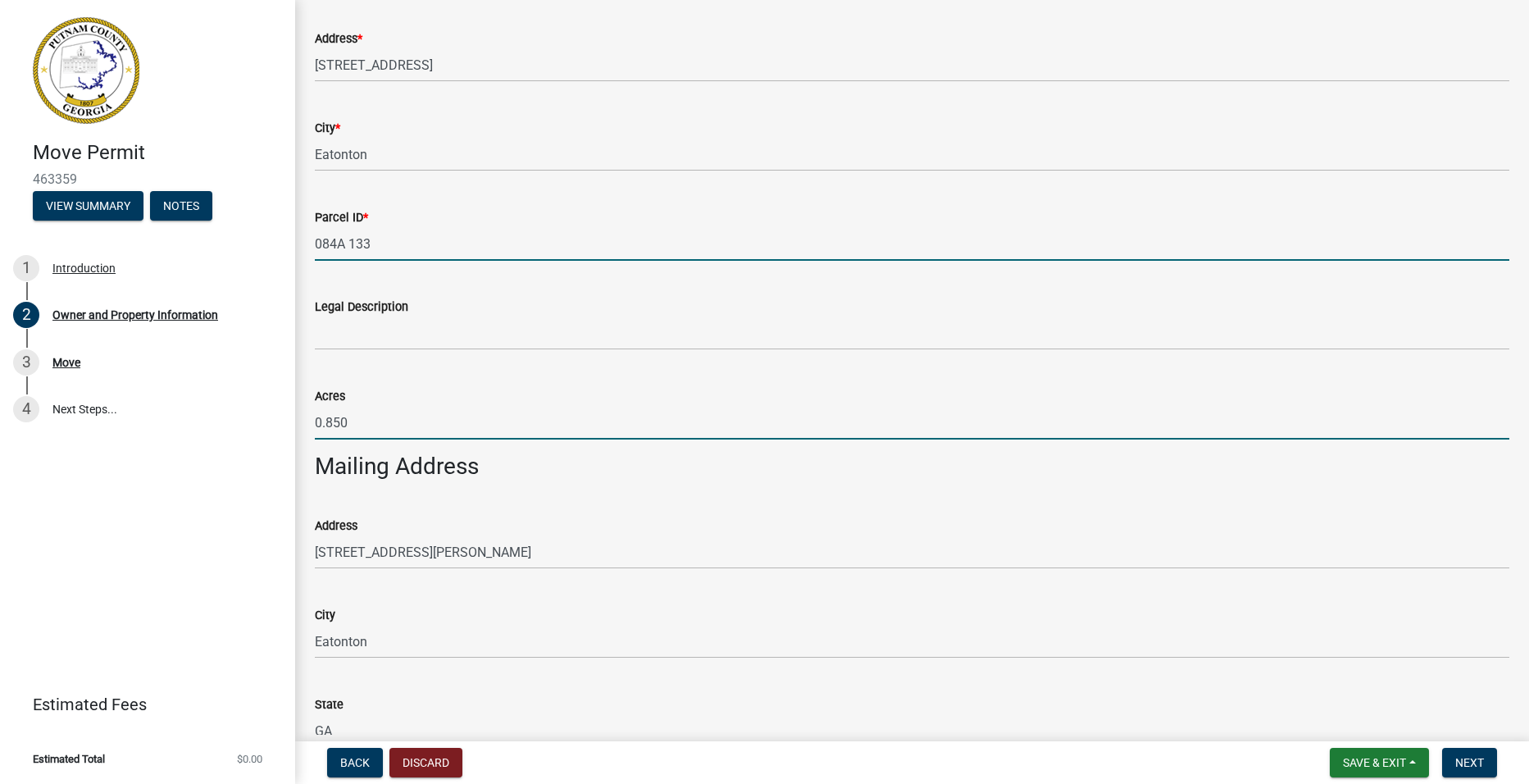
click at [350, 427] on input "0.850" at bounding box center [912, 423] width 1195 height 34
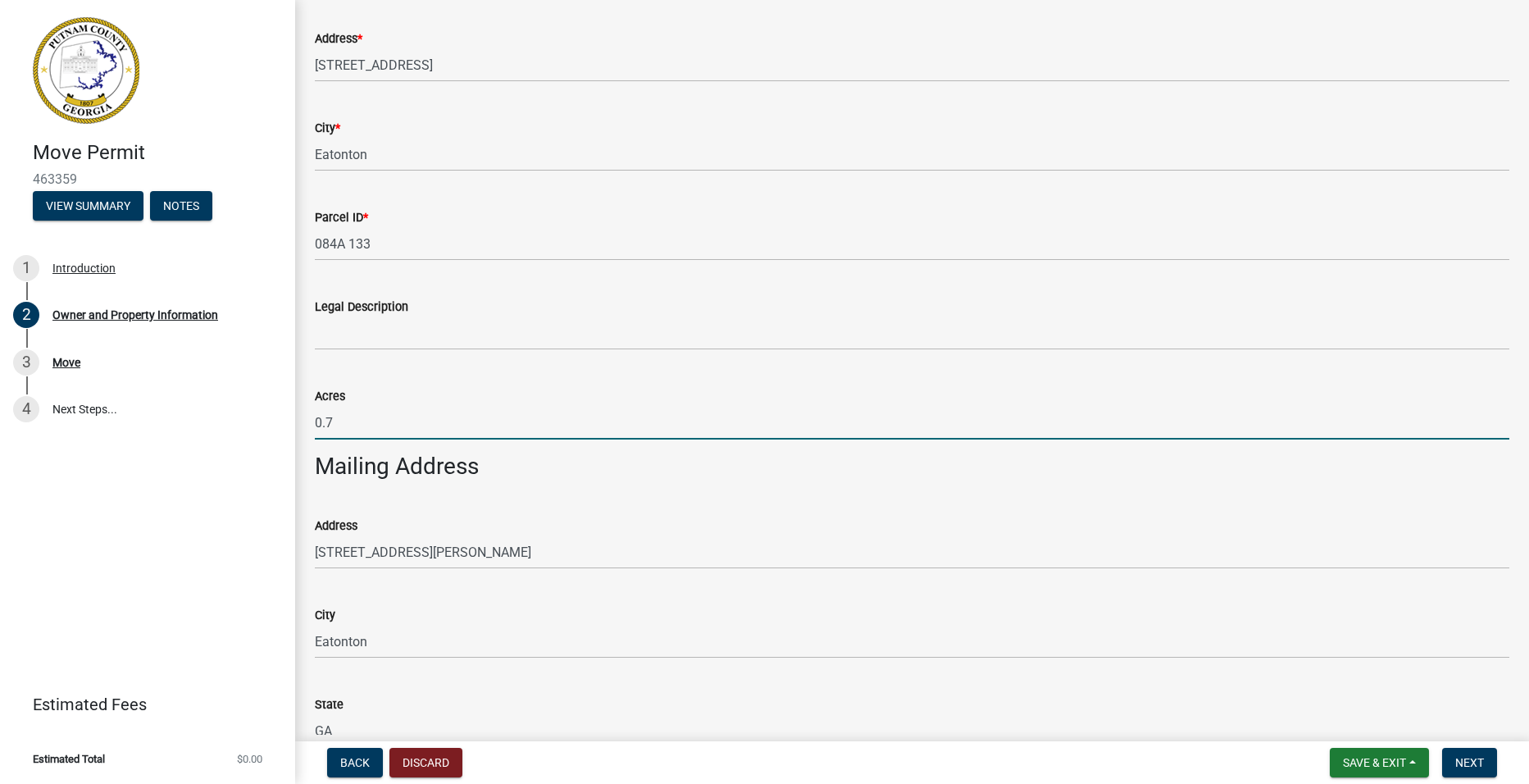
type input "0.73"
type input "LT 2 TR 3"
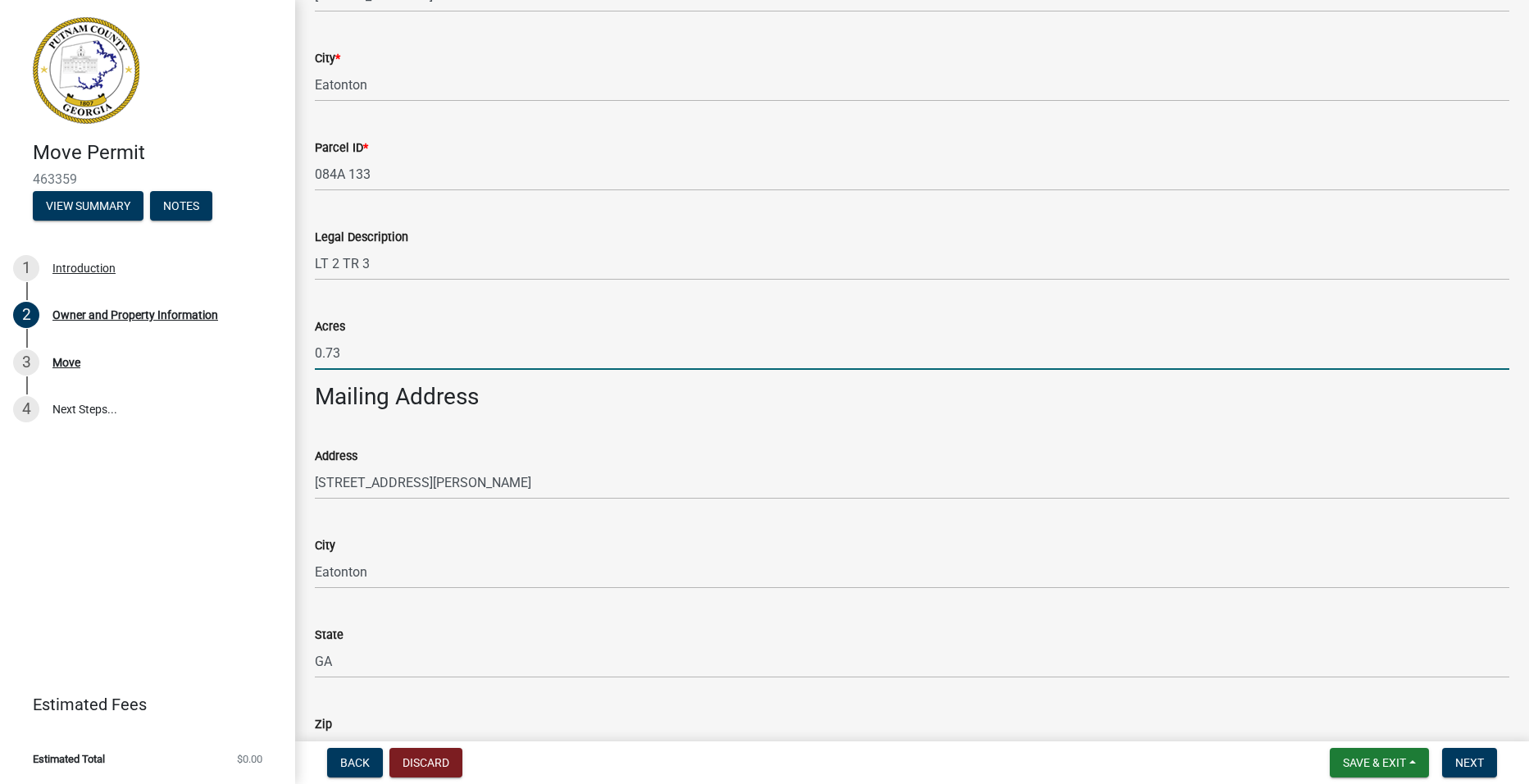
scroll to position [738, 0]
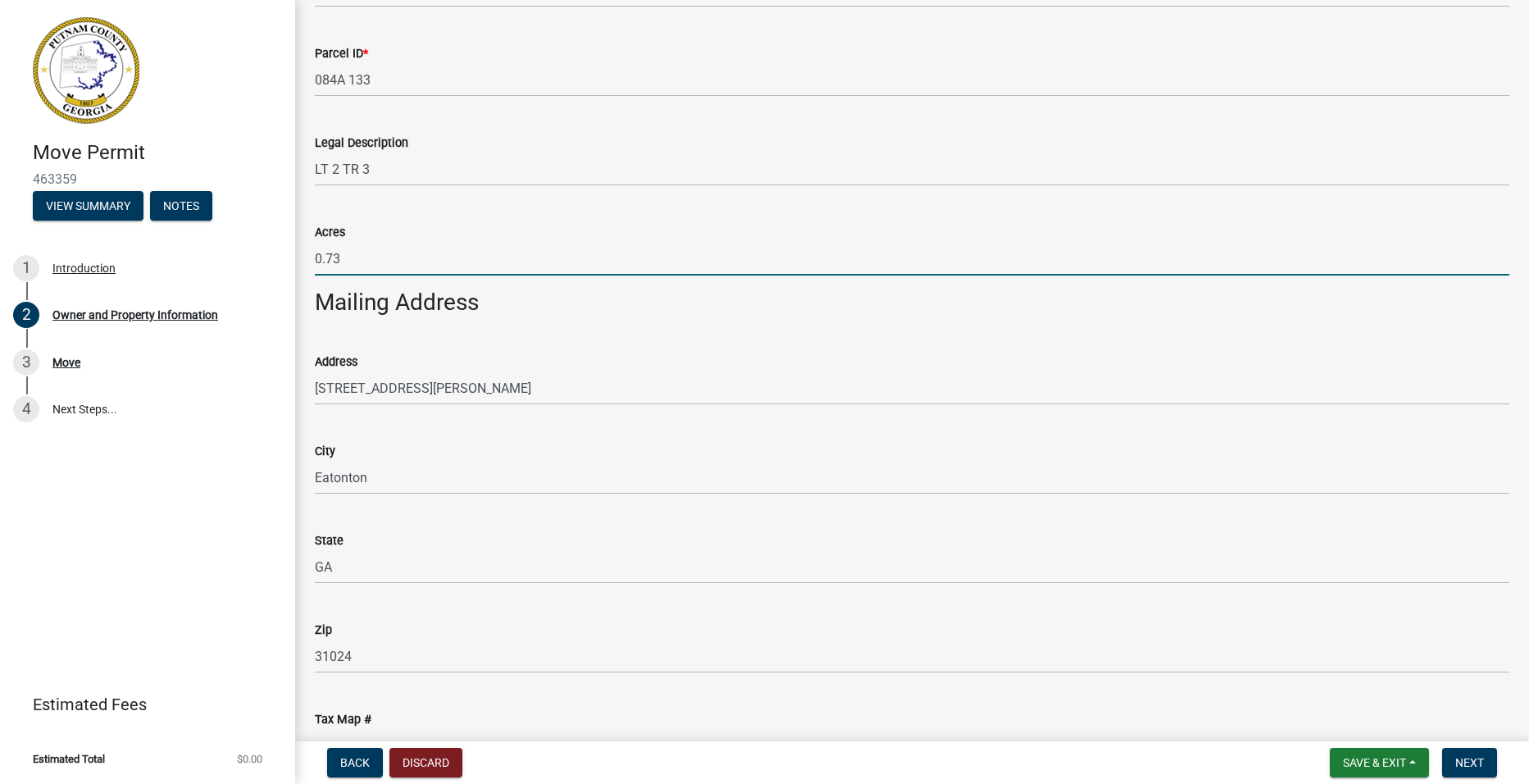
type input "0.73"
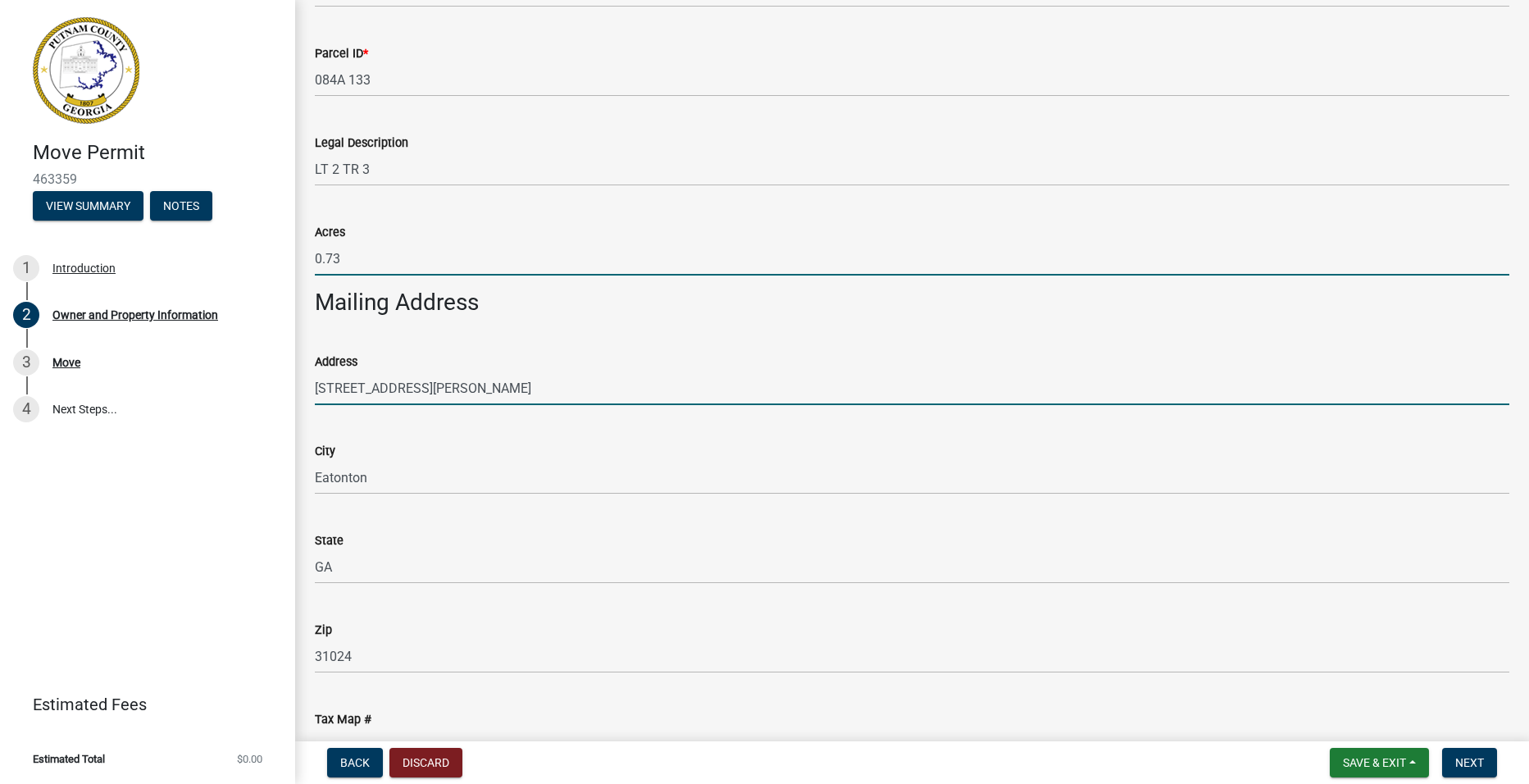
click at [436, 400] on input "[STREET_ADDRESS][PERSON_NAME]" at bounding box center [912, 389] width 1195 height 34
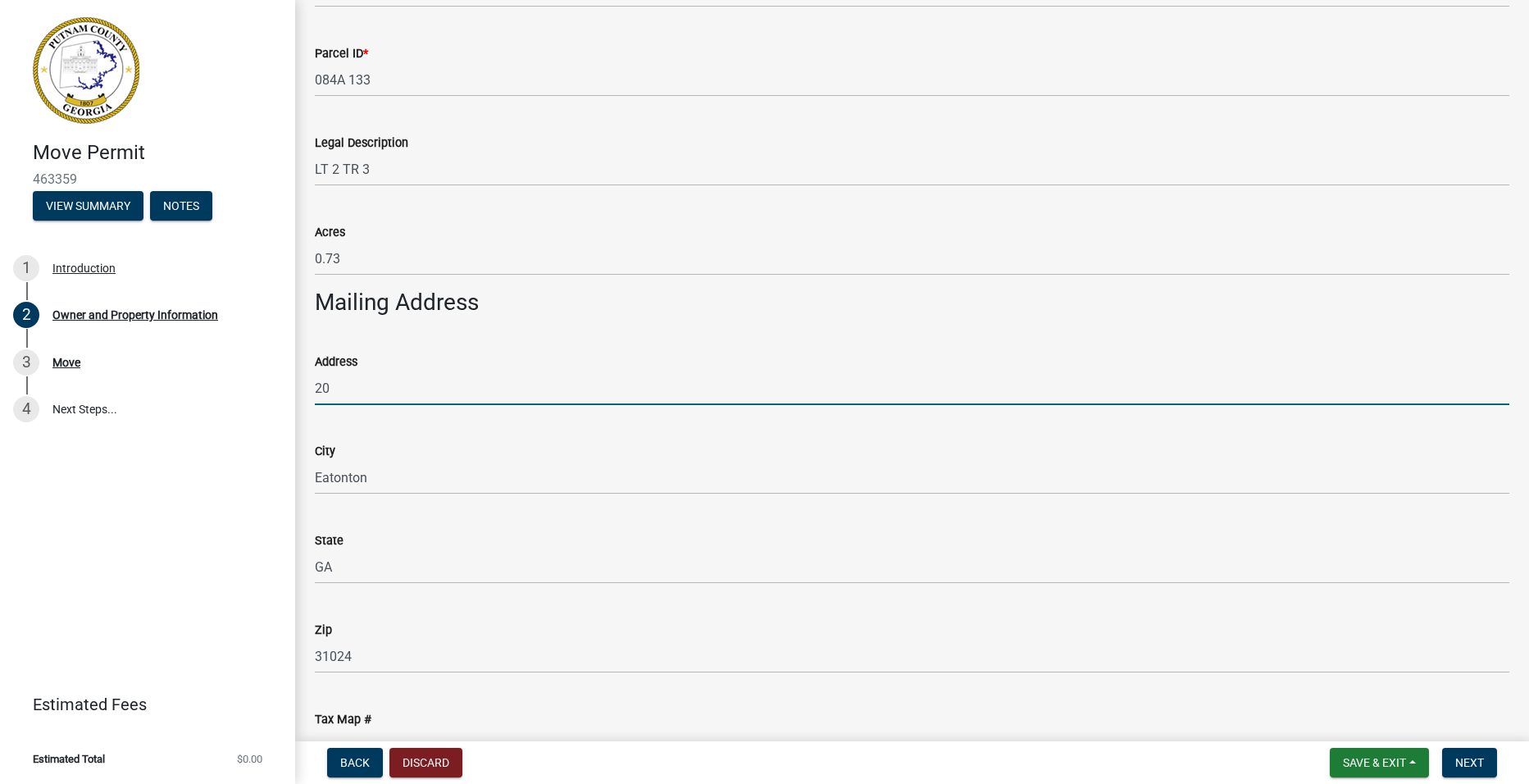
type input "2"
type input "[STREET_ADDRESS]"
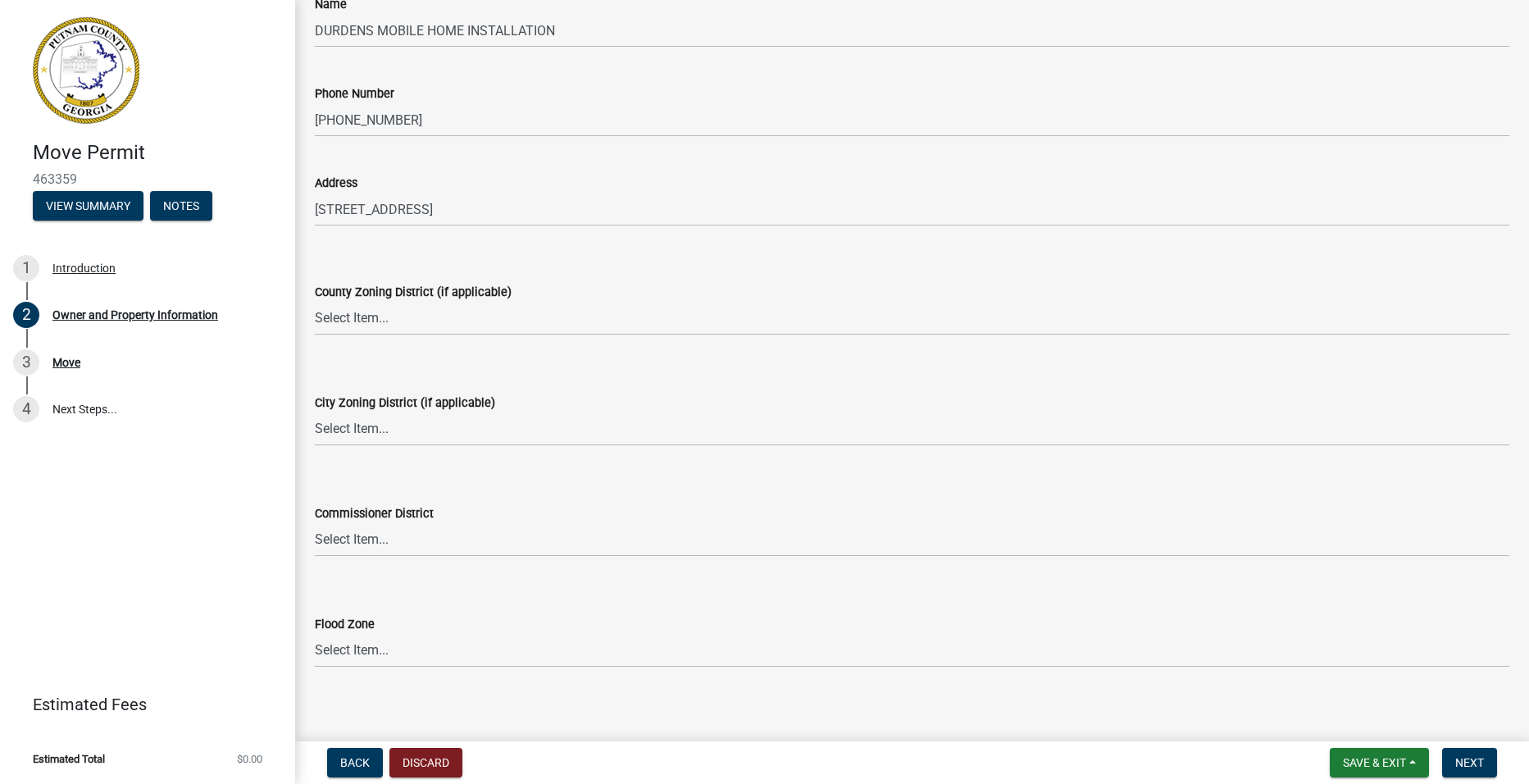
scroll to position [1596, 0]
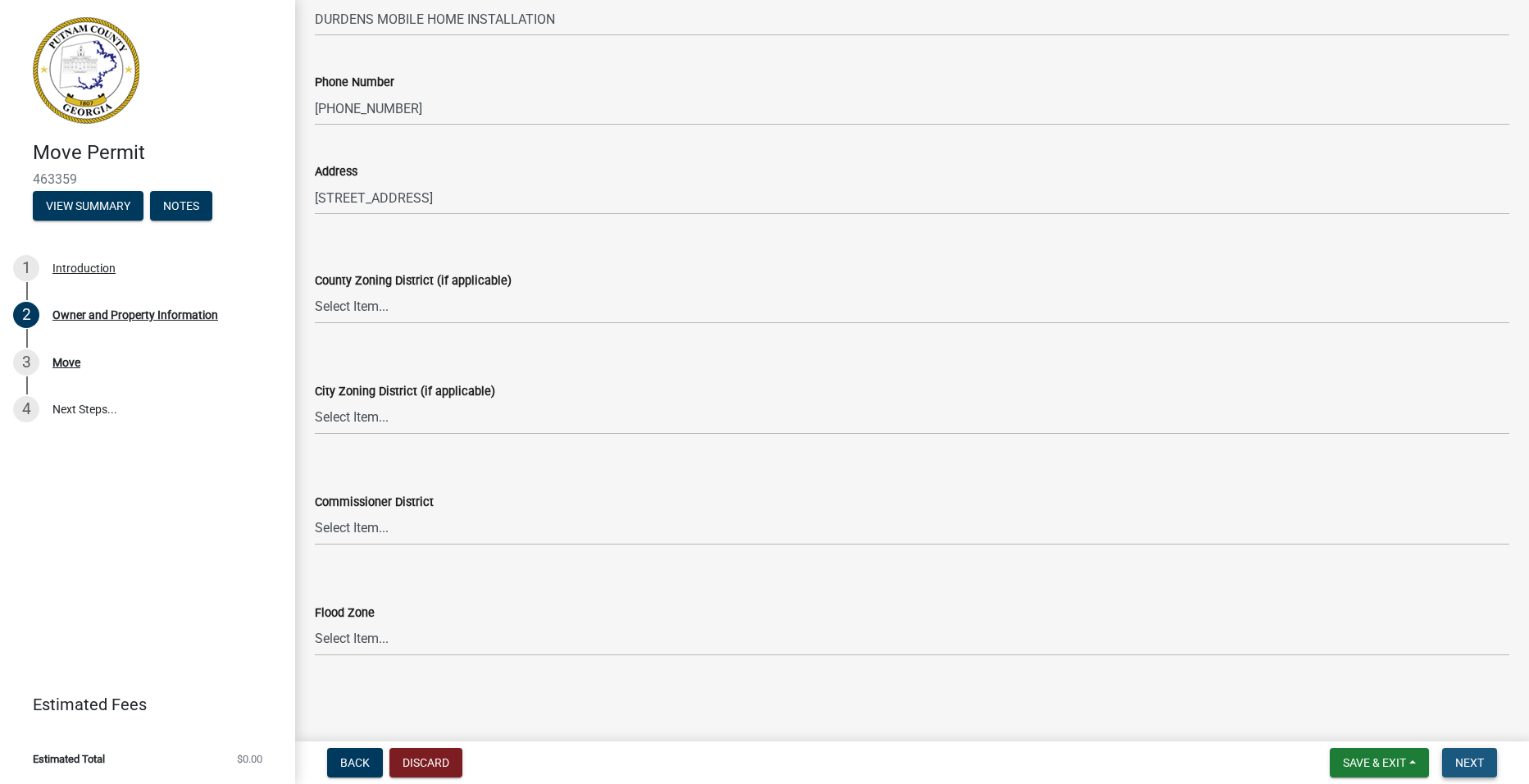
click at [1469, 756] on span "Next" at bounding box center [1469, 762] width 29 height 13
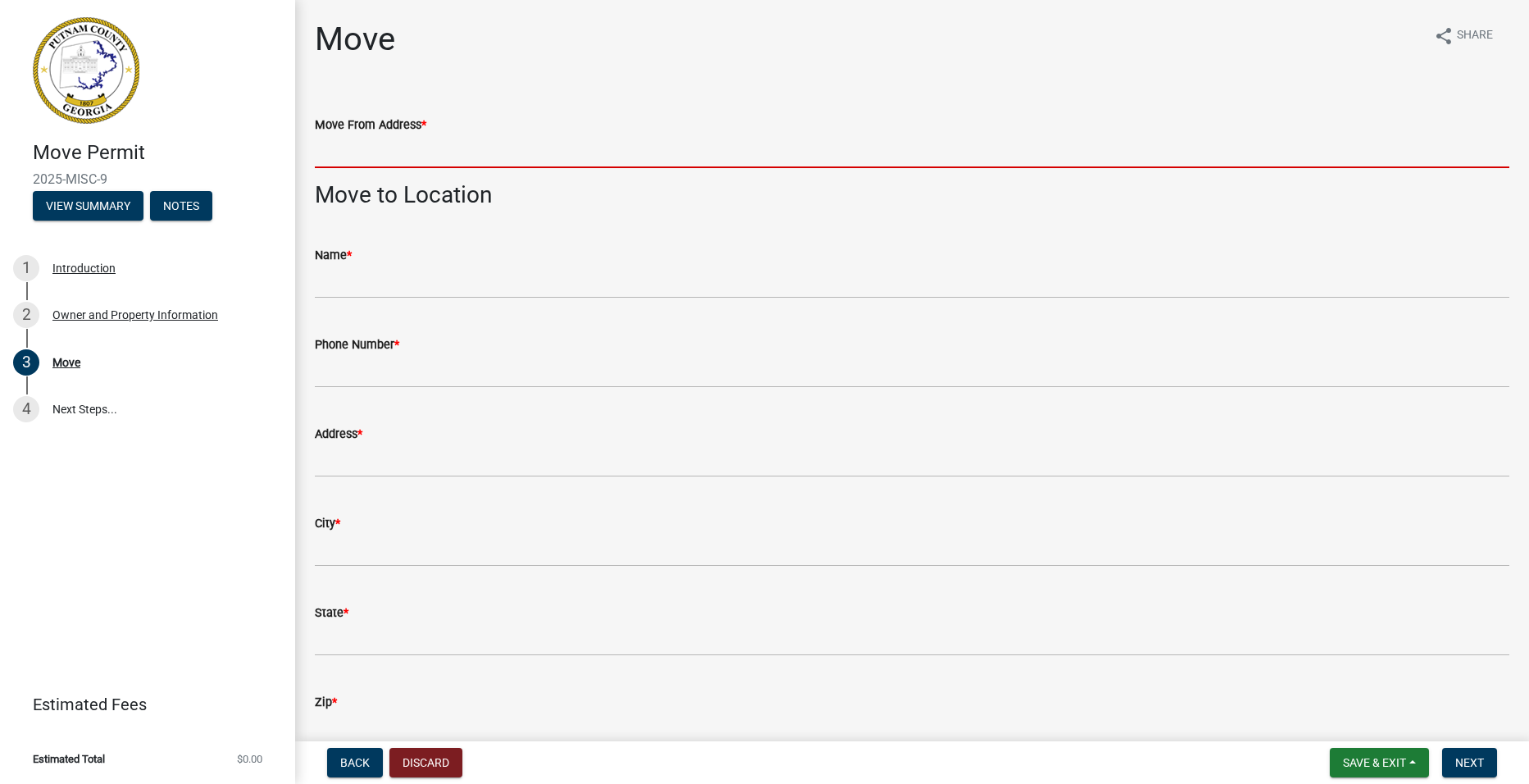
click at [448, 135] on input "Move From Address *" at bounding box center [912, 151] width 1195 height 34
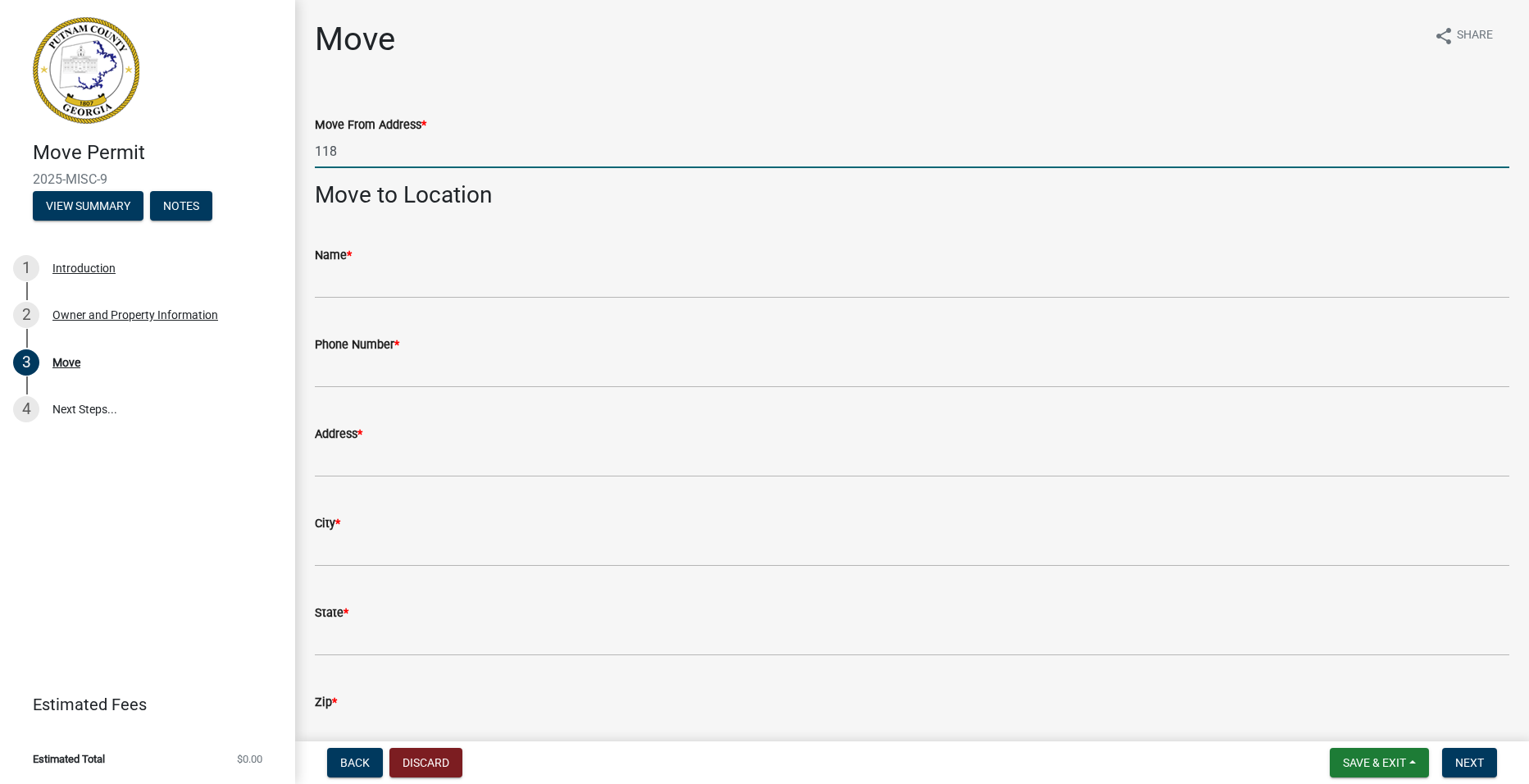
type input "[STREET_ADDRESS]"
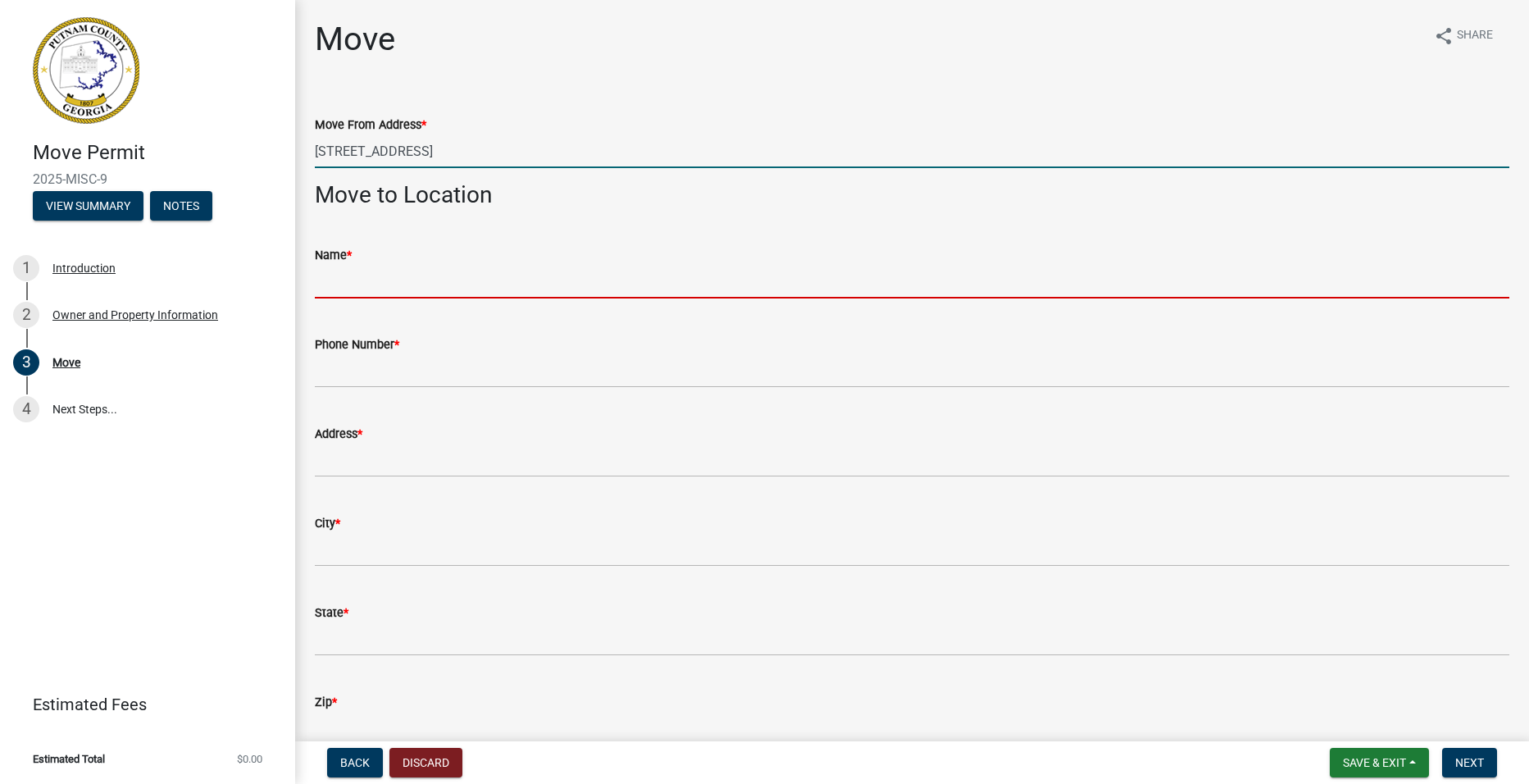
type input "[PERSON_NAME]"
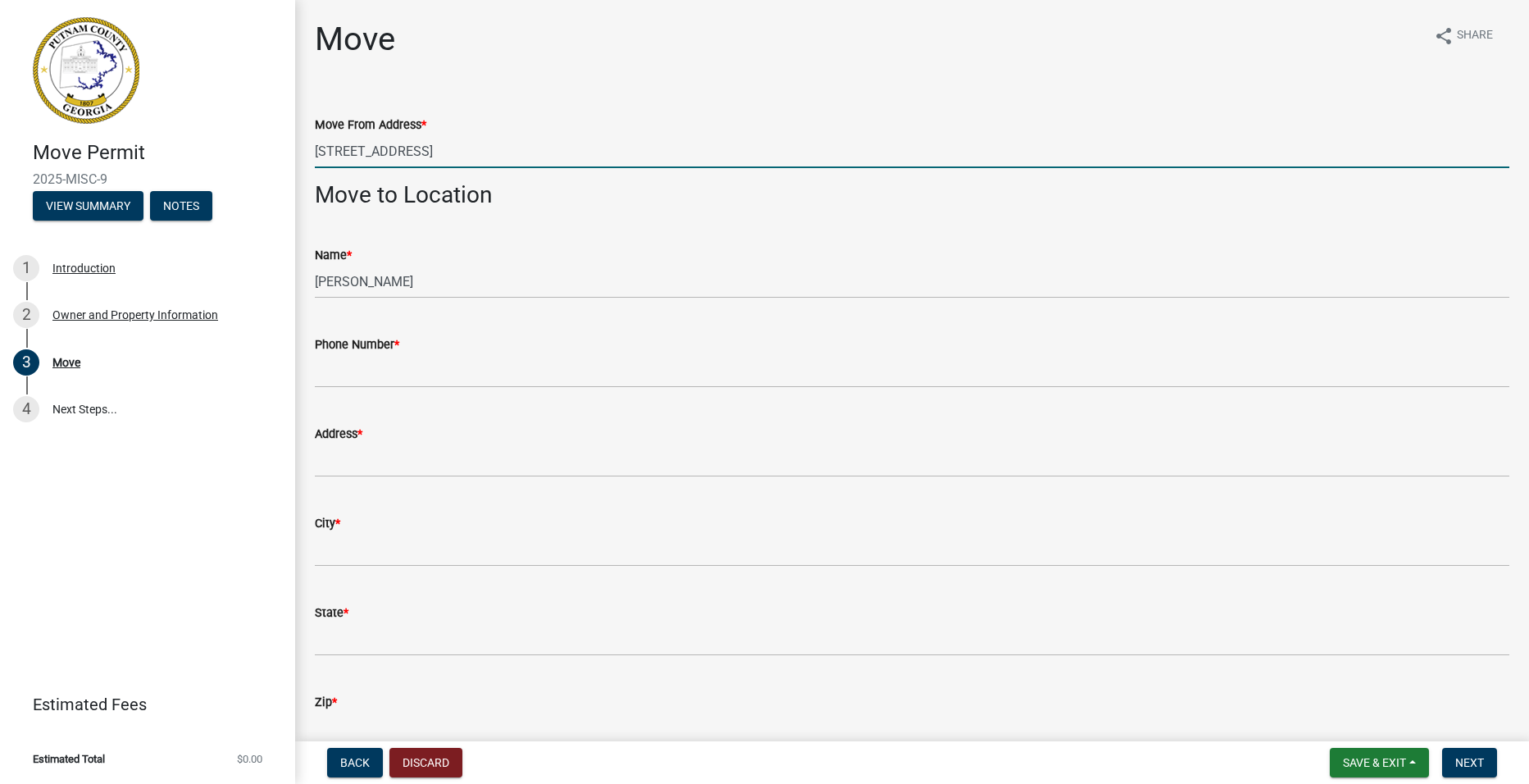
type input "7064760084"
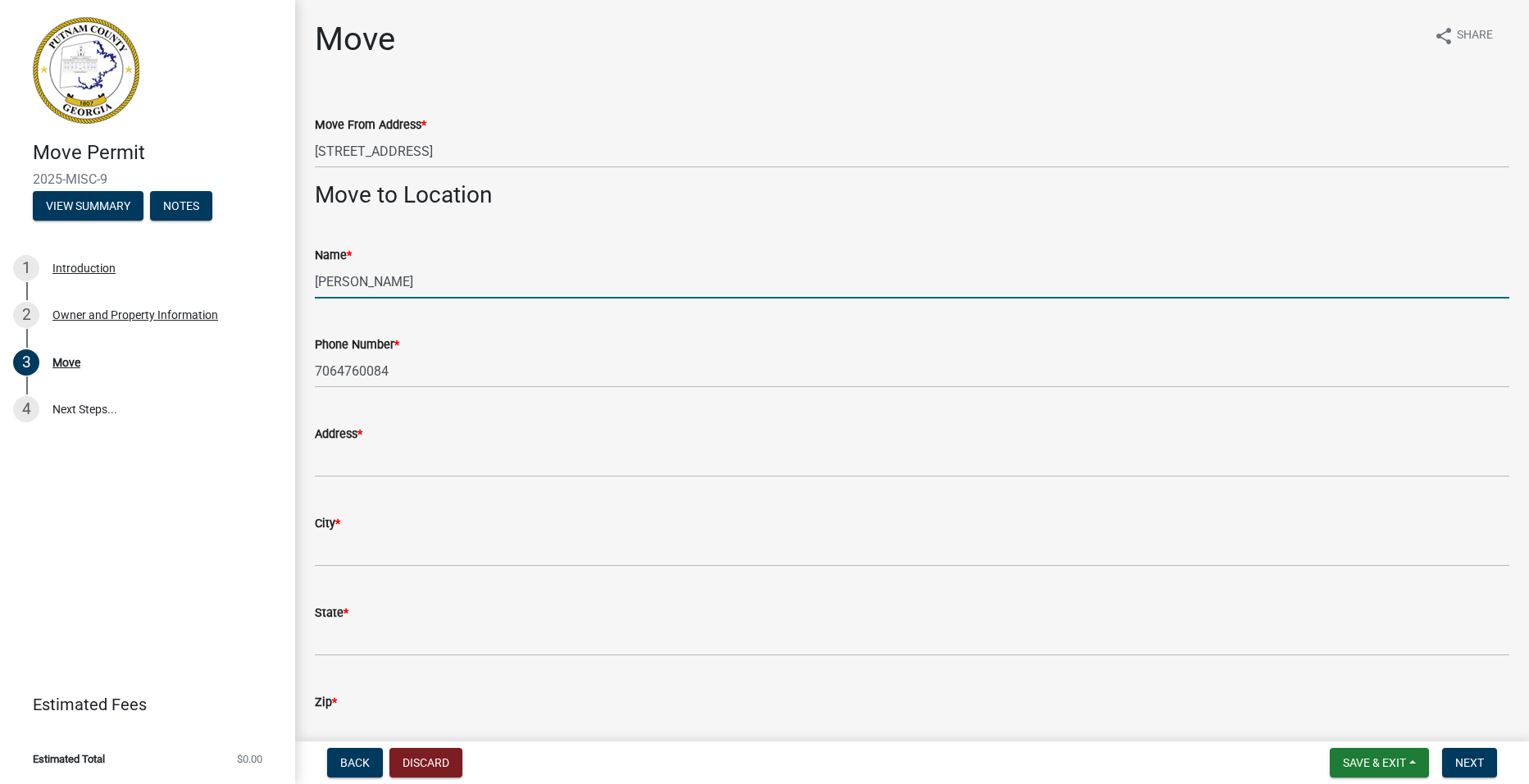
click at [408, 285] on input "[PERSON_NAME]" at bounding box center [912, 281] width 1195 height 34
type input "M"
type input "[PERSON_NAME]"
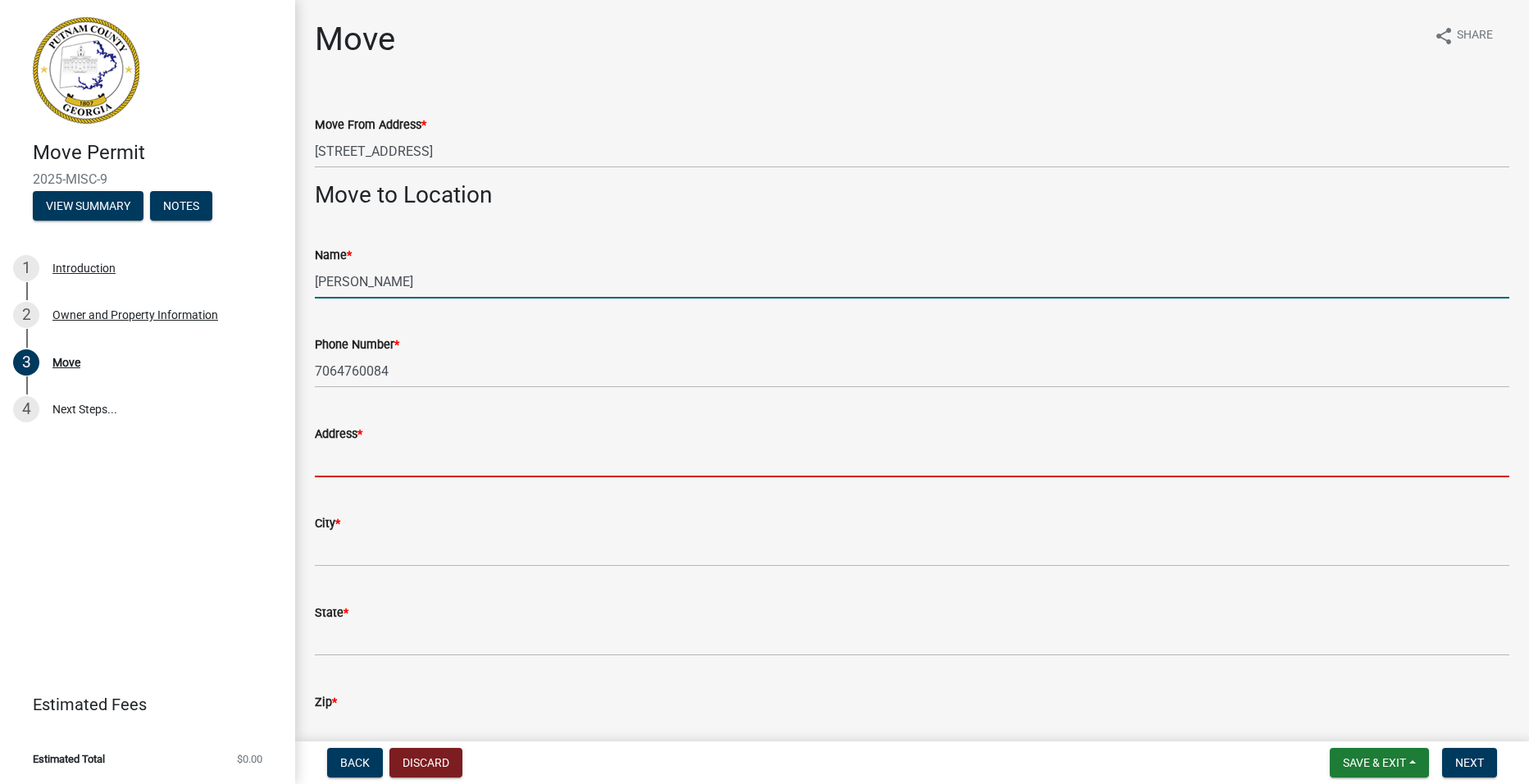
click at [378, 454] on input "Address *" at bounding box center [912, 461] width 1195 height 34
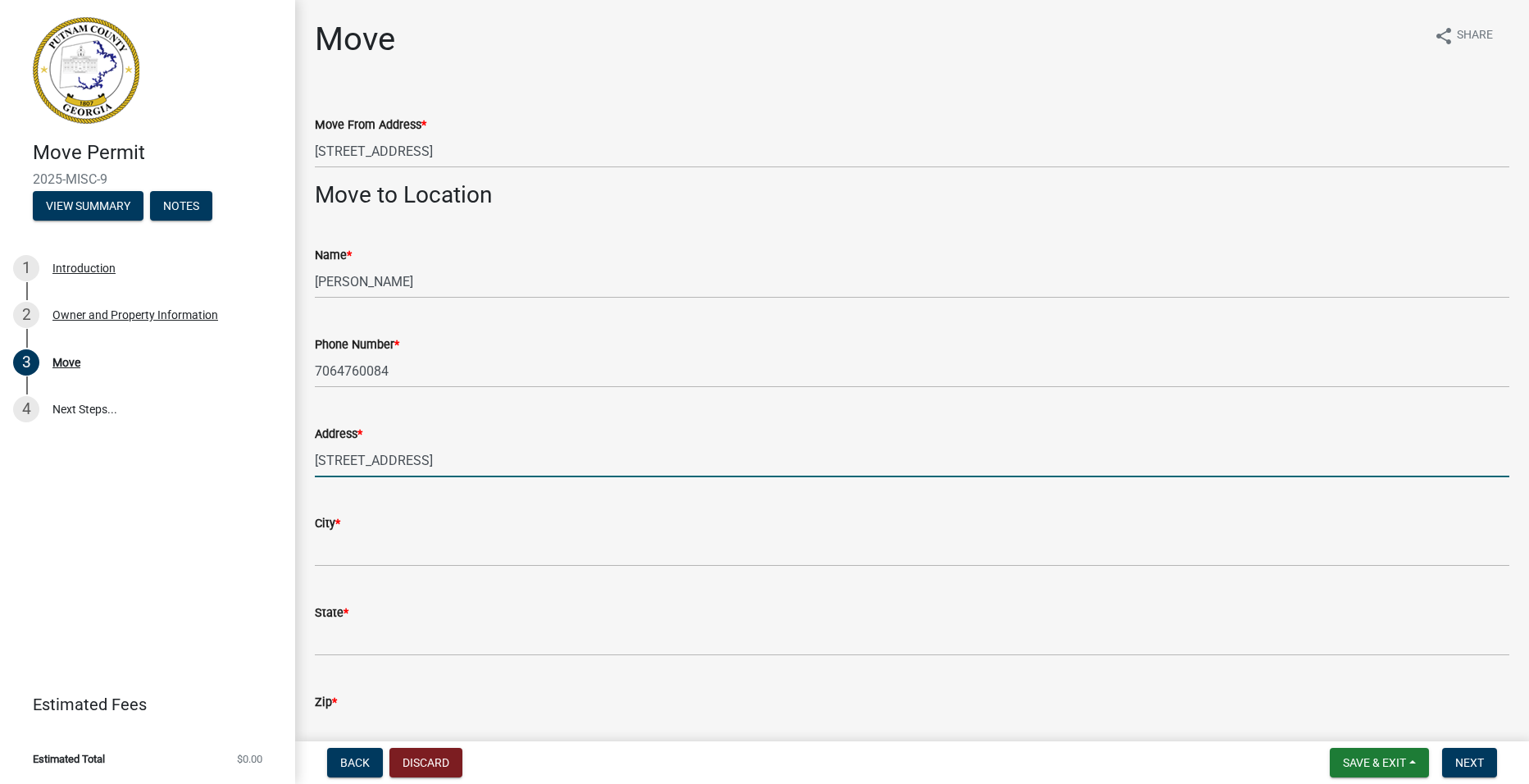
type input "[STREET_ADDRESS]"
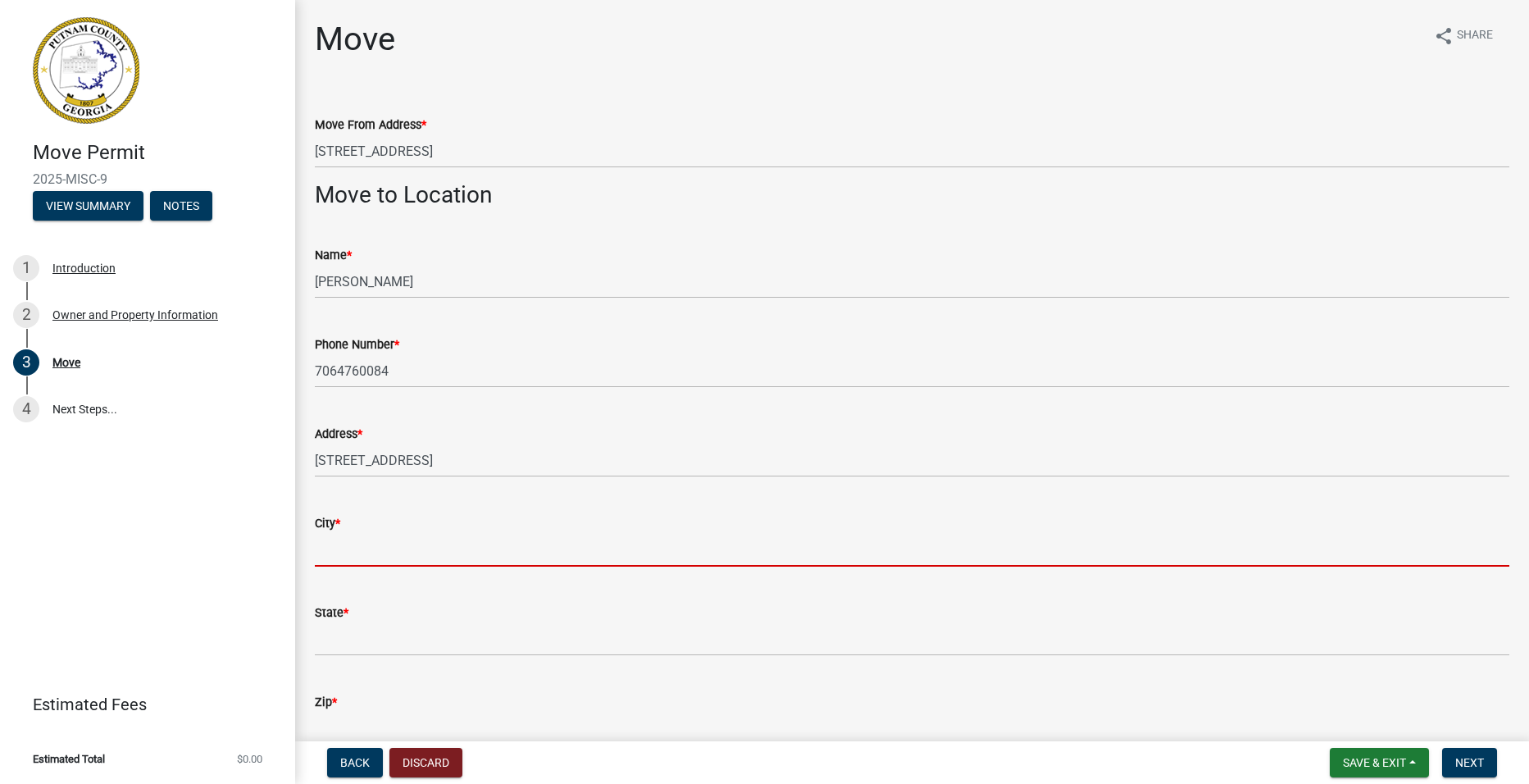
click at [412, 548] on input "City *" at bounding box center [912, 550] width 1195 height 34
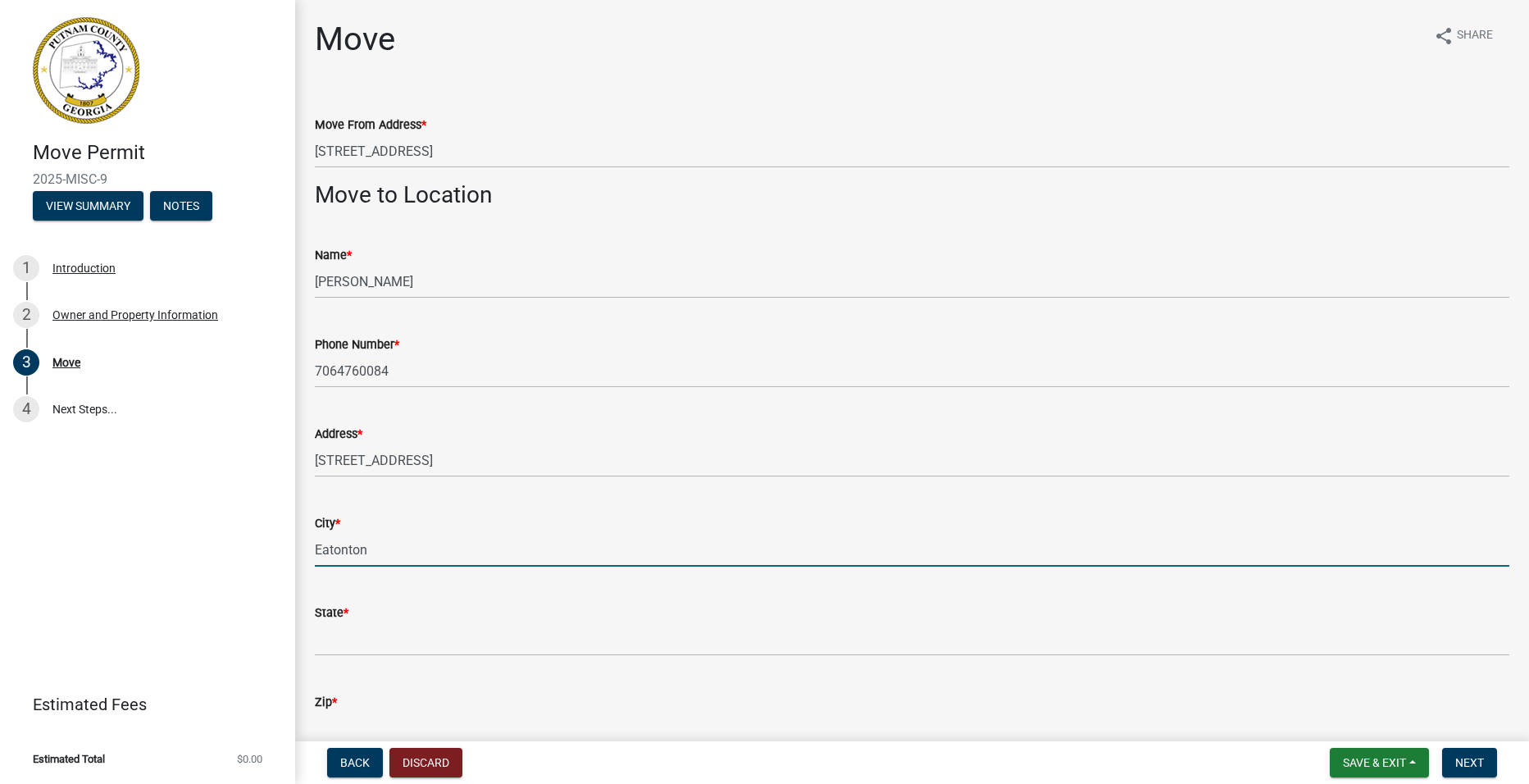
type input "Eatonton"
click at [668, 601] on div "State *" at bounding box center [912, 618] width 1195 height 77
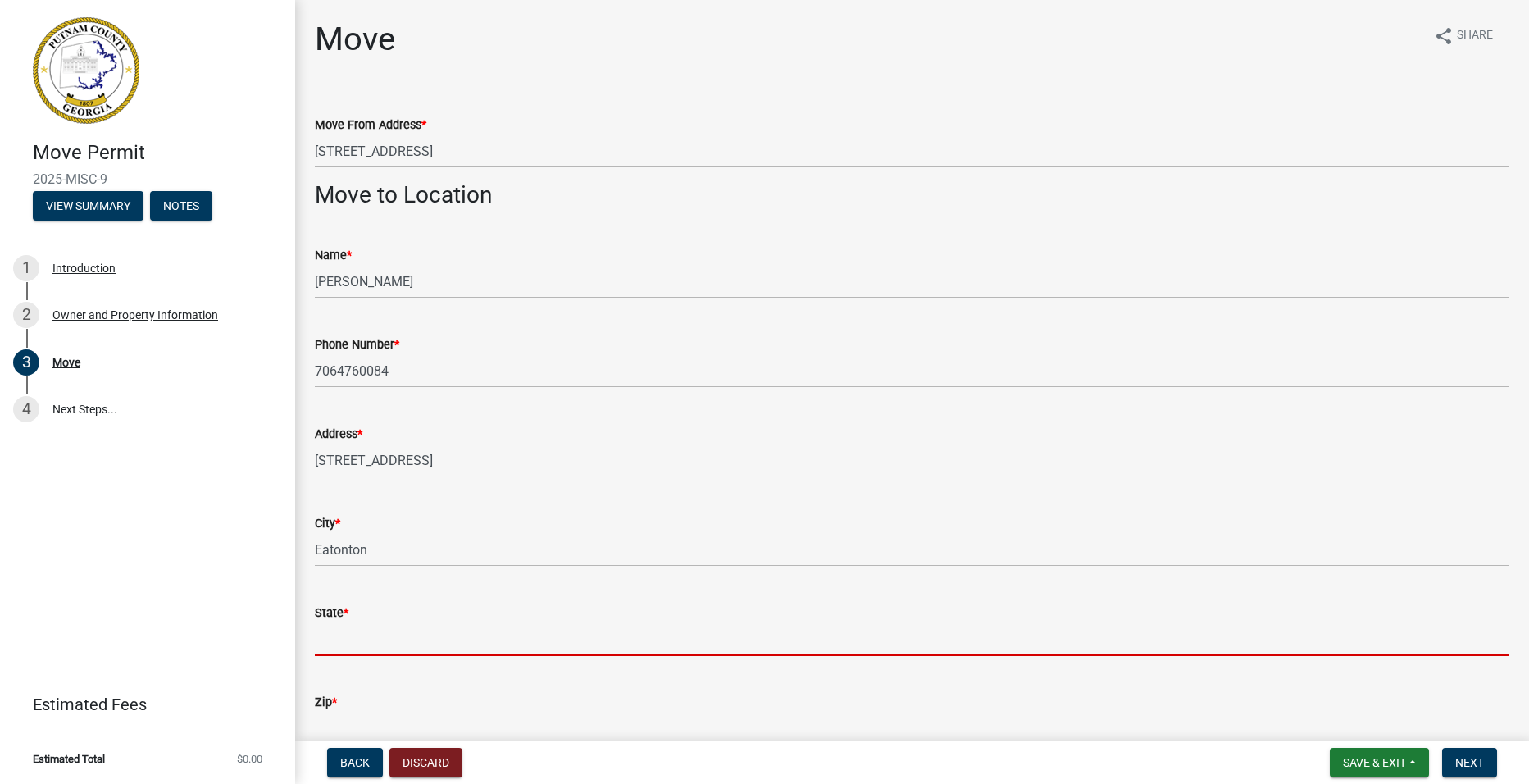
click at [451, 650] on input "State *" at bounding box center [912, 639] width 1195 height 34
type input "Ga"
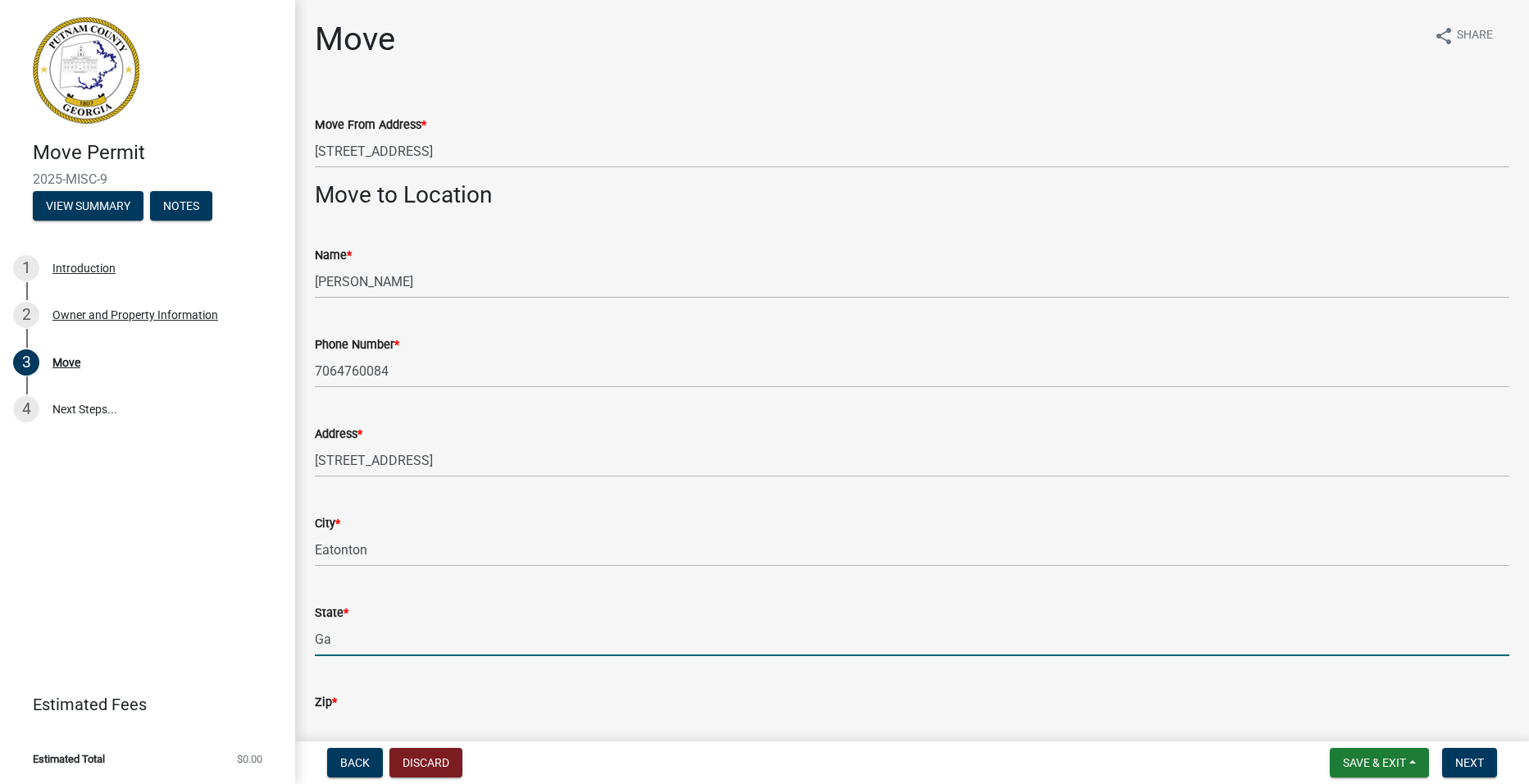
type input "31024"
select select "8"
select select "2025"
select select "8"
select select "2025"
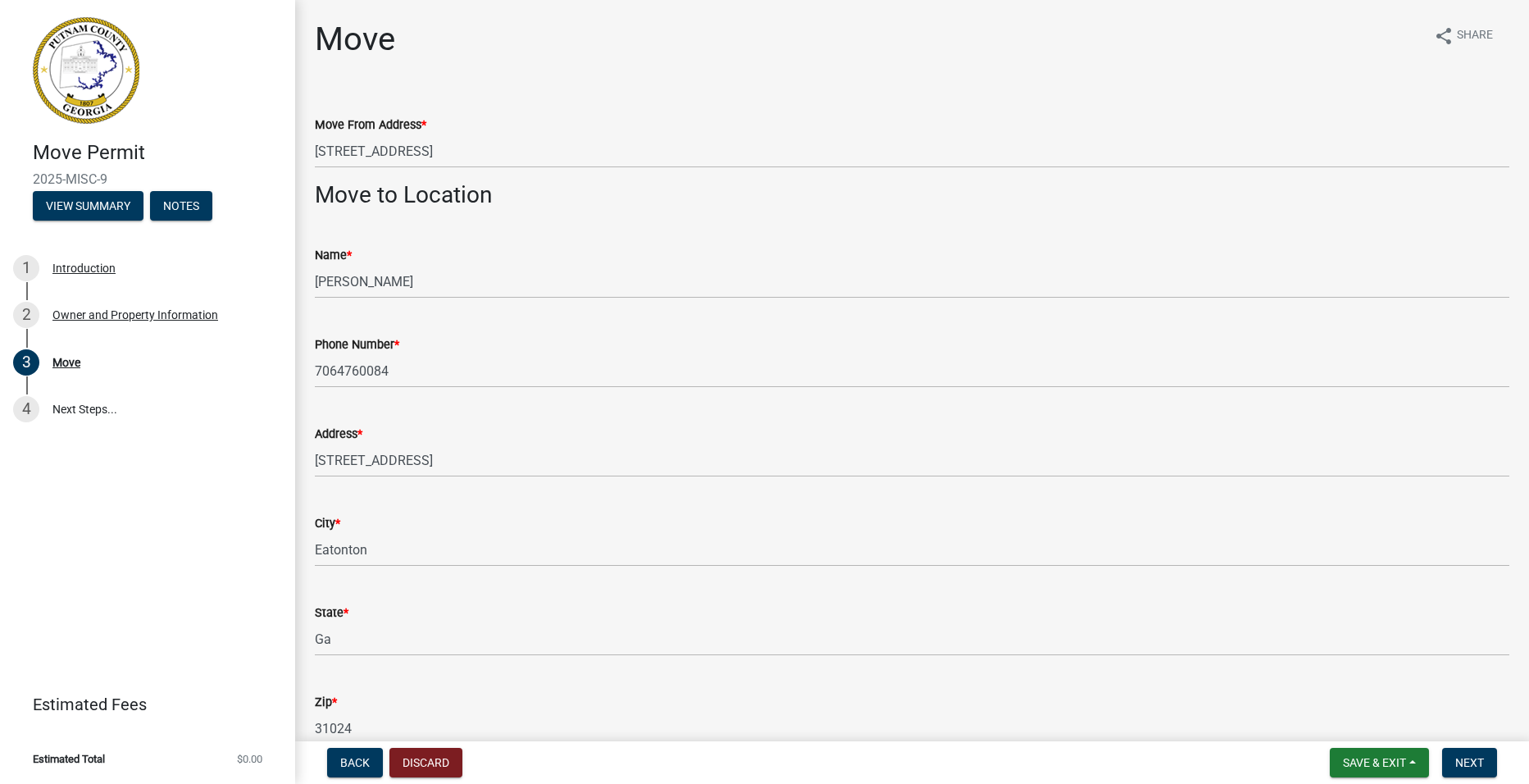
scroll to position [1197, 0]
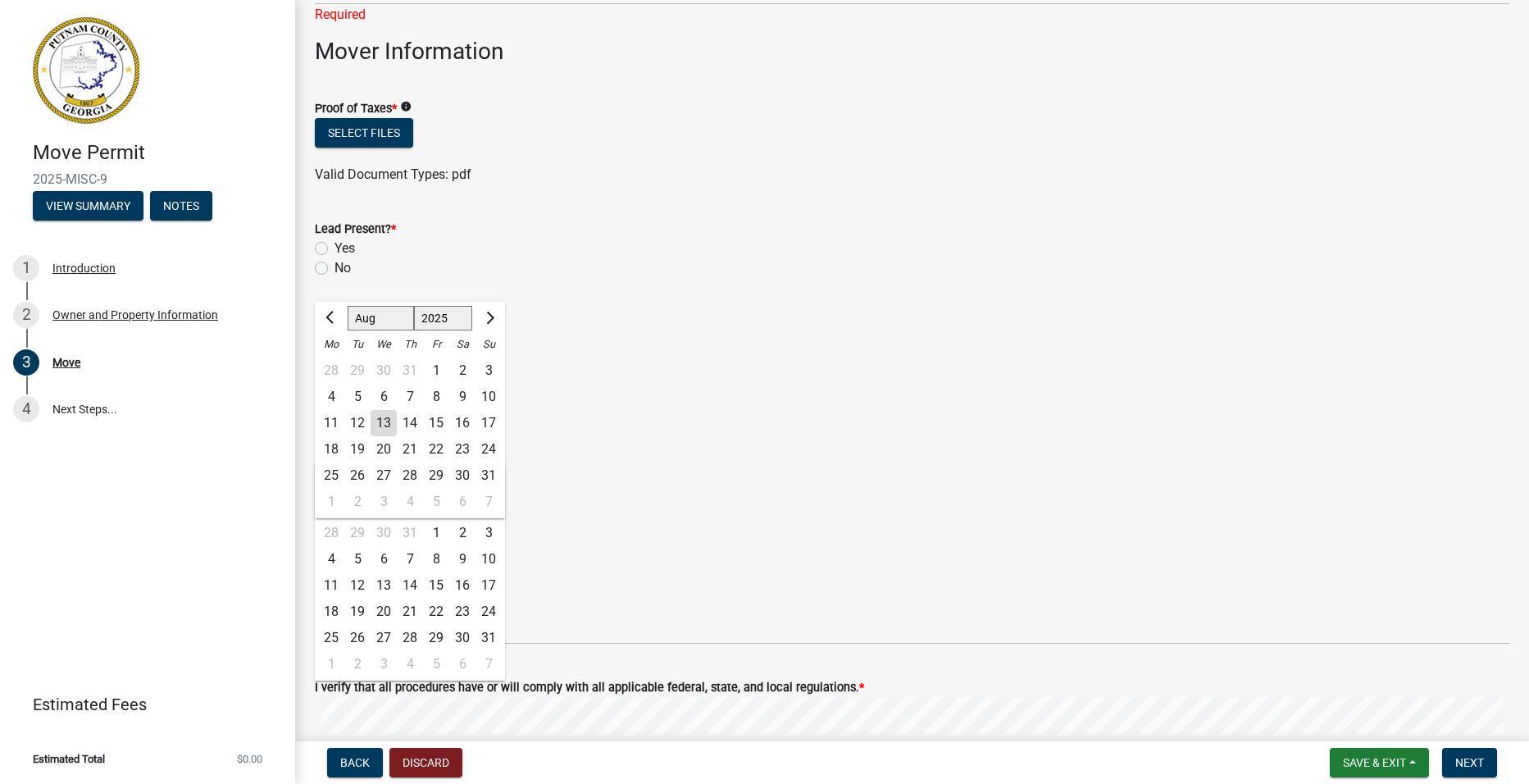
click at [649, 538] on div "[PERSON_NAME] Feb Mar Apr [PERSON_NAME][DATE] Oct Nov [DATE] 1526 1527 1528 152…" at bounding box center [912, 537] width 1195 height 34
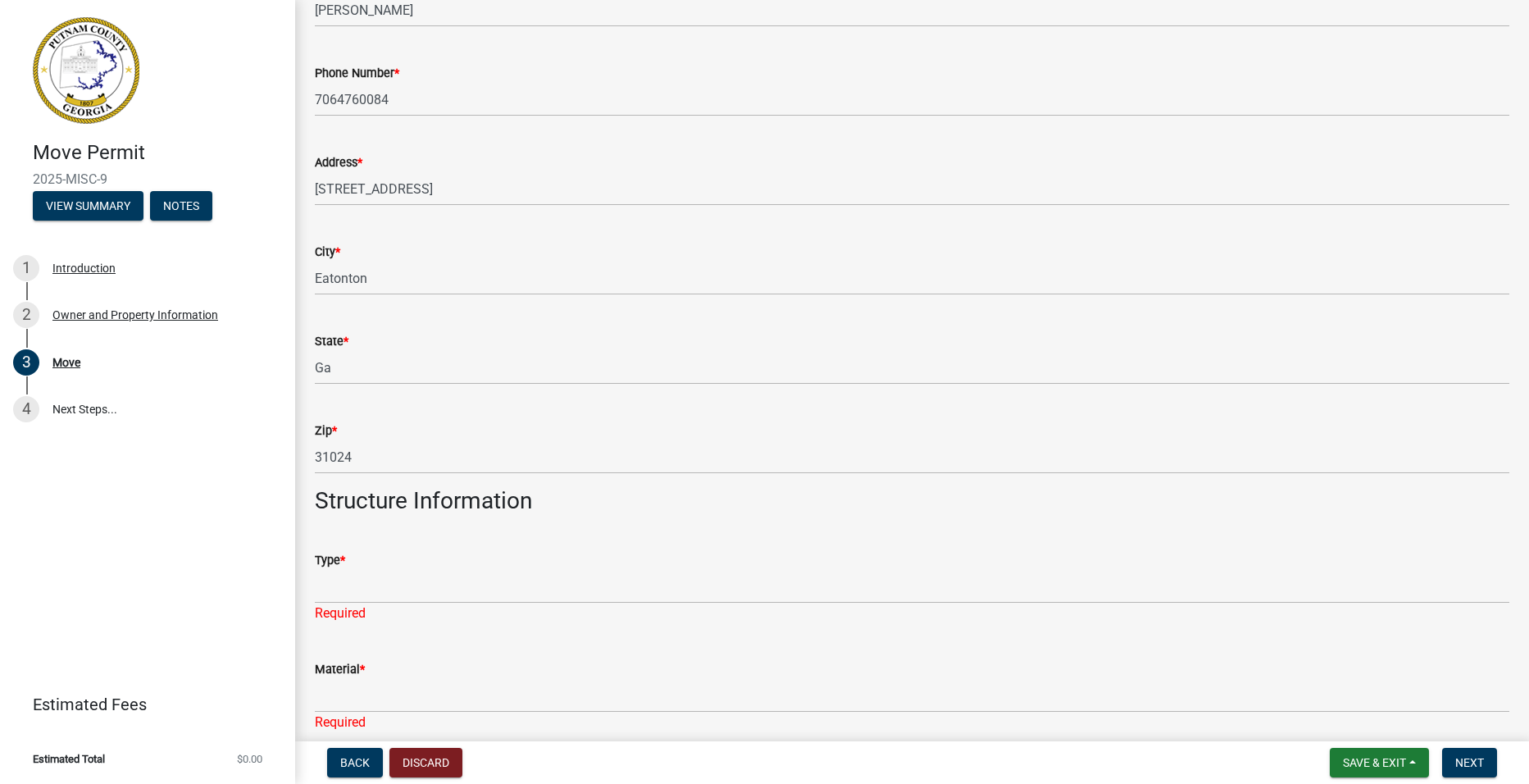
scroll to position [82, 0]
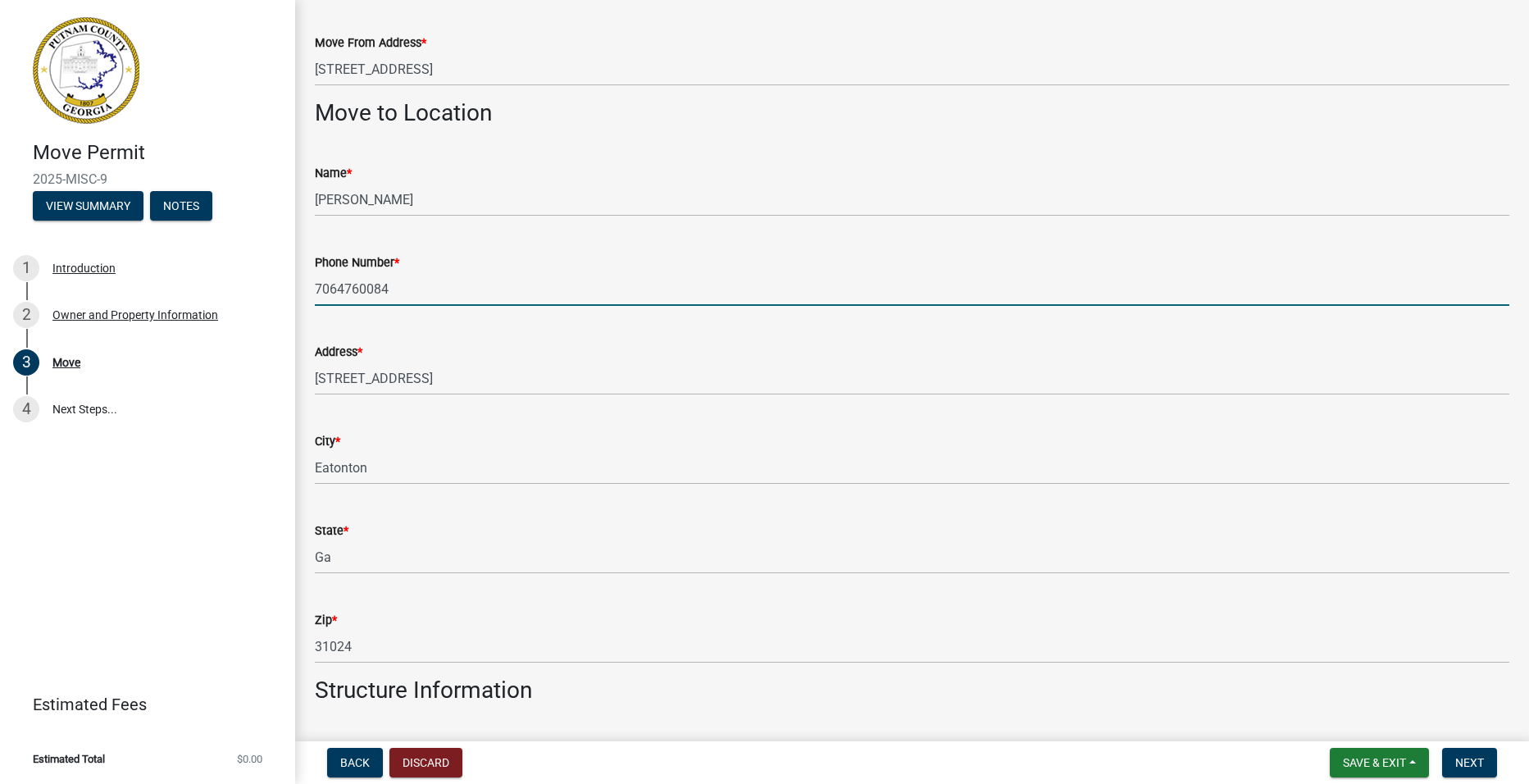
click at [426, 282] on input "7064760084" at bounding box center [912, 289] width 1195 height 34
type input "7"
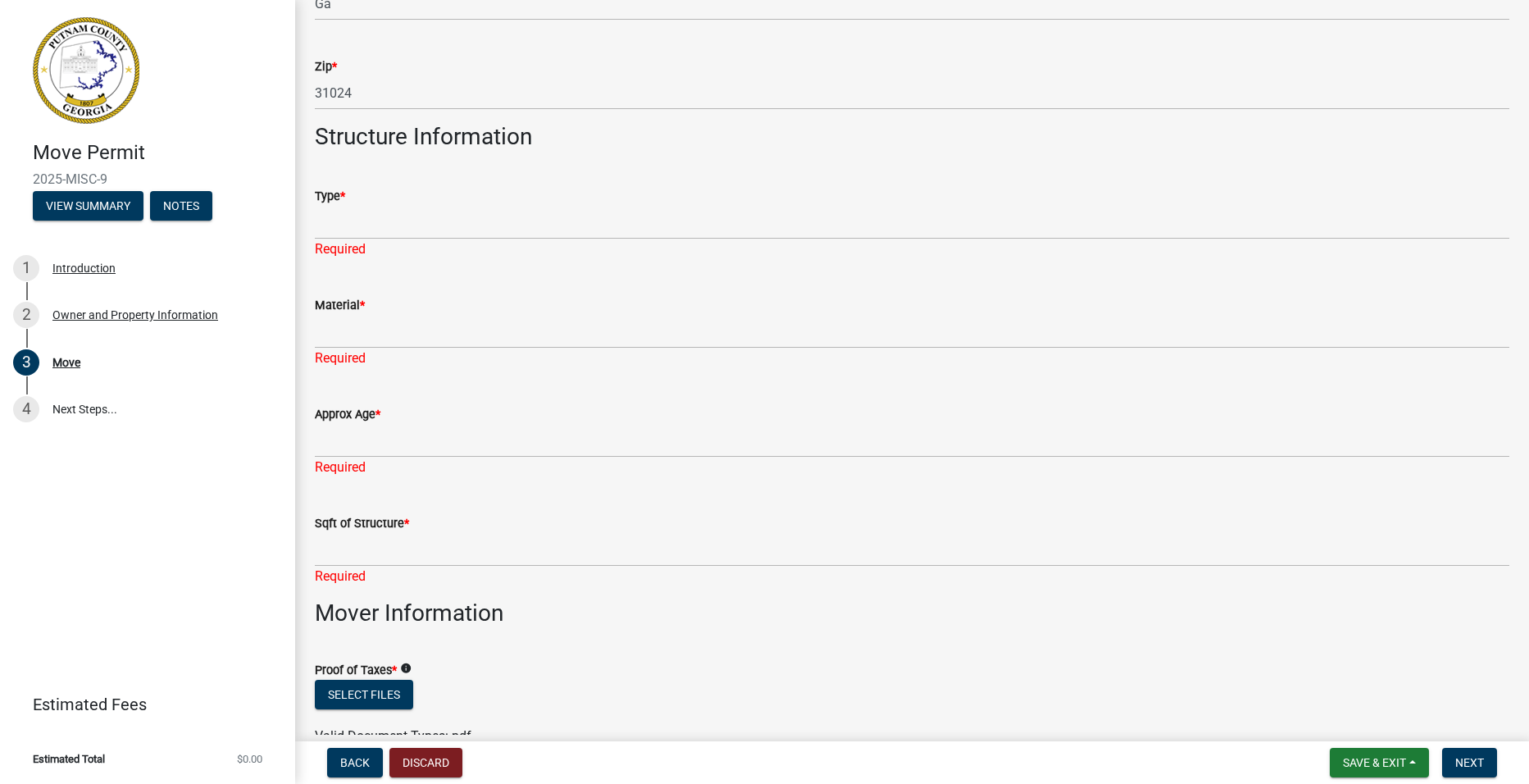
scroll to position [656, 0]
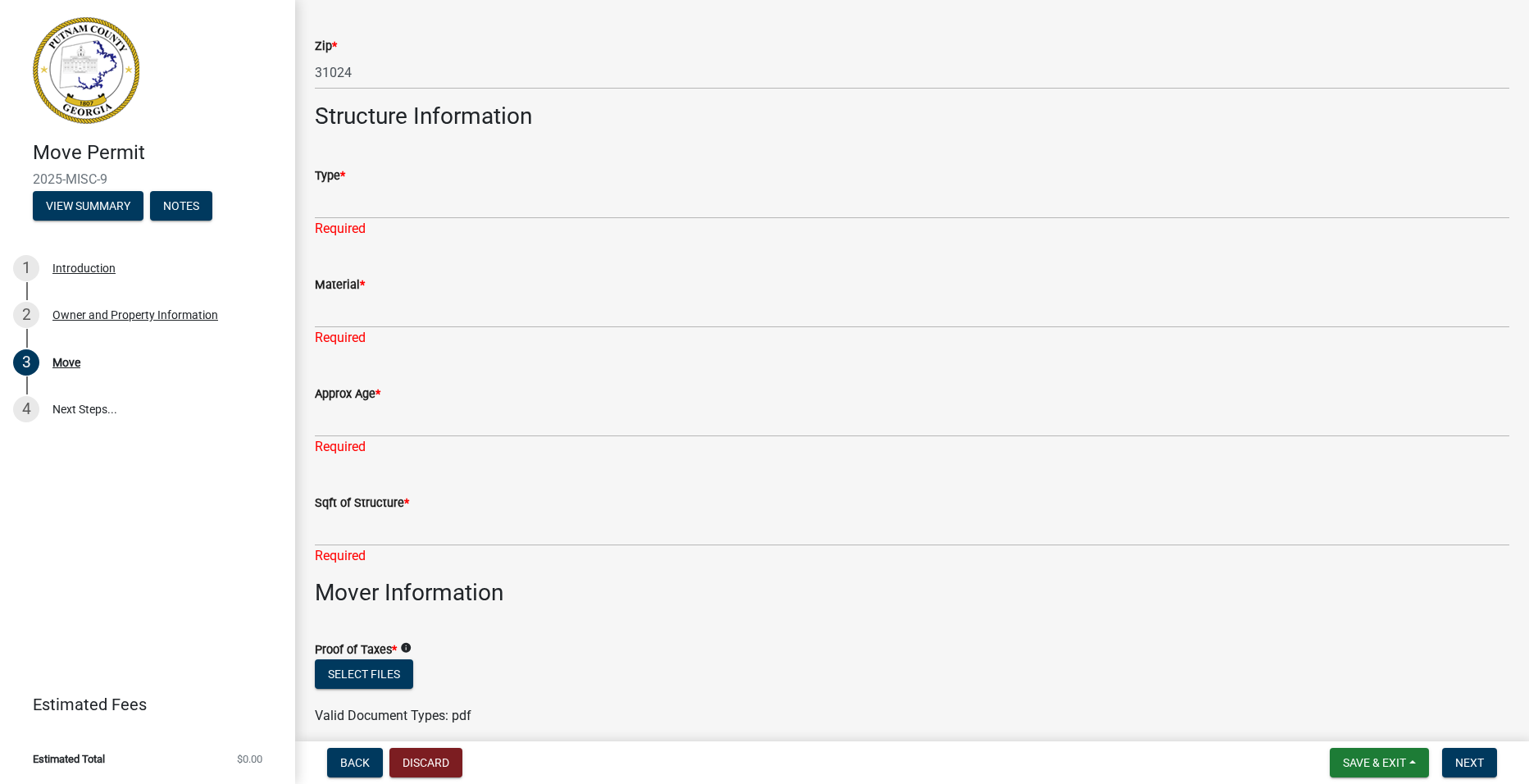
type input "[PHONE_NUMBER]"
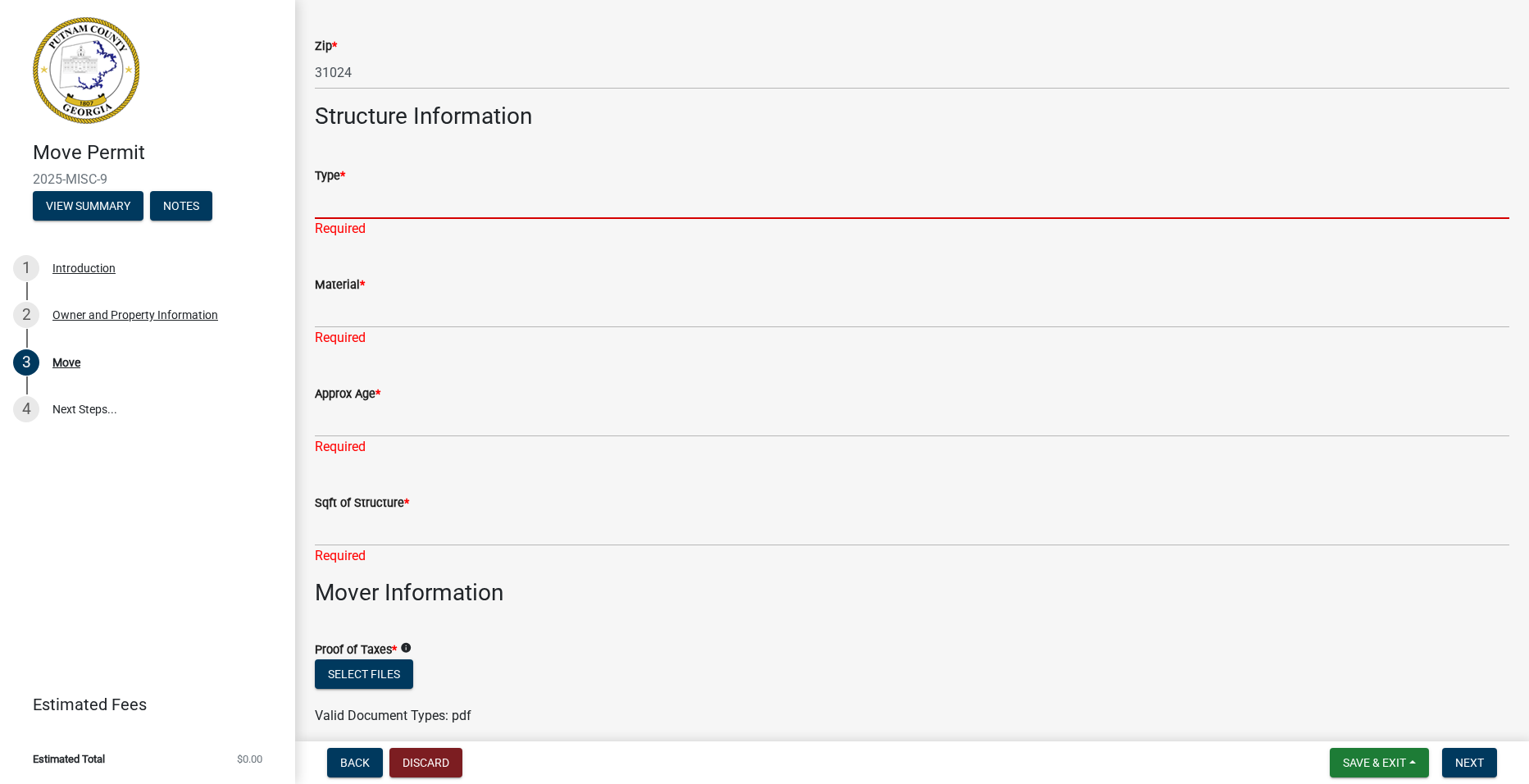
click at [433, 204] on input "Type *" at bounding box center [912, 202] width 1195 height 34
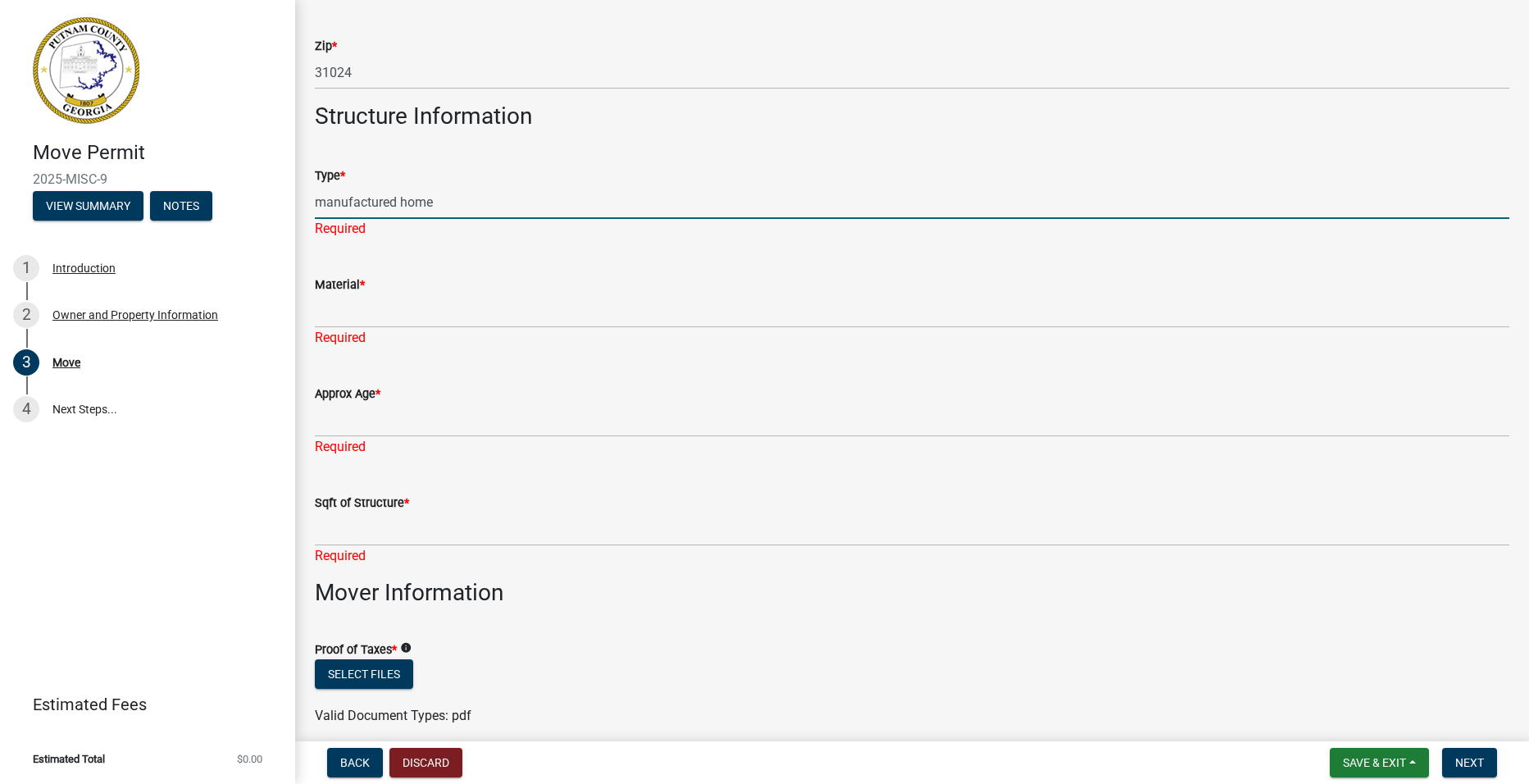
type input "manufactured home"
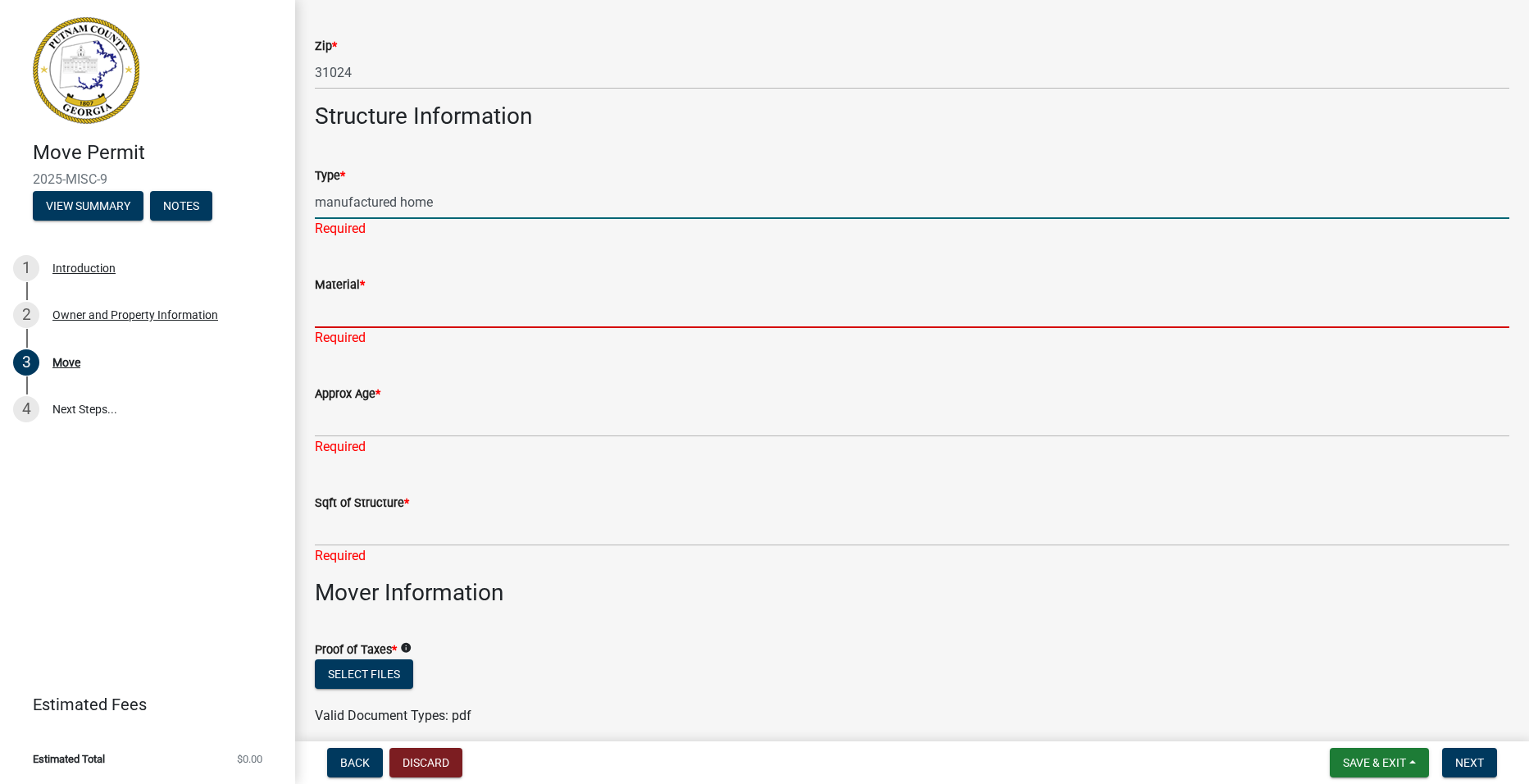
click at [354, 327] on div "Material * Required" at bounding box center [912, 299] width 1195 height 96
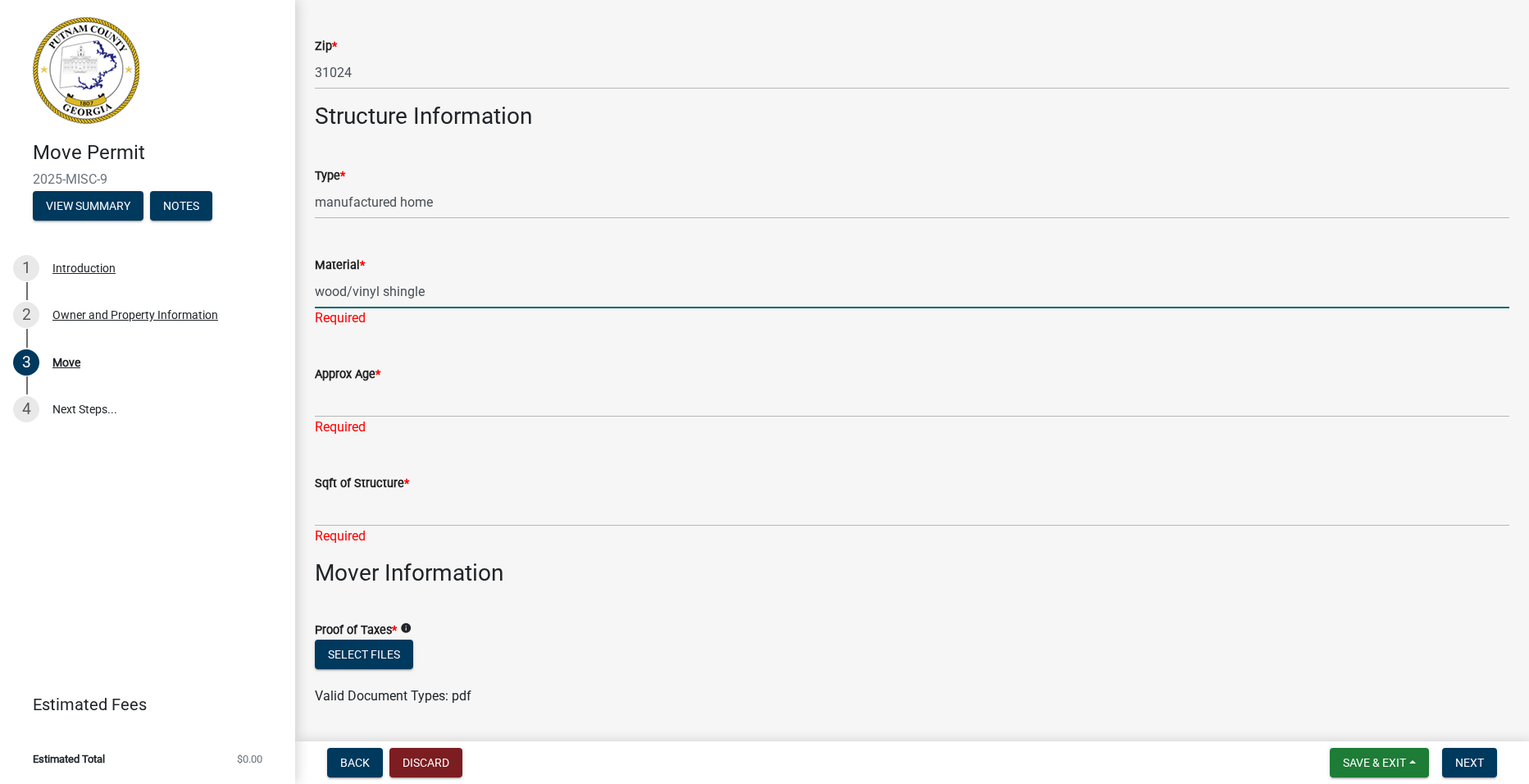
type input "wood/vinyl shingle"
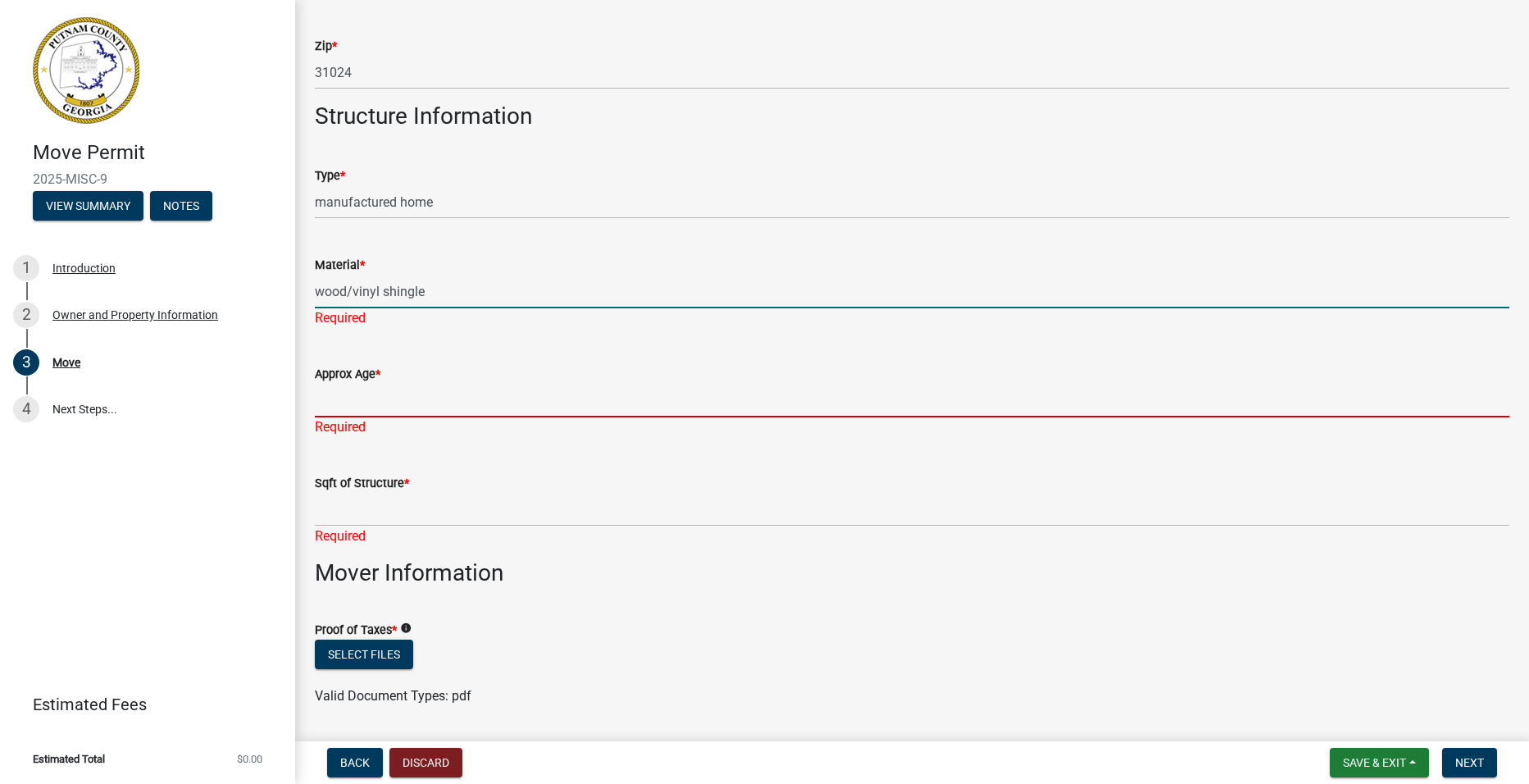
click at [438, 389] on input "Approx Age *" at bounding box center [912, 401] width 1195 height 34
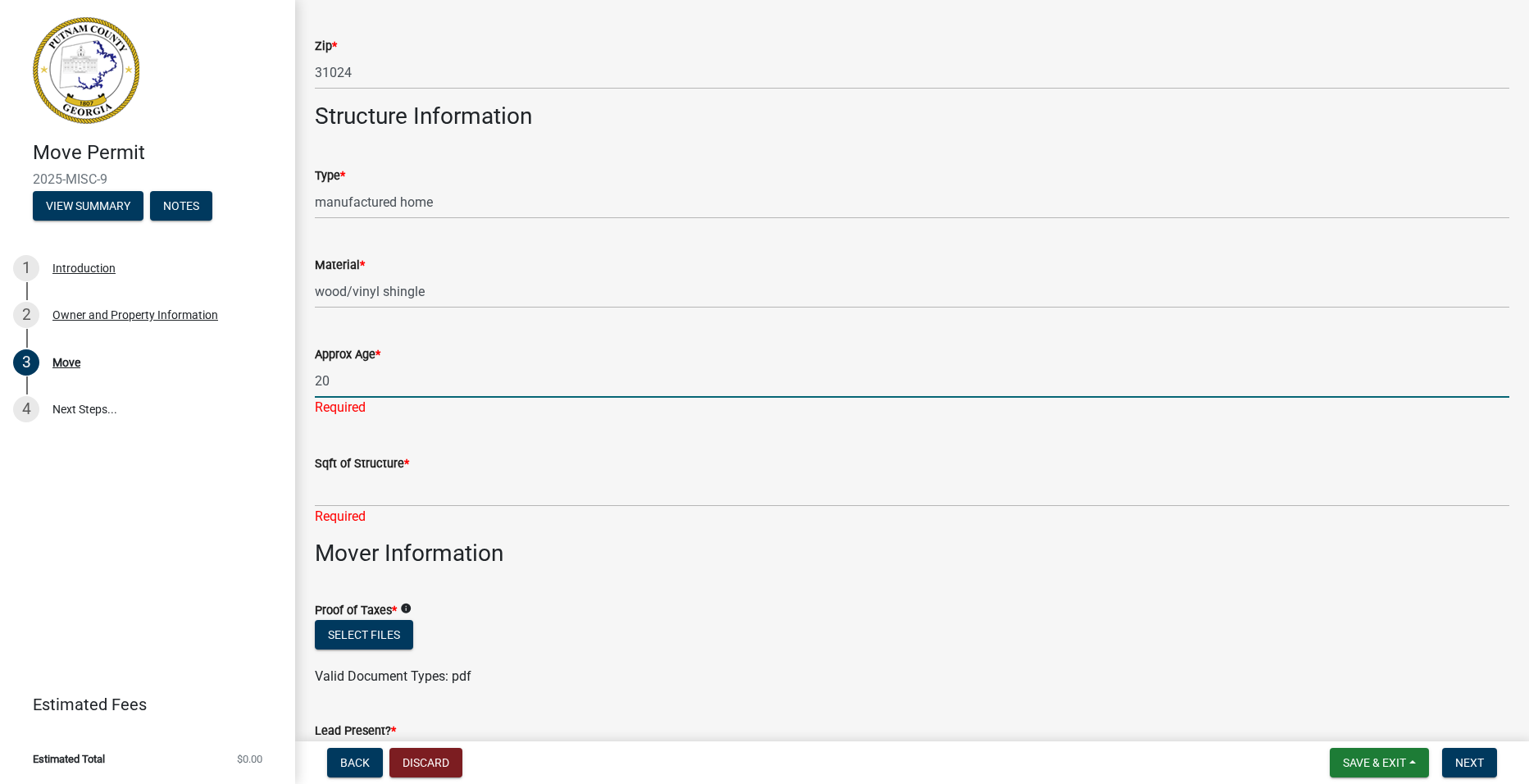
type input "2"
type input "25"
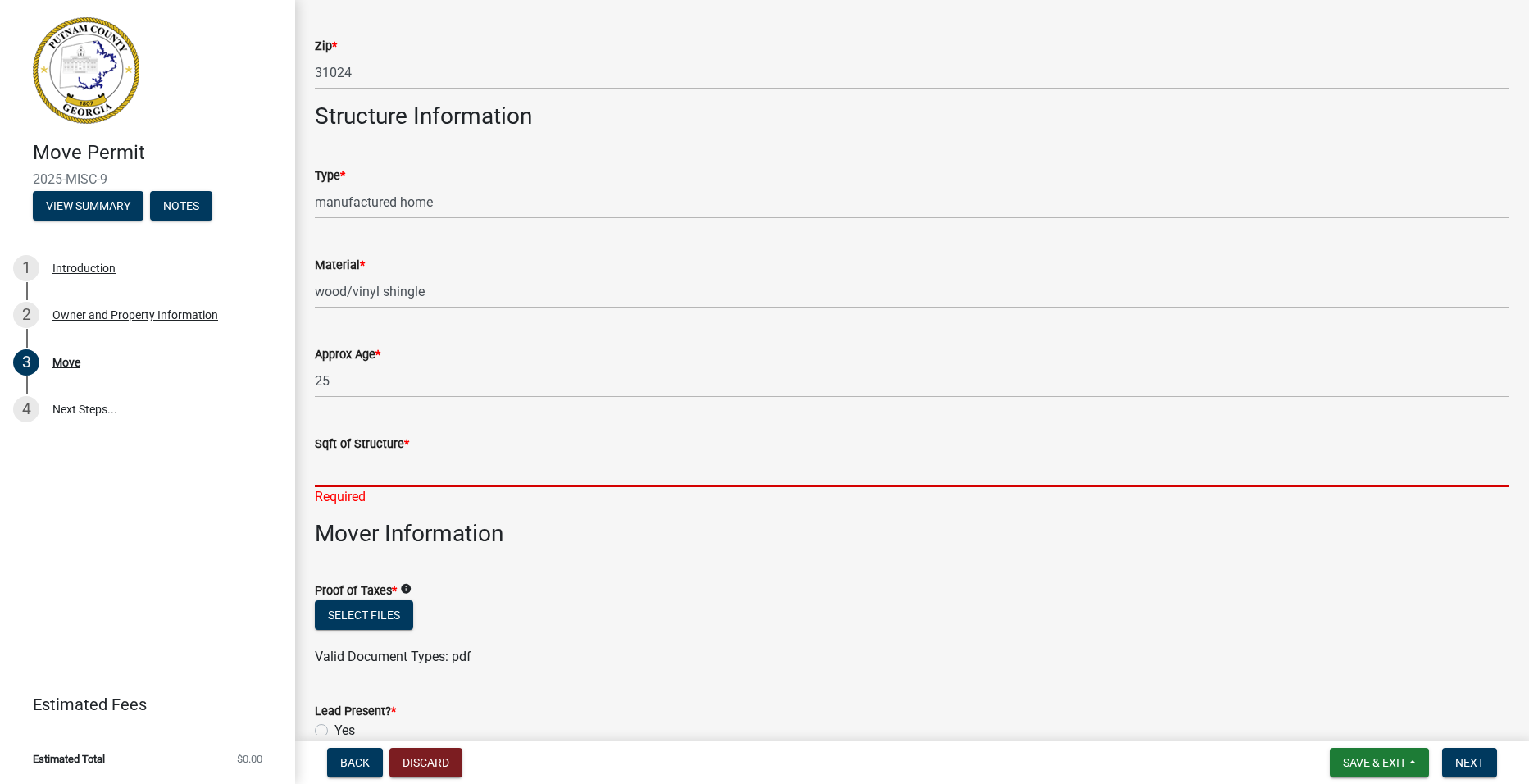
click at [436, 483] on input "Sqft of Structure *" at bounding box center [912, 470] width 1195 height 34
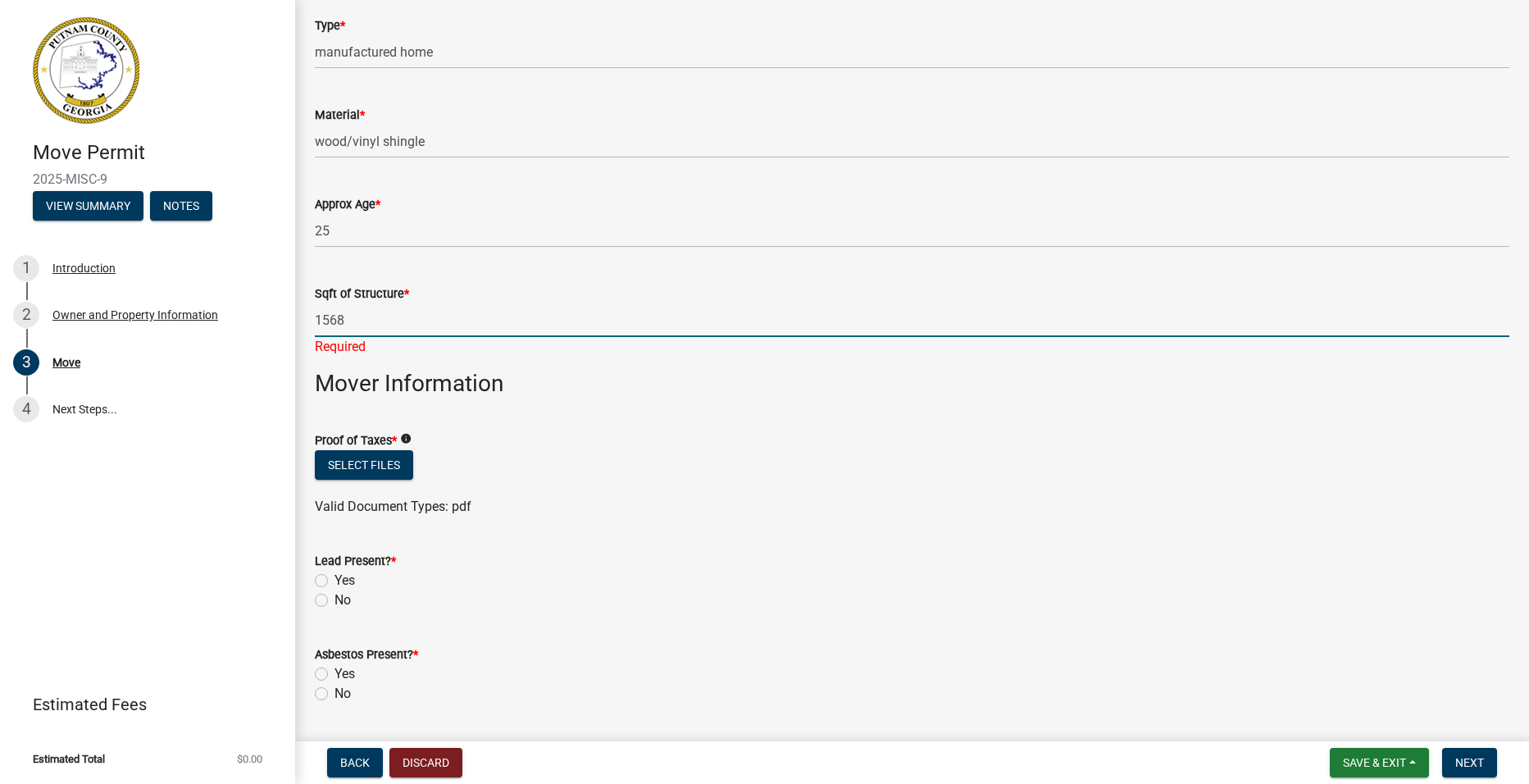
scroll to position [820, 0]
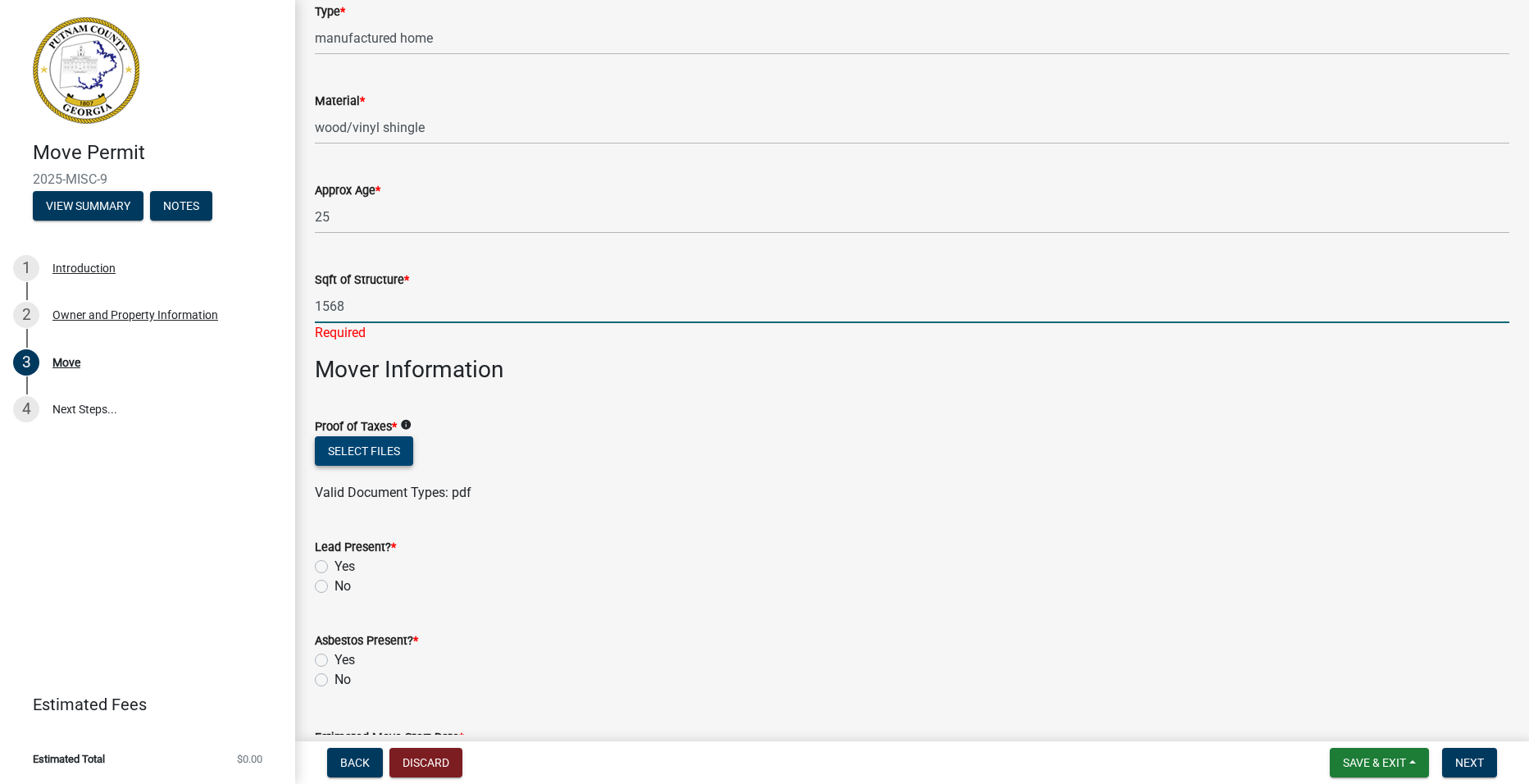
type input "1568"
click at [387, 447] on div "Select files" at bounding box center [912, 453] width 1195 height 34
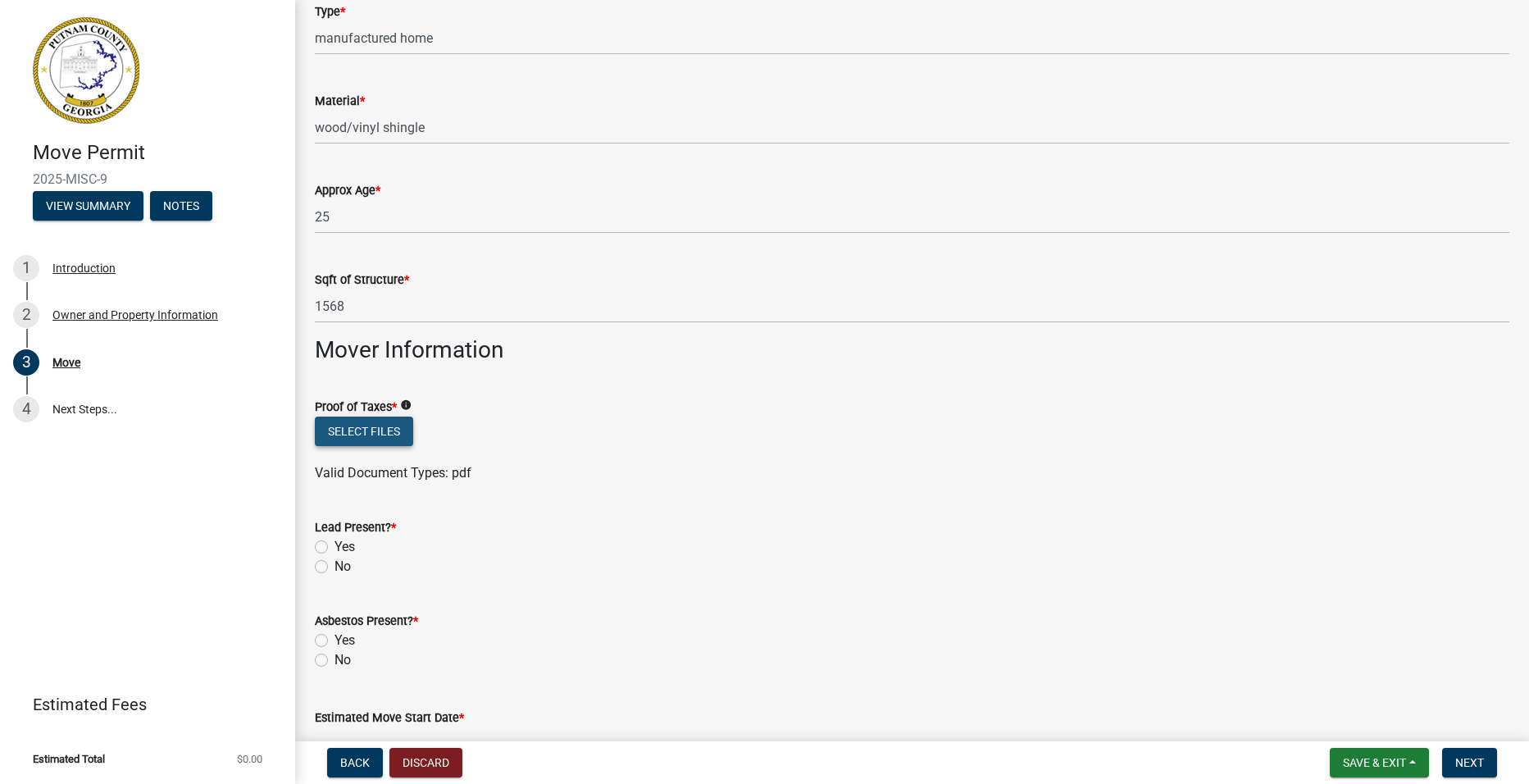
click at [388, 430] on button "Select files" at bounding box center [364, 431] width 99 height 30
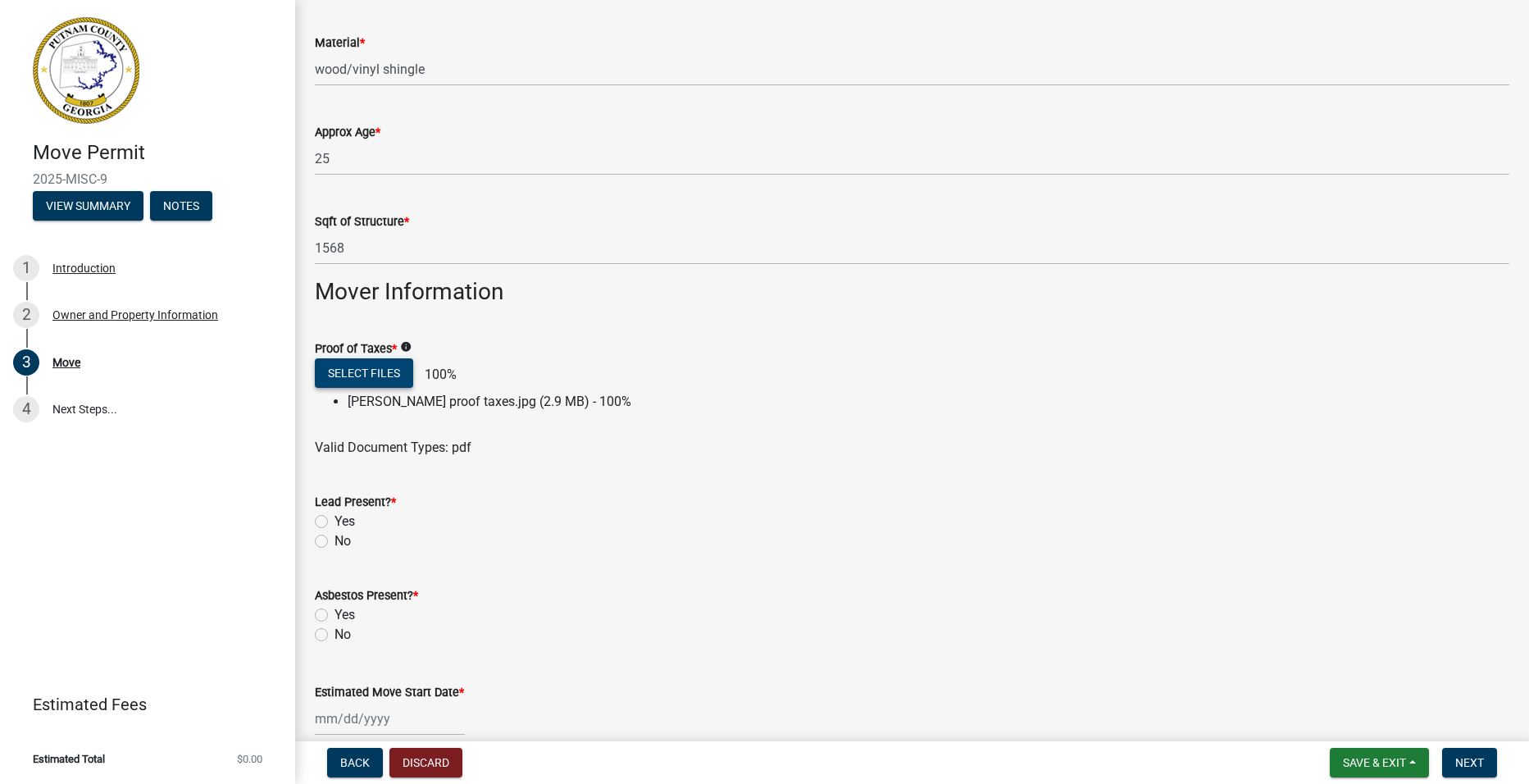
scroll to position [901, 0]
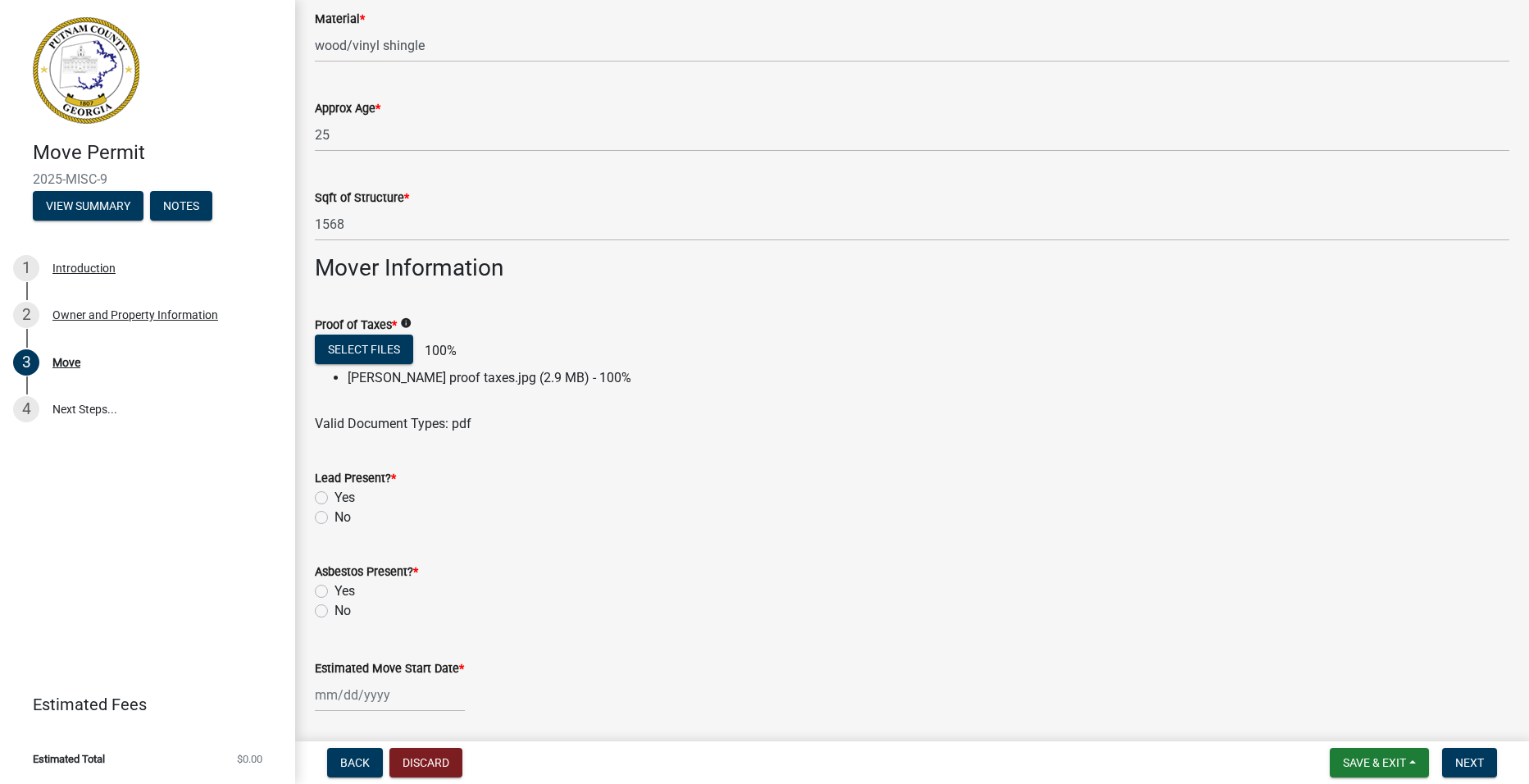
click at [334, 519] on label "No" at bounding box center [342, 517] width 16 height 20
click at [334, 518] on input "No" at bounding box center [339, 513] width 11 height 11
radio input "true"
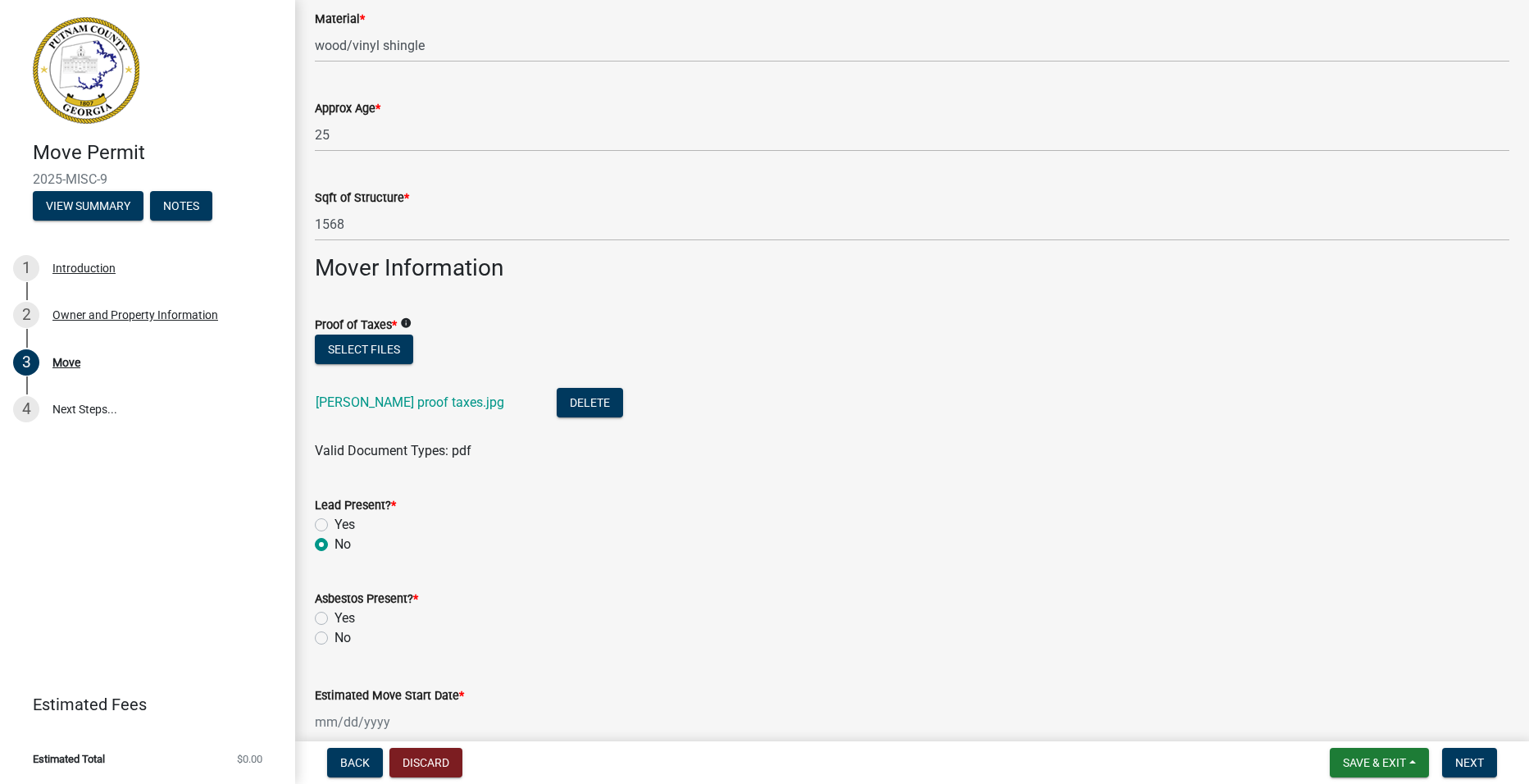
click at [334, 639] on label "No" at bounding box center [342, 637] width 16 height 20
click at [334, 639] on input "No" at bounding box center [339, 633] width 11 height 11
radio input "true"
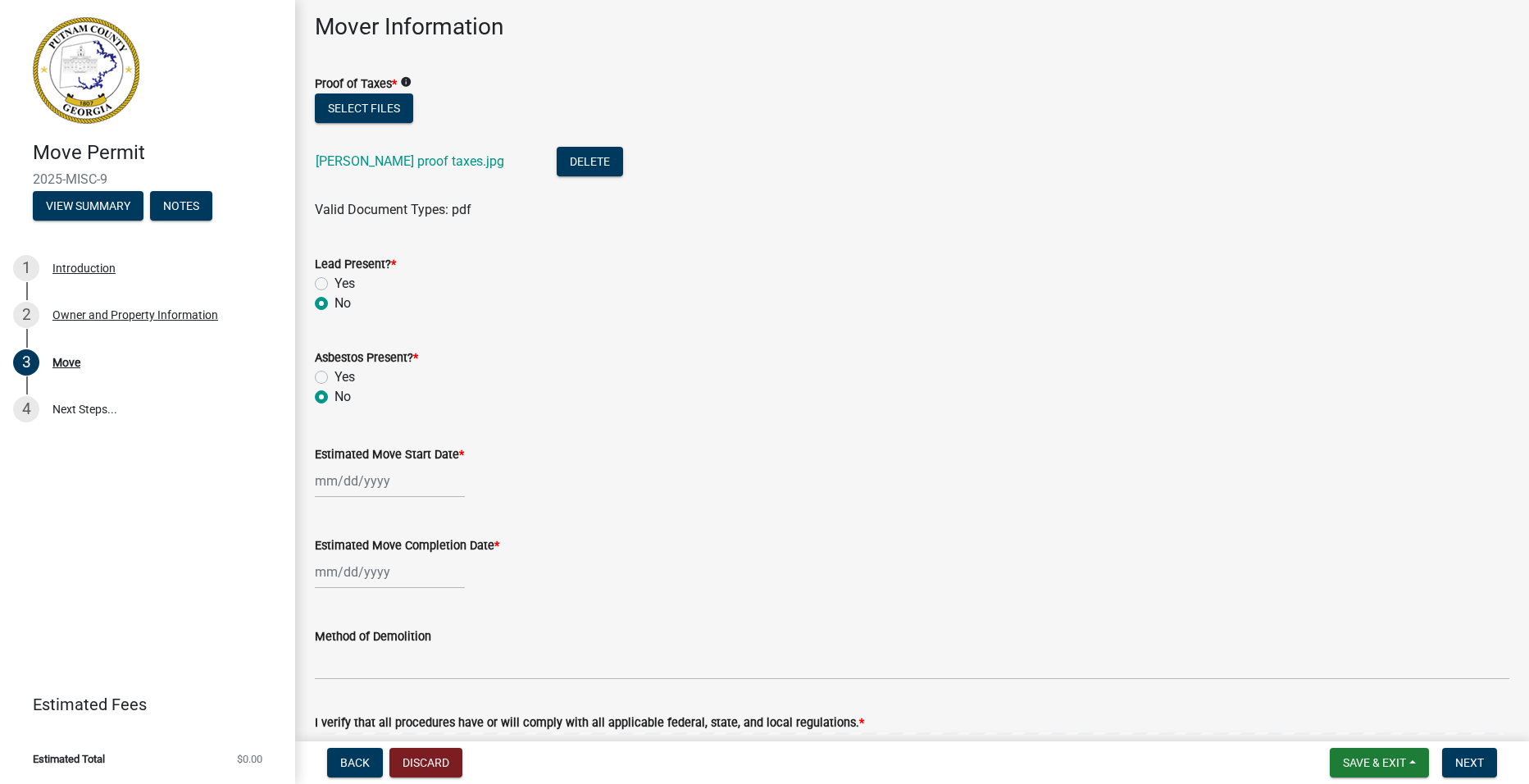
scroll to position [1148, 0]
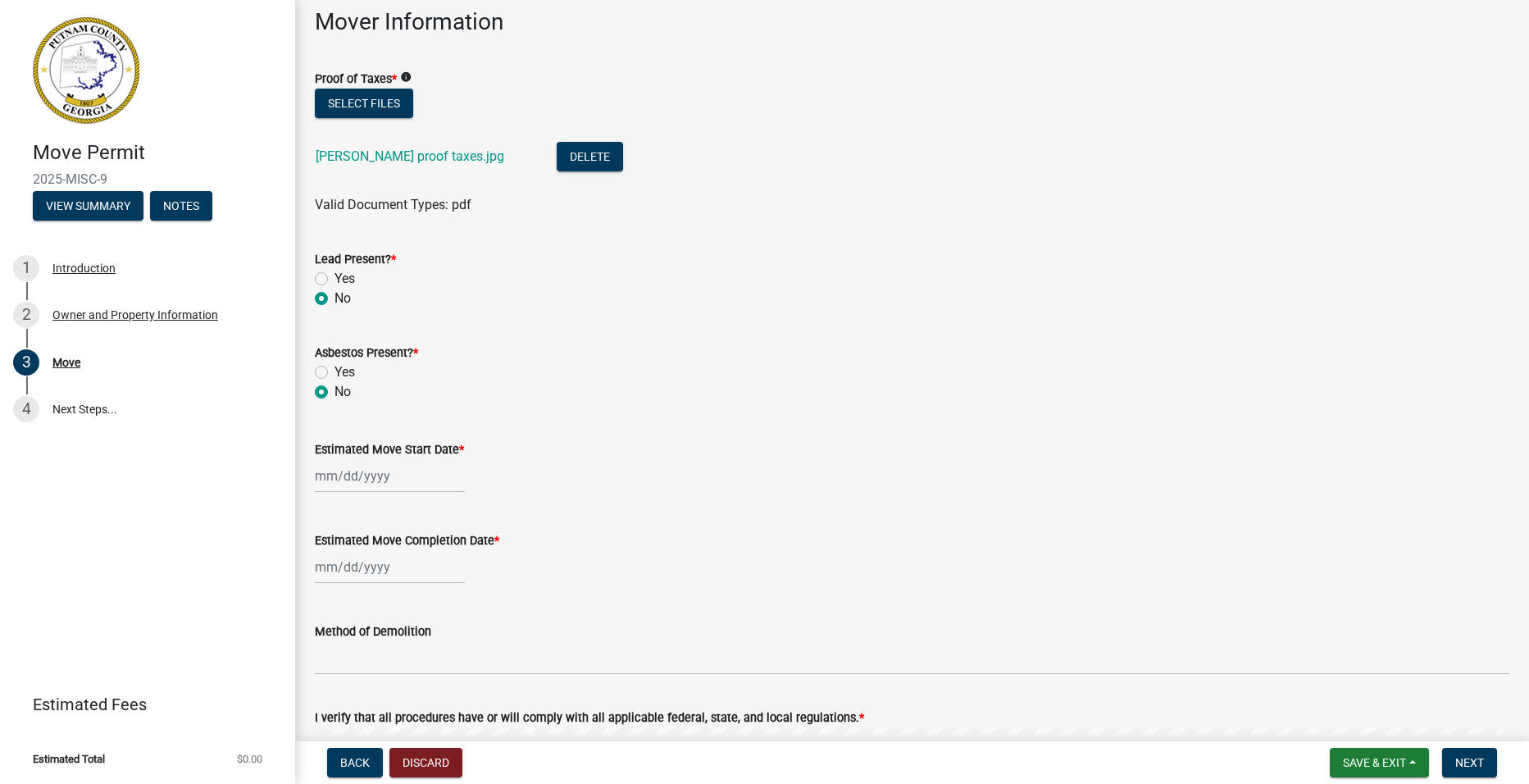
click at [423, 480] on div at bounding box center [389, 476] width 150 height 34
select select "8"
select select "2025"
click at [461, 643] on div "23" at bounding box center [462, 641] width 26 height 26
type input "[DATE]"
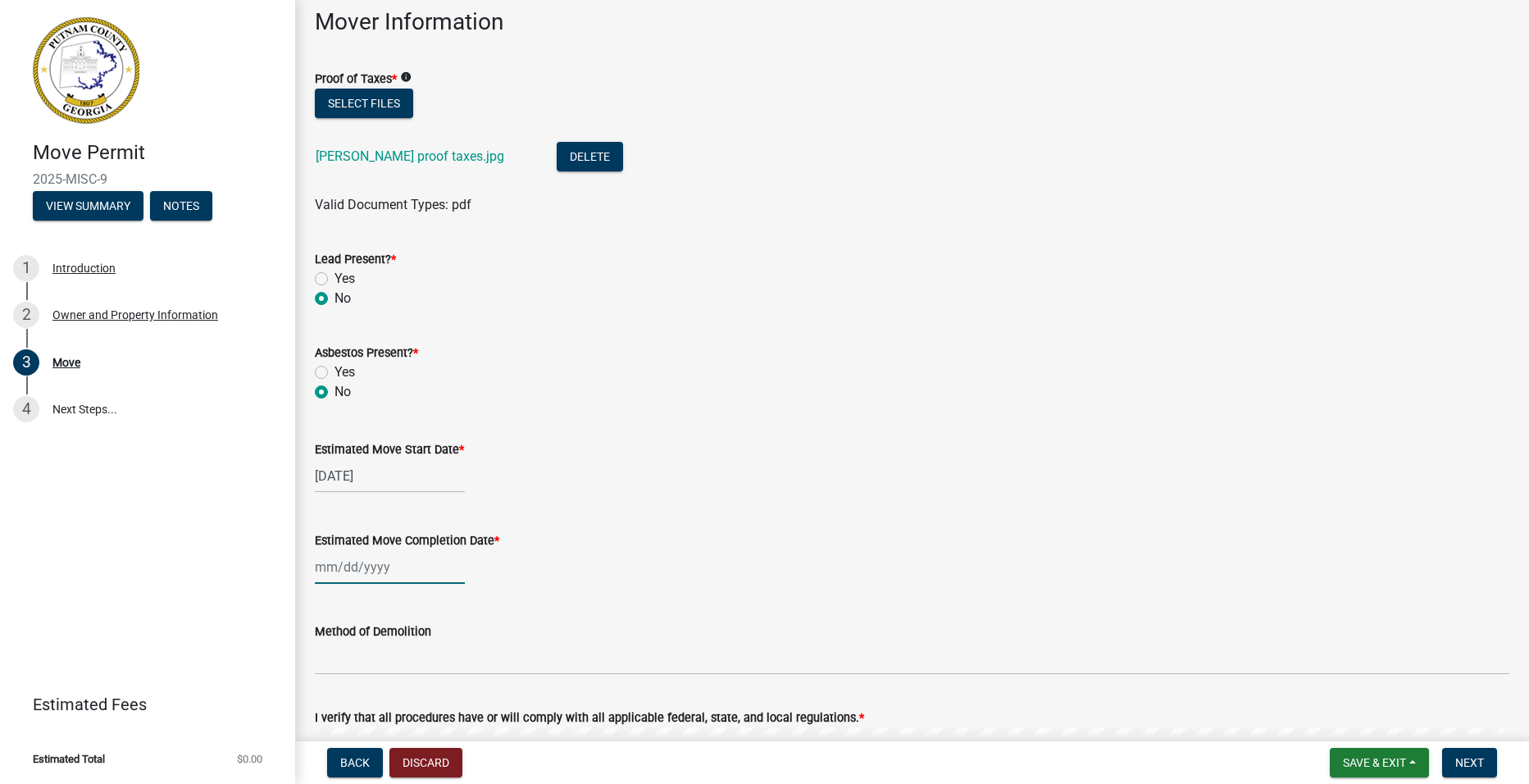
click at [389, 573] on div at bounding box center [389, 567] width 150 height 34
select select "8"
select select "2025"
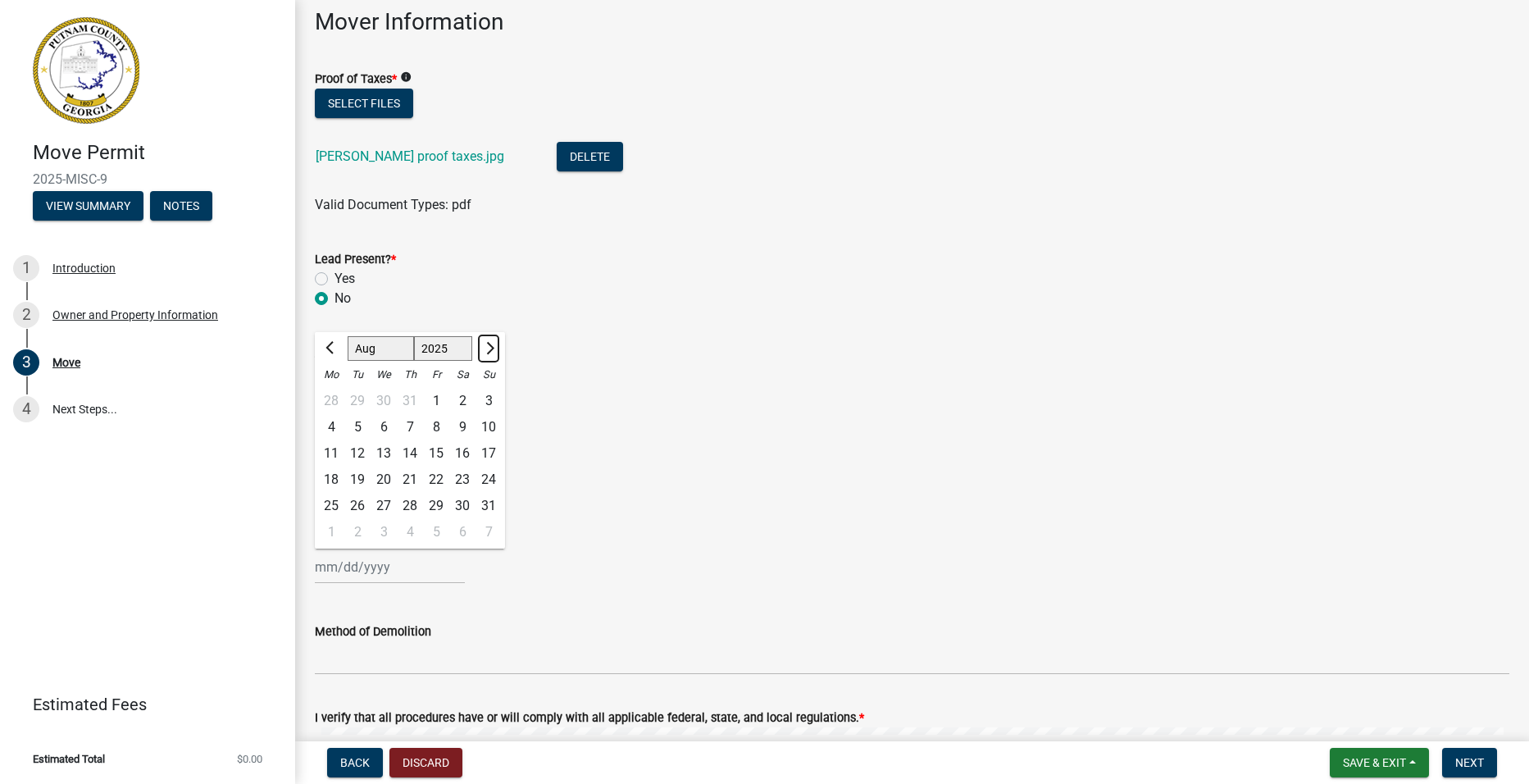
click at [487, 348] on span "Next month" at bounding box center [488, 348] width 12 height 12
select select "9"
click at [459, 422] on div "13" at bounding box center [462, 427] width 26 height 26
type input "[DATE]"
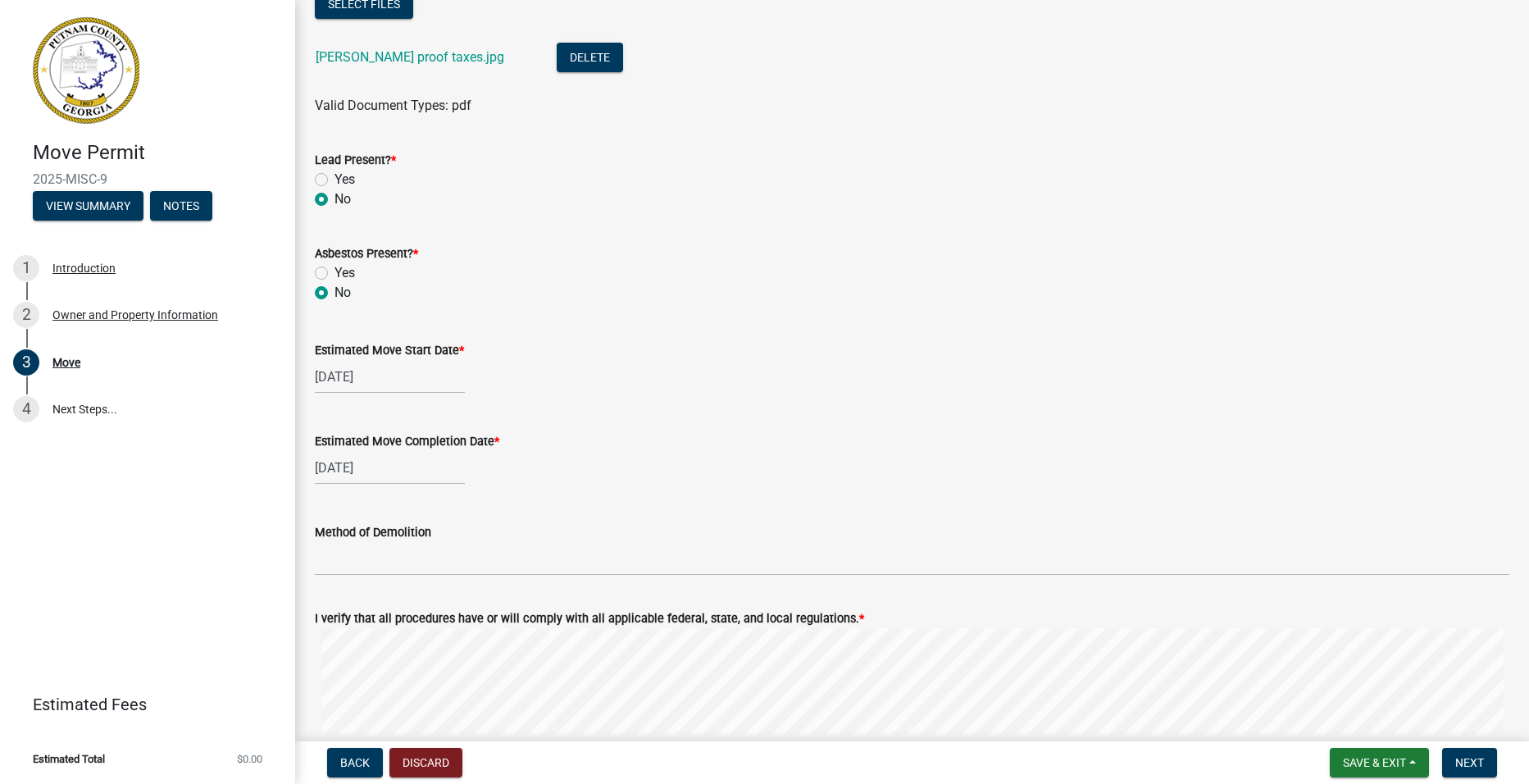
scroll to position [1311, 0]
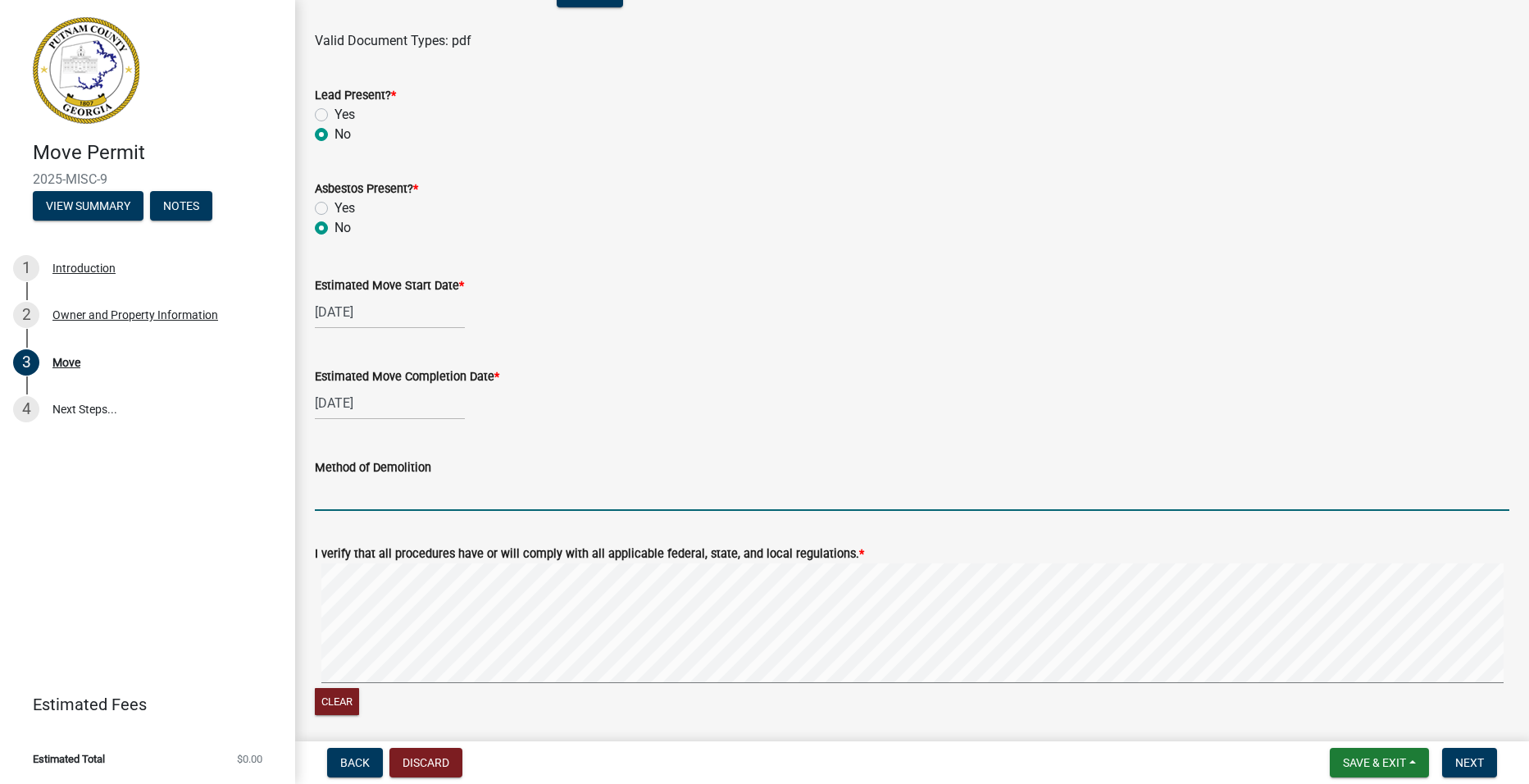
click at [360, 498] on input "Method of Demolition" at bounding box center [912, 494] width 1195 height 34
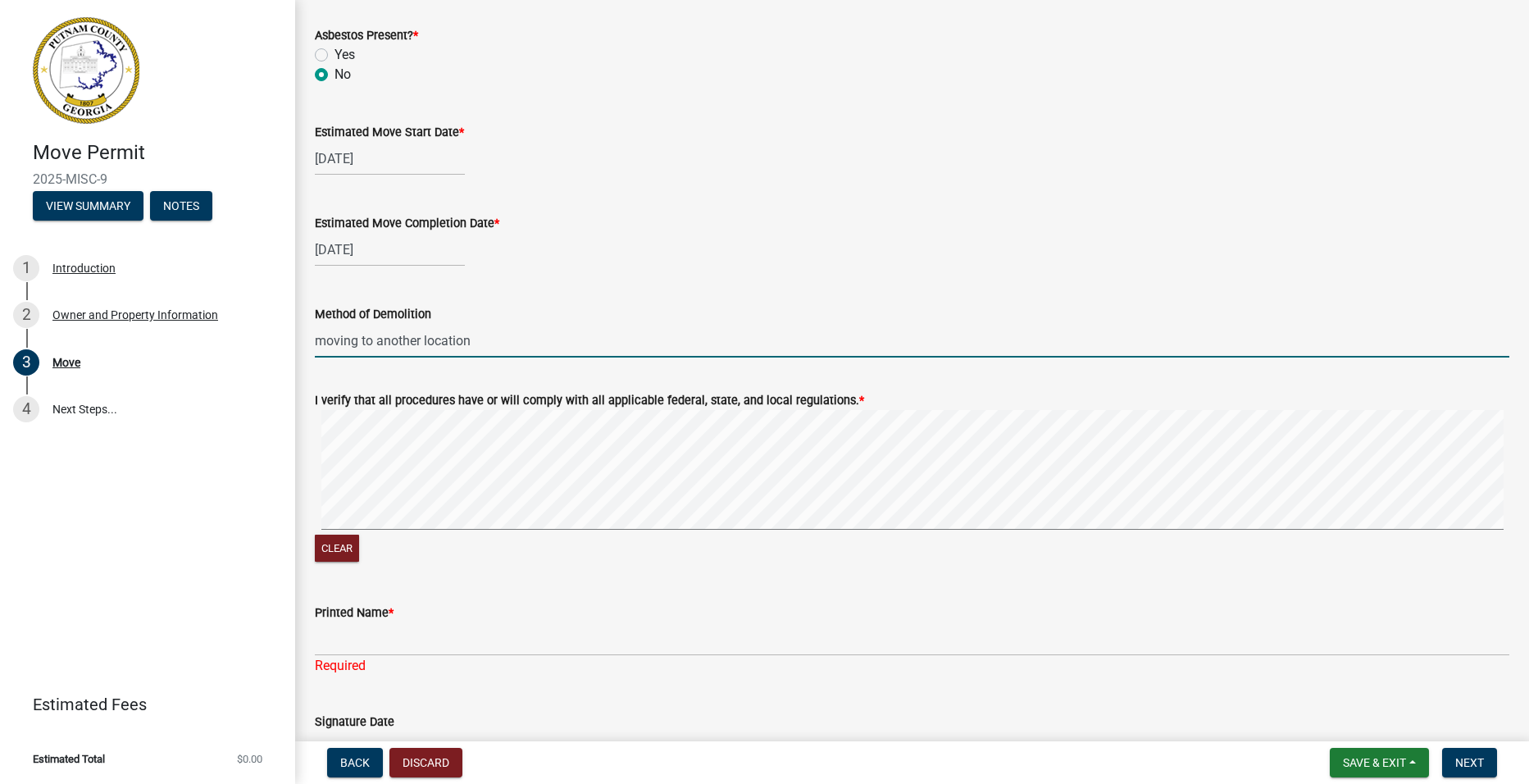
scroll to position [1475, 0]
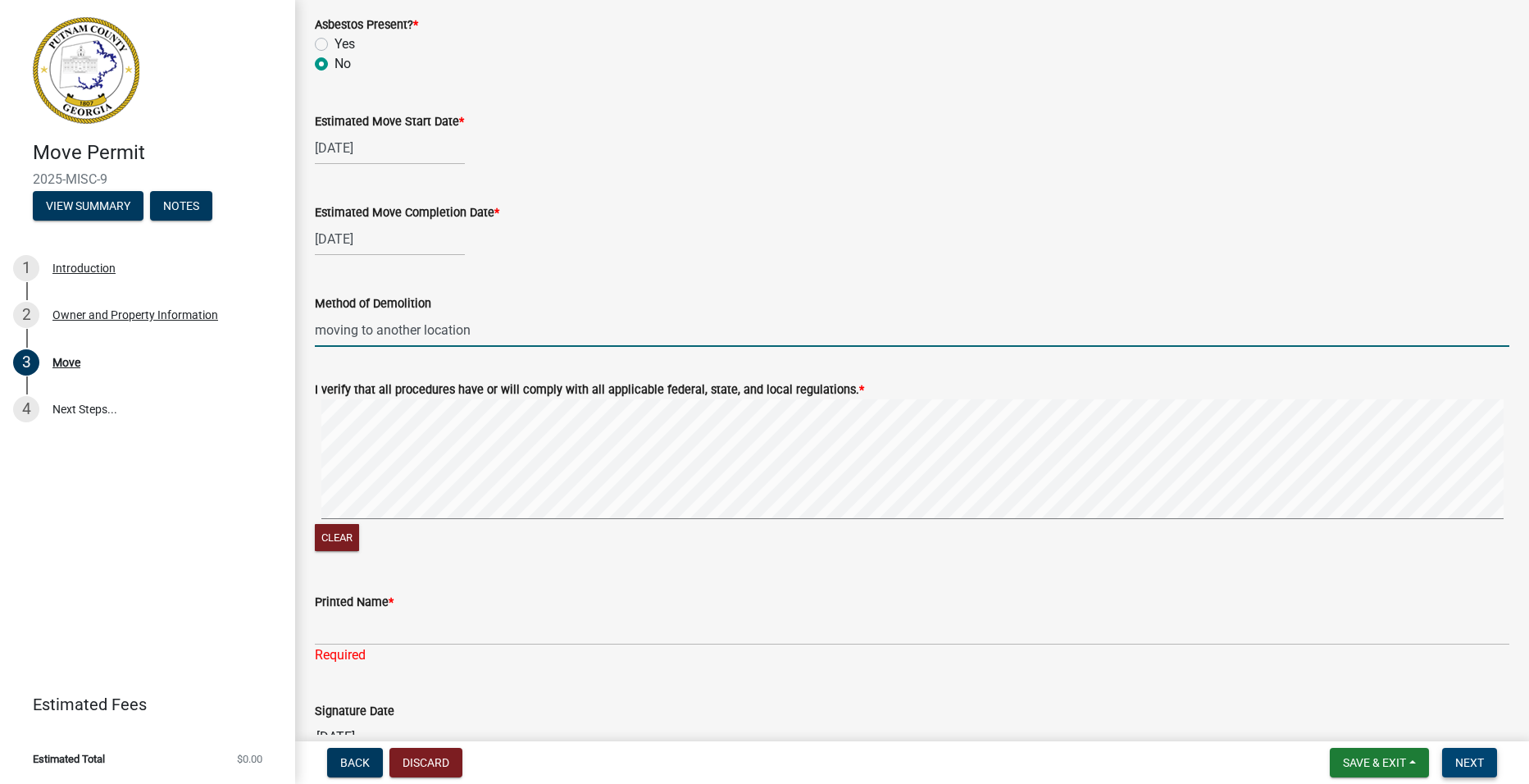
type input "moving to another location"
click at [1458, 767] on span "Next" at bounding box center [1469, 762] width 29 height 13
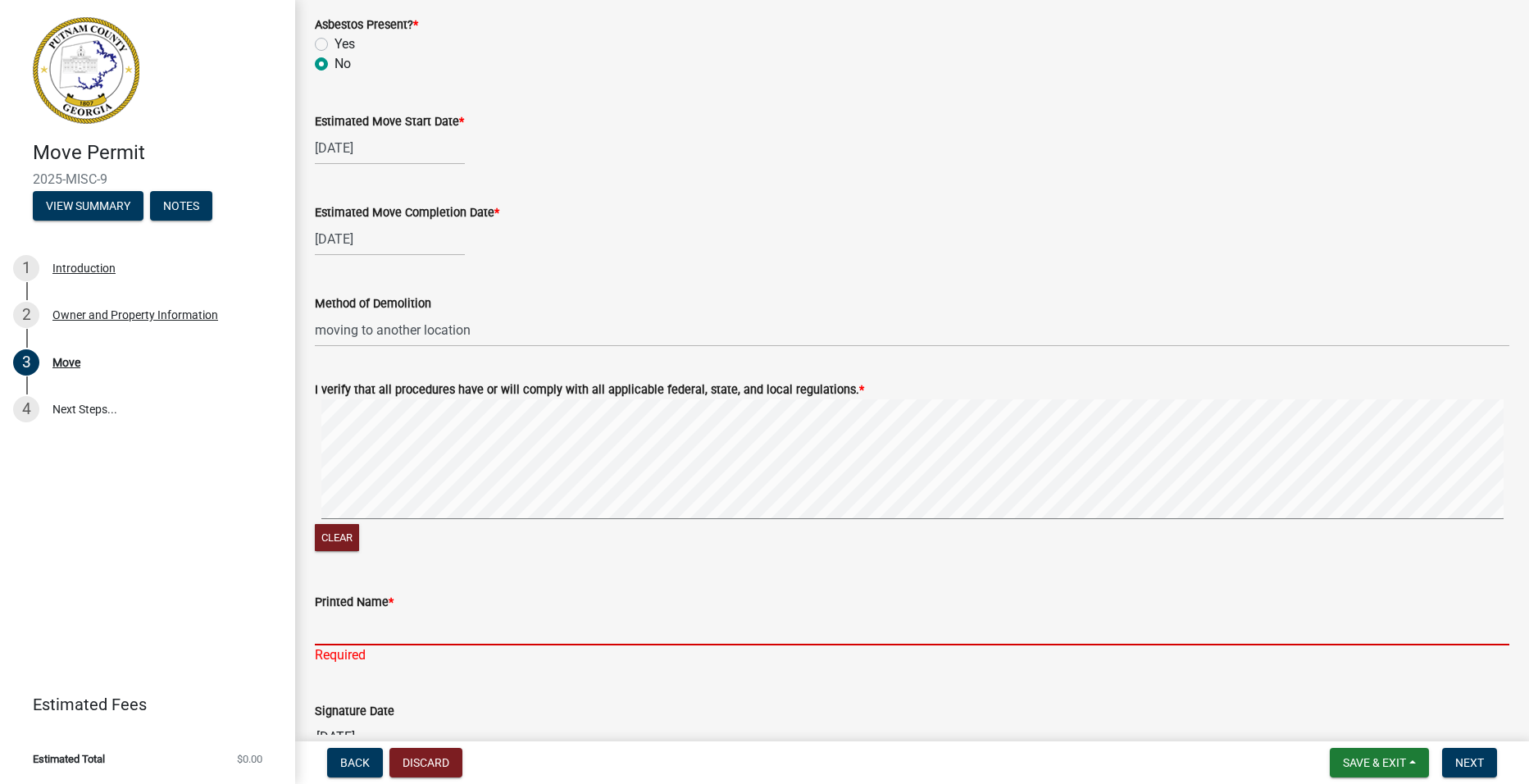
click at [589, 633] on input "Printed Name *" at bounding box center [912, 628] width 1195 height 34
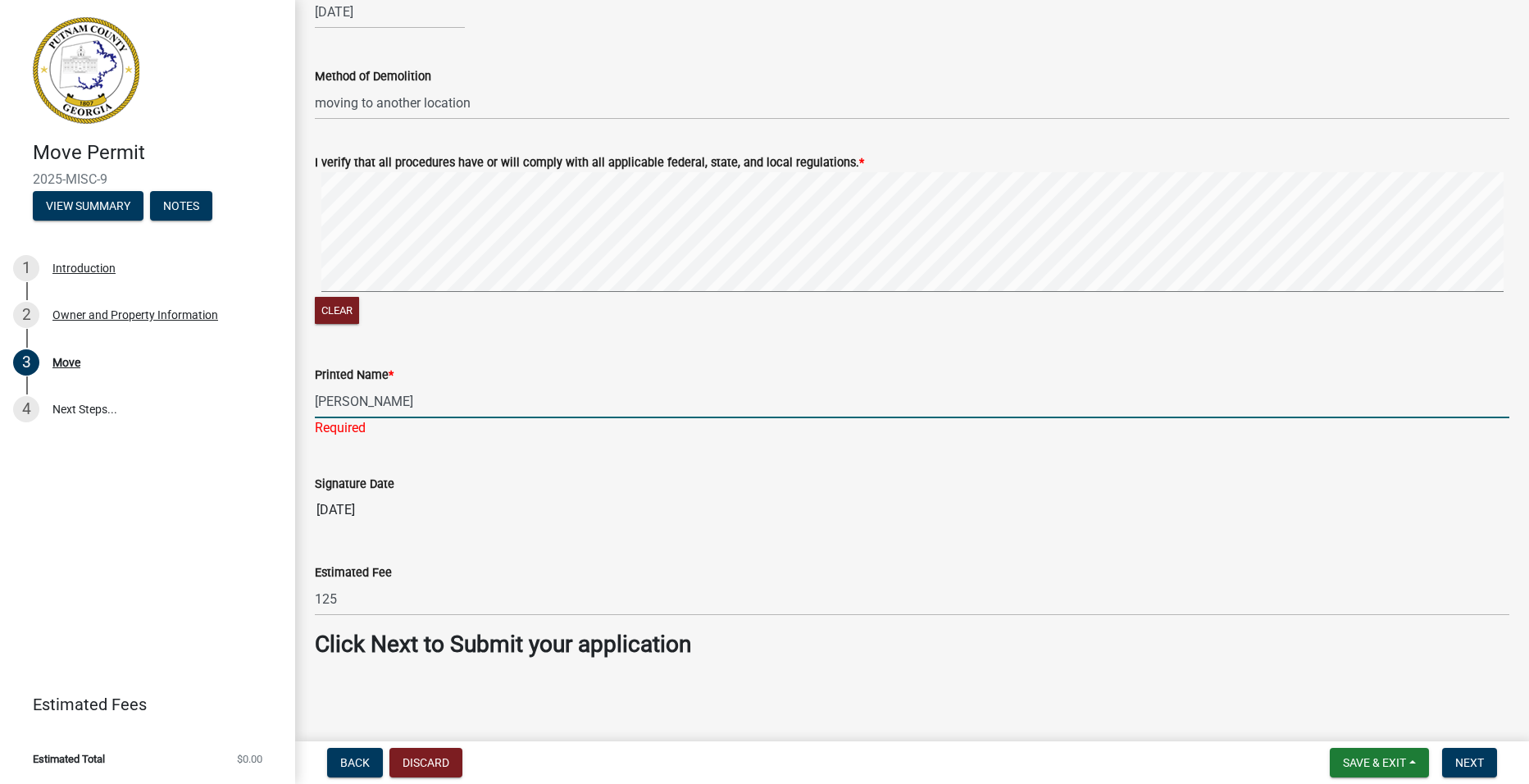
scroll to position [1703, 0]
type input "[PERSON_NAME]"
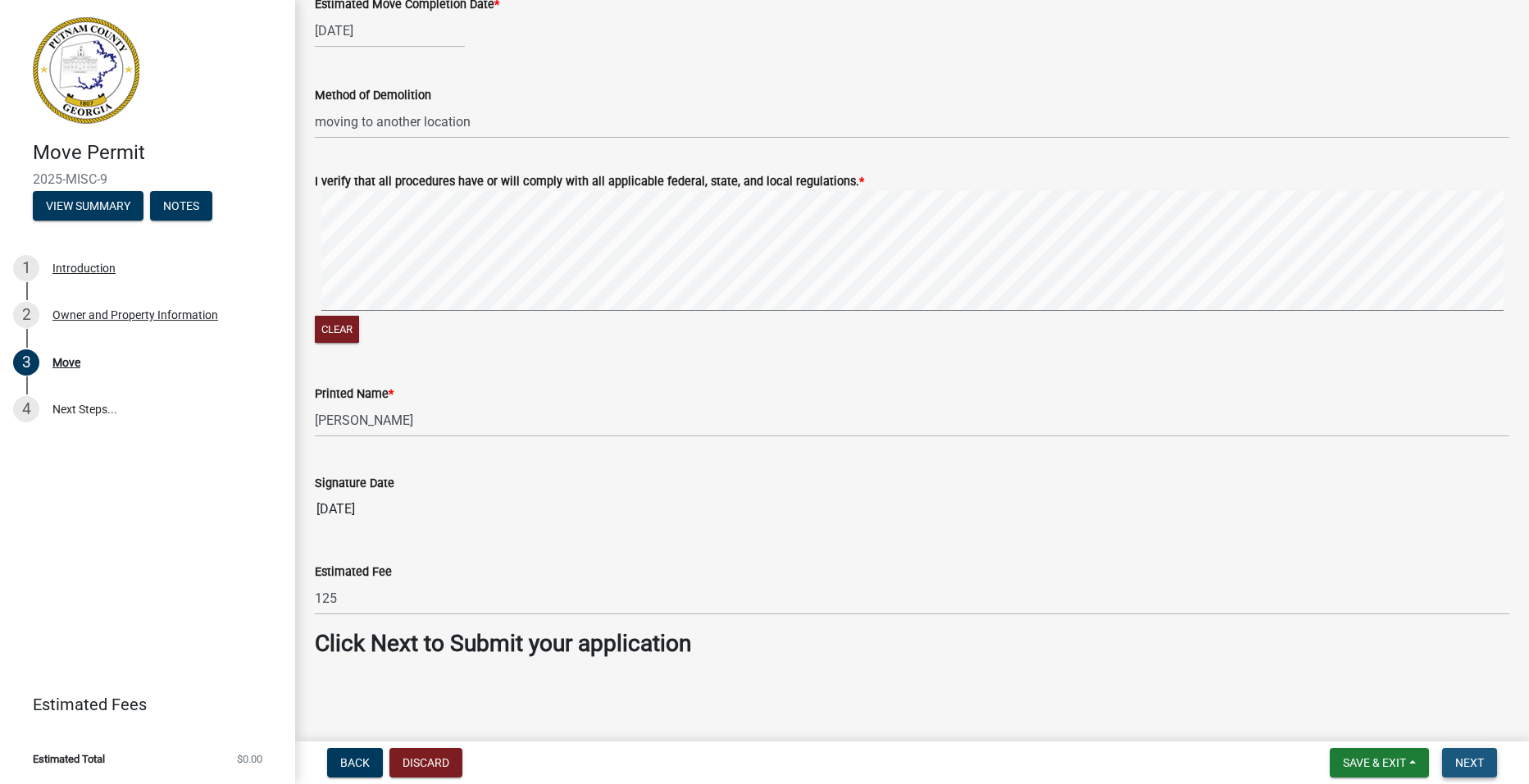
click at [1461, 758] on span "Next" at bounding box center [1469, 762] width 29 height 13
